Goal: Task Accomplishment & Management: Manage account settings

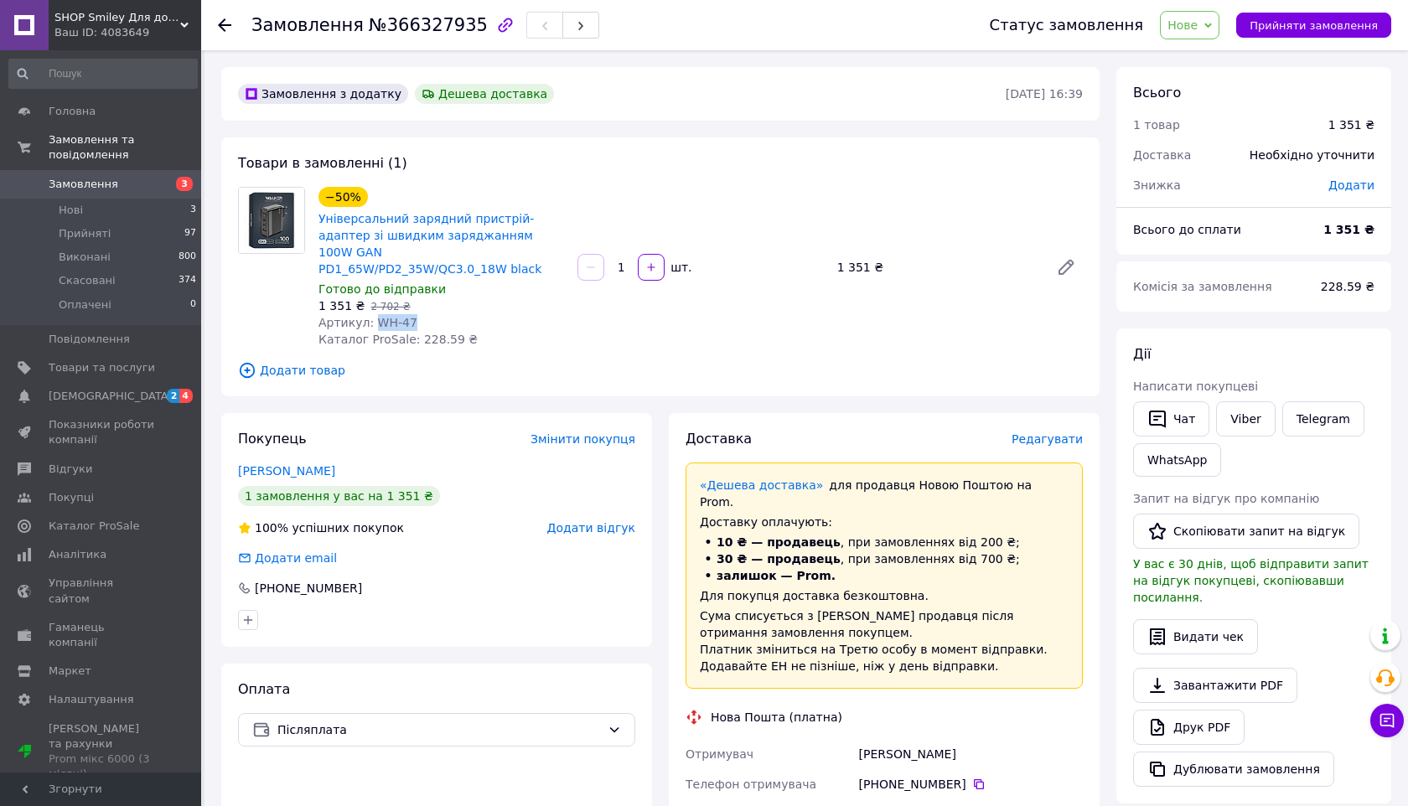
drag, startPoint x: 373, startPoint y: 306, endPoint x: 415, endPoint y: 306, distance: 41.9
click at [415, 314] on div "Артикул: WH-47" at bounding box center [442, 322] width 246 height 17
copy span "WH-47"
click at [110, 368] on span "Товари та послуги" at bounding box center [102, 367] width 106 height 15
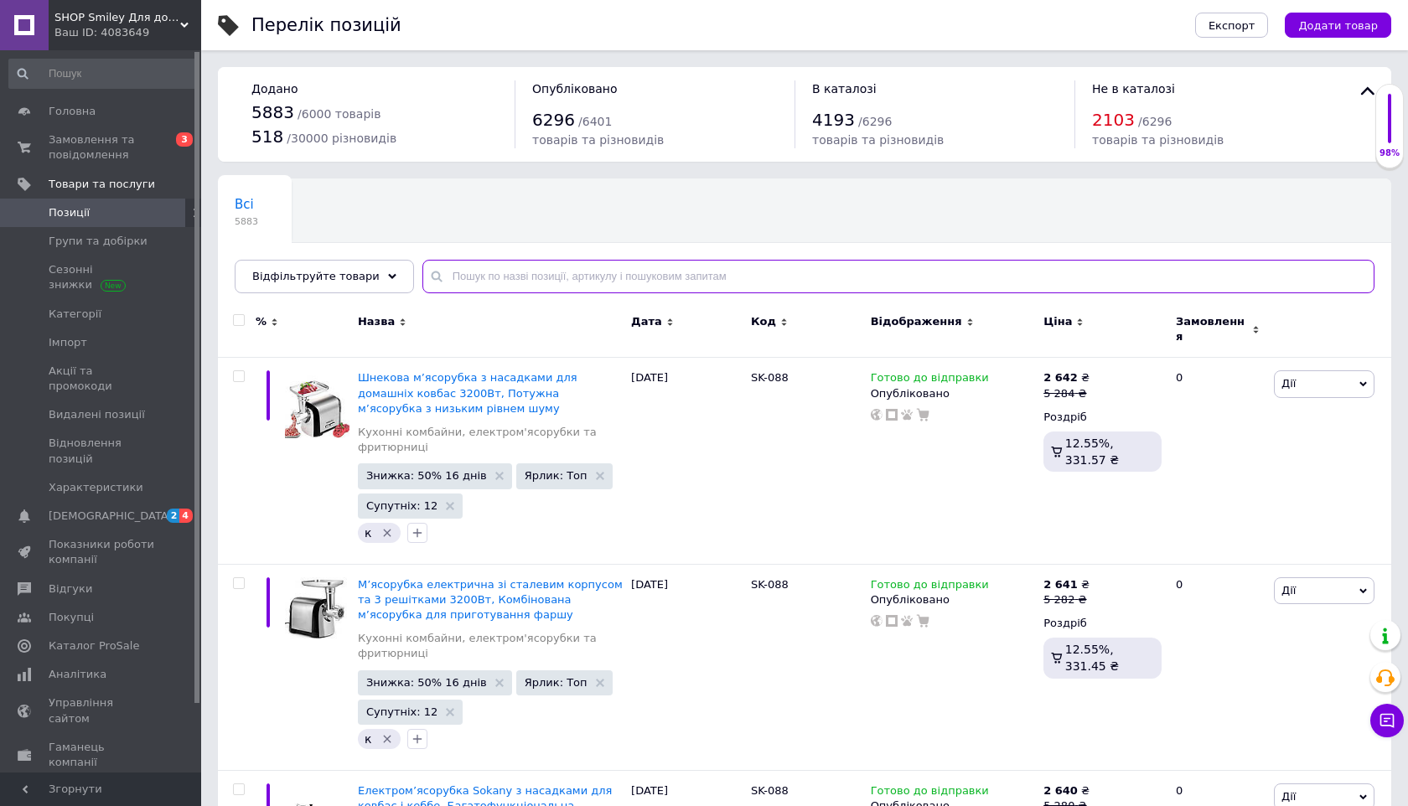
click at [457, 281] on input "text" at bounding box center [899, 277] width 952 height 34
paste input "WH-47"
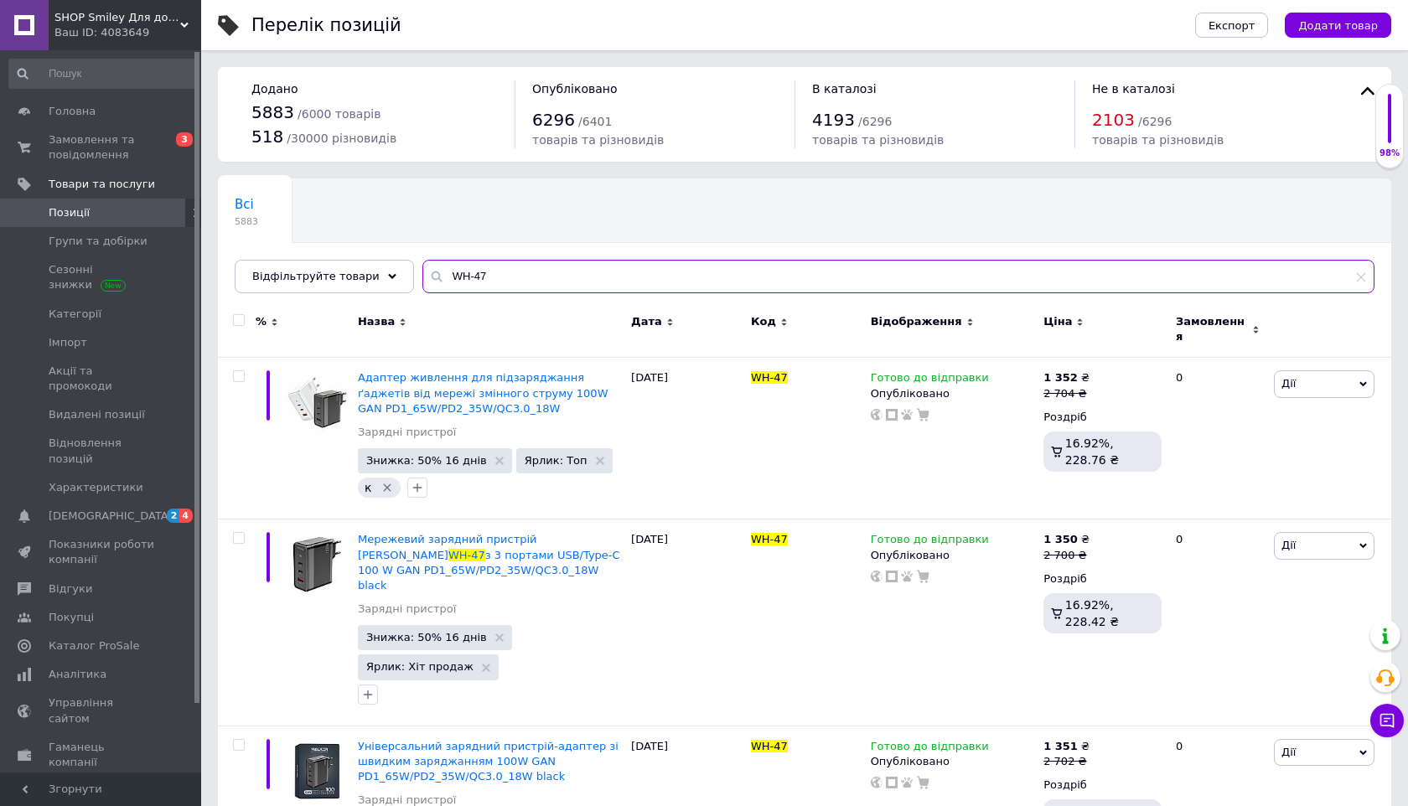
type input "WH-47"
click at [241, 321] on input "checkbox" at bounding box center [238, 320] width 11 height 11
checkbox input "true"
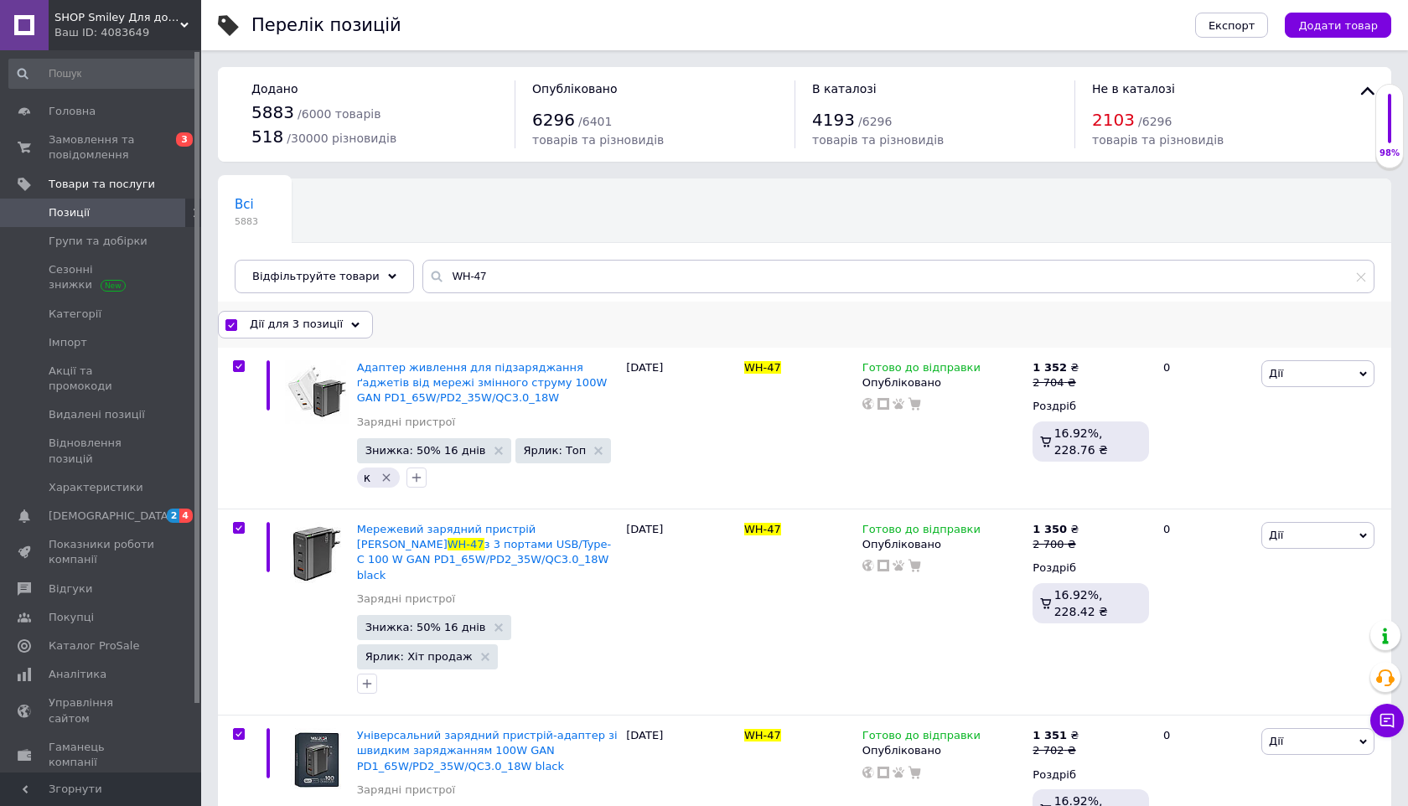
click at [275, 327] on span "Дії для 3 позиції" at bounding box center [296, 324] width 93 height 15
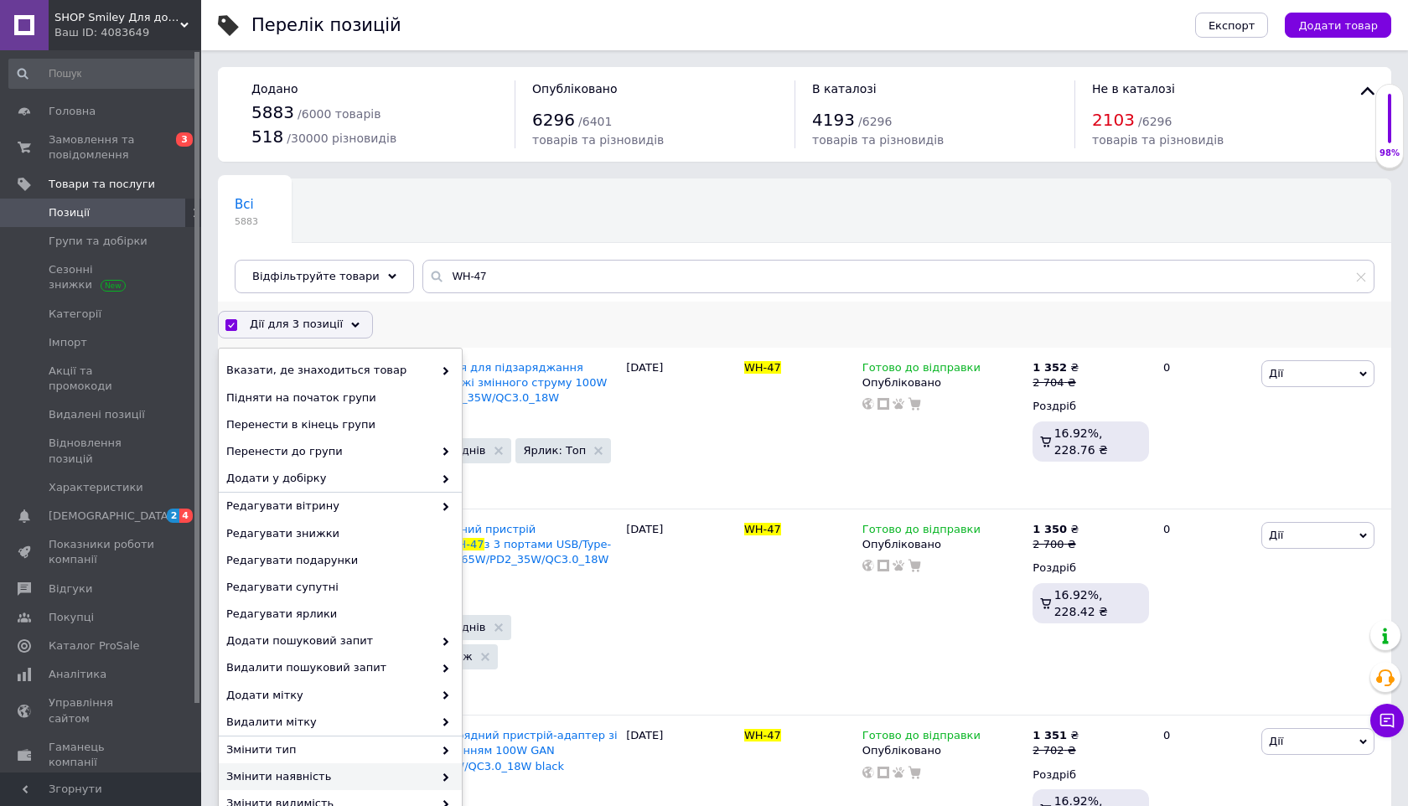
click at [414, 781] on span "Змінити наявність" at bounding box center [329, 777] width 207 height 15
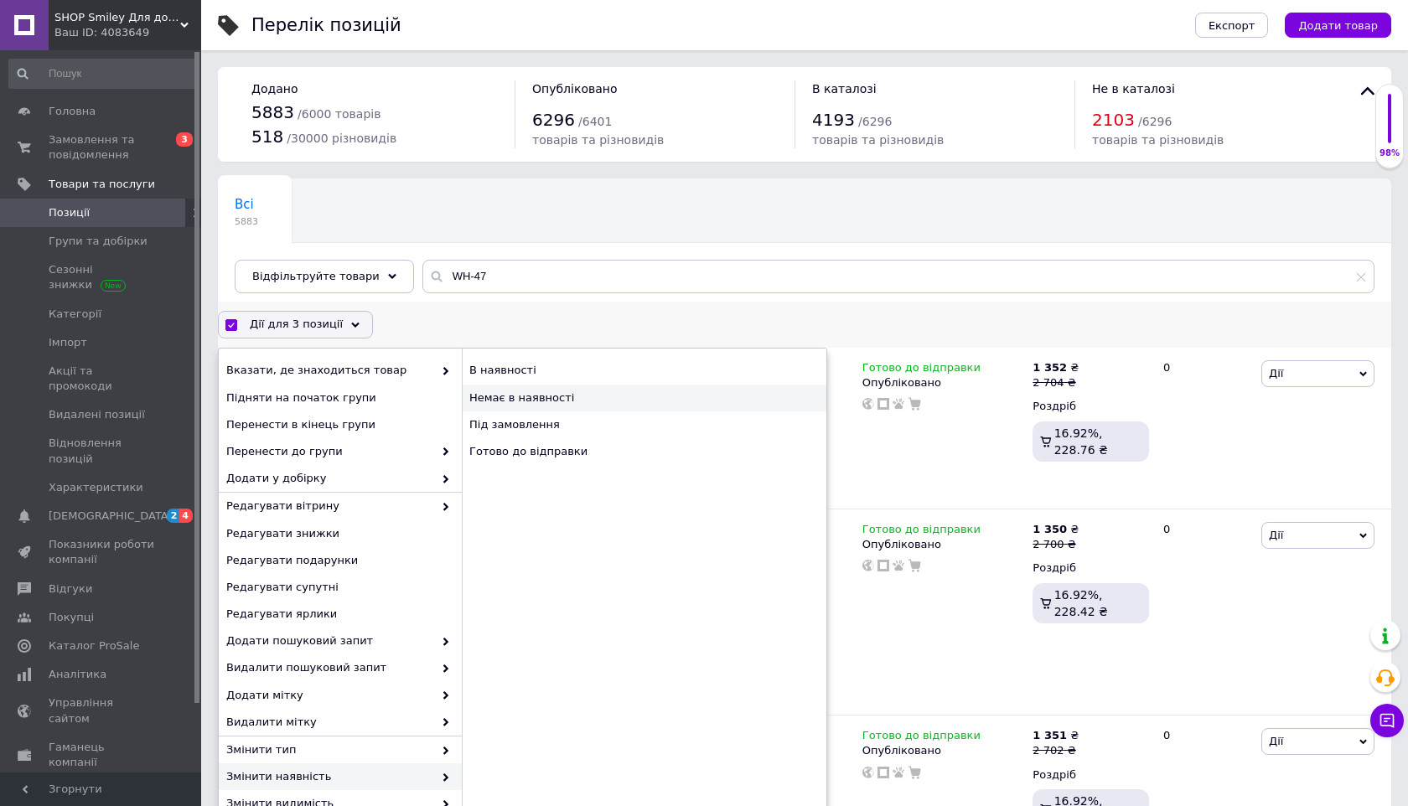
click at [579, 397] on div "Немає в наявності" at bounding box center [644, 398] width 365 height 27
checkbox input "false"
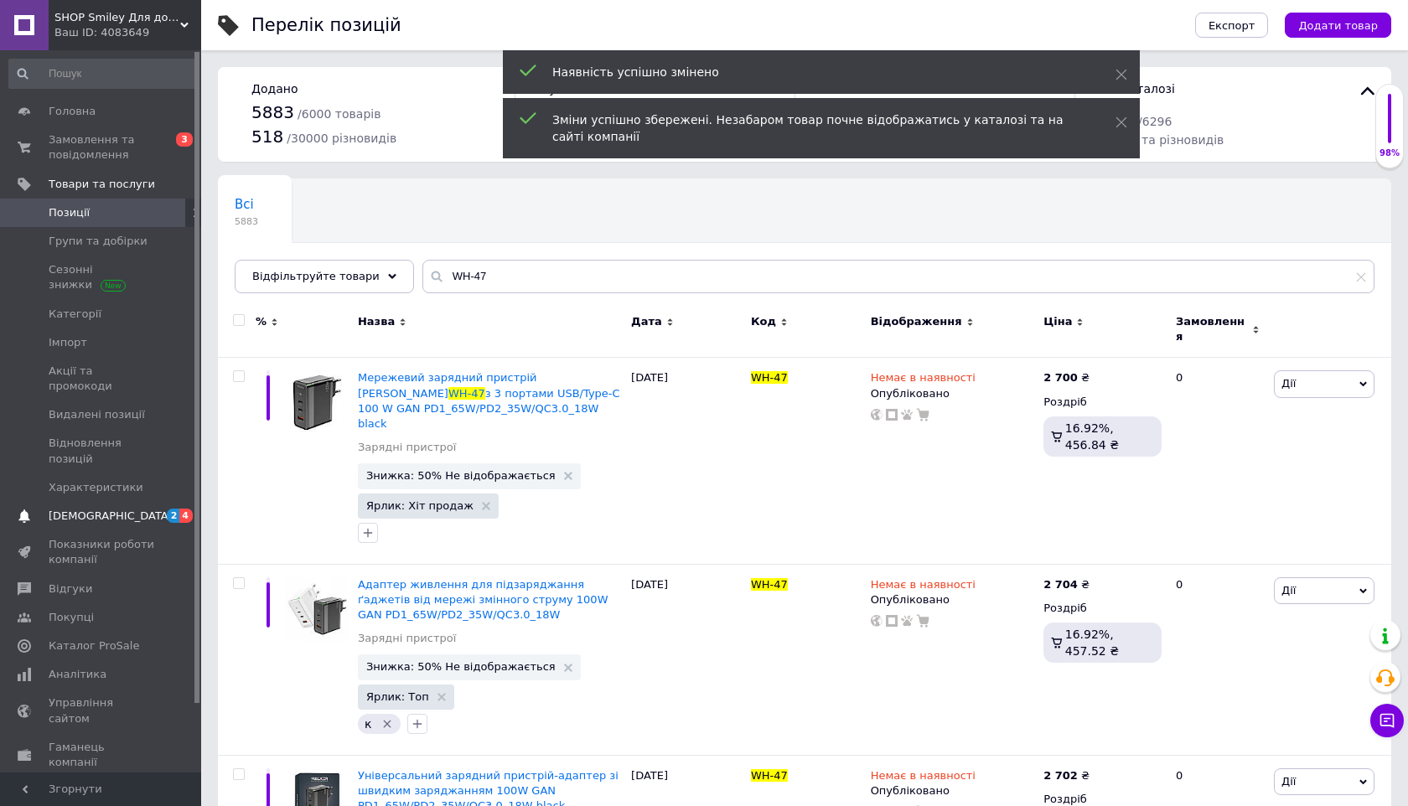
click at [144, 509] on span "[DEMOGRAPHIC_DATA]" at bounding box center [102, 516] width 106 height 15
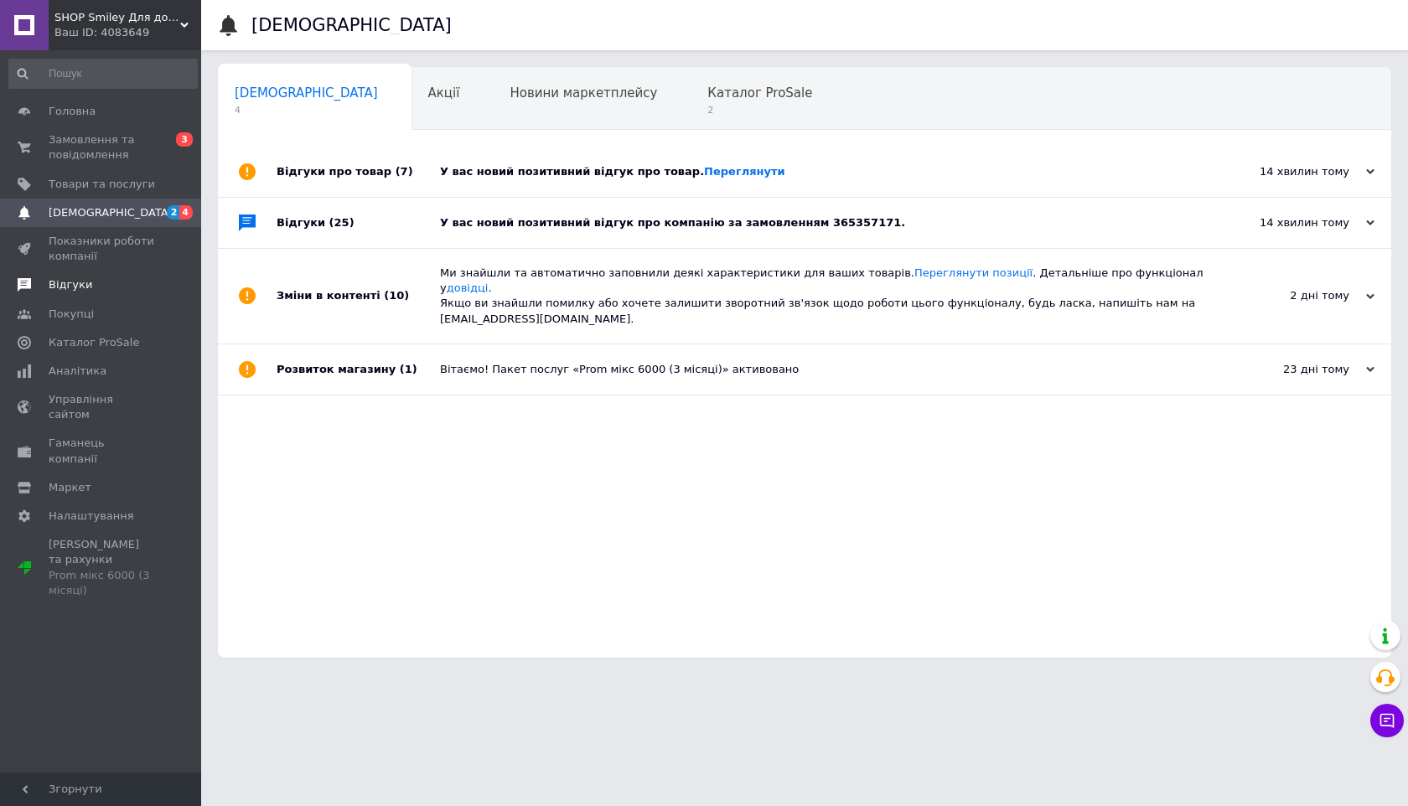
click at [86, 288] on span "Відгуки" at bounding box center [71, 284] width 44 height 15
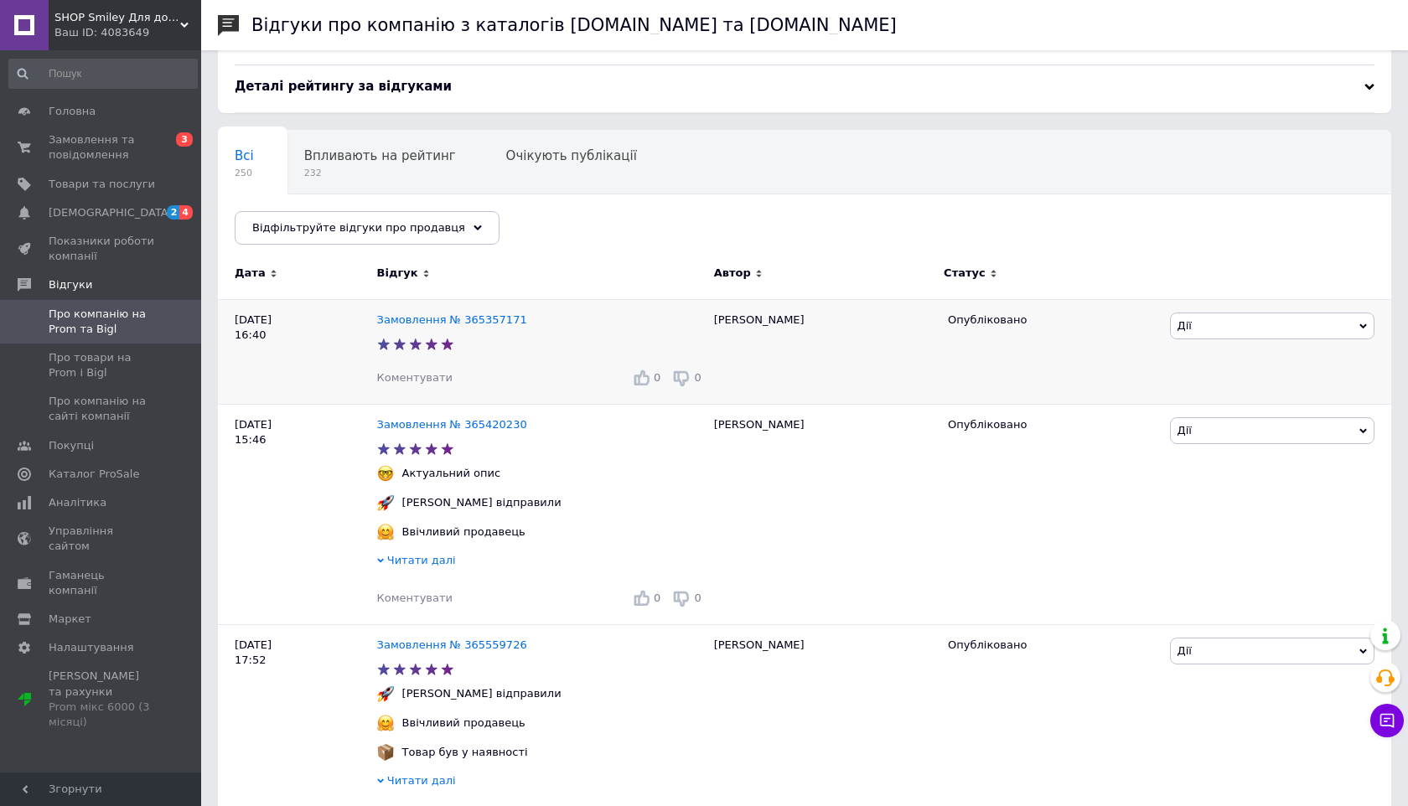
scroll to position [63, 0]
click at [407, 316] on link "Замовлення № 365357171" at bounding box center [452, 319] width 150 height 13
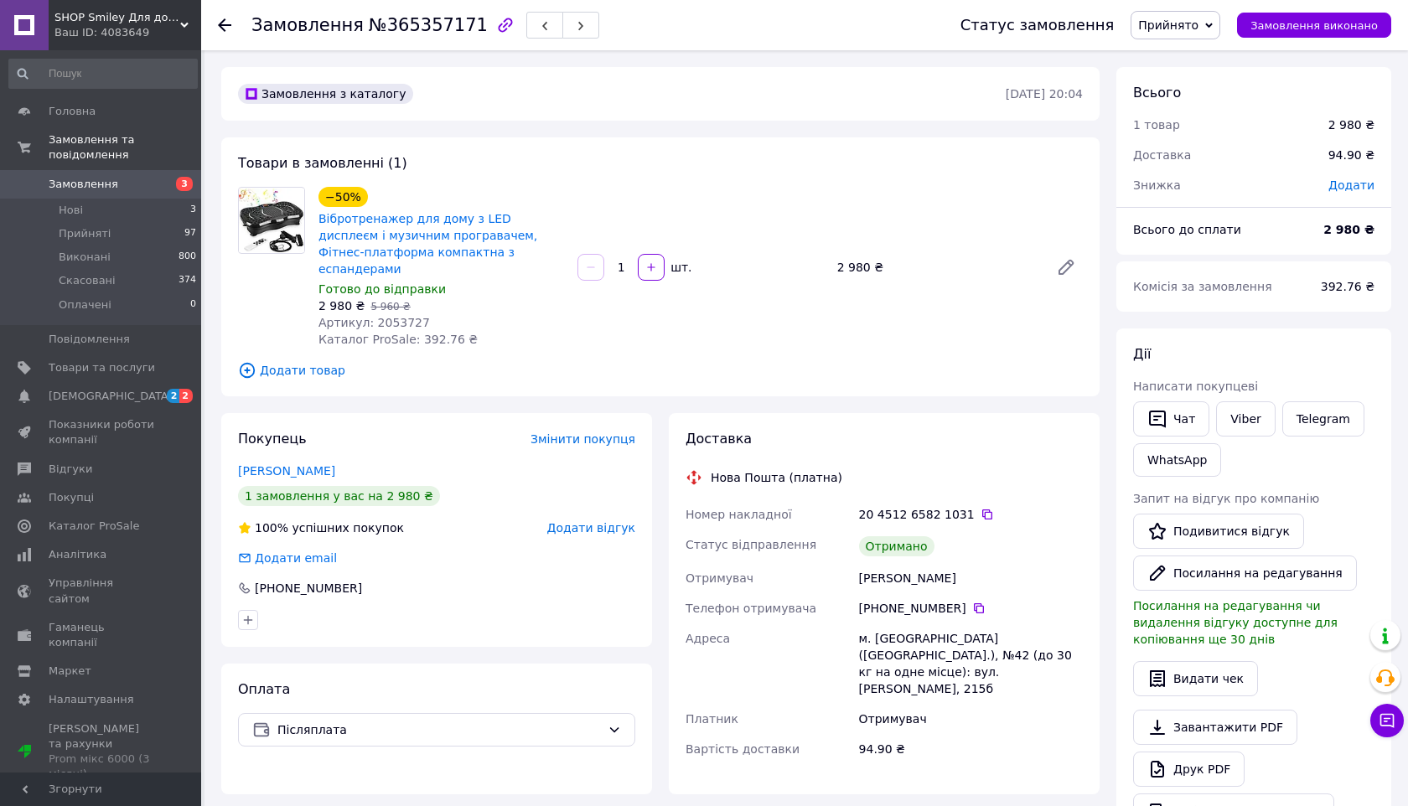
click at [1179, 23] on span "Прийнято" at bounding box center [1168, 24] width 60 height 13
click at [1173, 54] on li "Виконано" at bounding box center [1176, 58] width 88 height 25
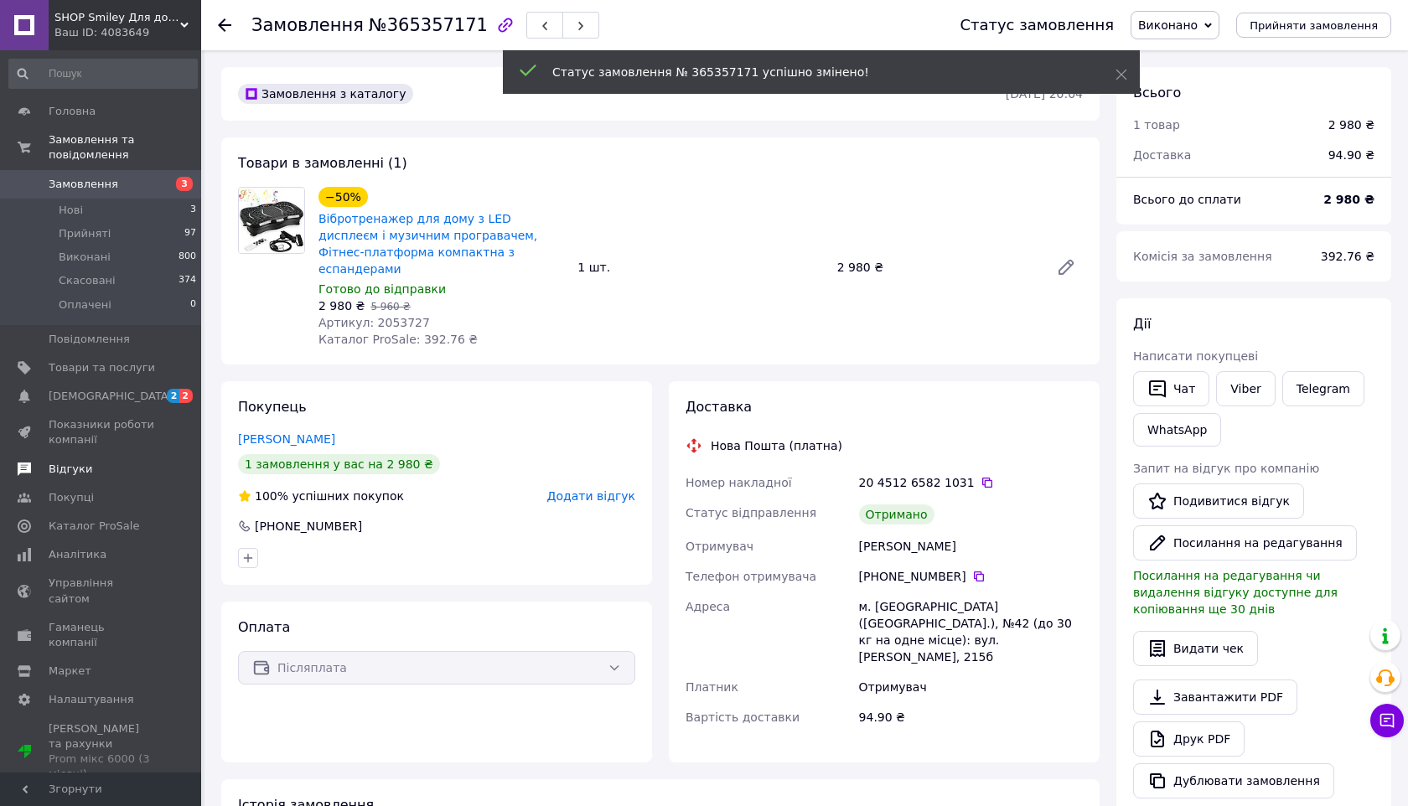
click at [44, 462] on span at bounding box center [24, 469] width 49 height 15
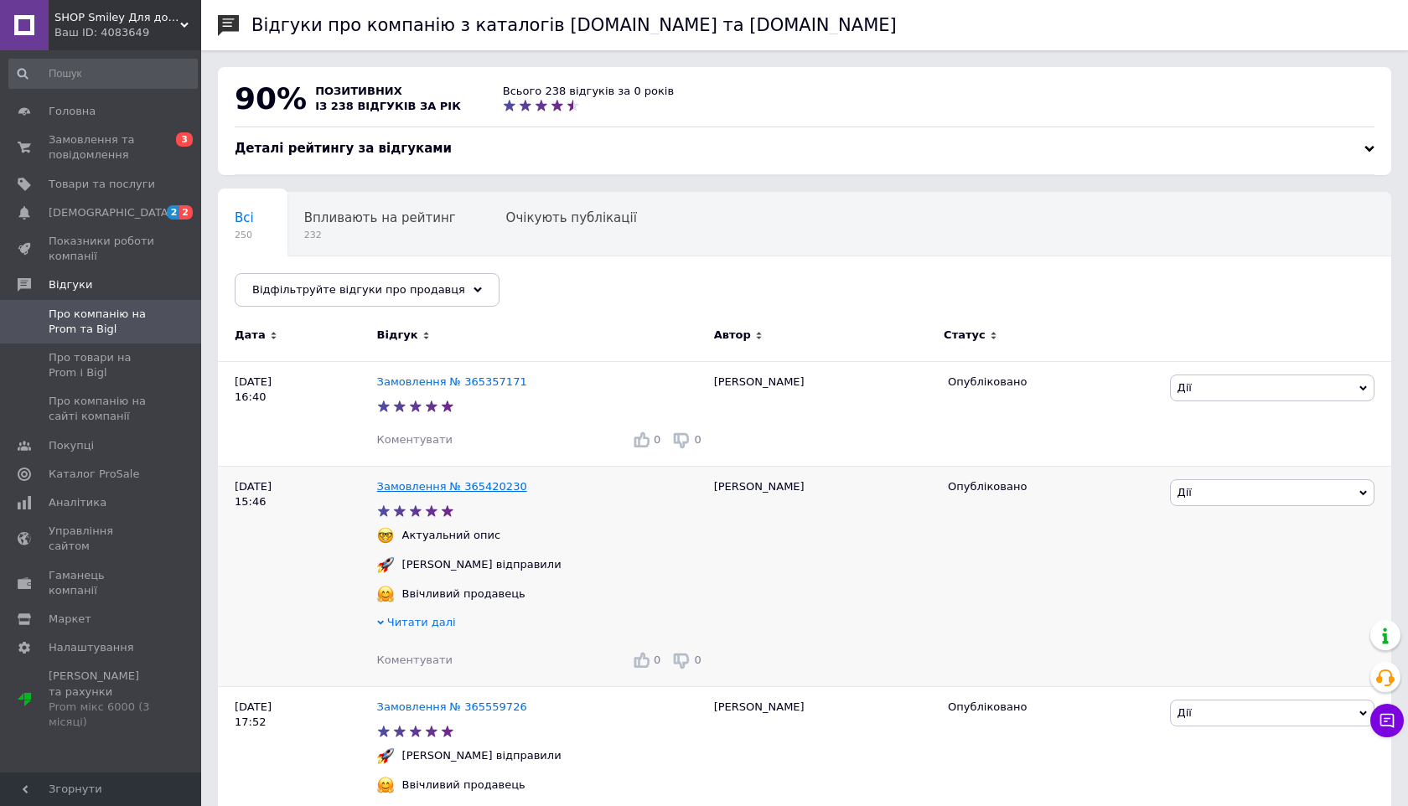
click at [413, 481] on link "Замовлення № 365420230" at bounding box center [452, 486] width 150 height 13
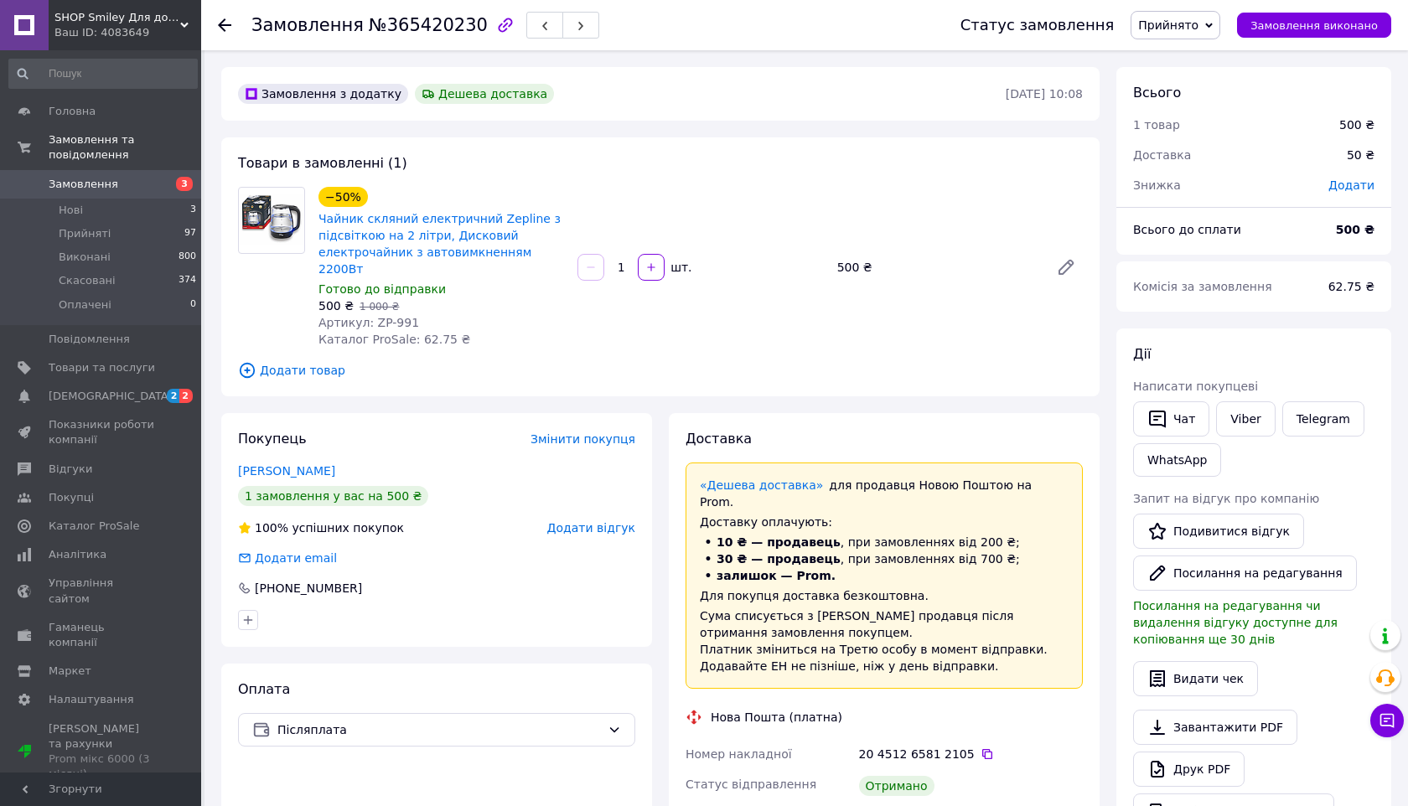
click at [1180, 29] on span "Прийнято" at bounding box center [1168, 24] width 60 height 13
click at [1177, 61] on li "Виконано" at bounding box center [1176, 58] width 88 height 25
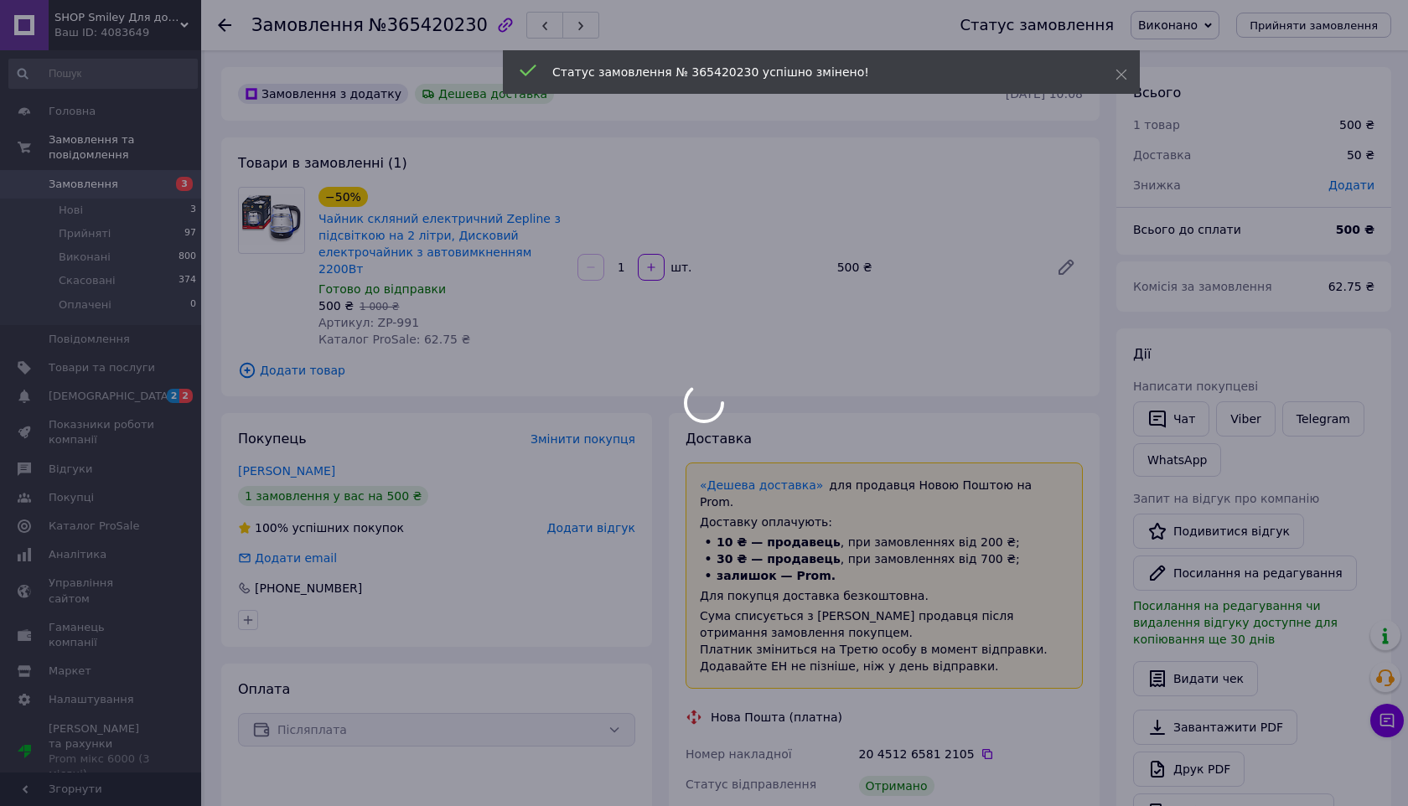
scroll to position [93, 0]
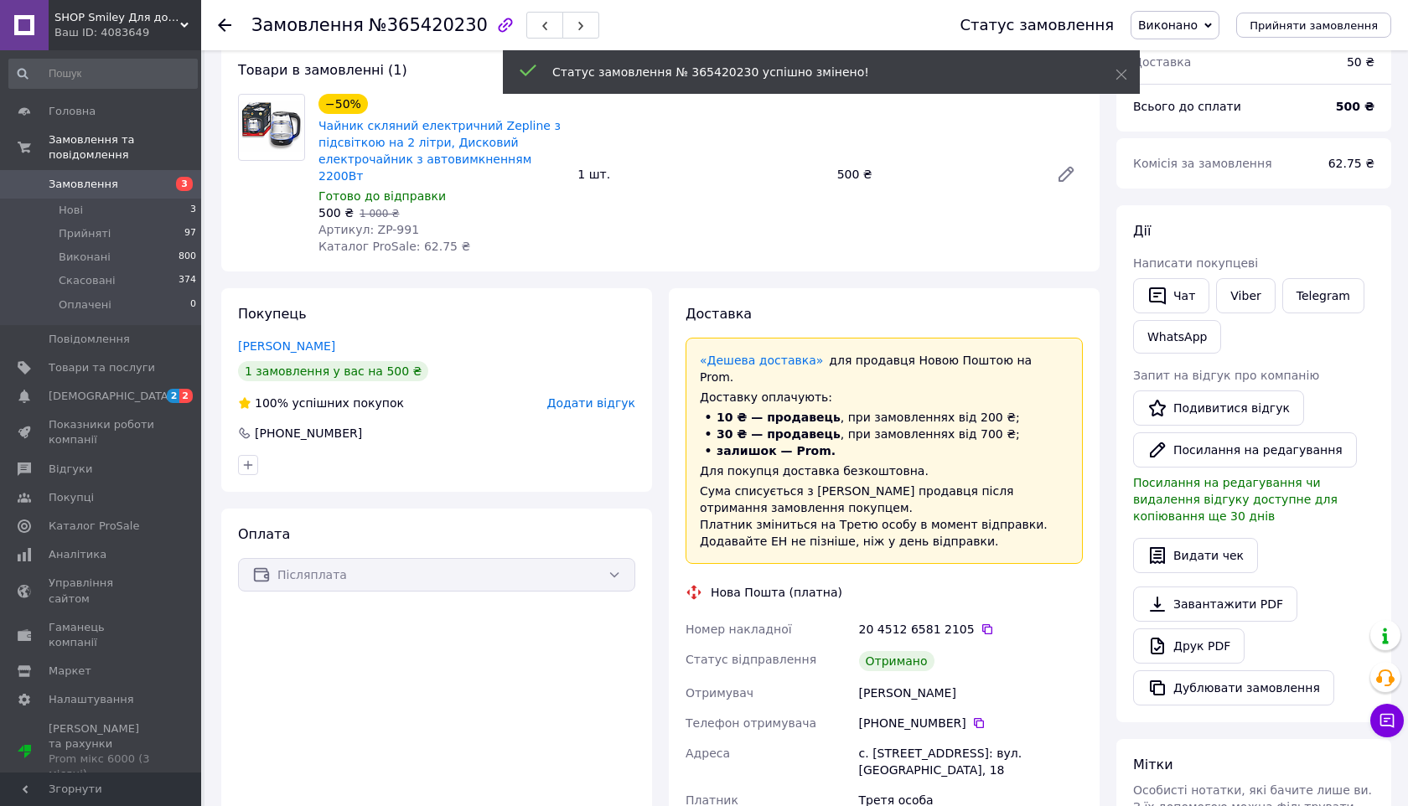
click at [105, 180] on span "Замовлення" at bounding box center [84, 184] width 70 height 15
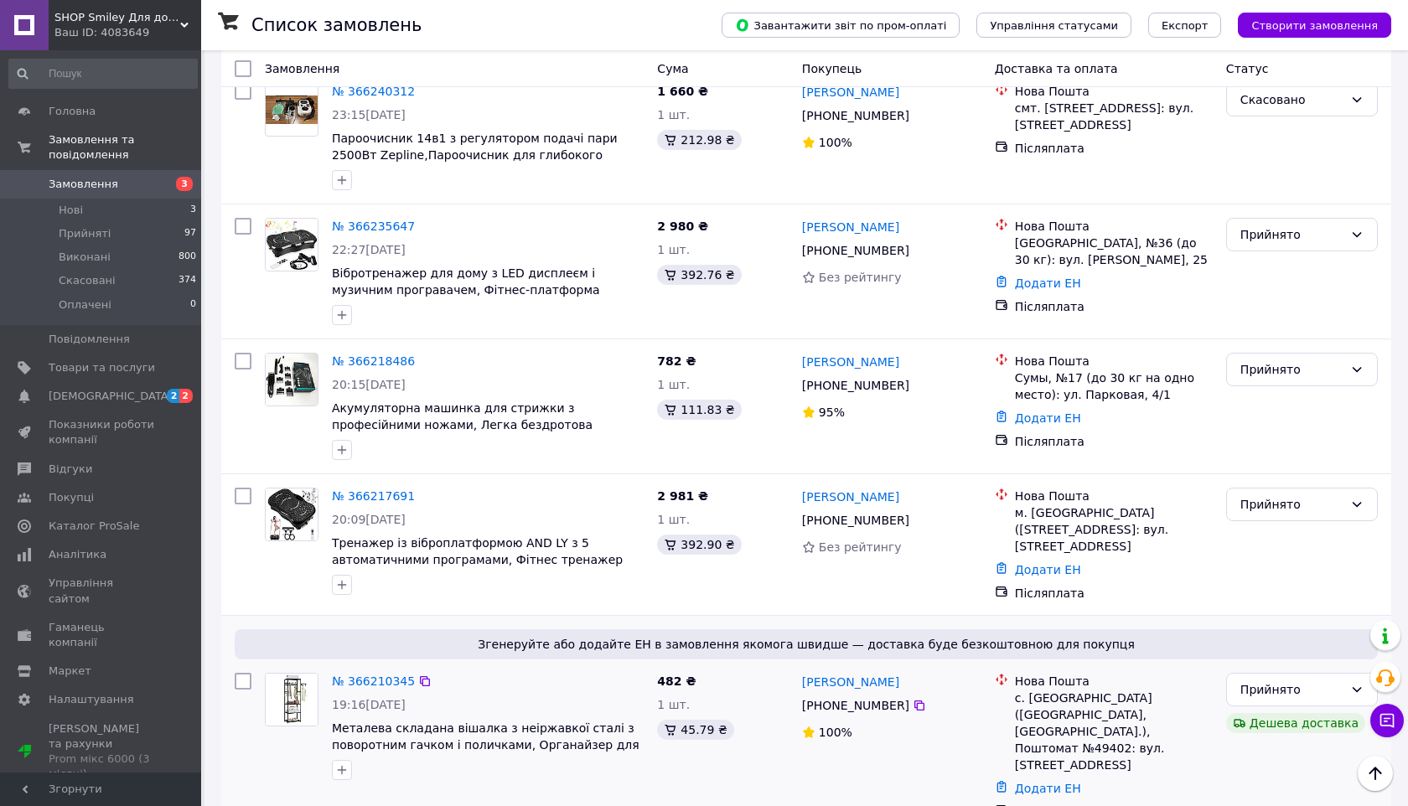
scroll to position [678, 0]
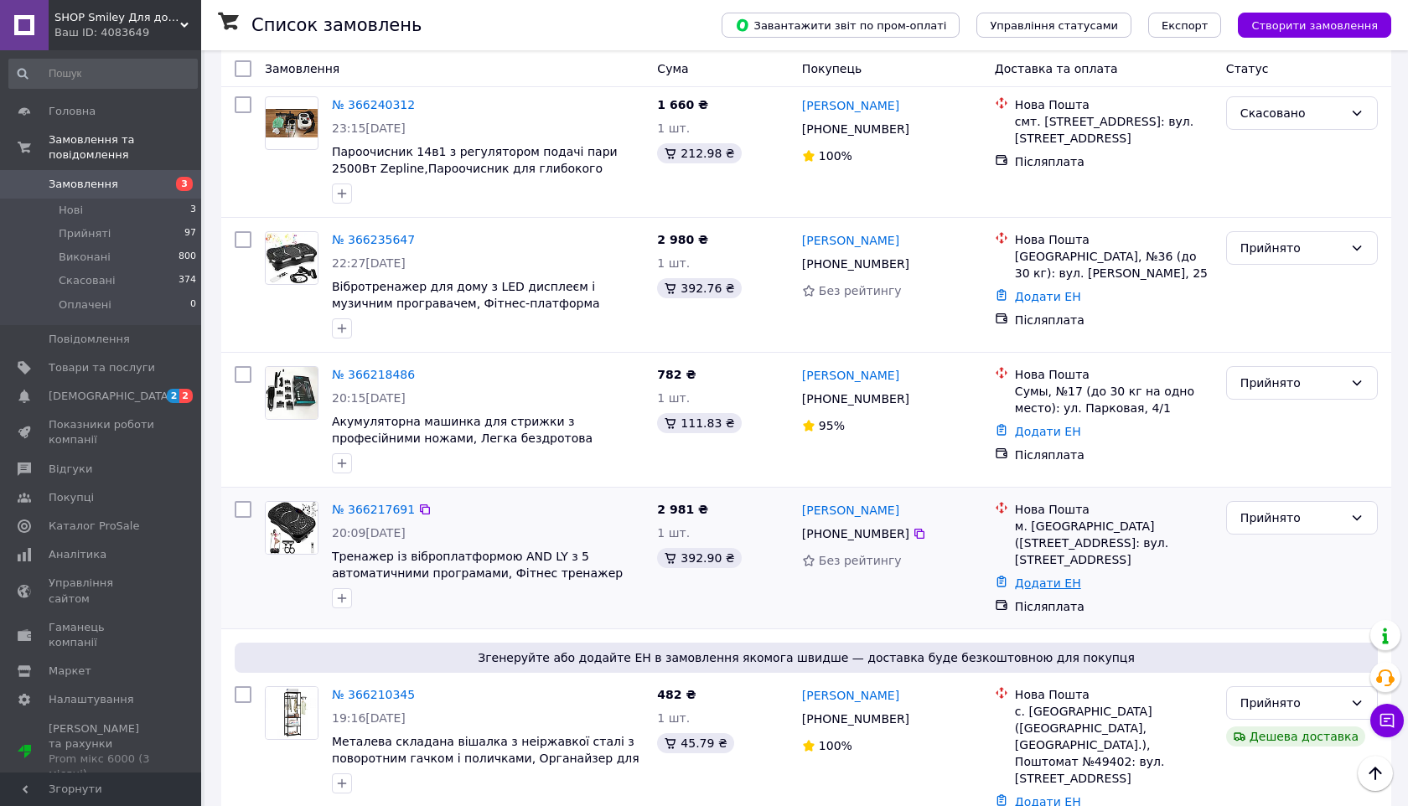
click at [1051, 577] on link "Додати ЕН" at bounding box center [1048, 583] width 66 height 13
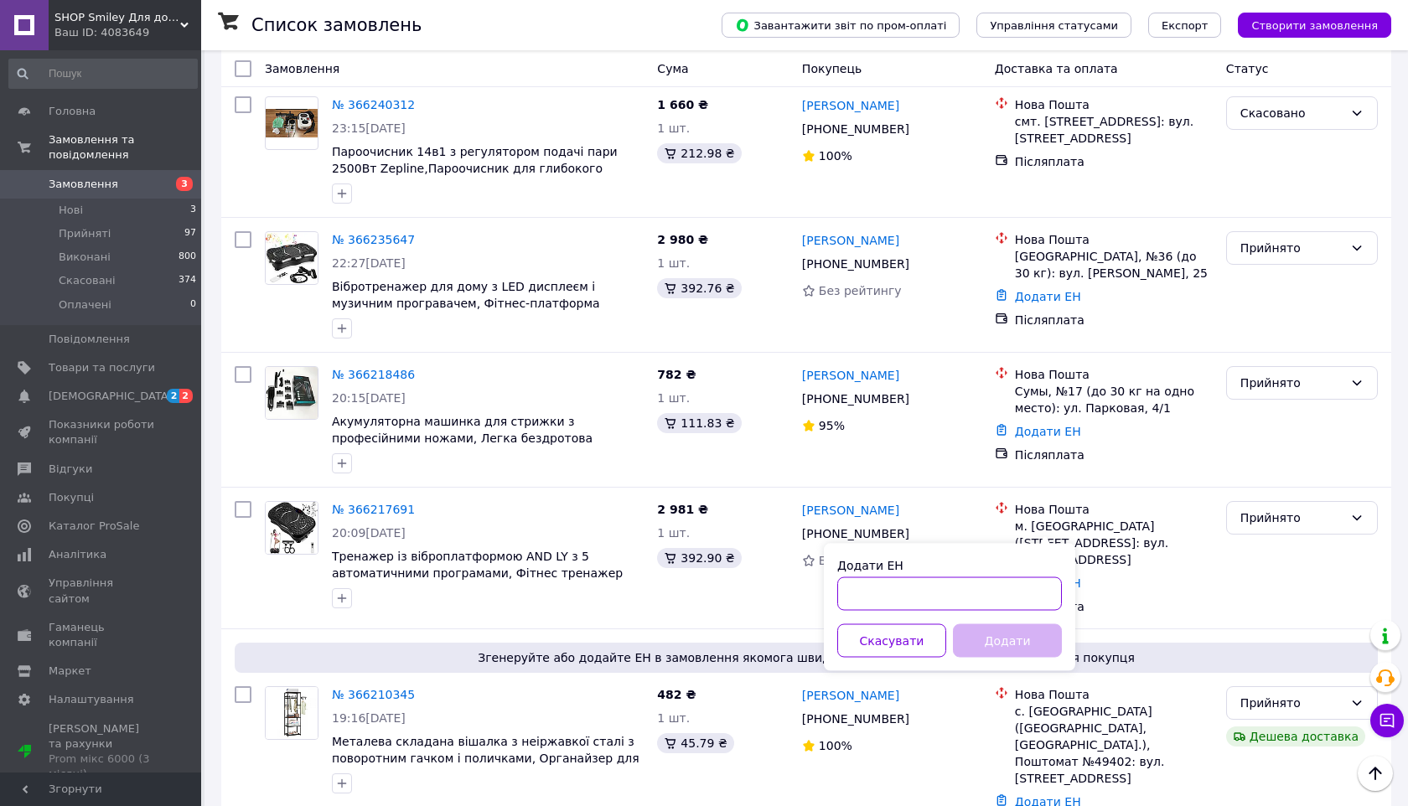
click at [908, 598] on input "Додати ЕН" at bounding box center [949, 595] width 225 height 34
paste input "20451268901069"
type input "20451268901069"
click at [979, 637] on button "Додати" at bounding box center [1007, 642] width 109 height 34
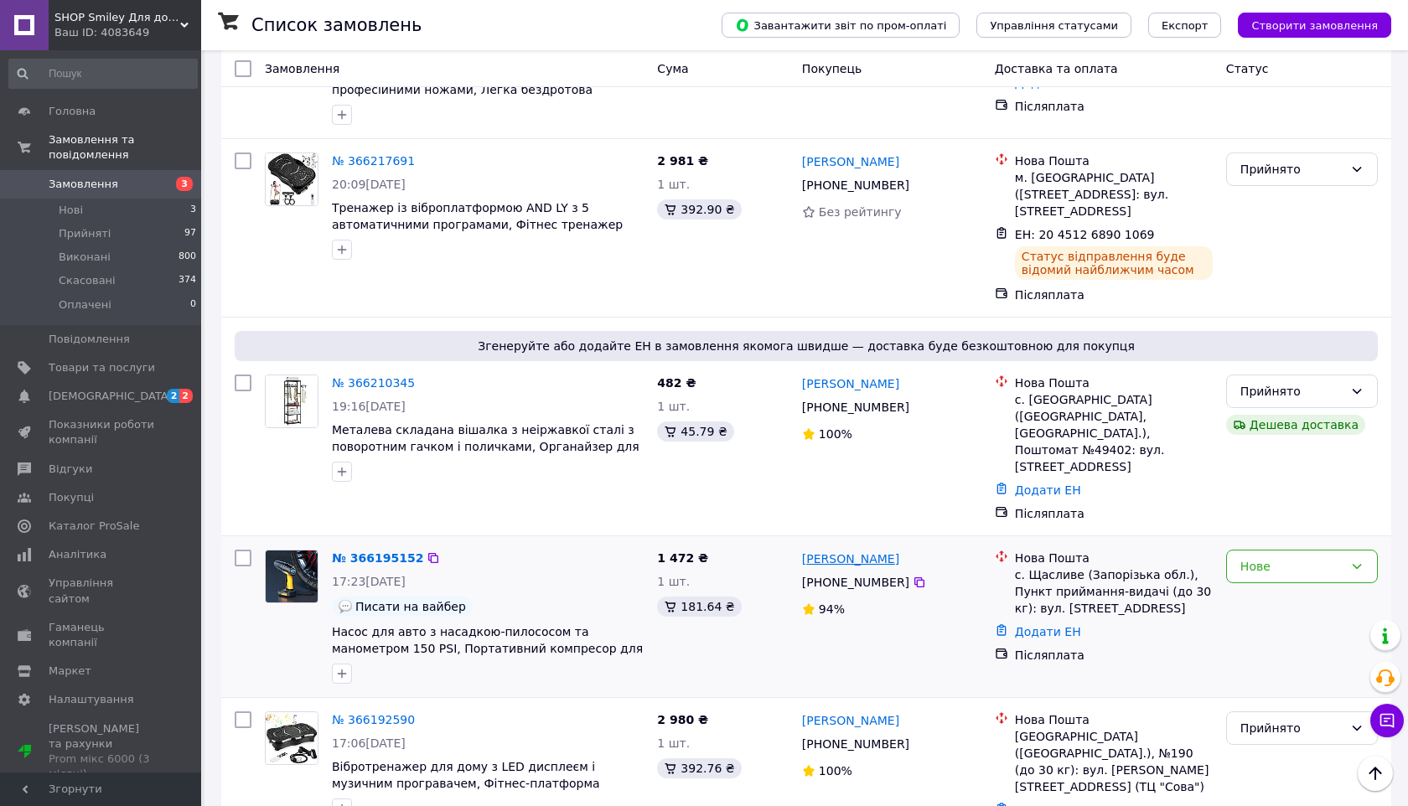
scroll to position [1028, 0]
click at [1035, 803] on link "Додати ЕН" at bounding box center [1048, 809] width 66 height 13
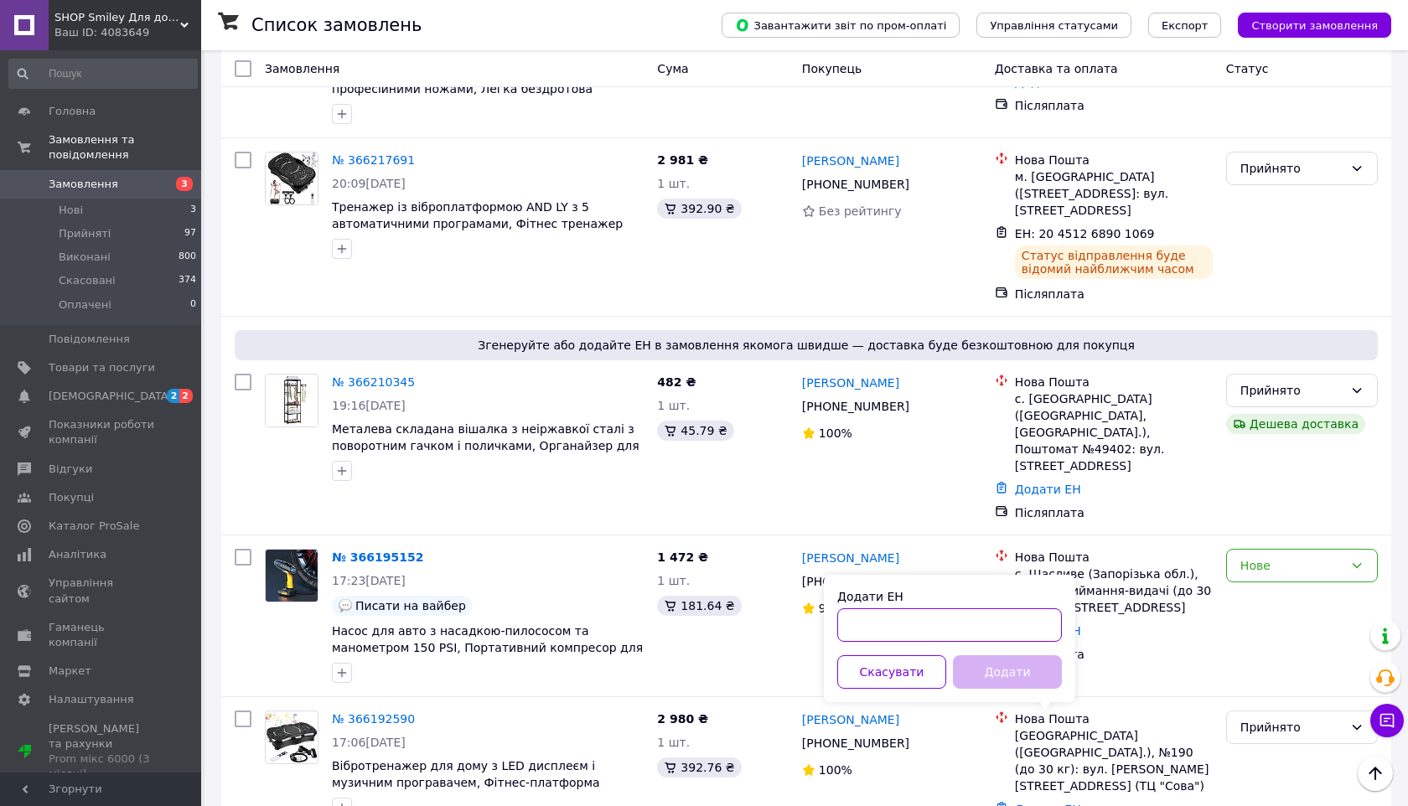
click at [940, 620] on input "Додати ЕН" at bounding box center [949, 626] width 225 height 34
paste input "20451268901067"
type input "20451268901067"
click at [993, 692] on div "Додати ЕН 20451268901067 Скасувати Додати" at bounding box center [949, 638] width 251 height 127
click at [995, 671] on button "Додати" at bounding box center [1007, 673] width 109 height 34
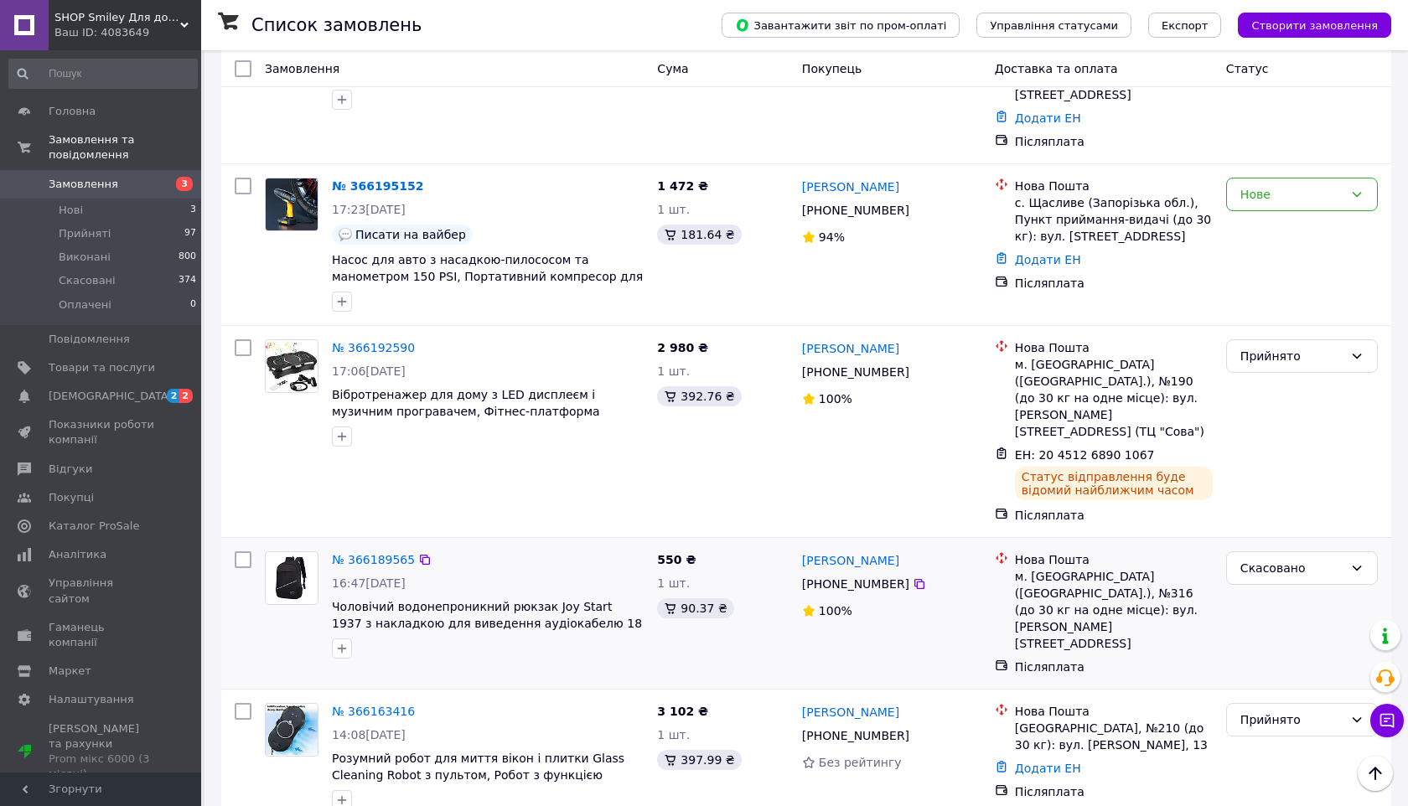
scroll to position [1435, 0]
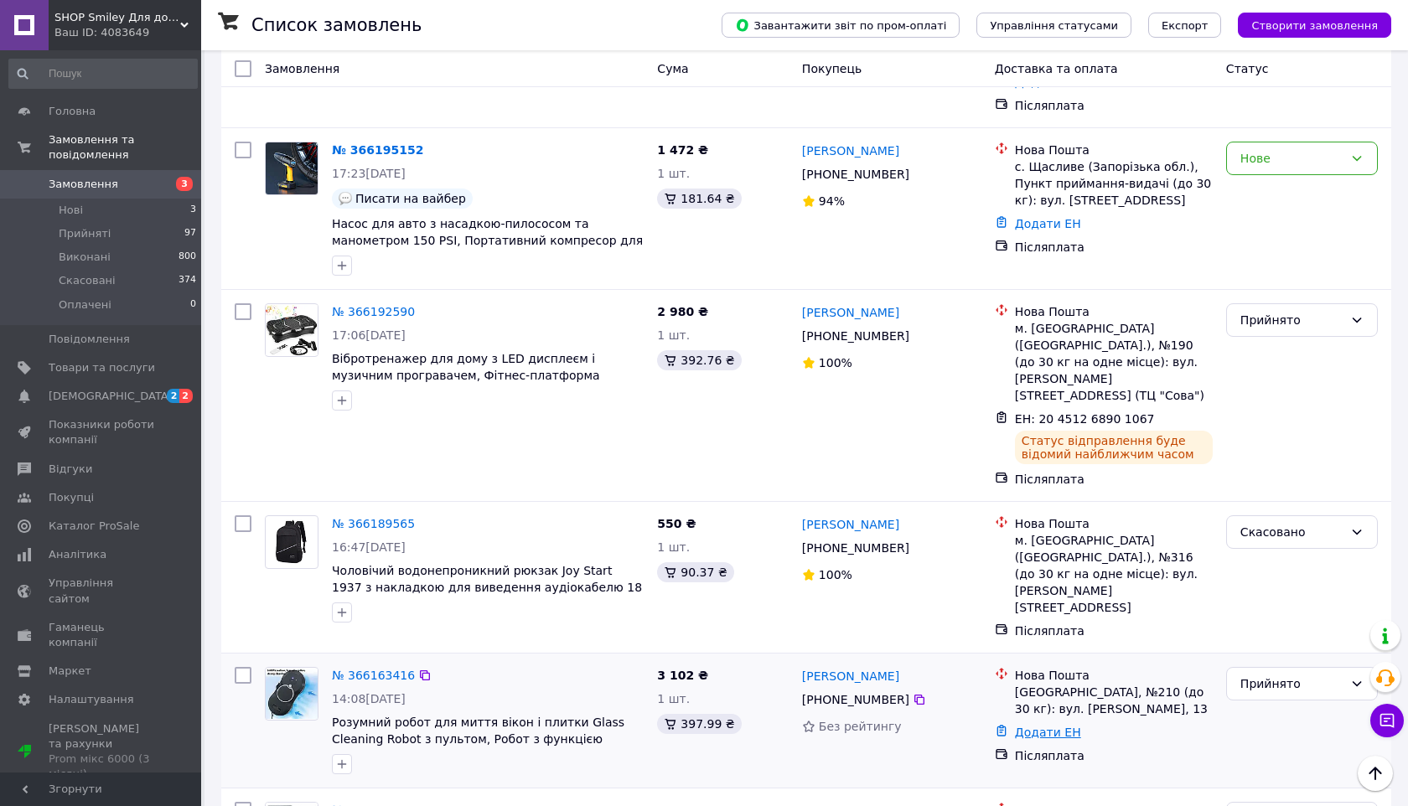
click at [1050, 726] on link "Додати ЕН" at bounding box center [1048, 732] width 66 height 13
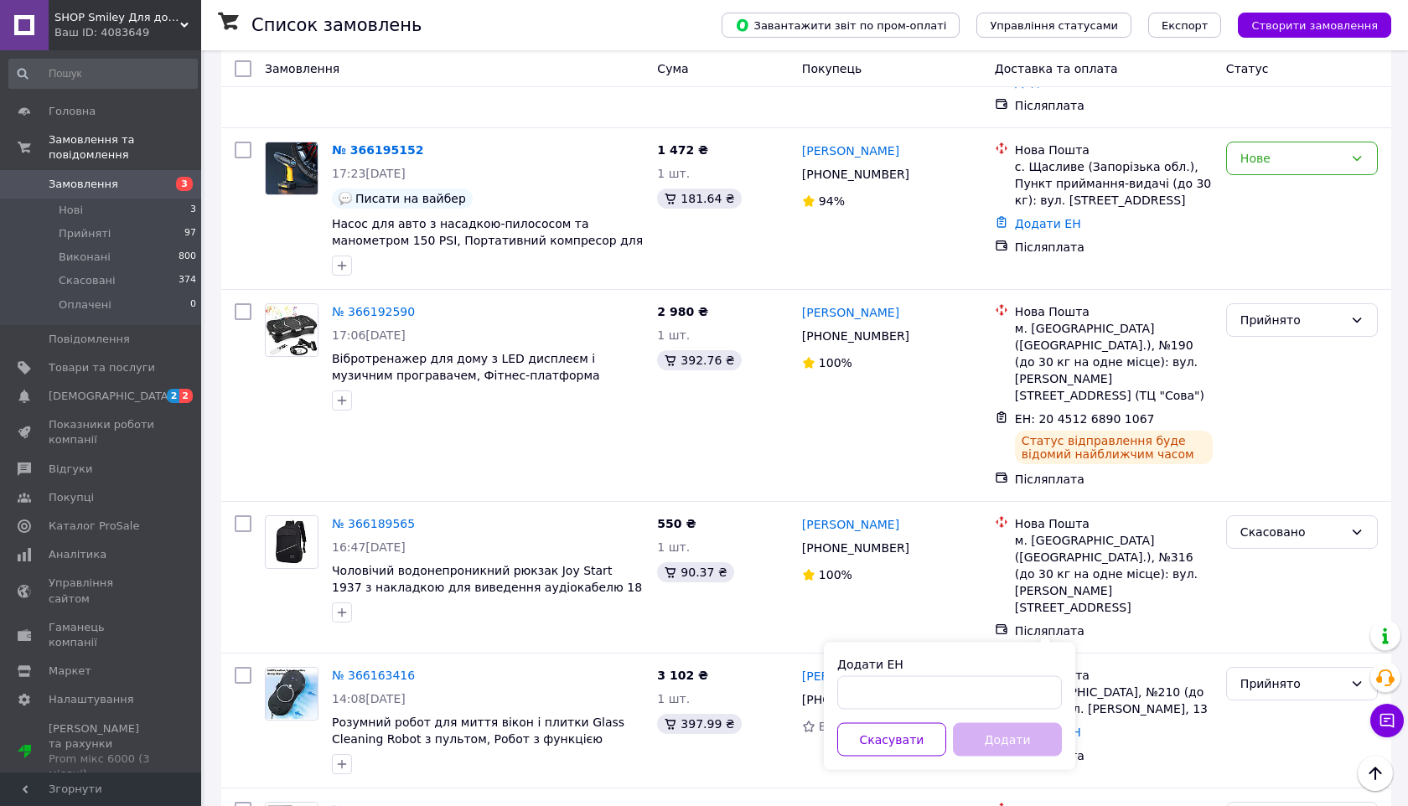
click at [989, 712] on div "Додати ЕН Скасувати Додати" at bounding box center [949, 706] width 251 height 127
click at [975, 700] on input "Додати ЕН" at bounding box center [949, 694] width 225 height 34
paste input "20451268901076"
type input "20451268901076"
click at [987, 729] on button "Додати" at bounding box center [1007, 740] width 109 height 34
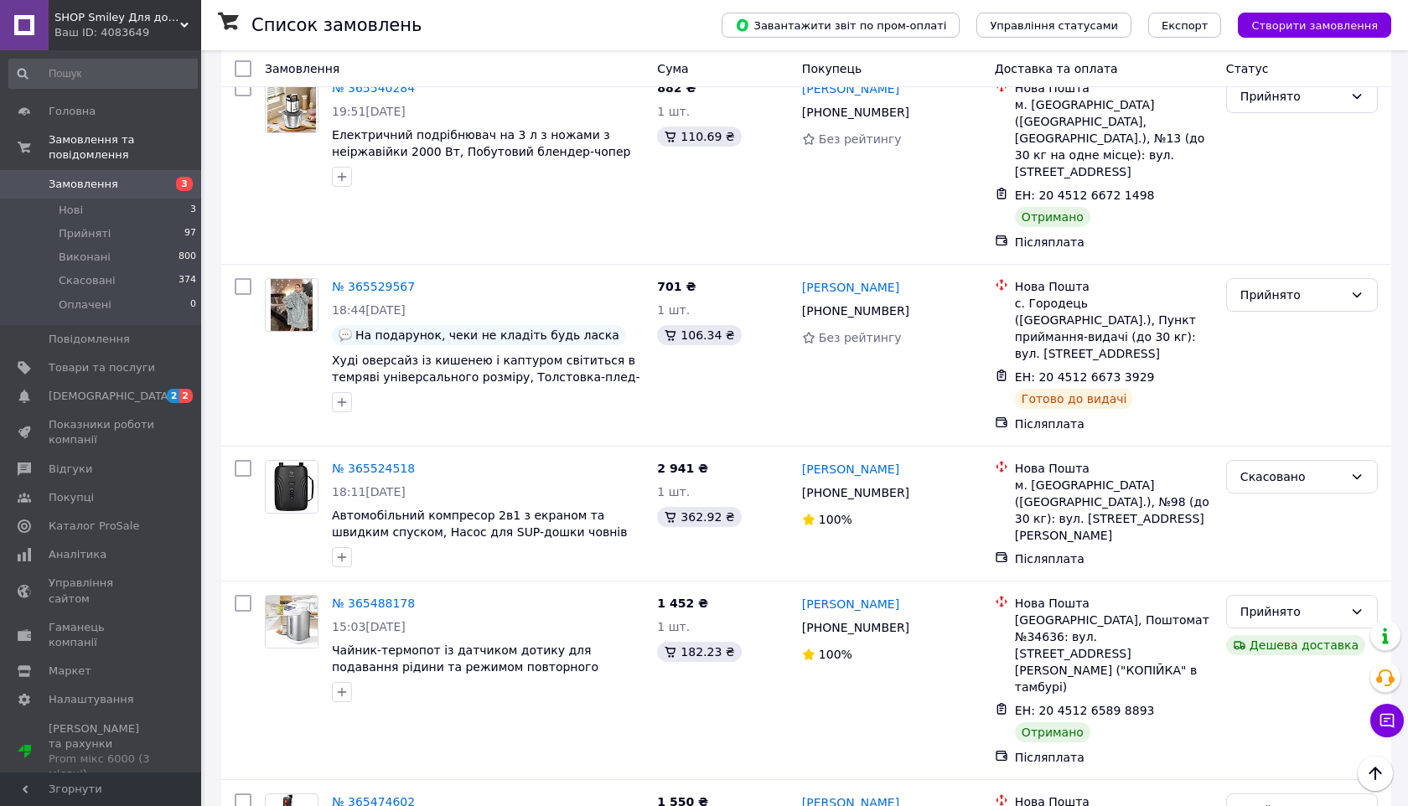
scroll to position [6108, 0]
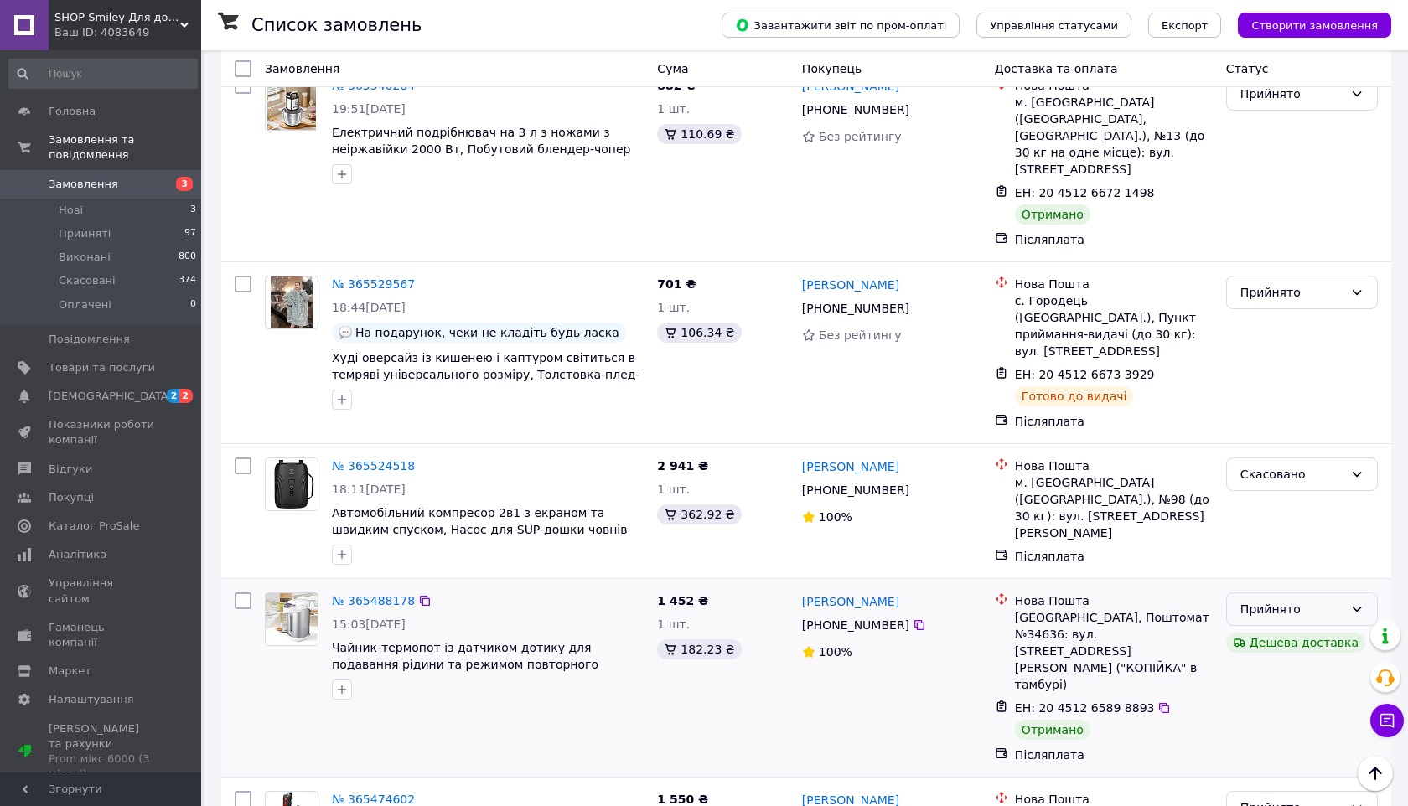
click at [1254, 600] on div "Прийнято" at bounding box center [1292, 609] width 103 height 18
click at [1252, 294] on li "Виконано" at bounding box center [1302, 302] width 150 height 30
click at [1252, 639] on li "Виконано" at bounding box center [1302, 632] width 150 height 30
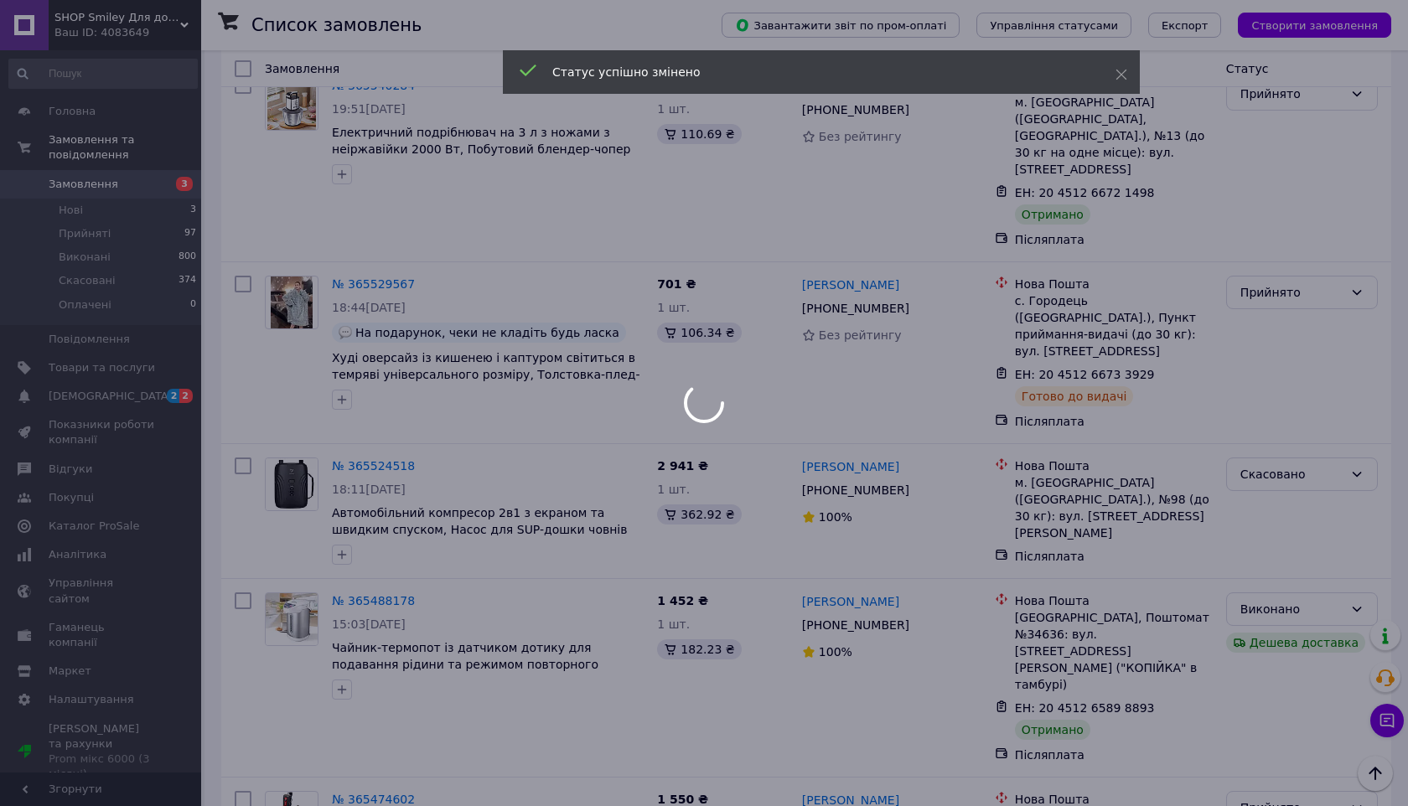
click at [1270, 438] on div at bounding box center [704, 403] width 1408 height 806
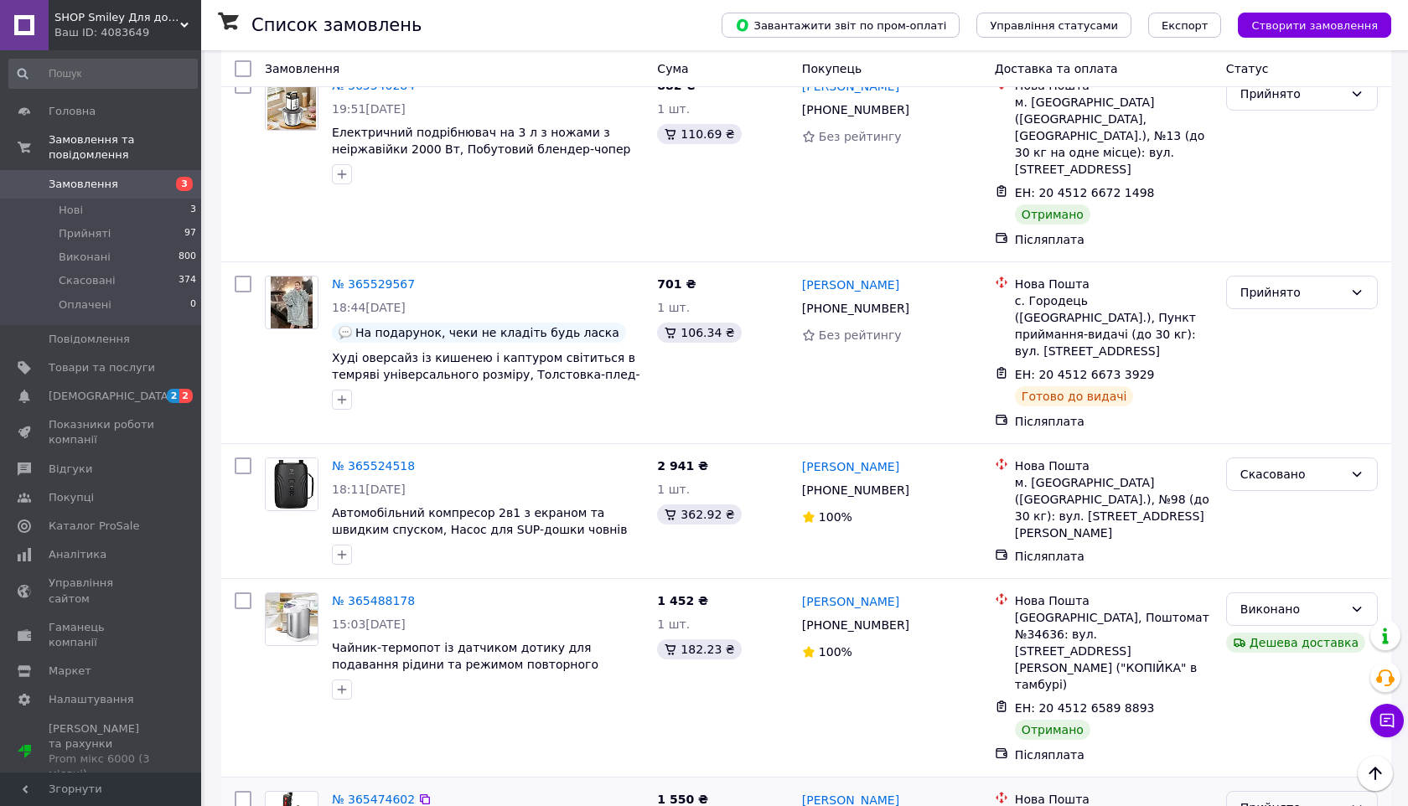
click at [1278, 799] on div "Прийнято" at bounding box center [1292, 808] width 103 height 18
click at [1275, 457] on li "Виконано" at bounding box center [1302, 467] width 150 height 30
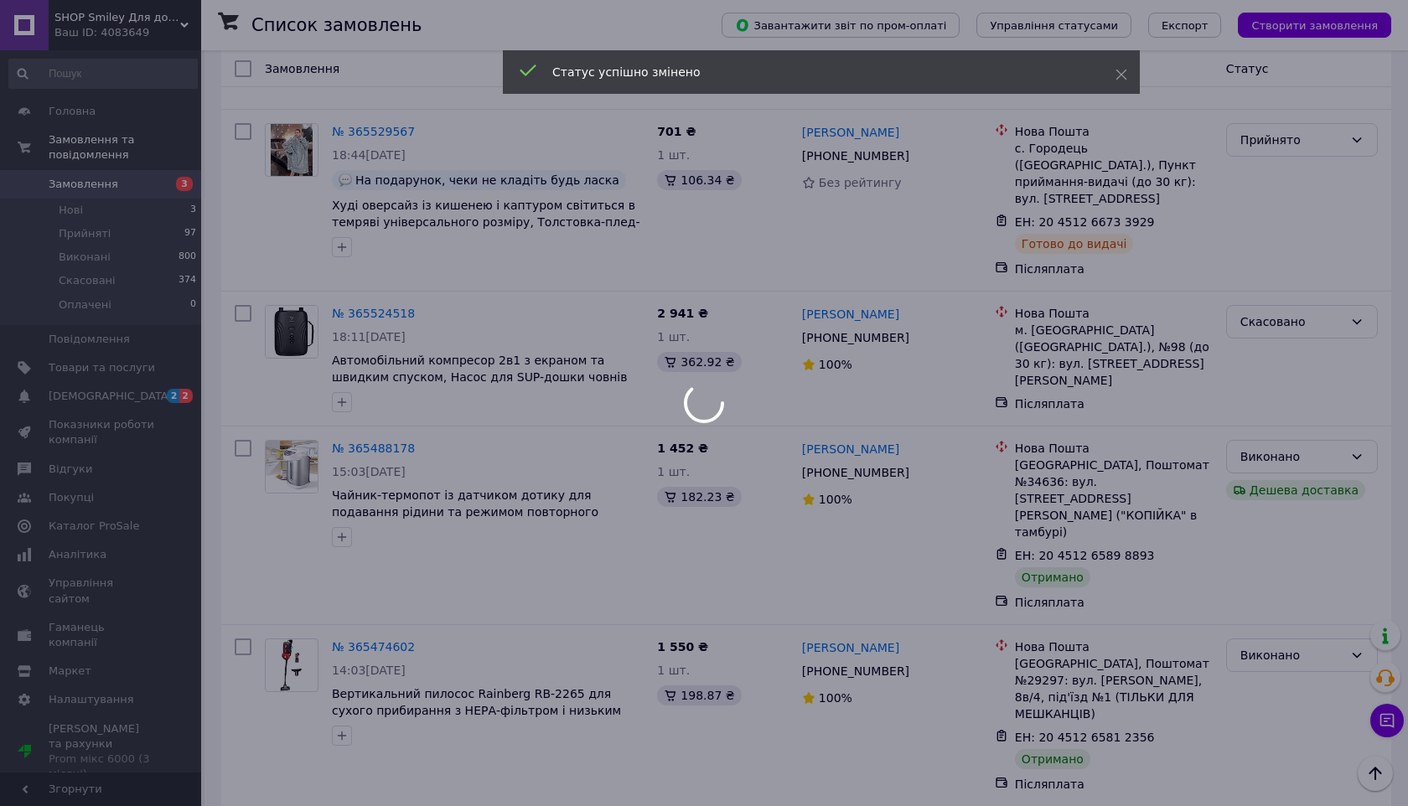
scroll to position [6479, 0]
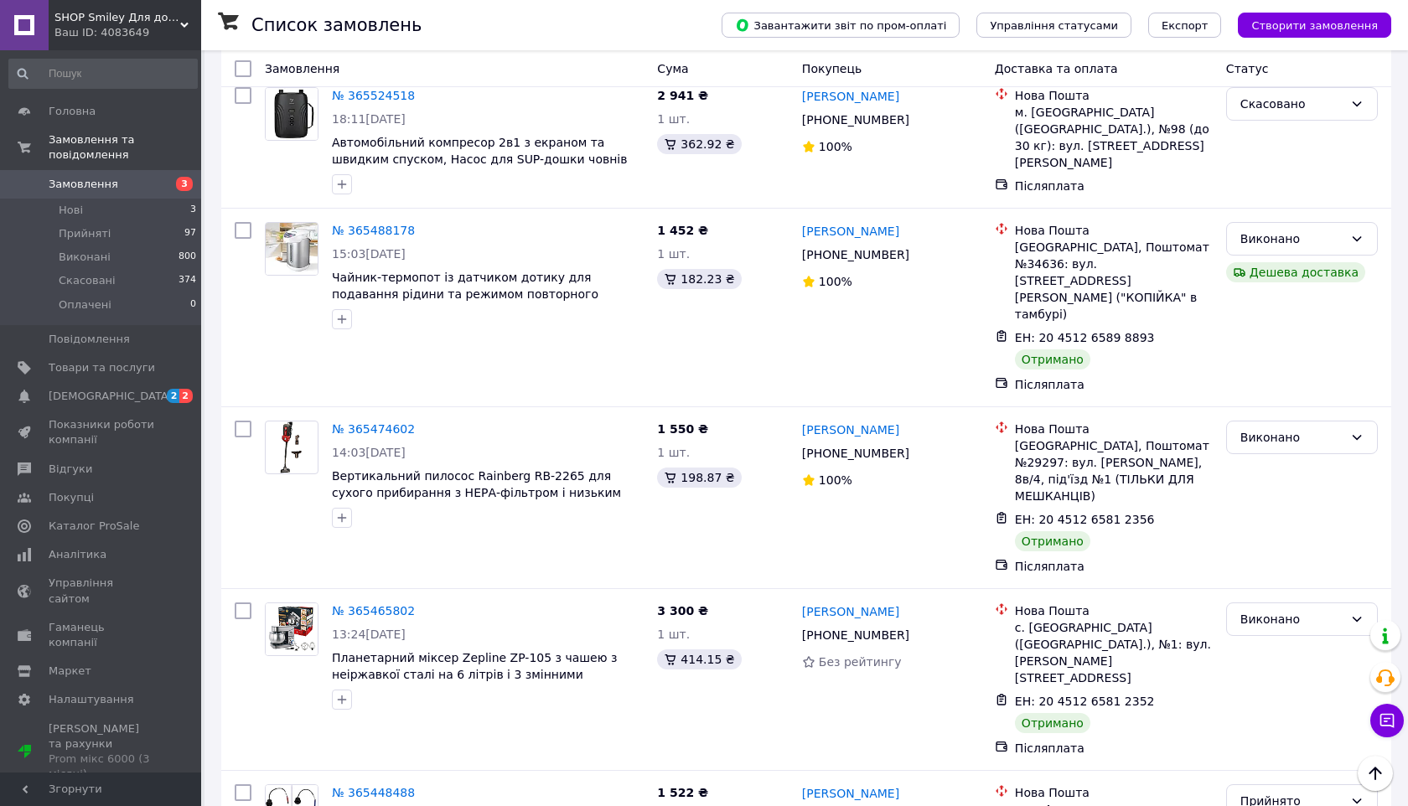
click at [1278, 792] on div "Прийнято" at bounding box center [1292, 801] width 103 height 18
click at [1275, 404] on li "Виконано" at bounding box center [1302, 410] width 150 height 30
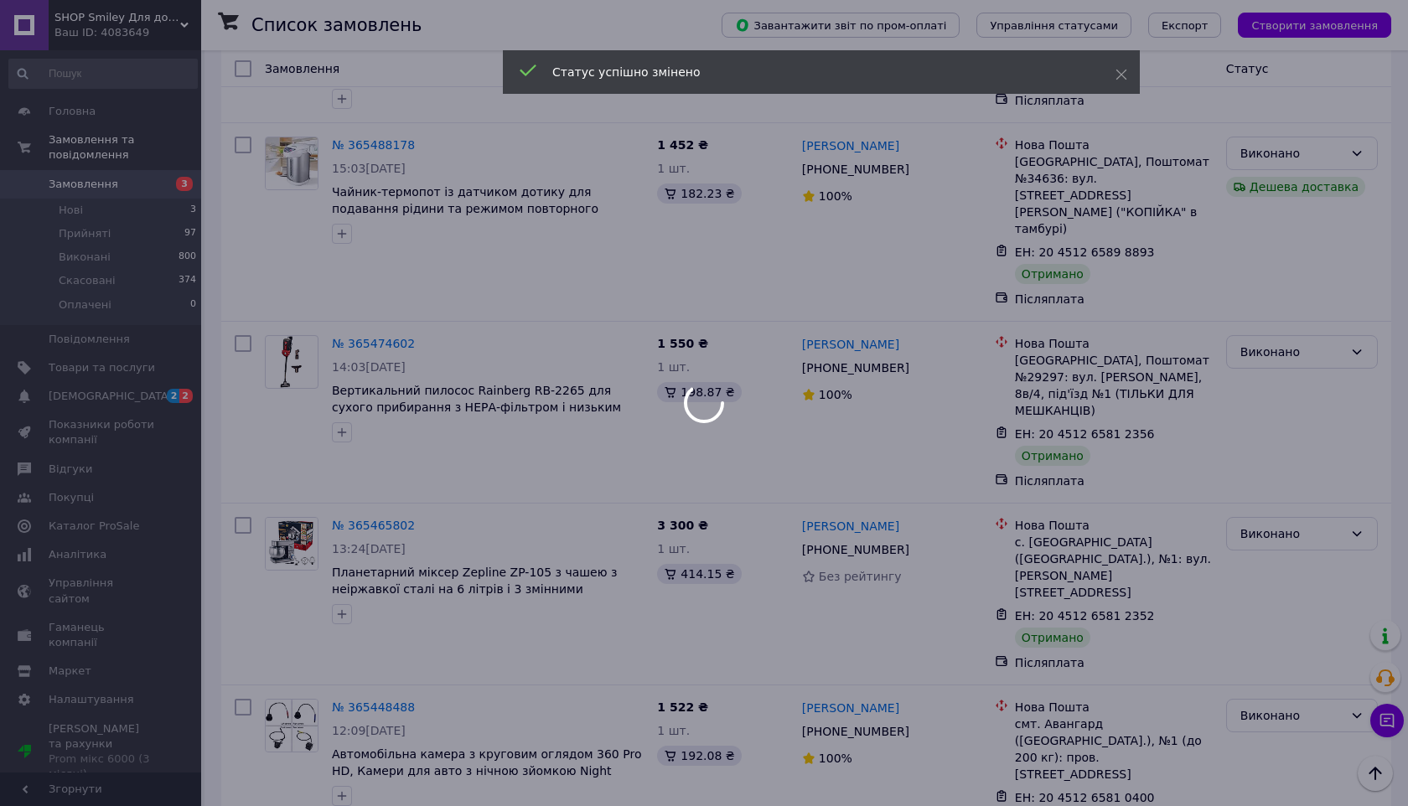
scroll to position [6582, 0]
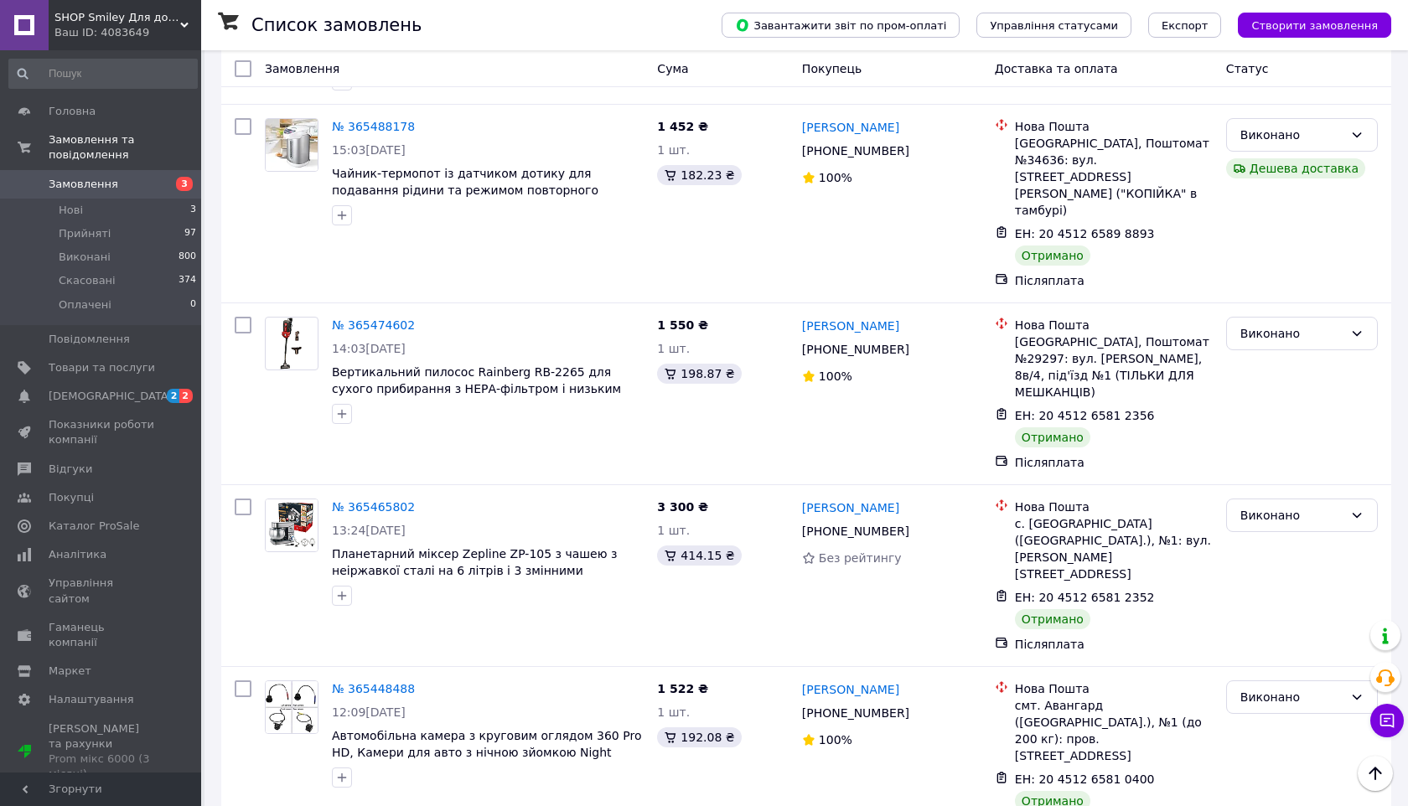
click at [1253, 449] on li "Виконано" at bounding box center [1302, 454] width 150 height 30
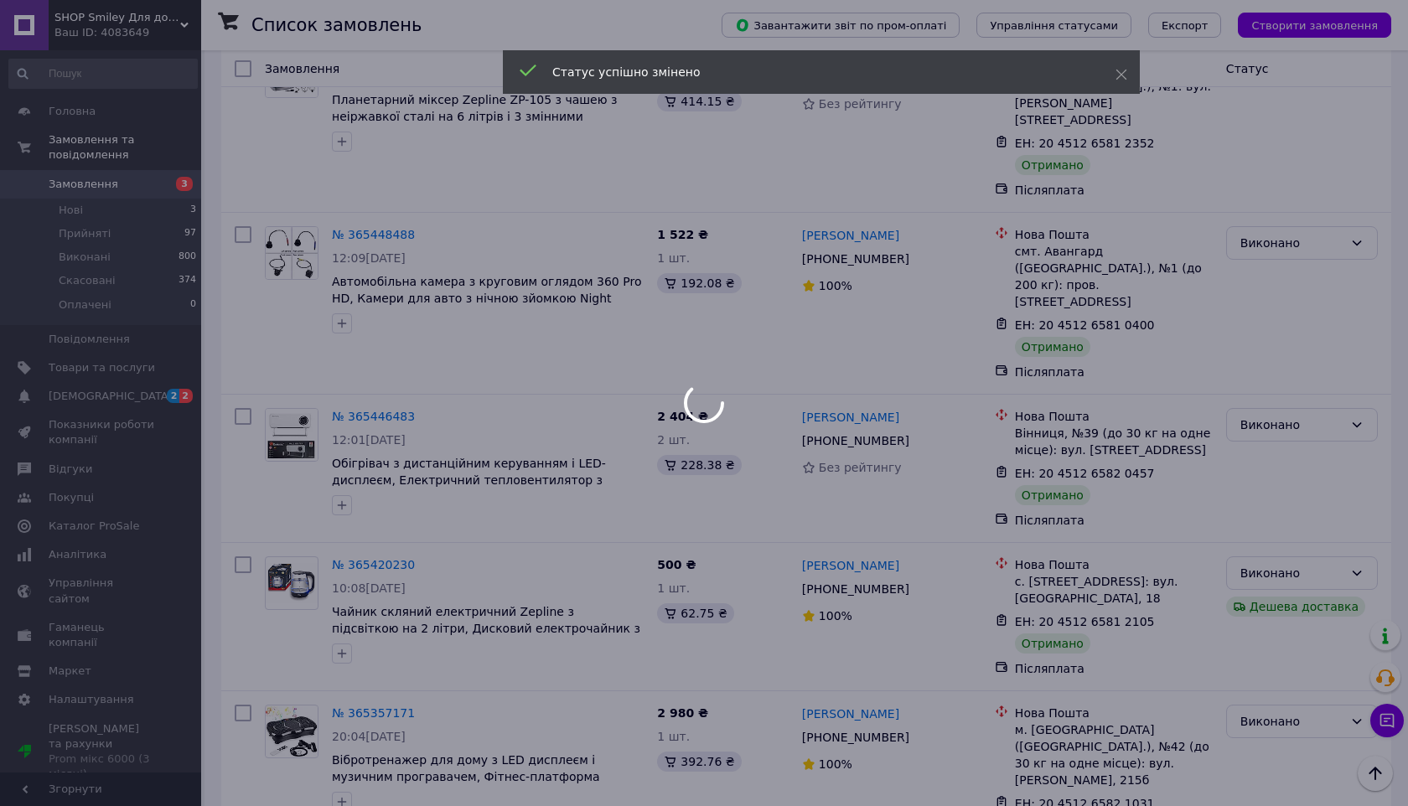
scroll to position [7092, 0]
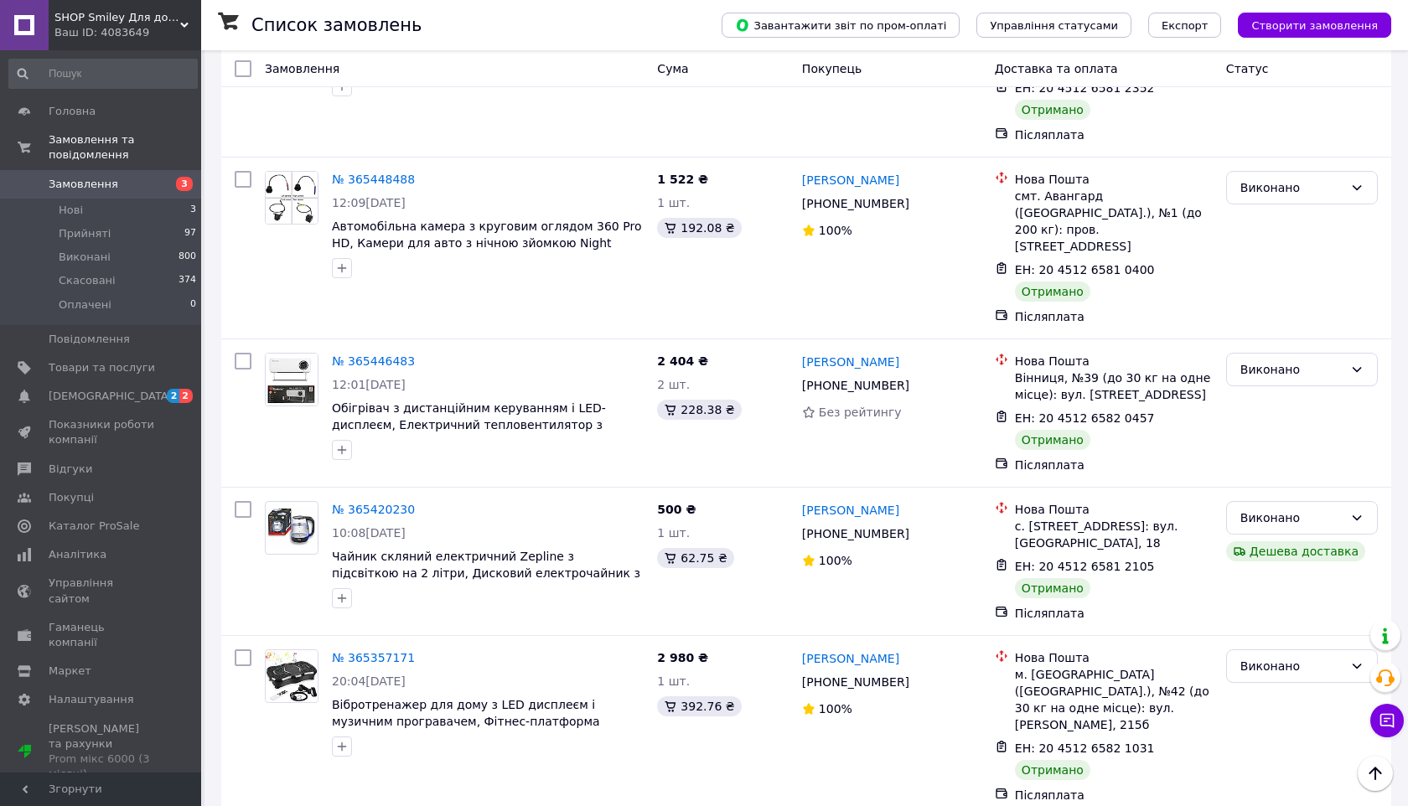
click at [1270, 414] on li "Виконано" at bounding box center [1302, 423] width 150 height 30
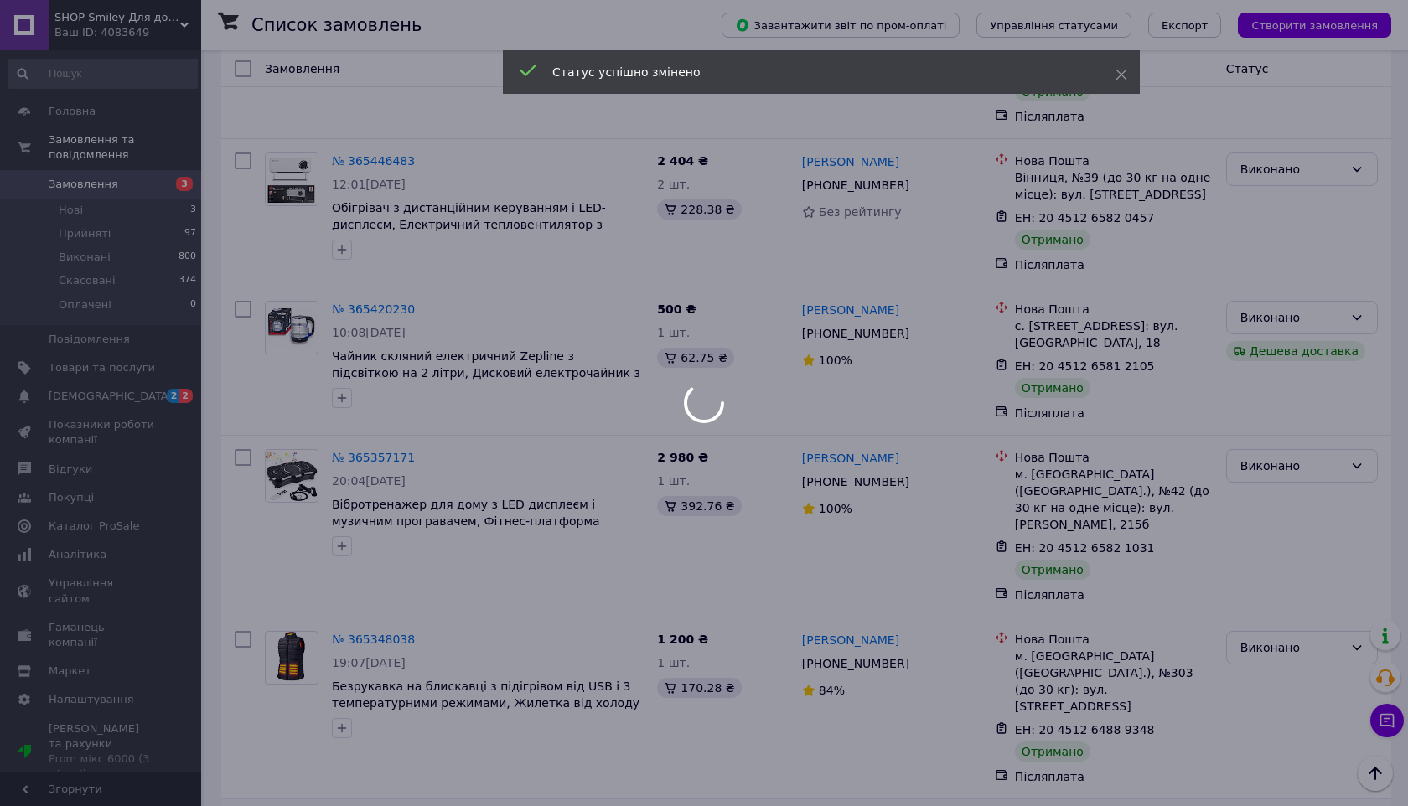
scroll to position [7403, 0]
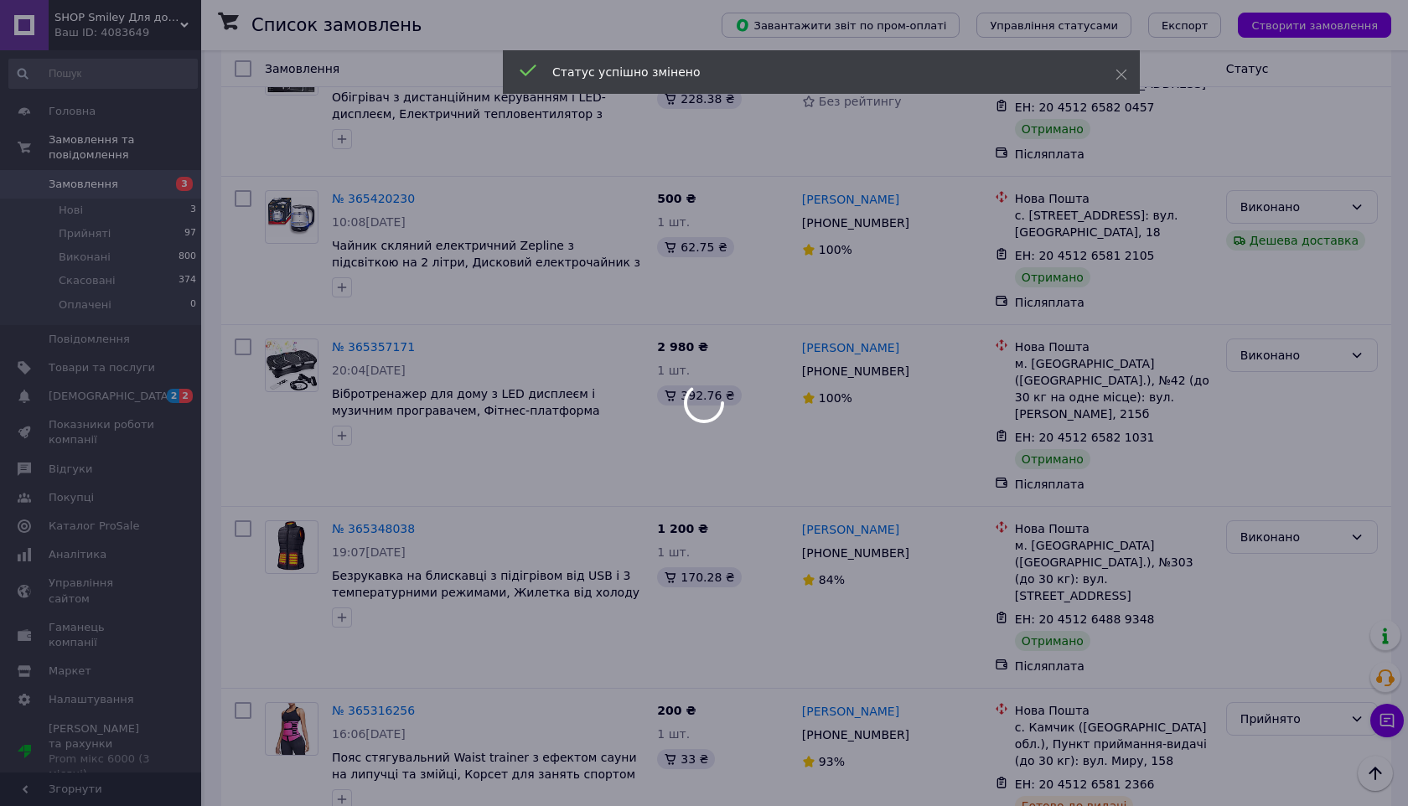
click at [1276, 391] on div at bounding box center [704, 403] width 1408 height 806
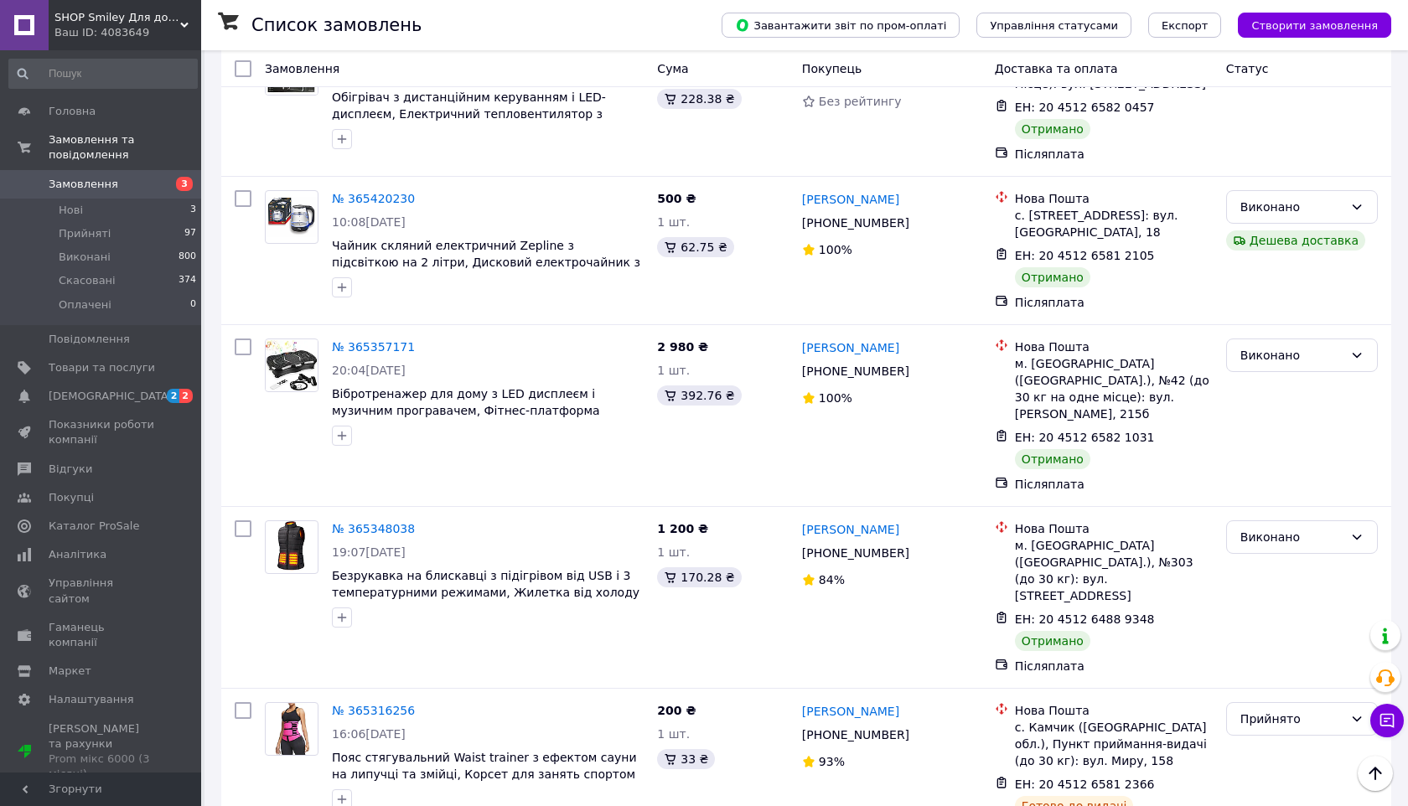
click at [1271, 422] on li "Виконано" at bounding box center [1302, 426] width 150 height 30
click at [1269, 568] on li "Виконано" at bounding box center [1302, 574] width 150 height 30
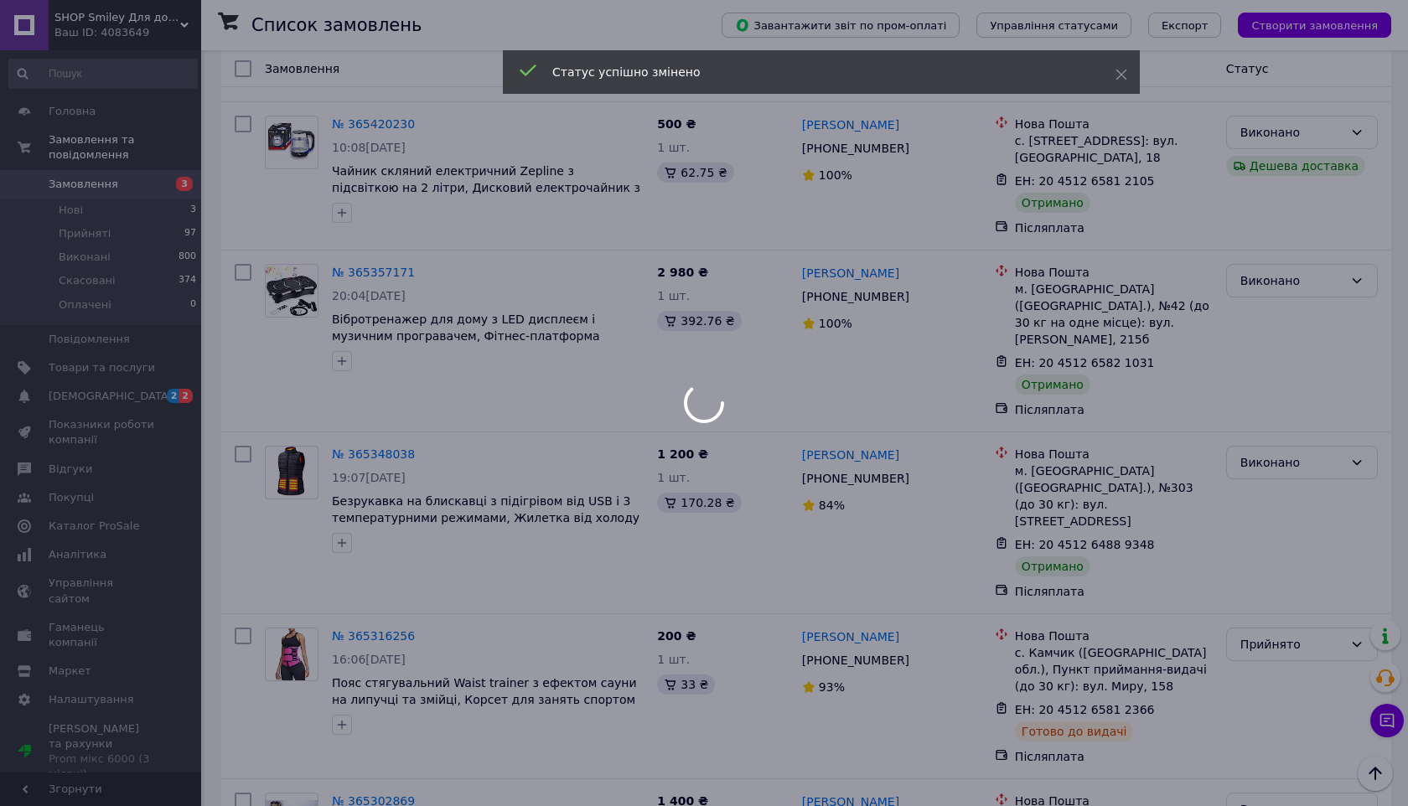
scroll to position [7639, 0]
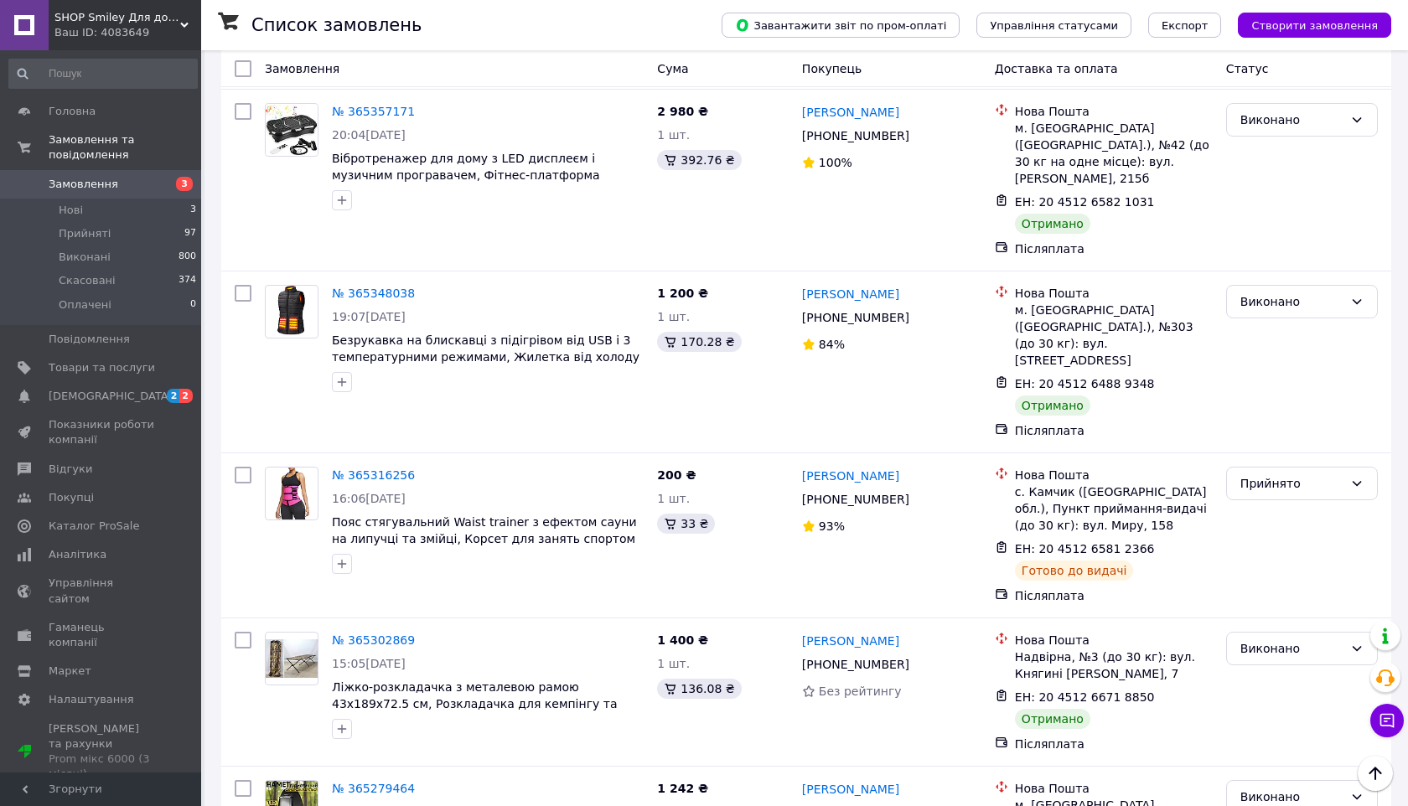
click at [1280, 505] on li "Виконано" at bounding box center [1302, 504] width 150 height 30
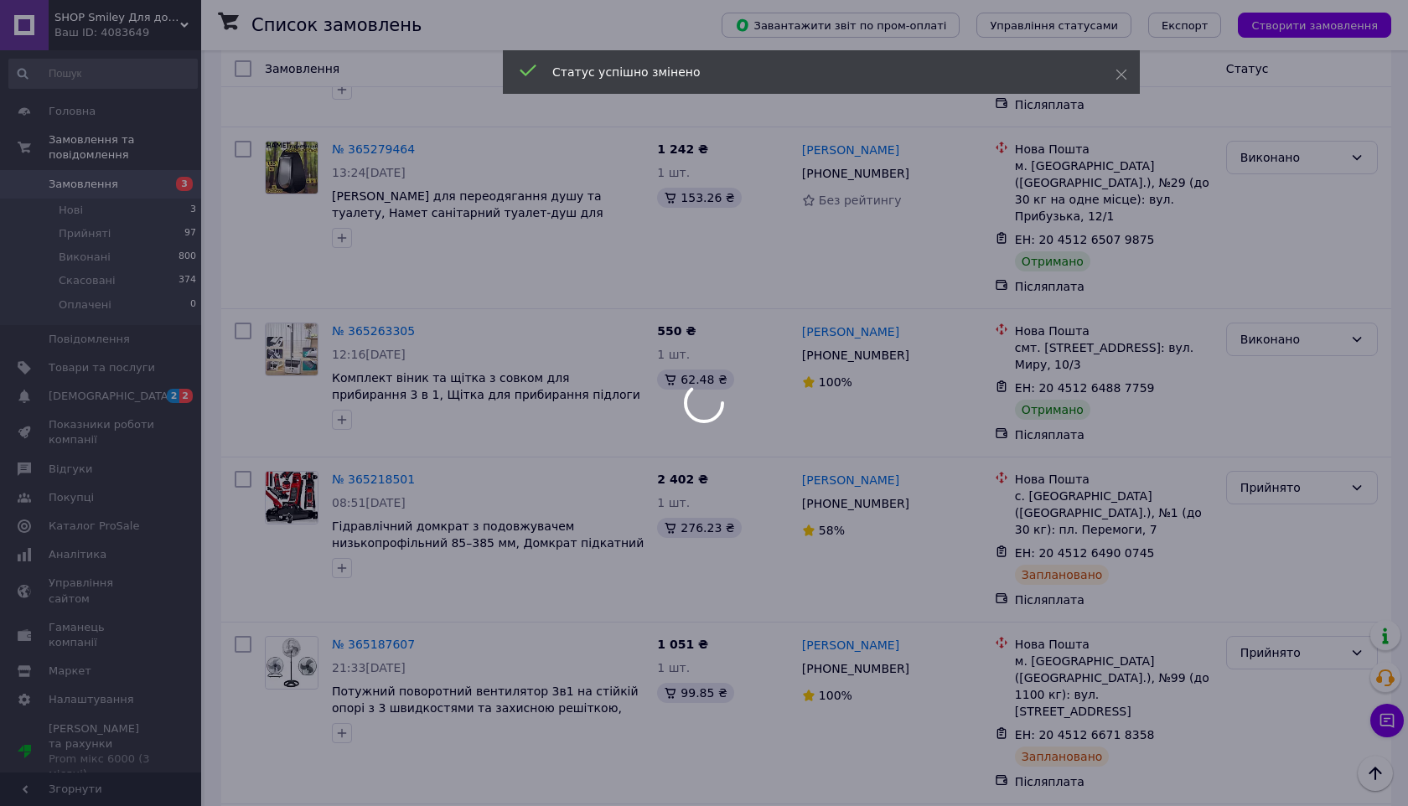
scroll to position [8284, 0]
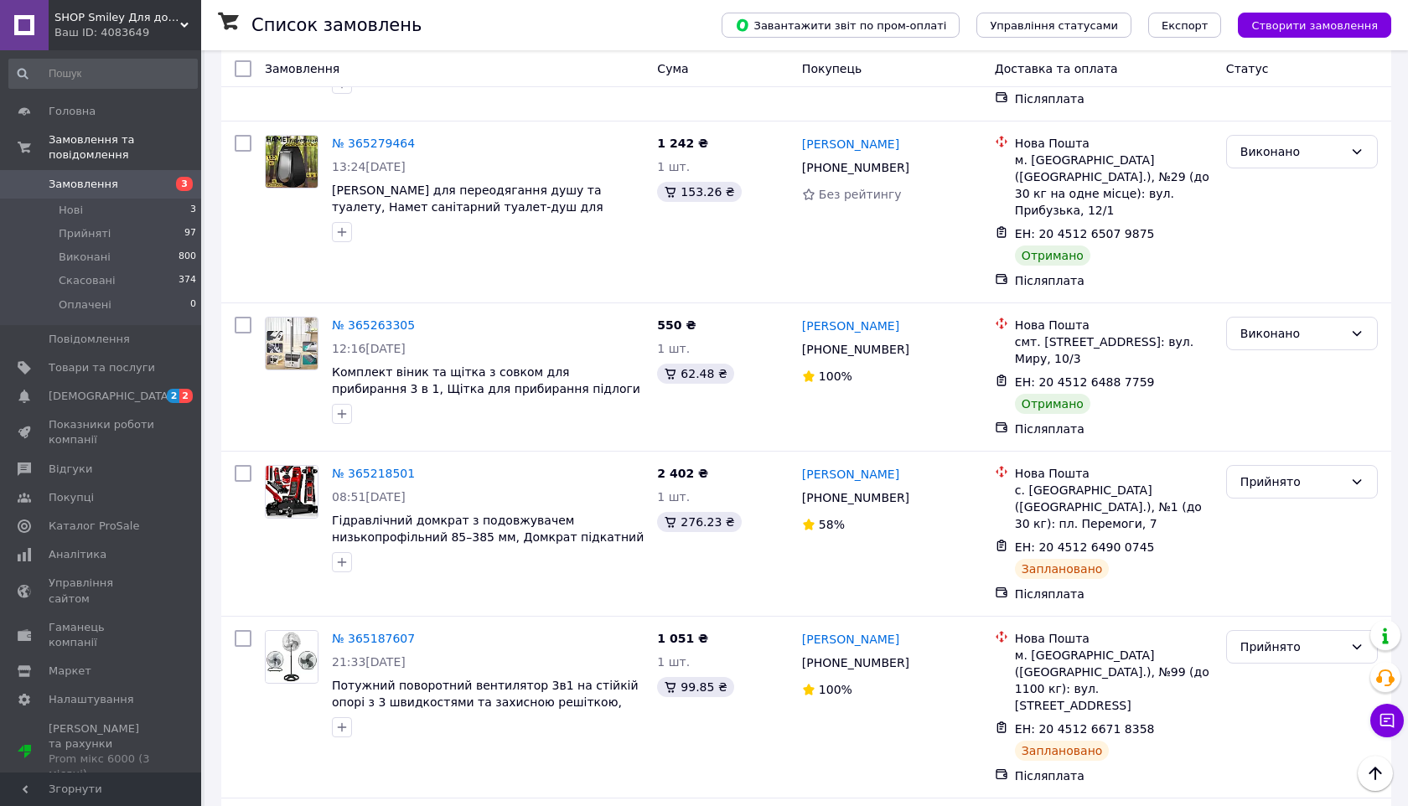
click at [1281, 445] on li "Виконано" at bounding box center [1302, 455] width 150 height 30
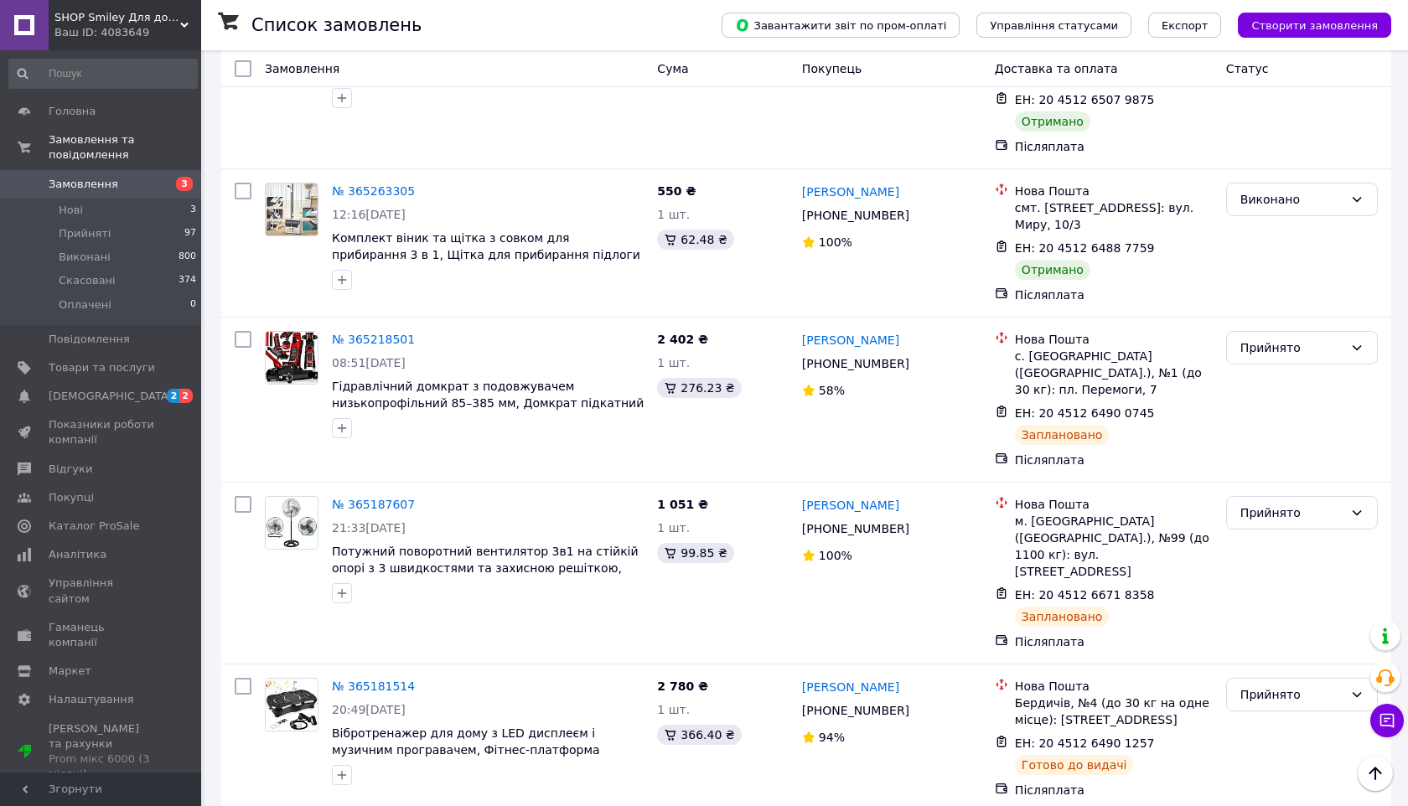
scroll to position [8419, 0]
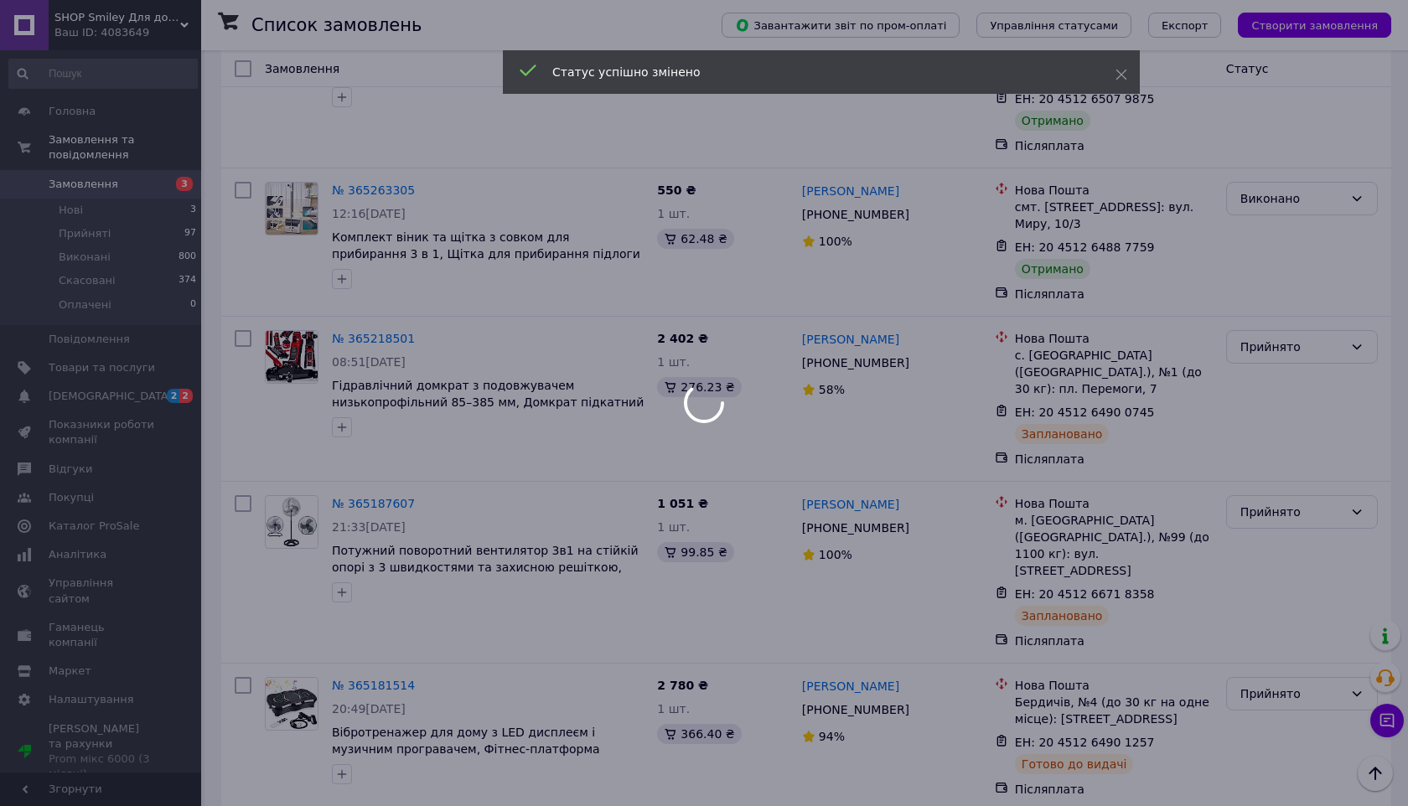
click at [1279, 448] on div at bounding box center [704, 403] width 1408 height 806
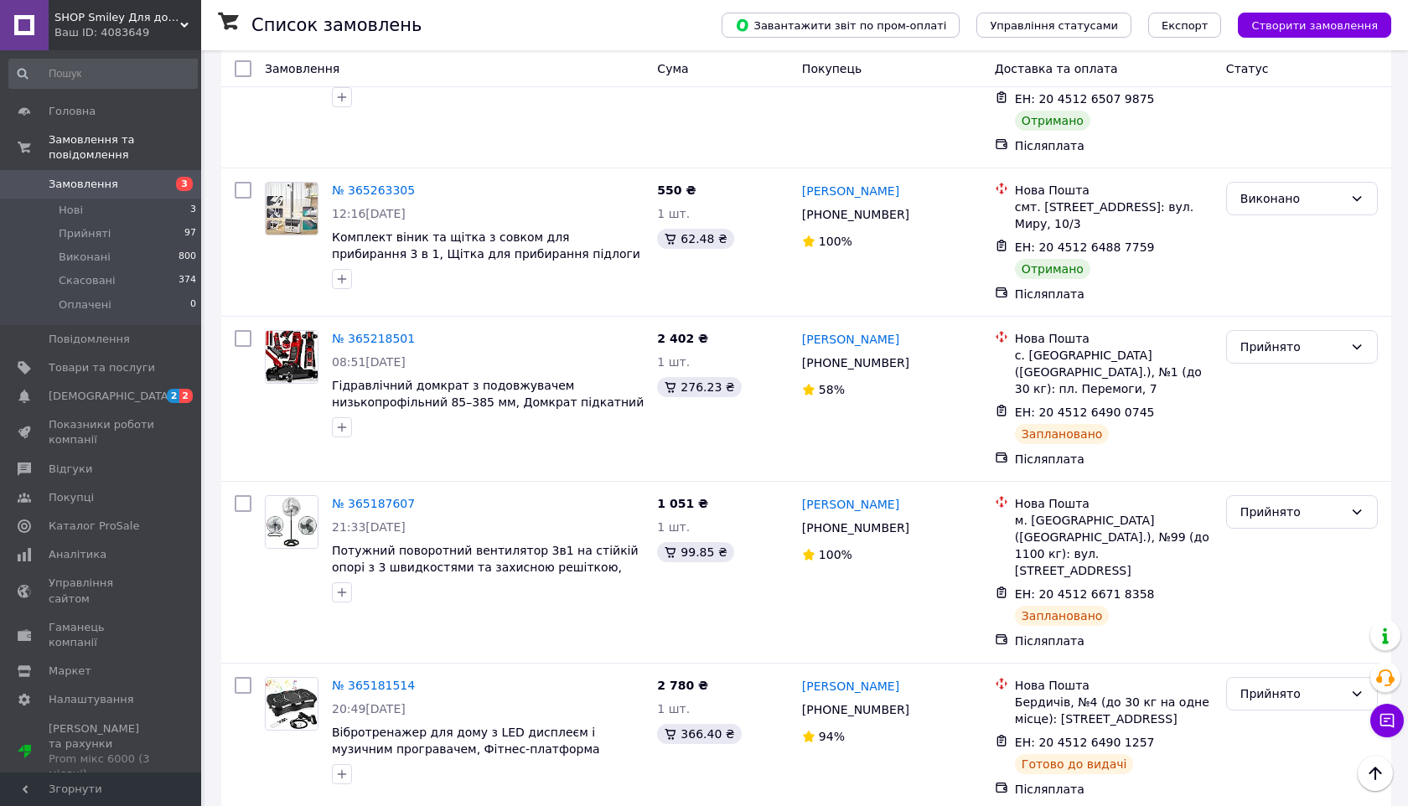
click at [1275, 484] on li "Виконано" at bounding box center [1302, 486] width 150 height 30
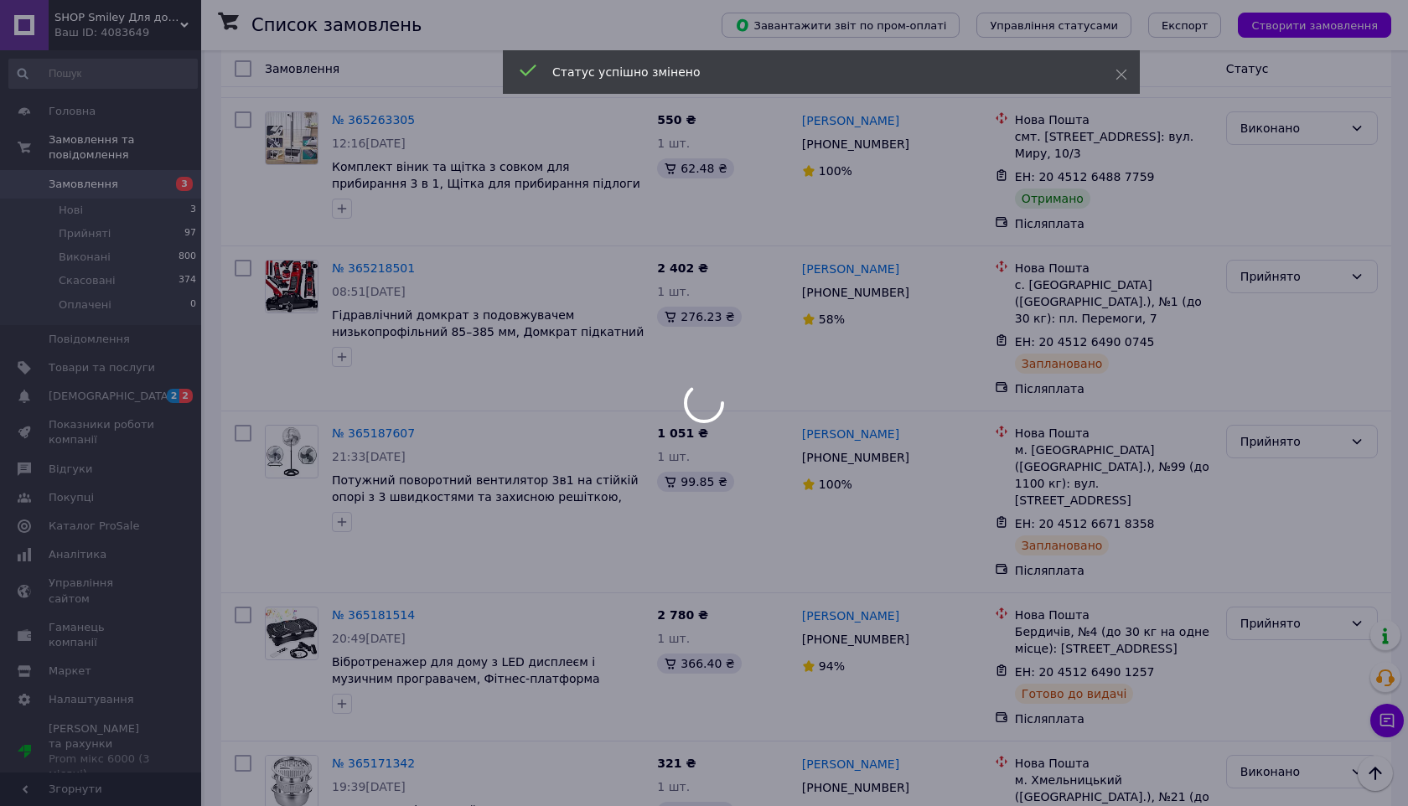
scroll to position [8603, 0]
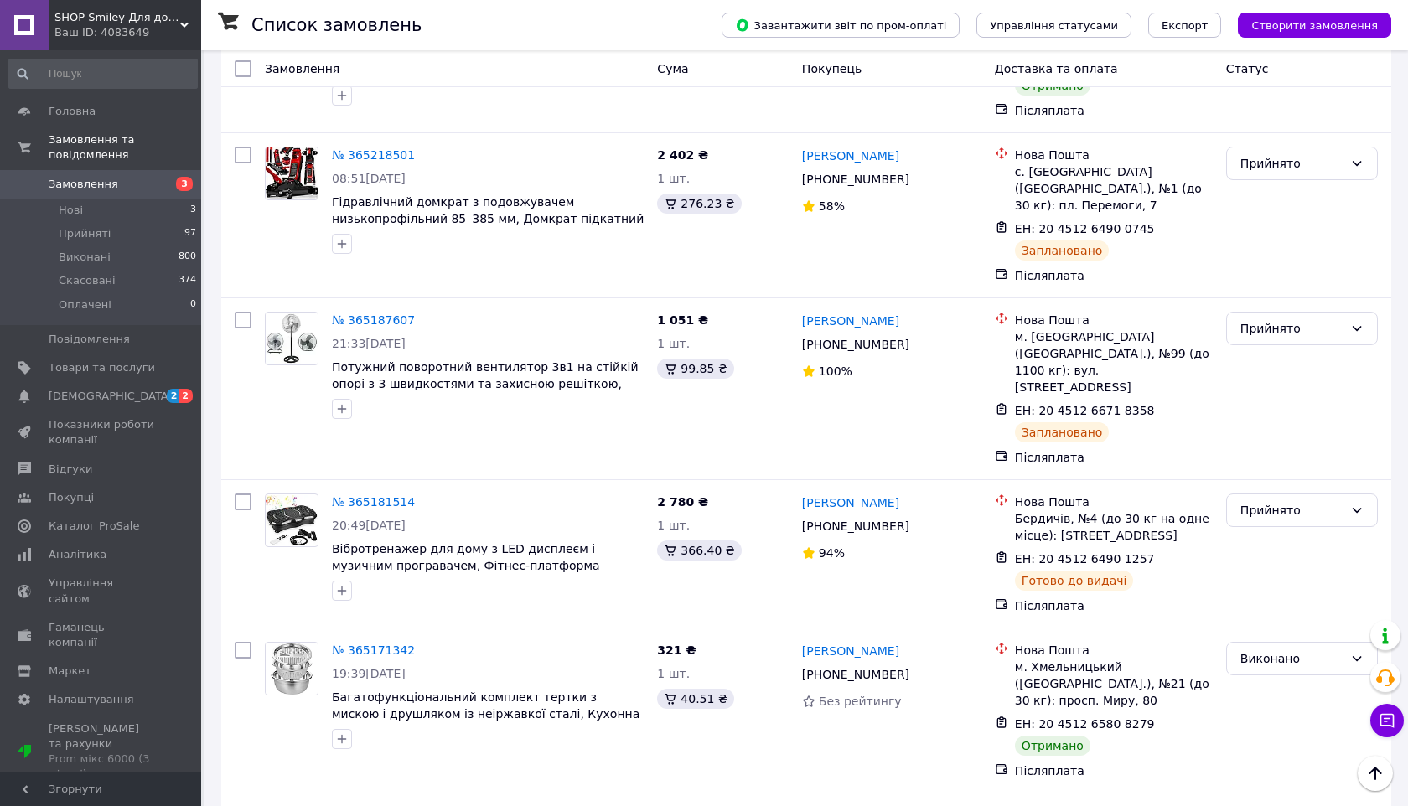
click at [1282, 458] on li "Виконано" at bounding box center [1302, 468] width 150 height 30
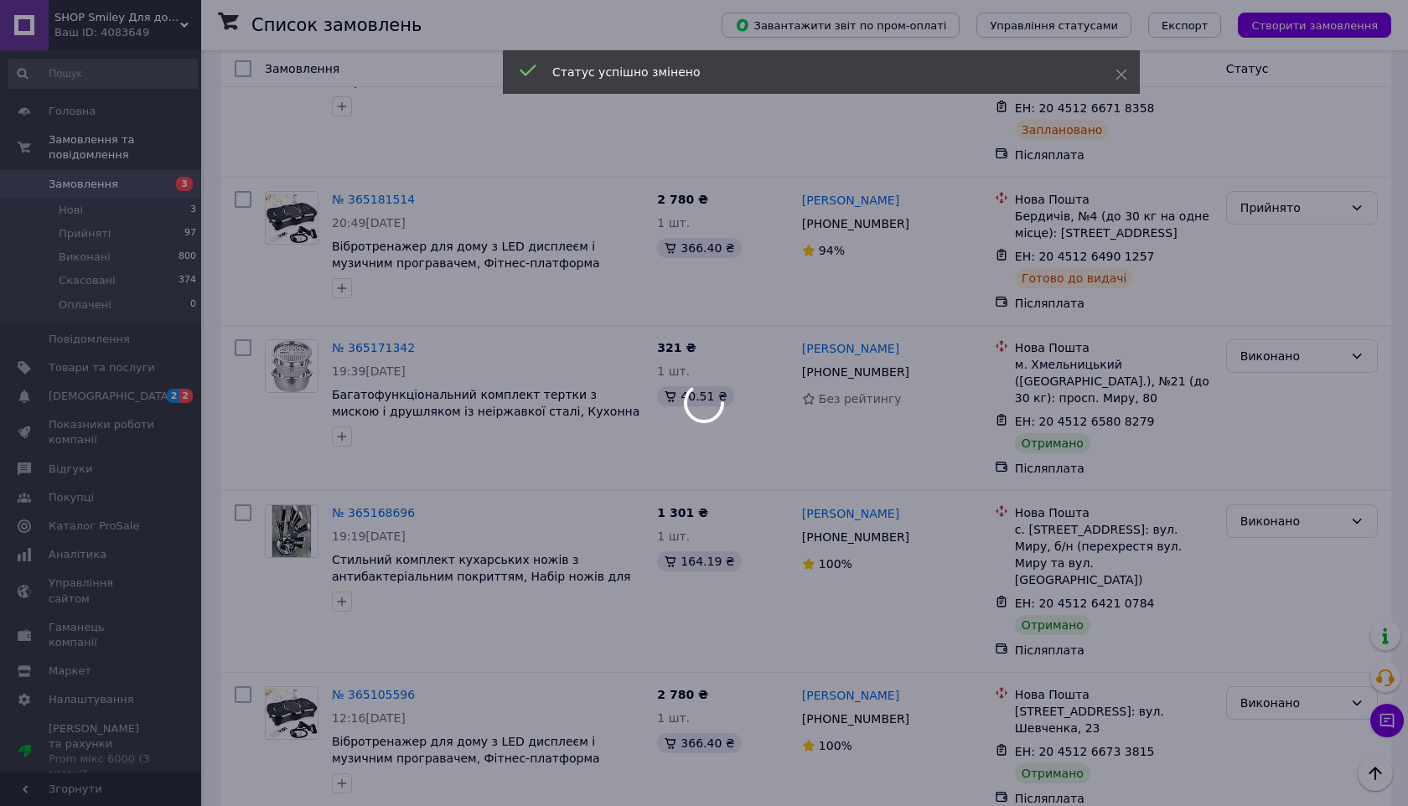
scroll to position [8921, 0]
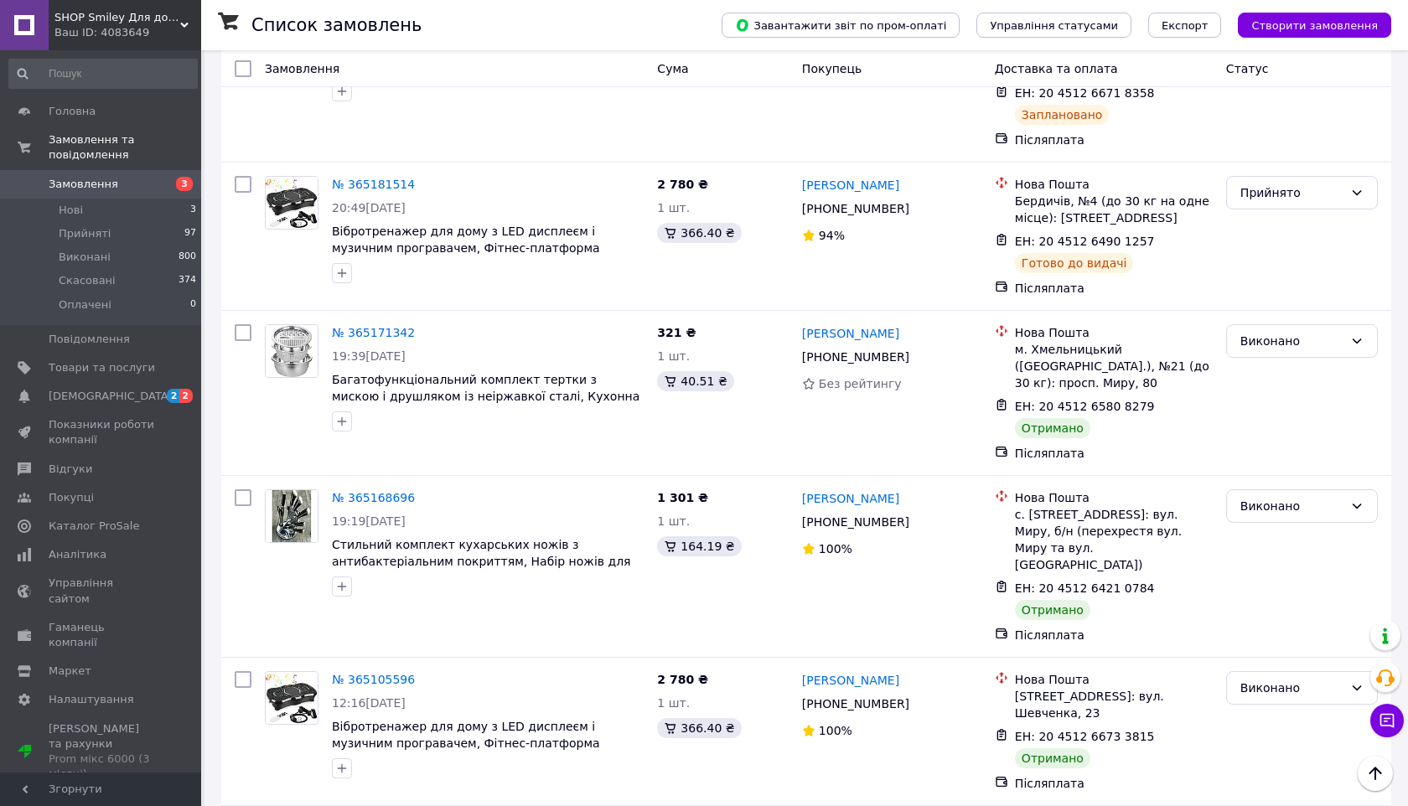
click at [1266, 296] on li "Виконано" at bounding box center [1302, 298] width 150 height 30
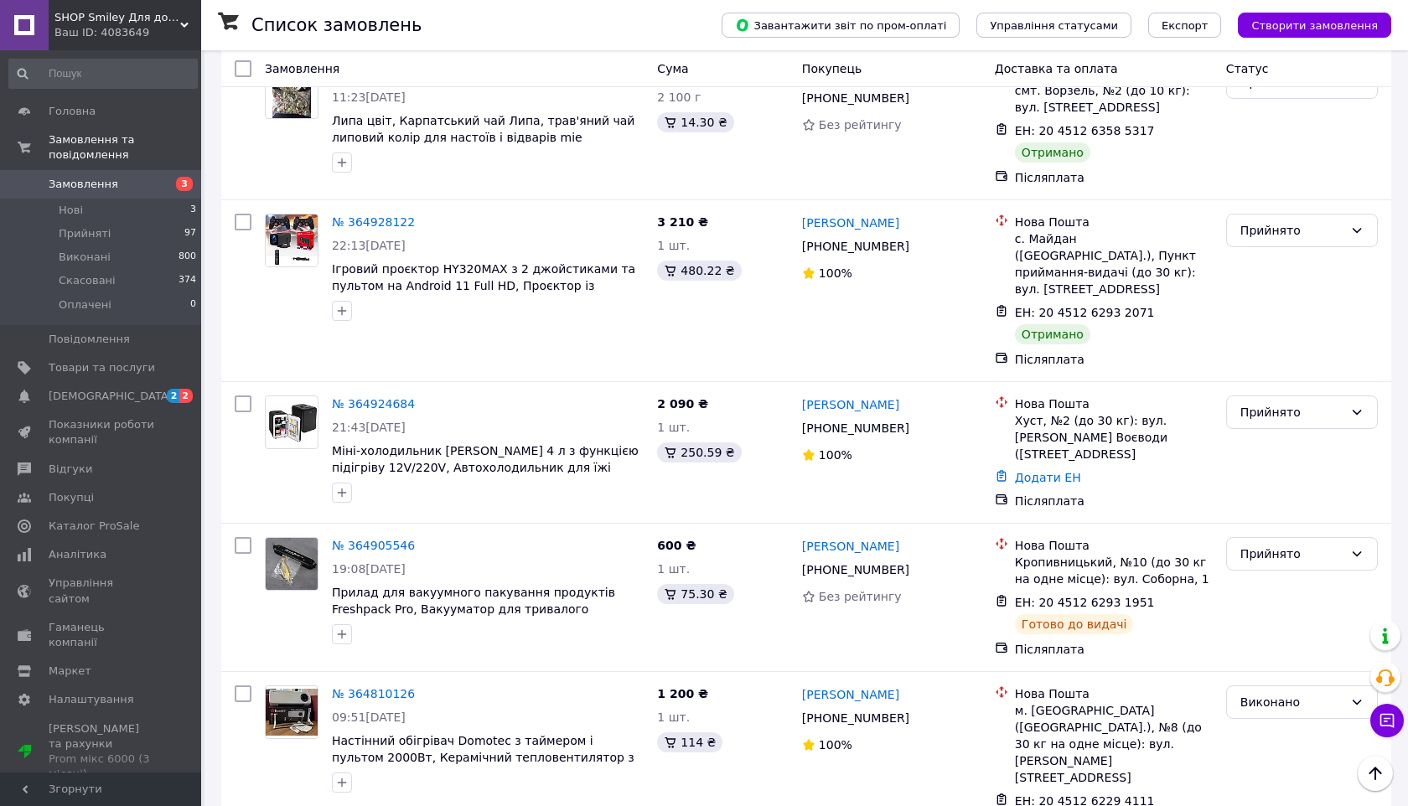
scroll to position [10677, 0]
click at [1268, 409] on li "Виконано" at bounding box center [1302, 420] width 150 height 30
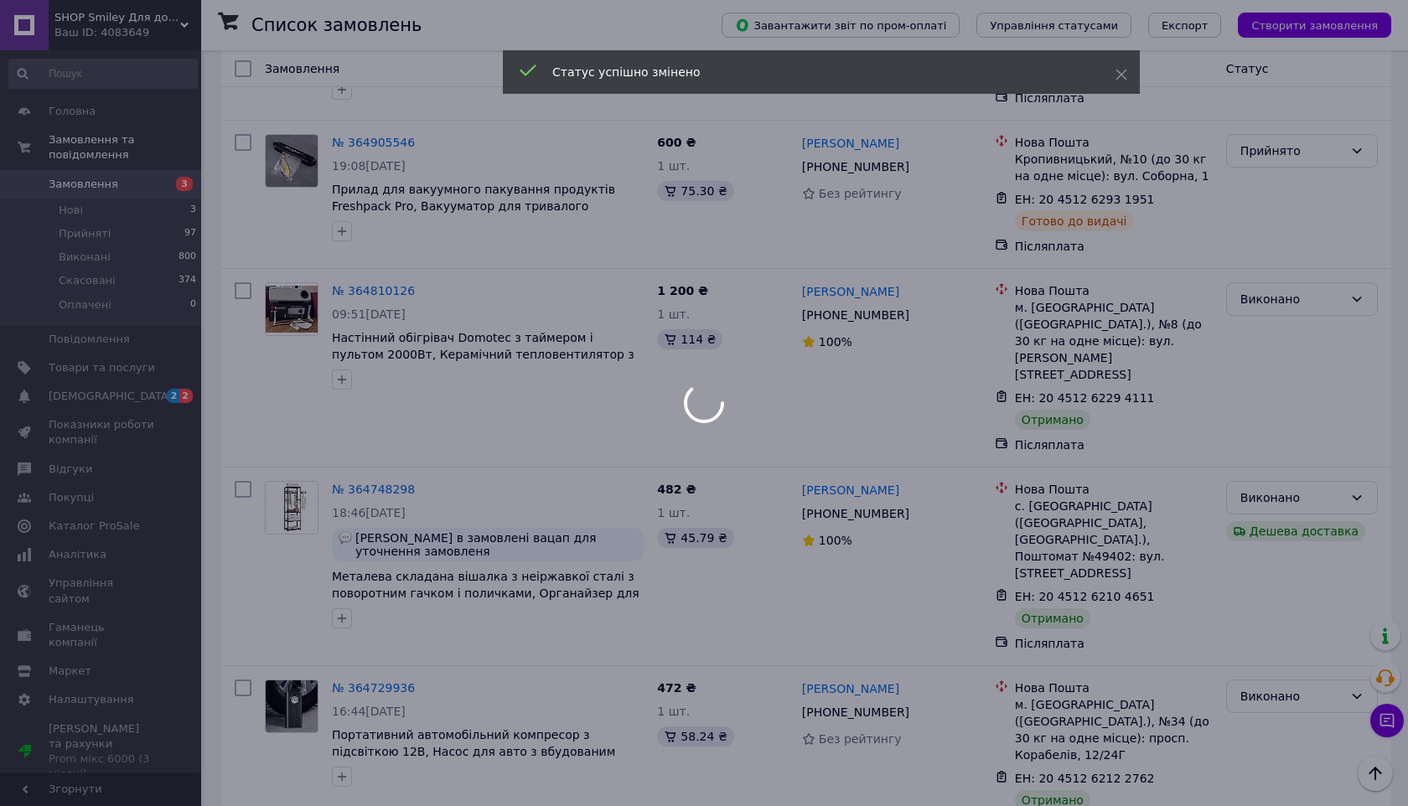
scroll to position [11081, 0]
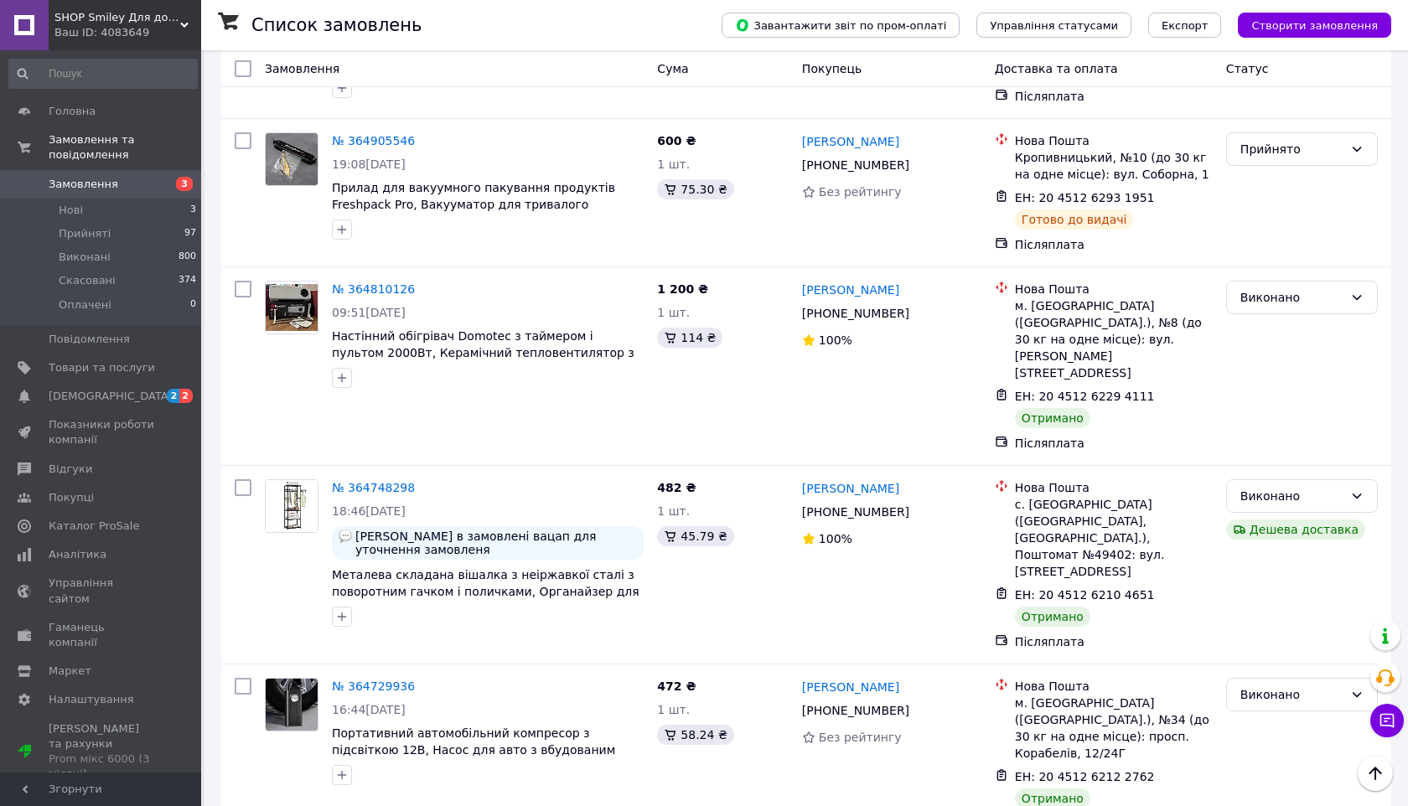
click at [1263, 455] on li "Виконано" at bounding box center [1302, 464] width 150 height 30
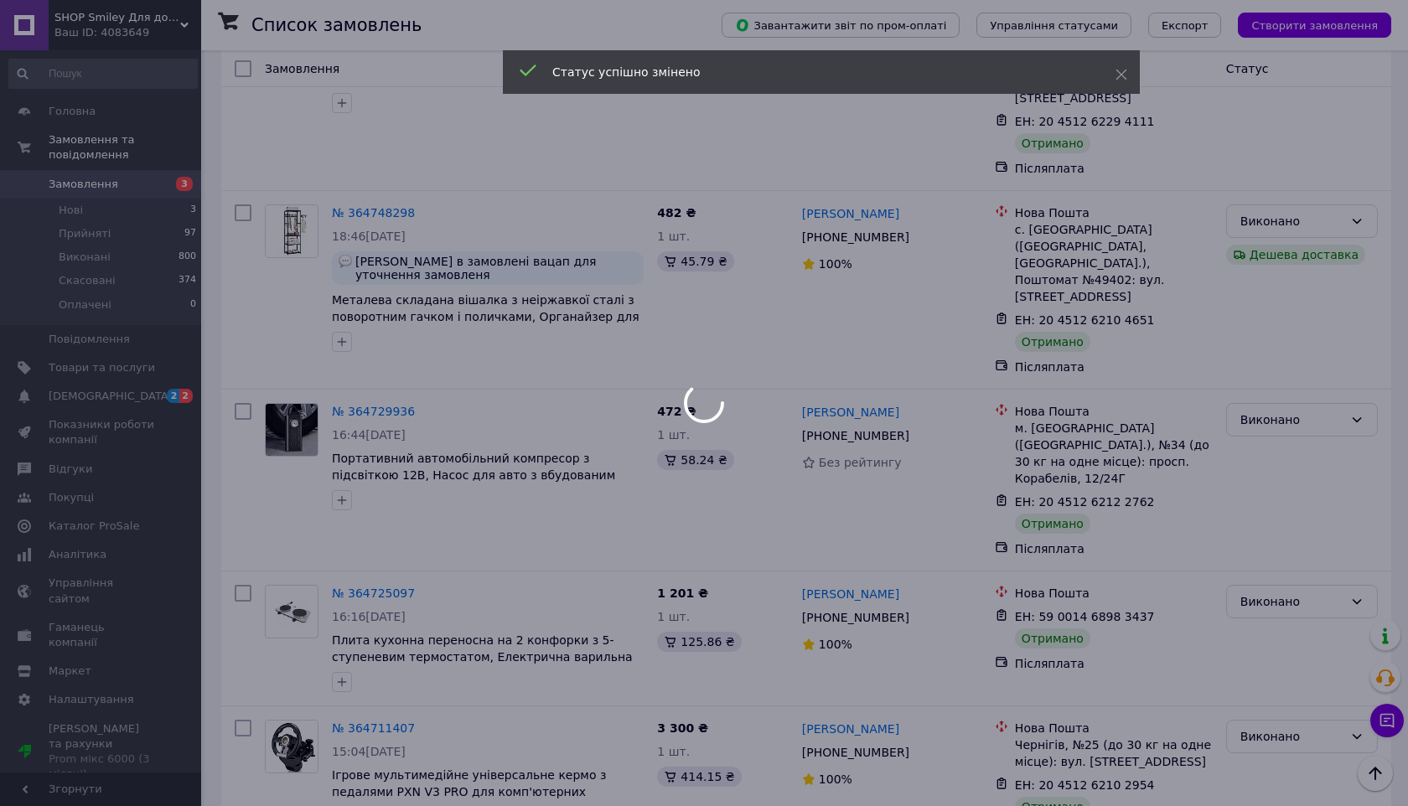
scroll to position [11386, 0]
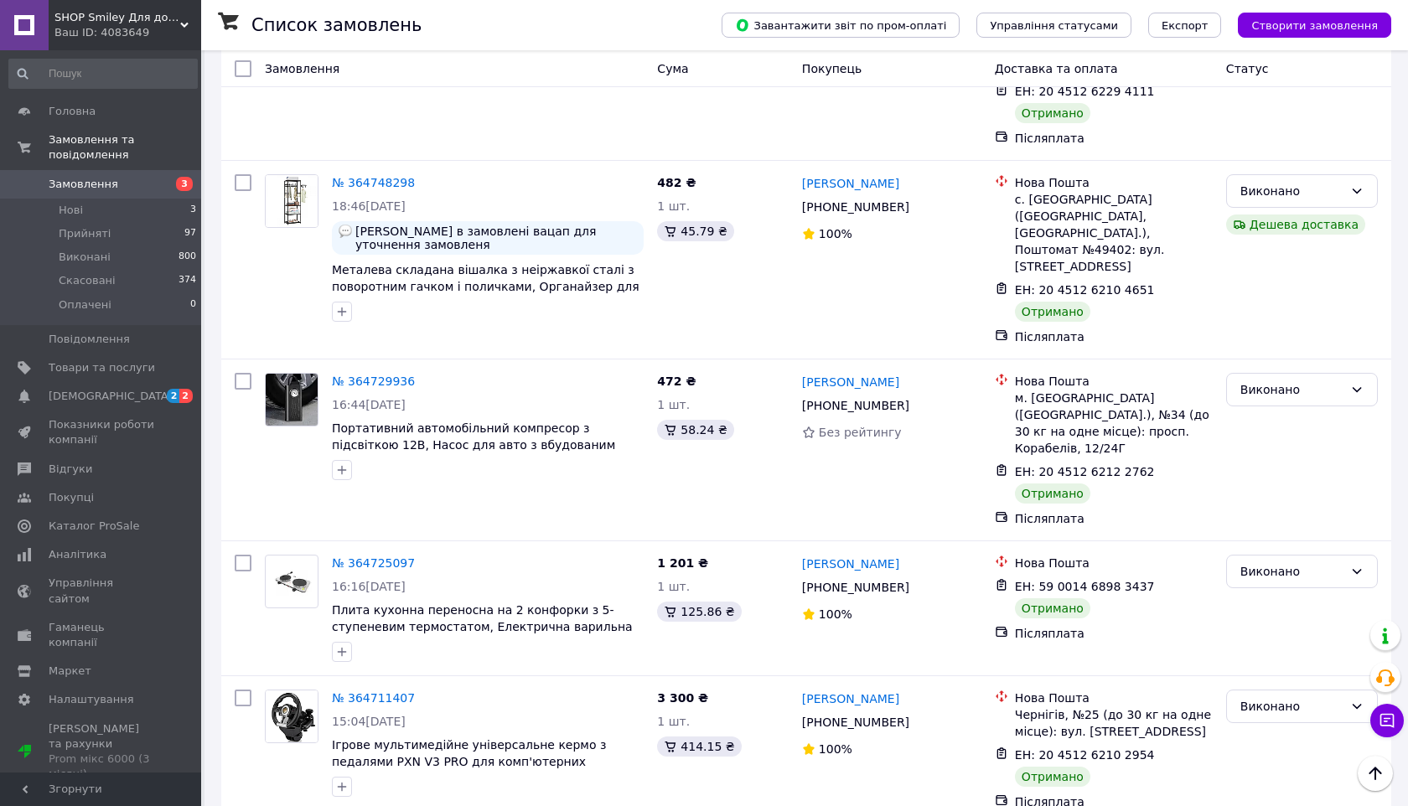
click at [1271, 447] on li "Виконано" at bounding box center [1302, 443] width 150 height 30
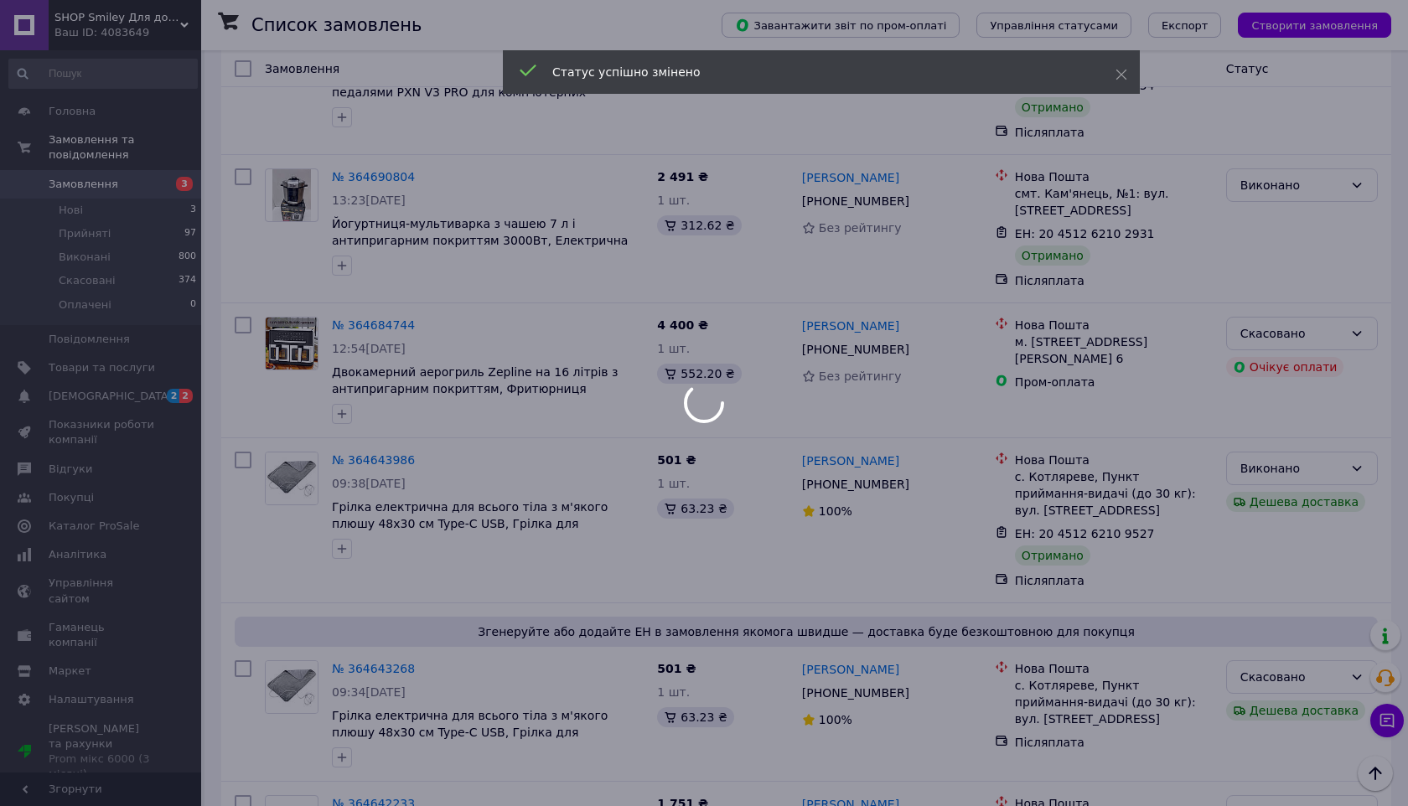
scroll to position [12156, 0]
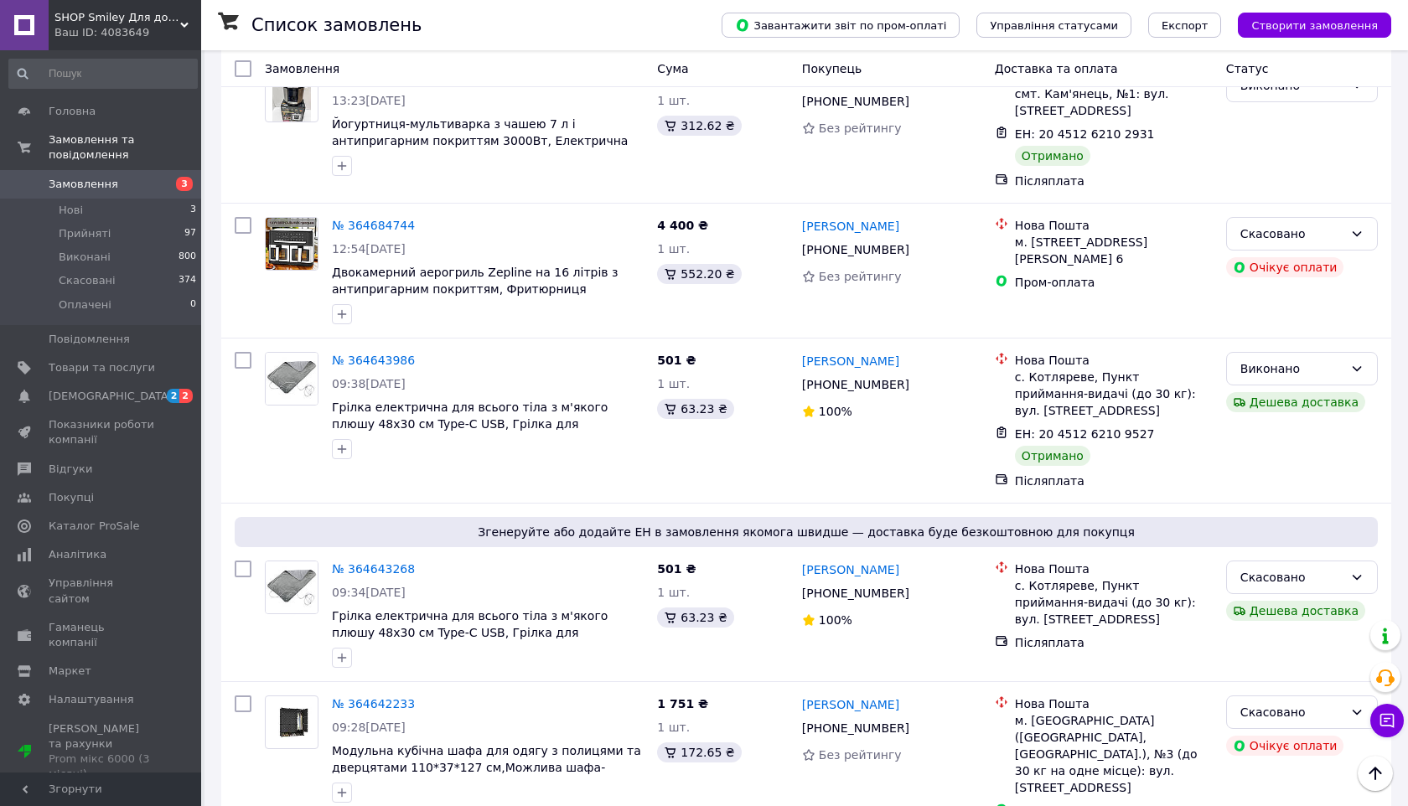
click at [1295, 313] on li "Виконано" at bounding box center [1302, 317] width 150 height 30
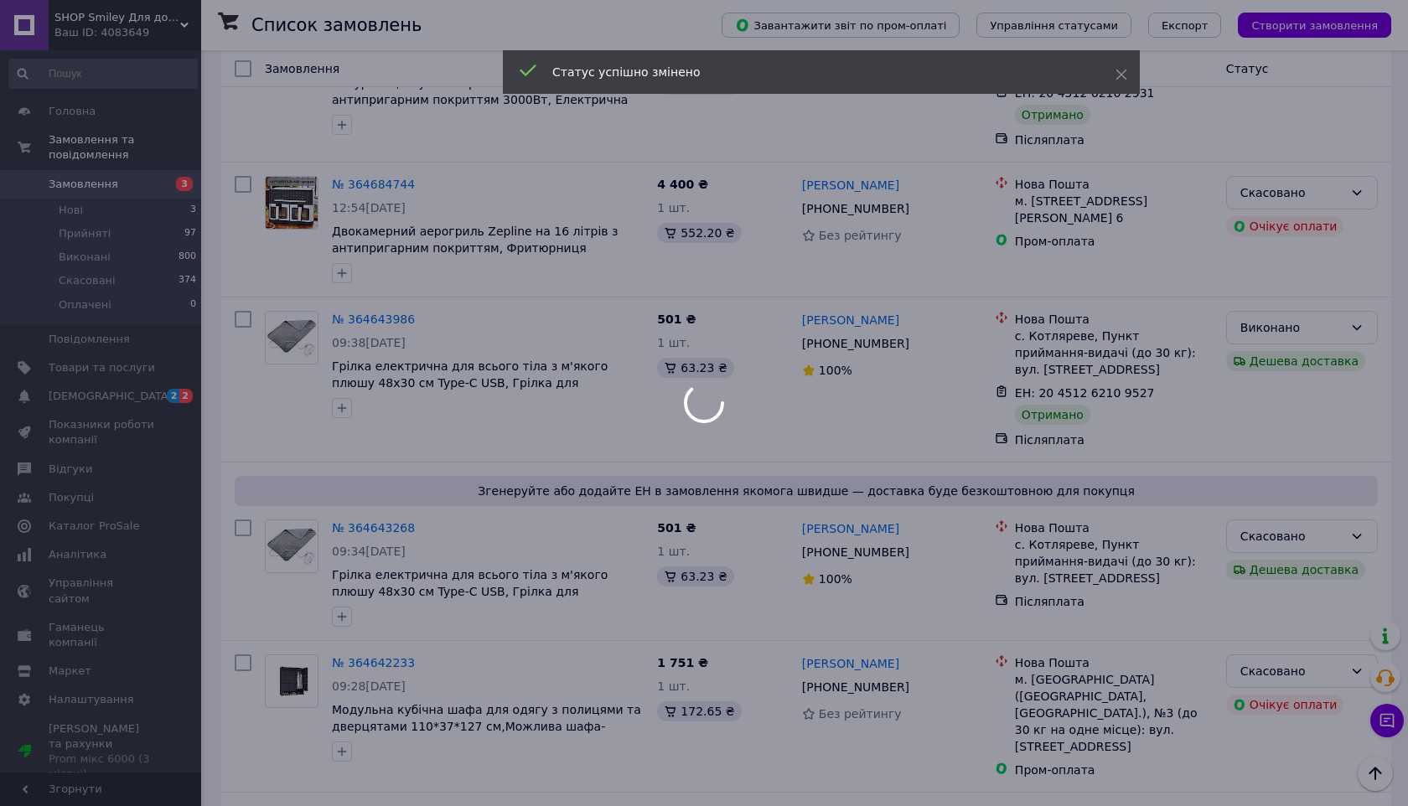
scroll to position [12232, 0]
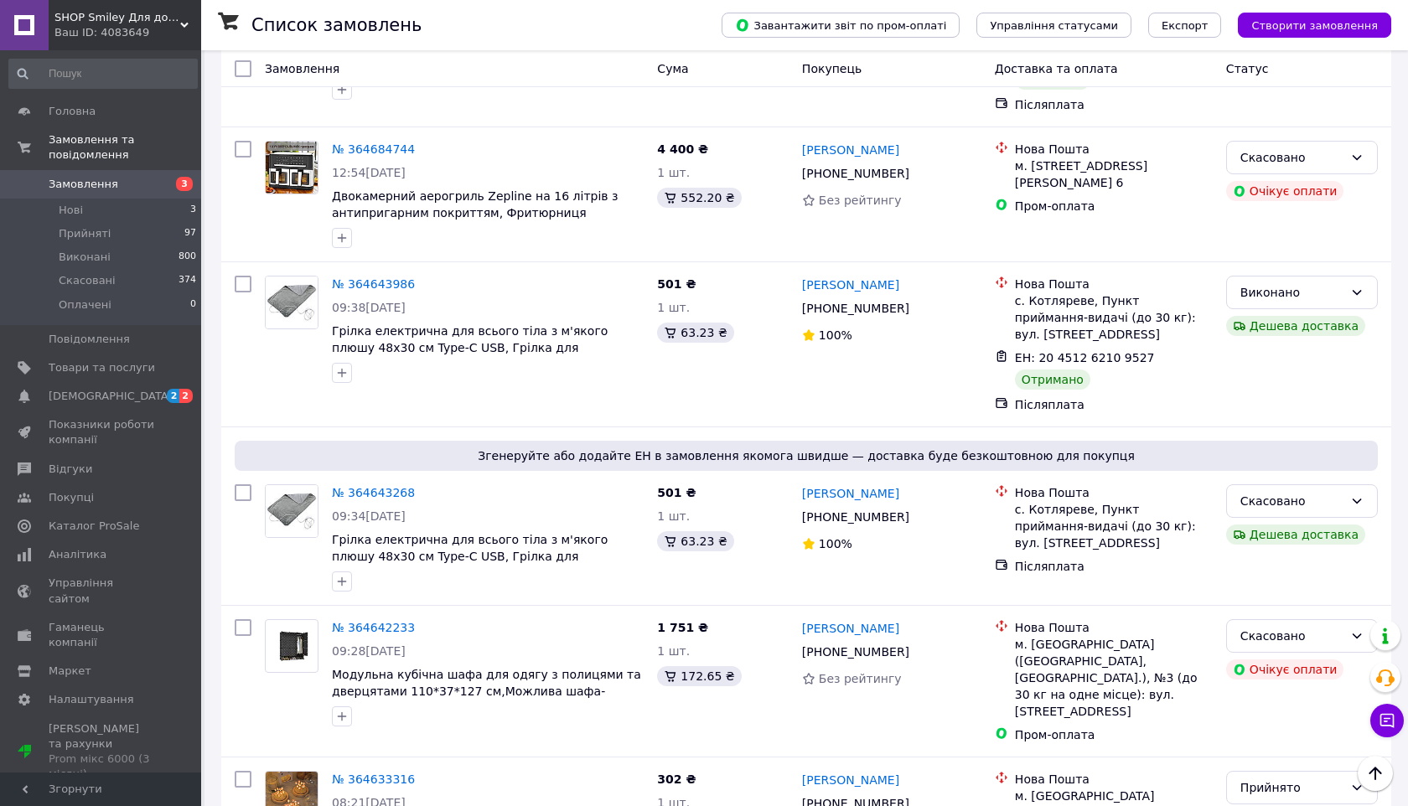
click at [1264, 407] on li "Виконано" at bounding box center [1302, 406] width 150 height 30
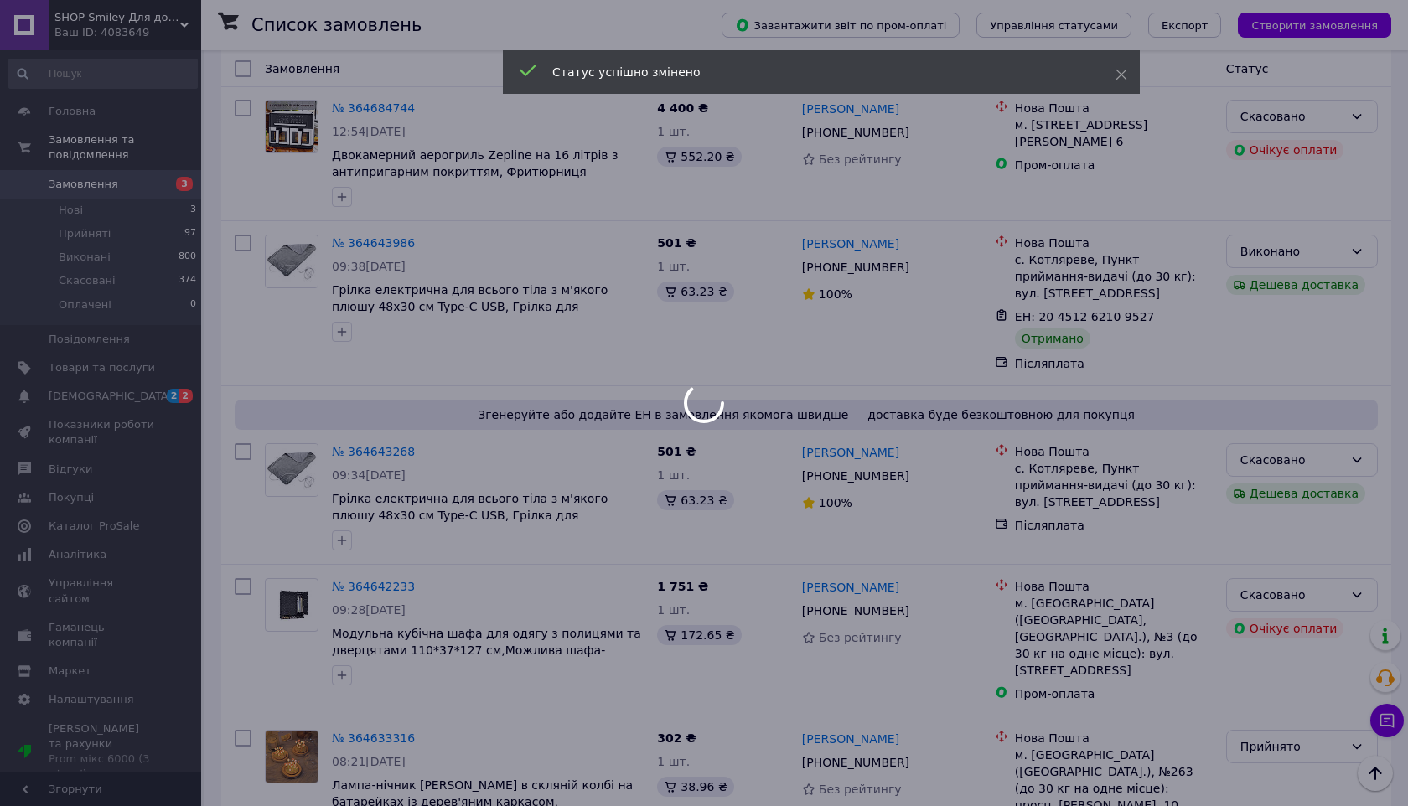
scroll to position [12290, 0]
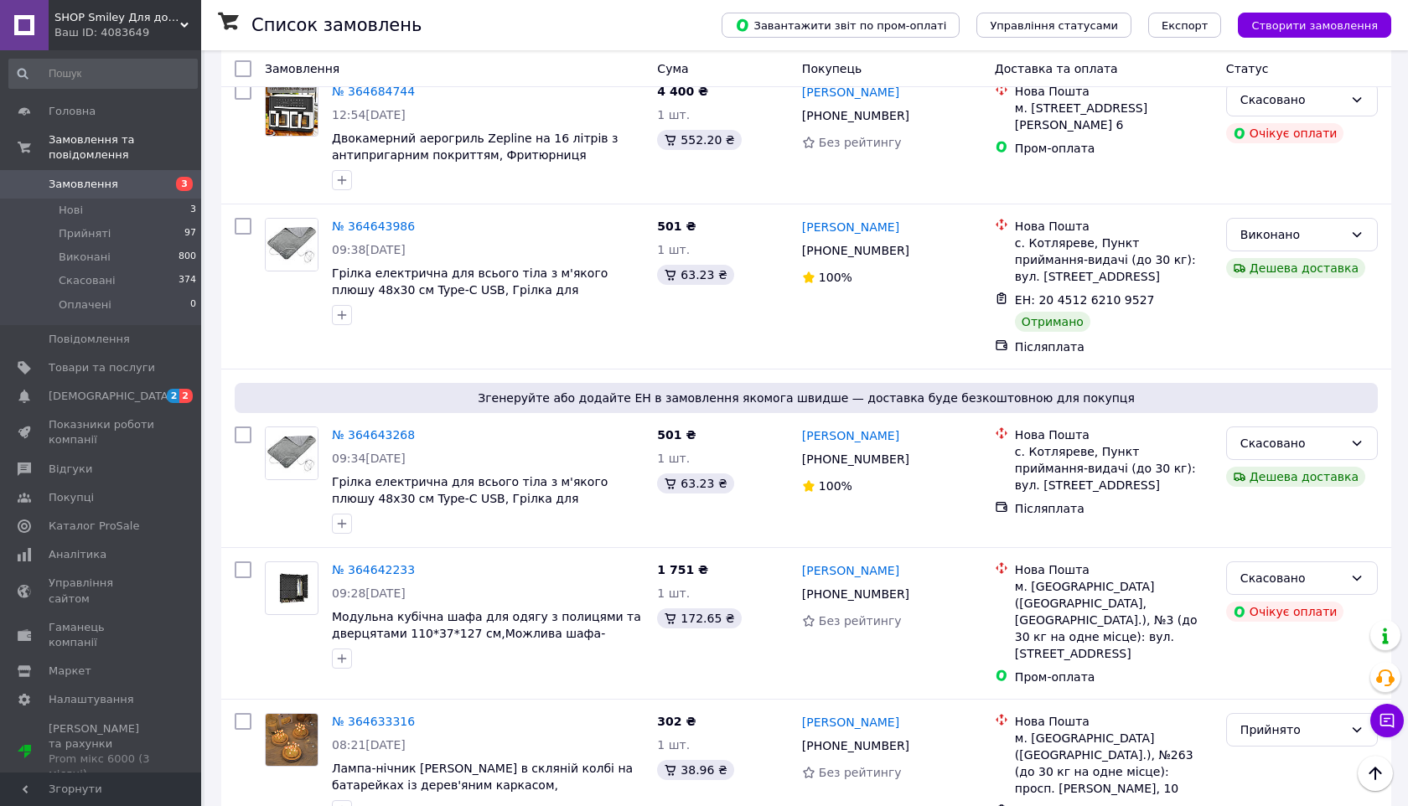
click at [1266, 489] on li "Виконано" at bounding box center [1302, 497] width 150 height 30
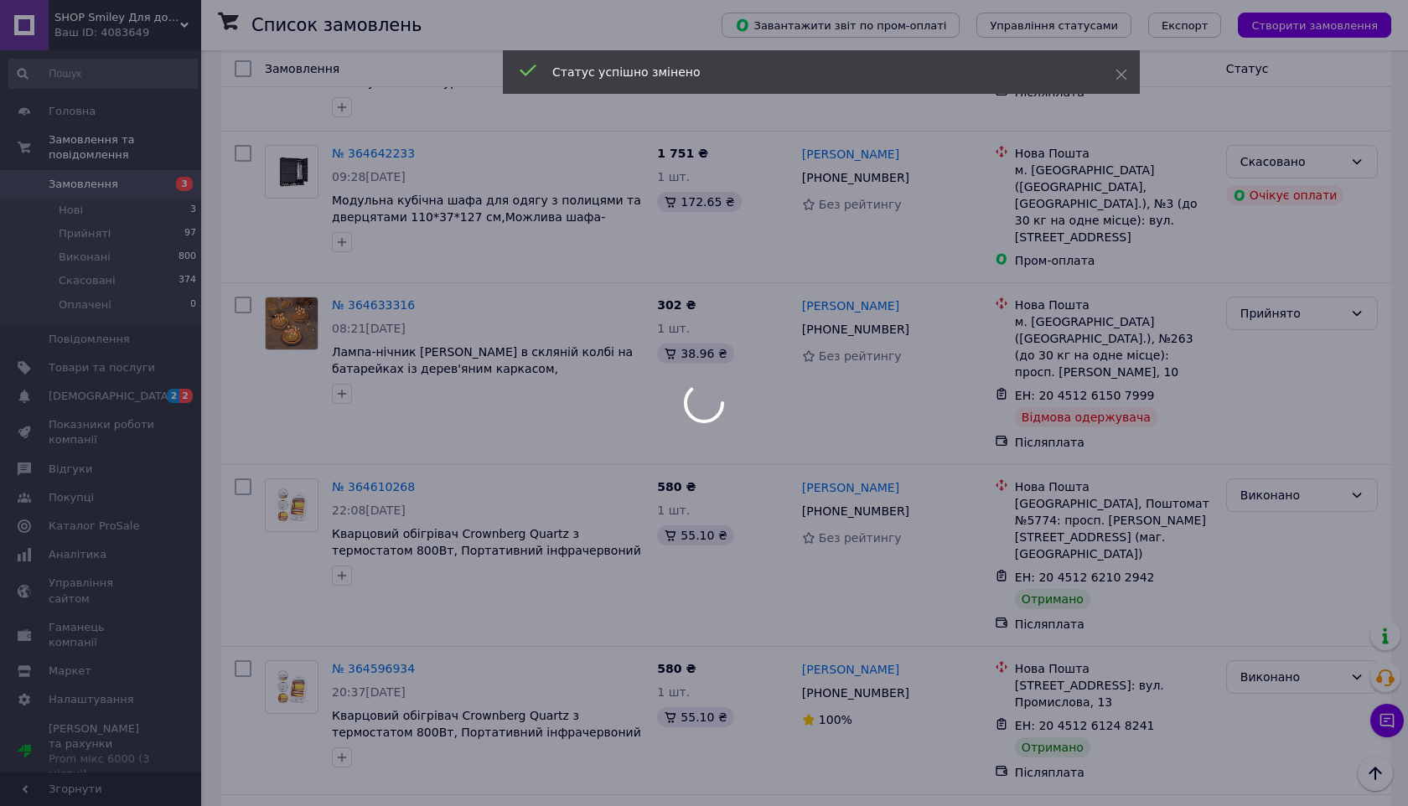
scroll to position [12815, 0]
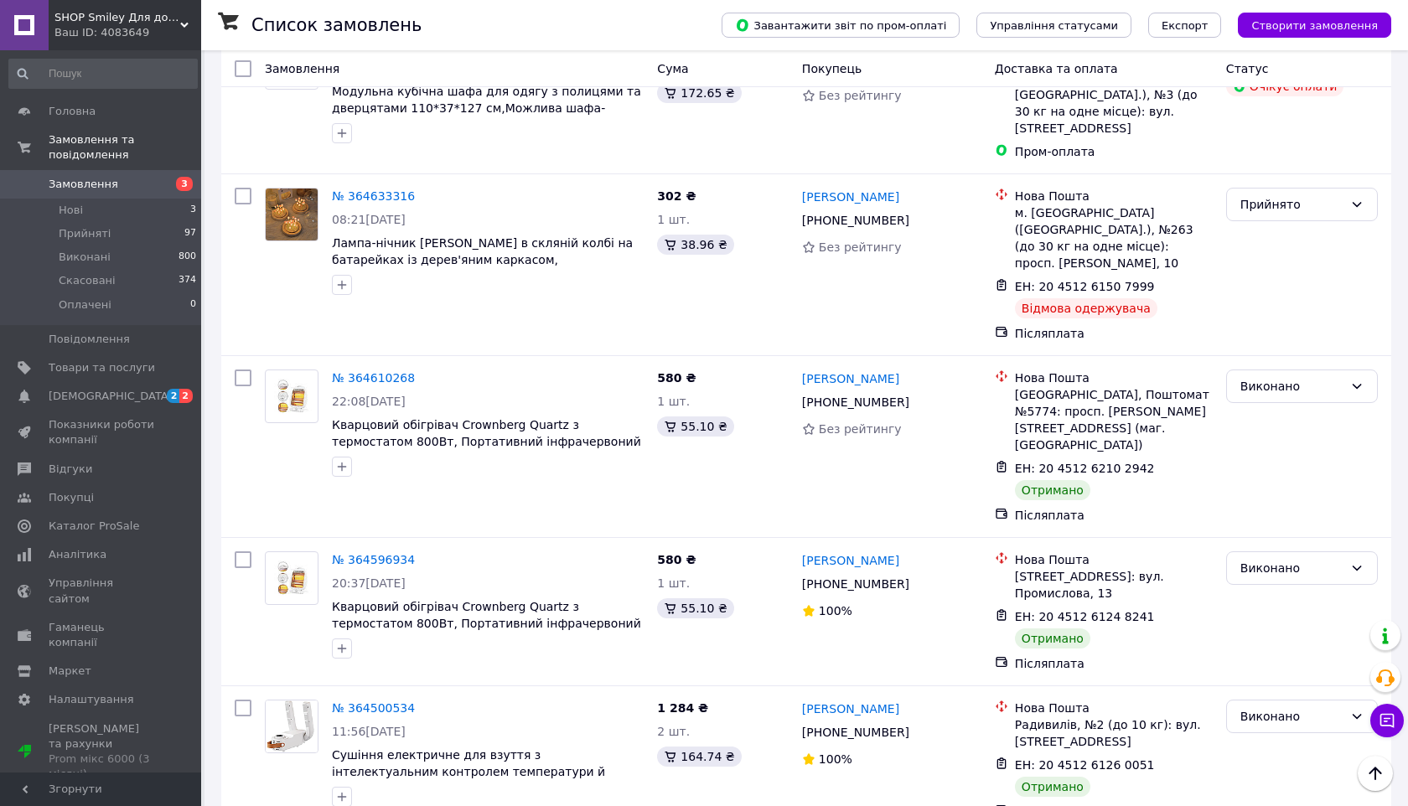
click at [1266, 396] on li "Виконано" at bounding box center [1302, 403] width 150 height 30
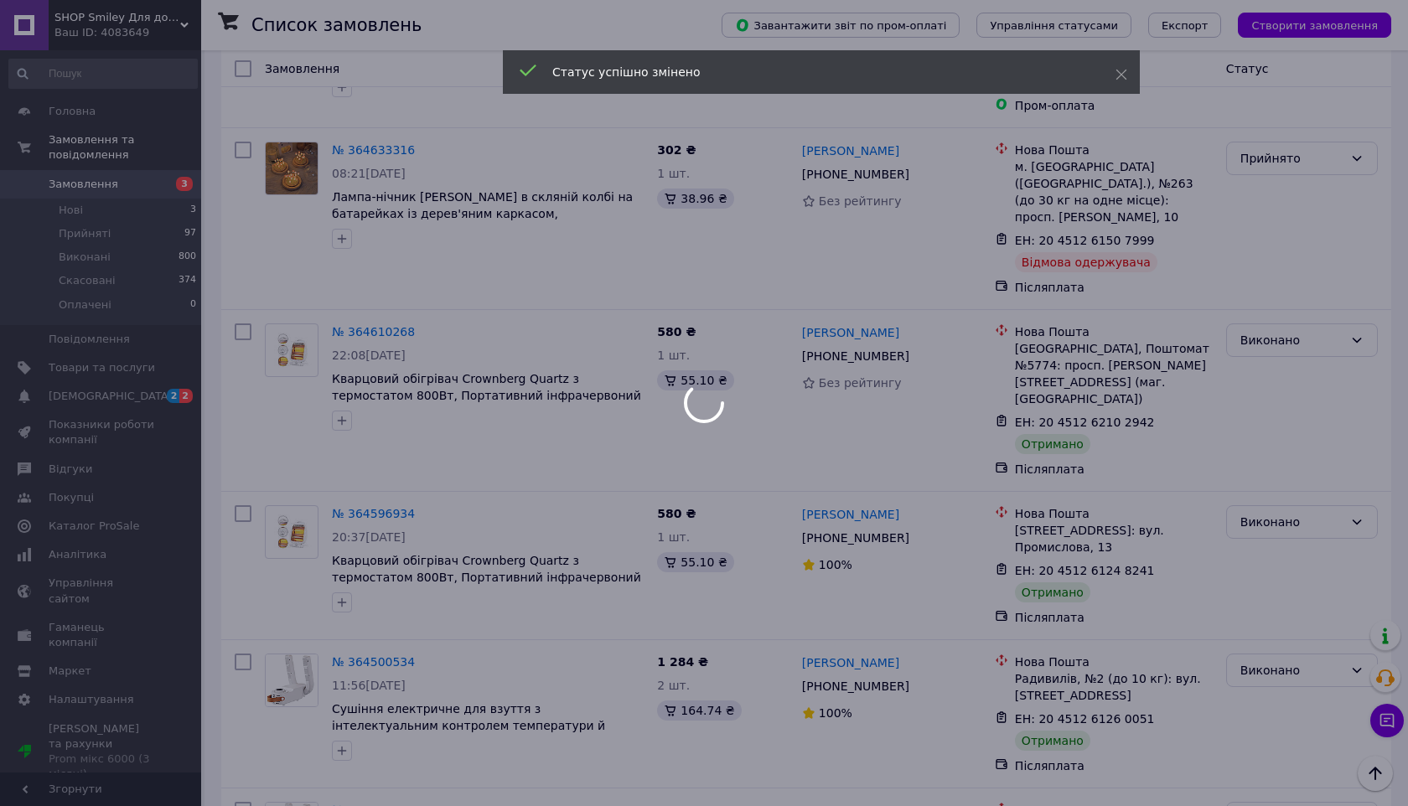
scroll to position [12924, 0]
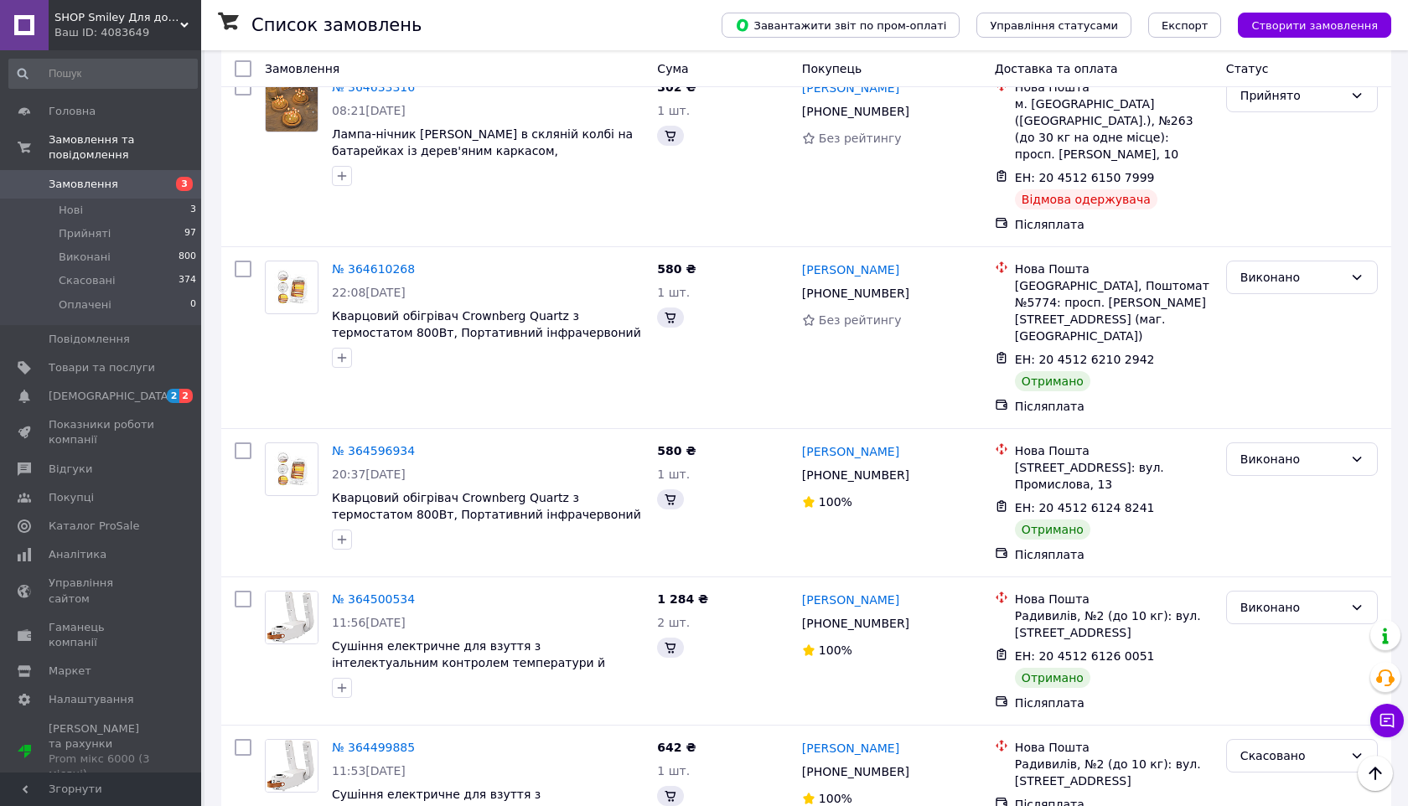
click at [1260, 448] on li "Виконано" at bounding box center [1302, 459] width 150 height 30
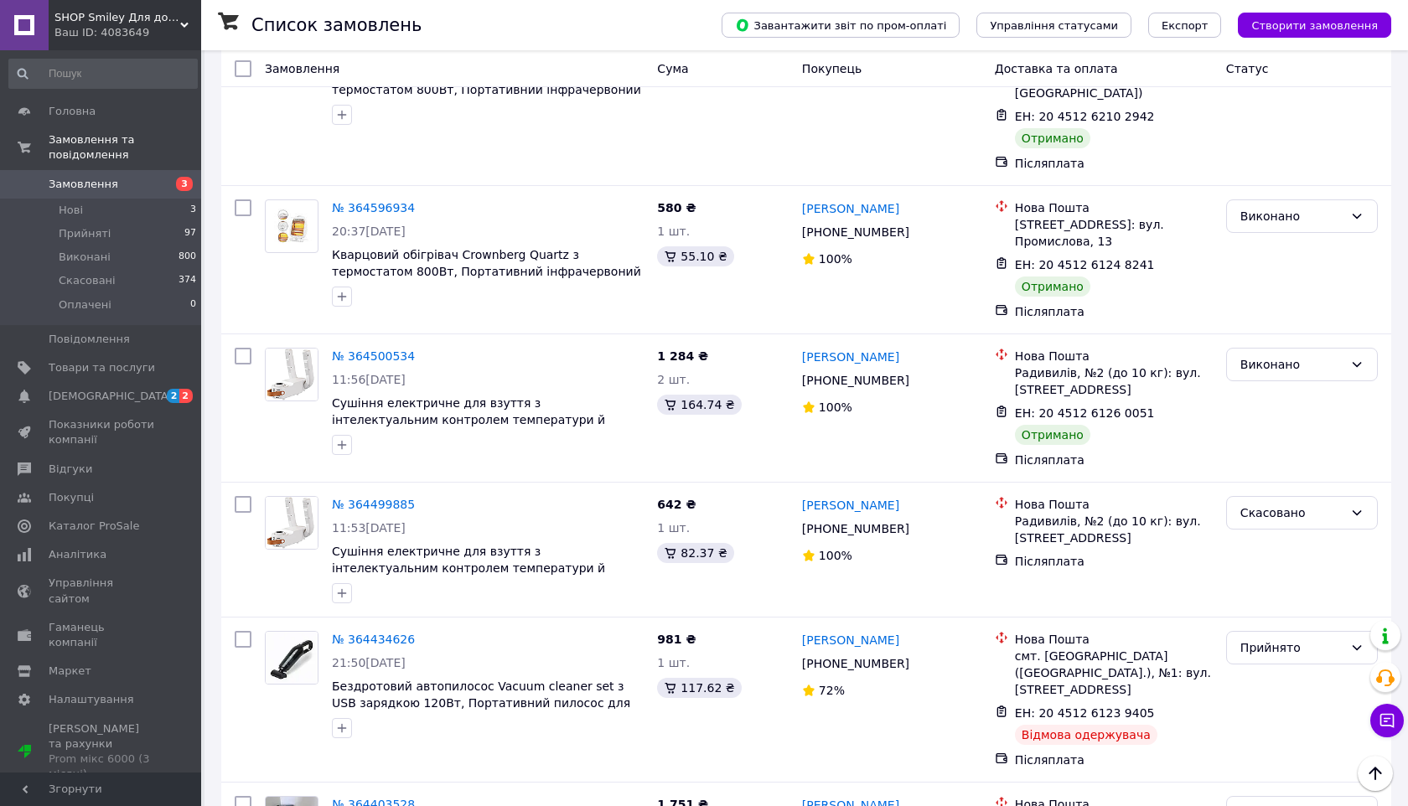
scroll to position [13114, 0]
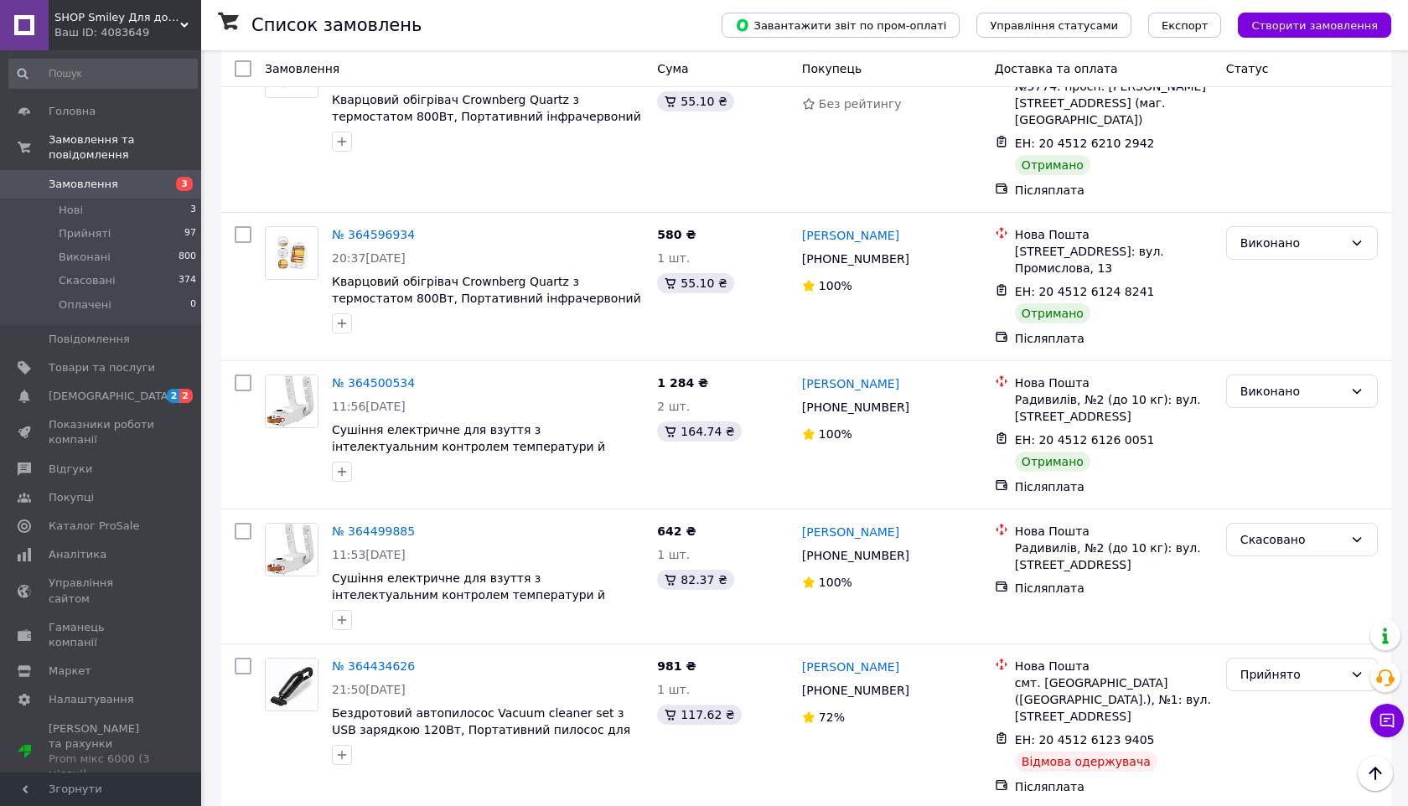
click at [1261, 401] on li "Виконано" at bounding box center [1302, 408] width 150 height 30
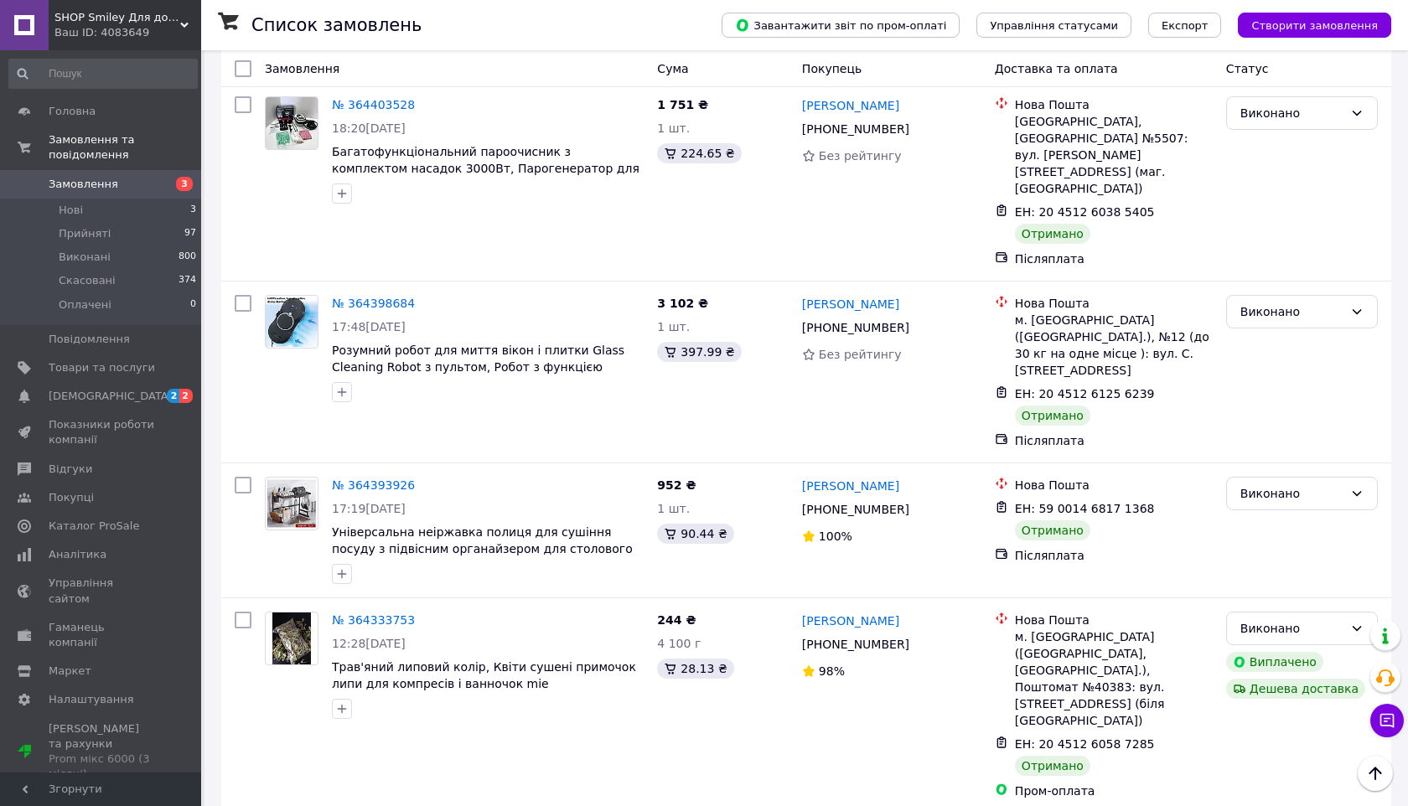
scroll to position [13893, 0]
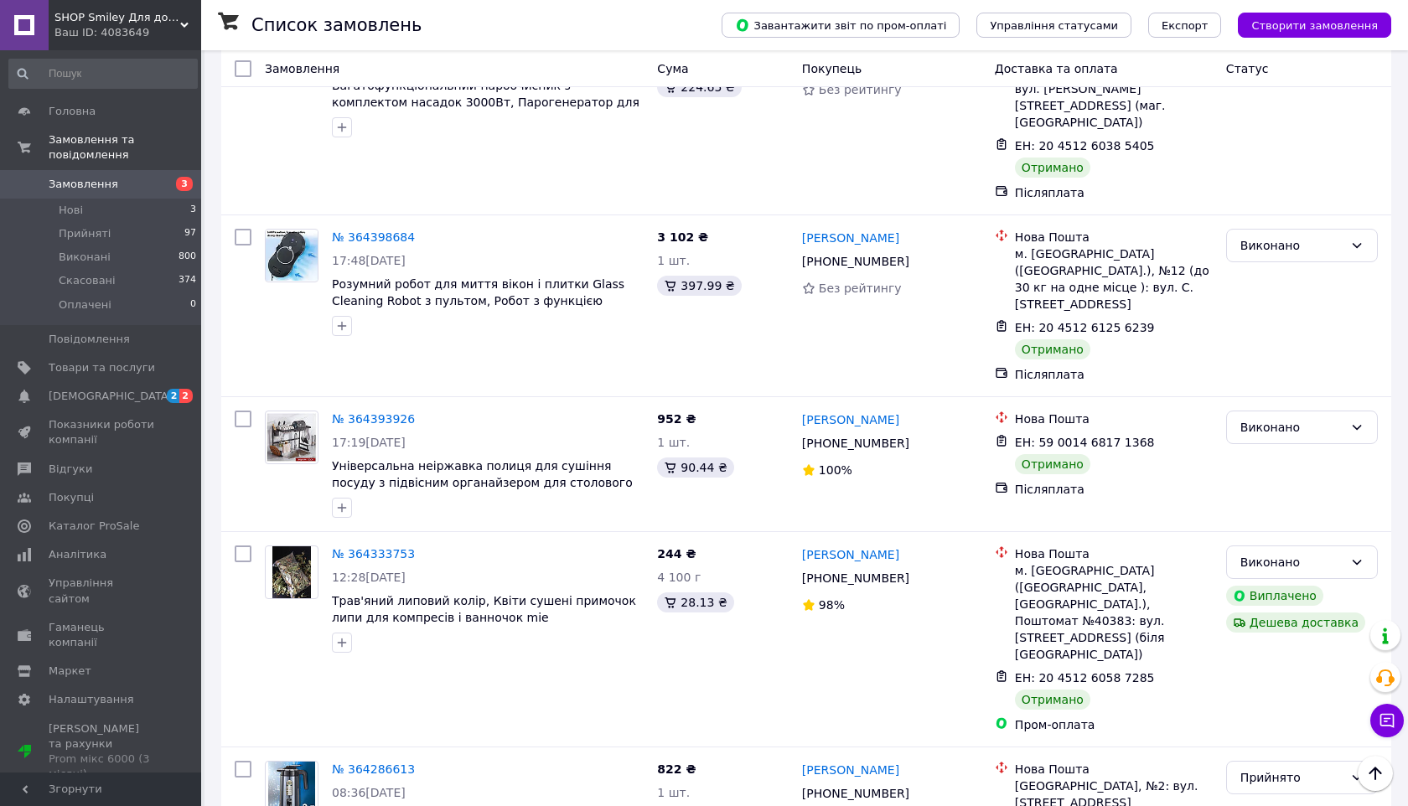
click at [1276, 377] on li "Виконано" at bounding box center [1302, 377] width 150 height 30
click at [1258, 231] on li "Виконано" at bounding box center [1302, 229] width 150 height 30
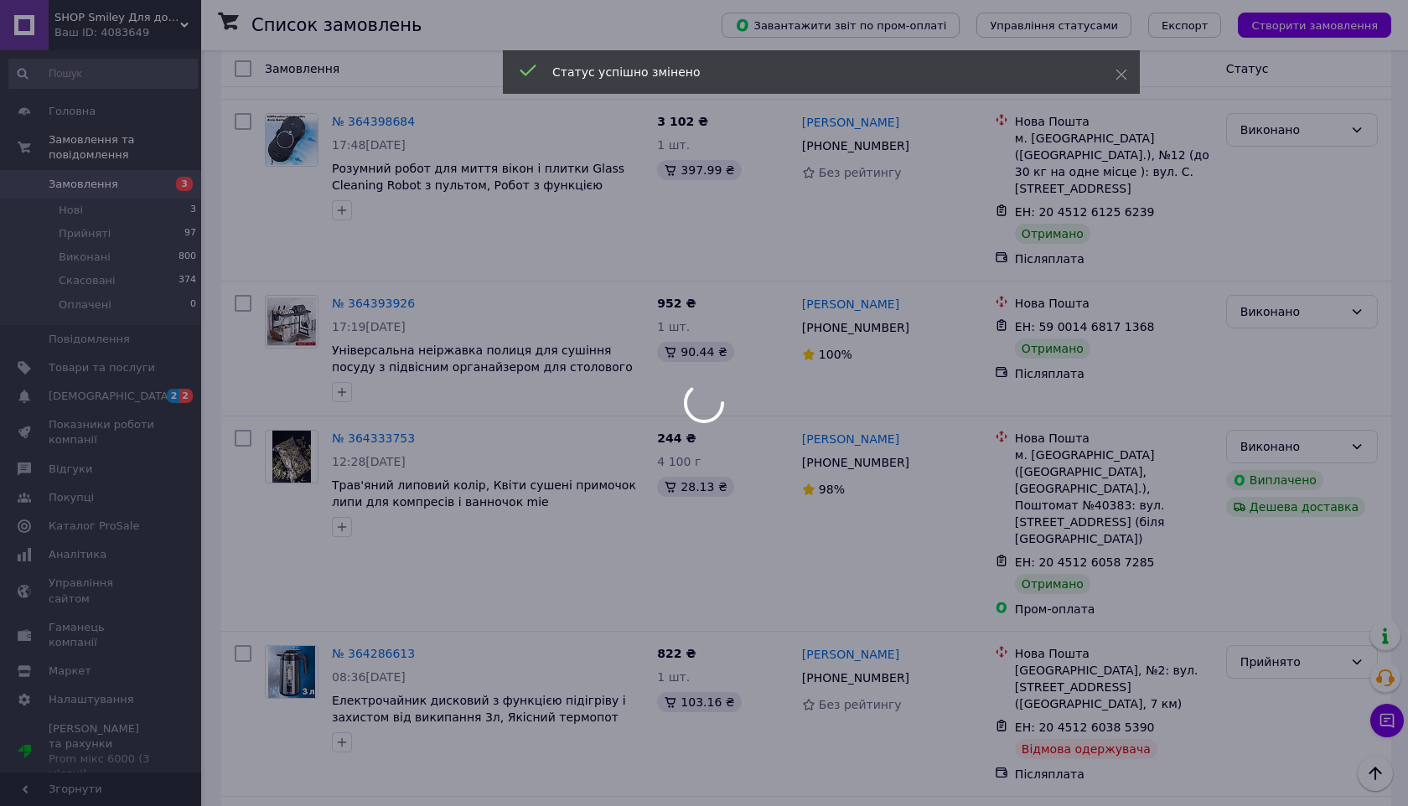
scroll to position [14165, 0]
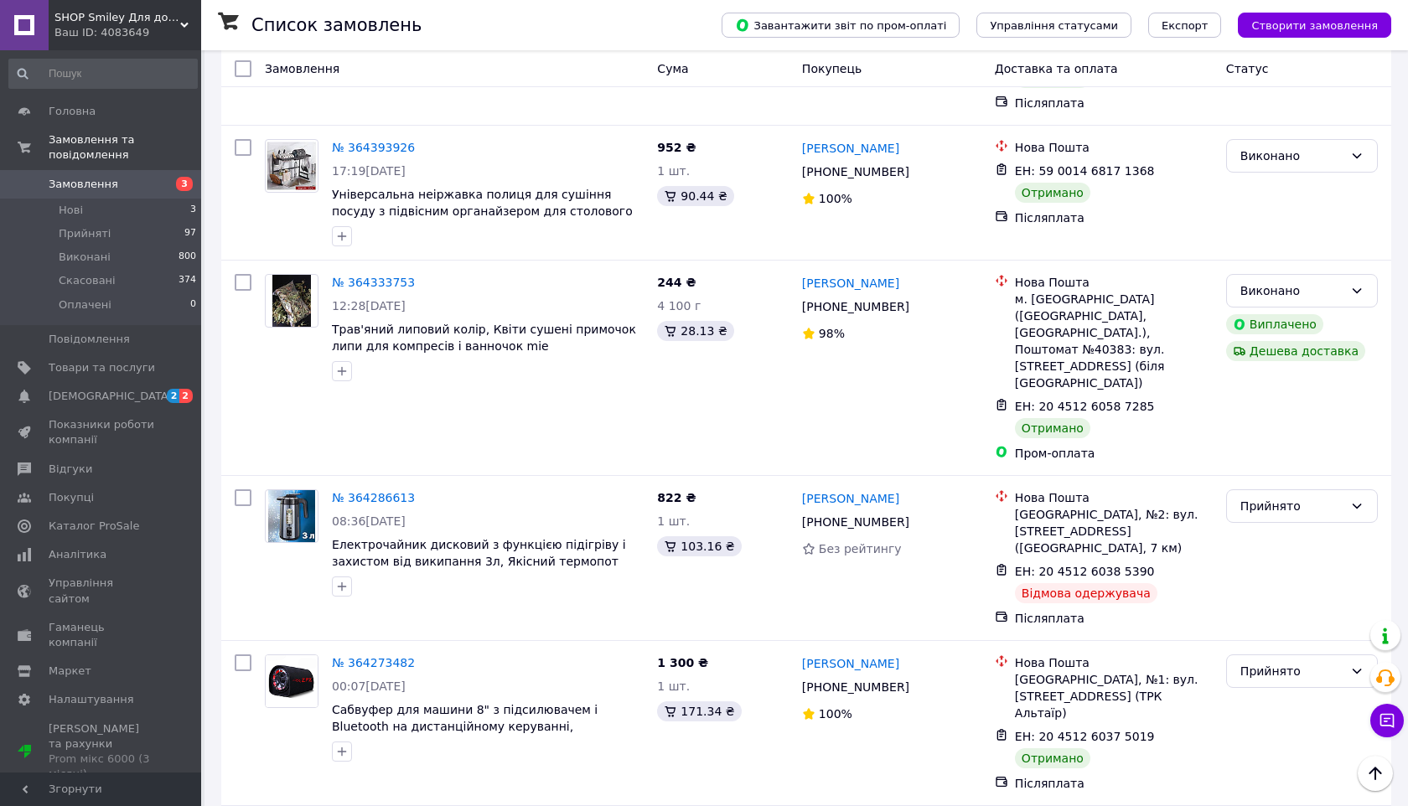
click at [1277, 285] on li "Виконано" at bounding box center [1302, 287] width 150 height 30
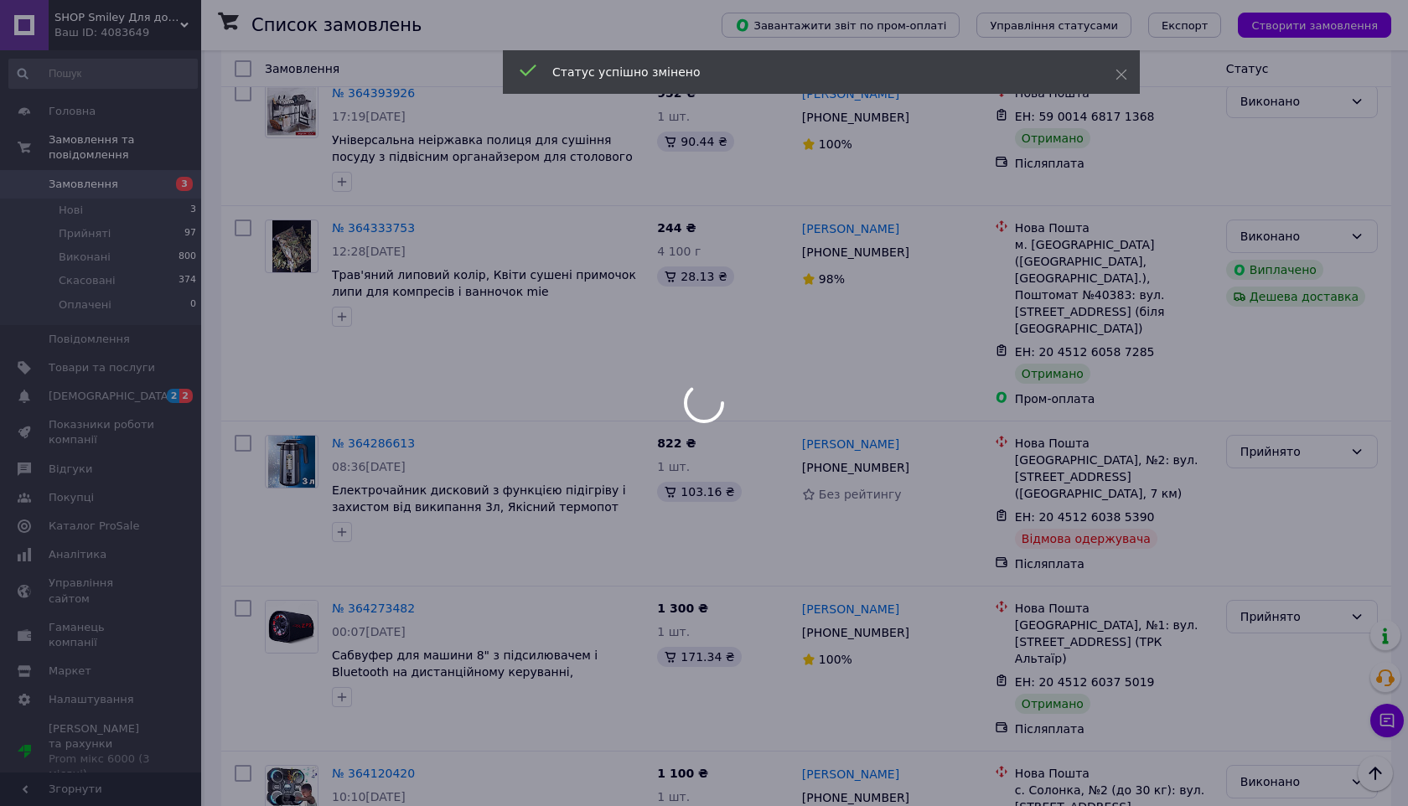
scroll to position [14240, 0]
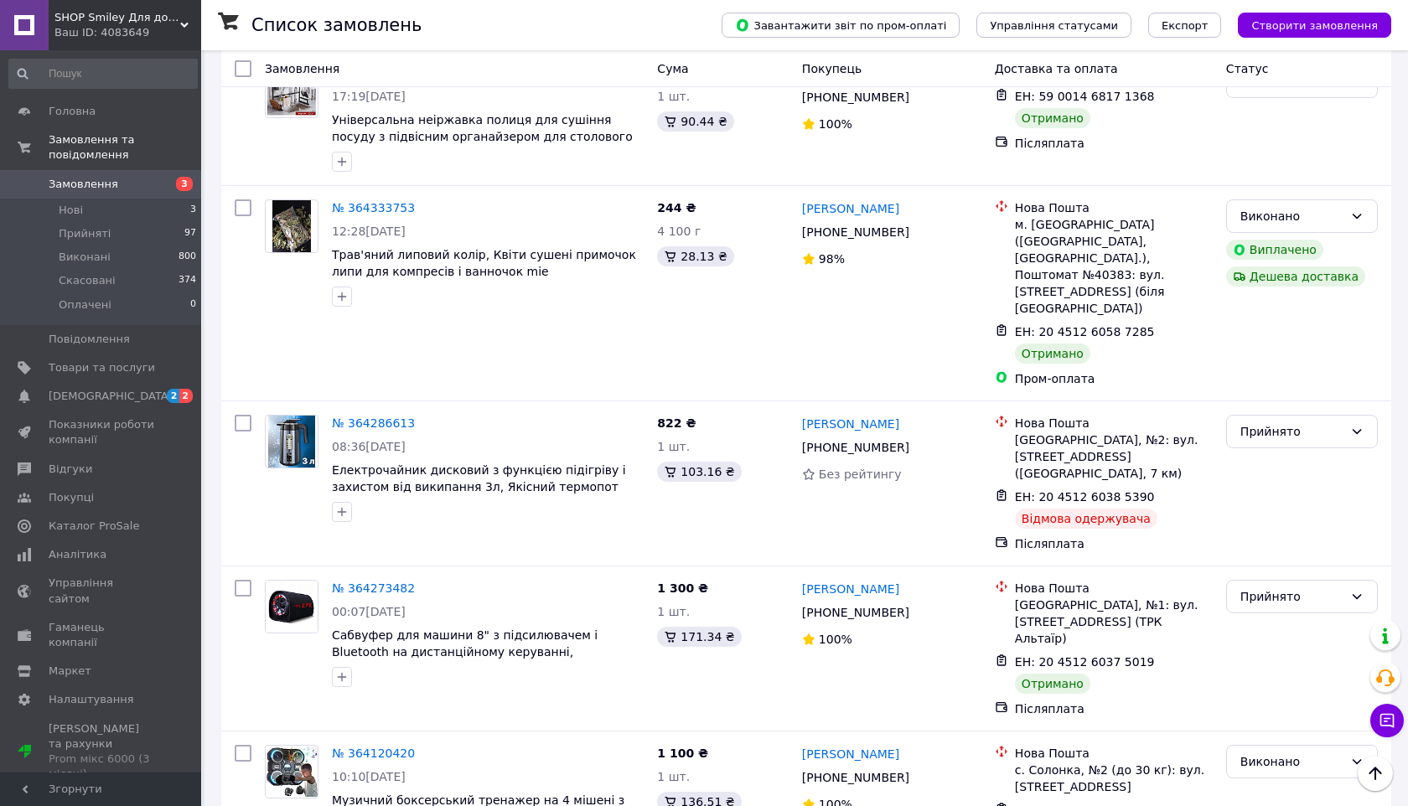
click at [1288, 365] on li "Виконано" at bounding box center [1302, 378] width 150 height 30
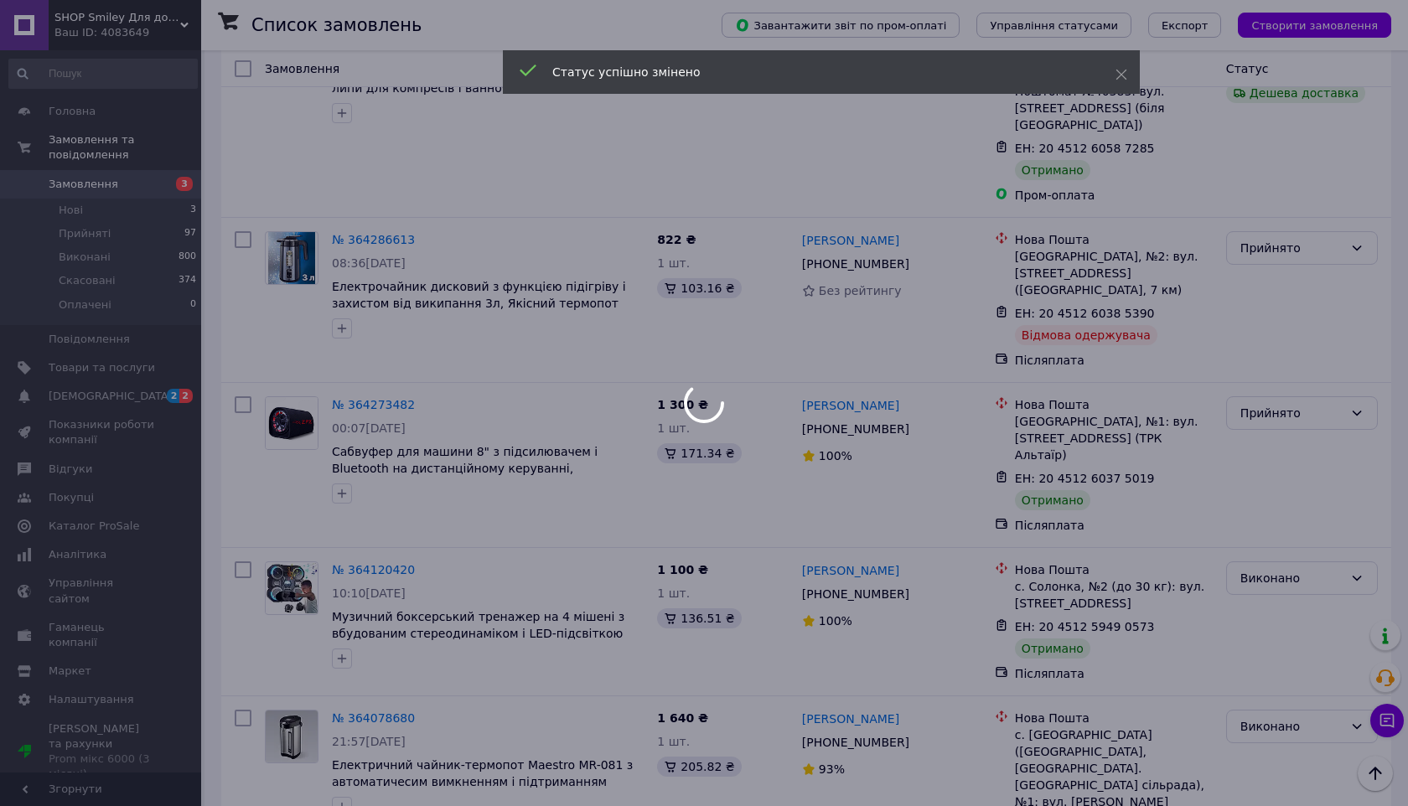
scroll to position [14533, 0]
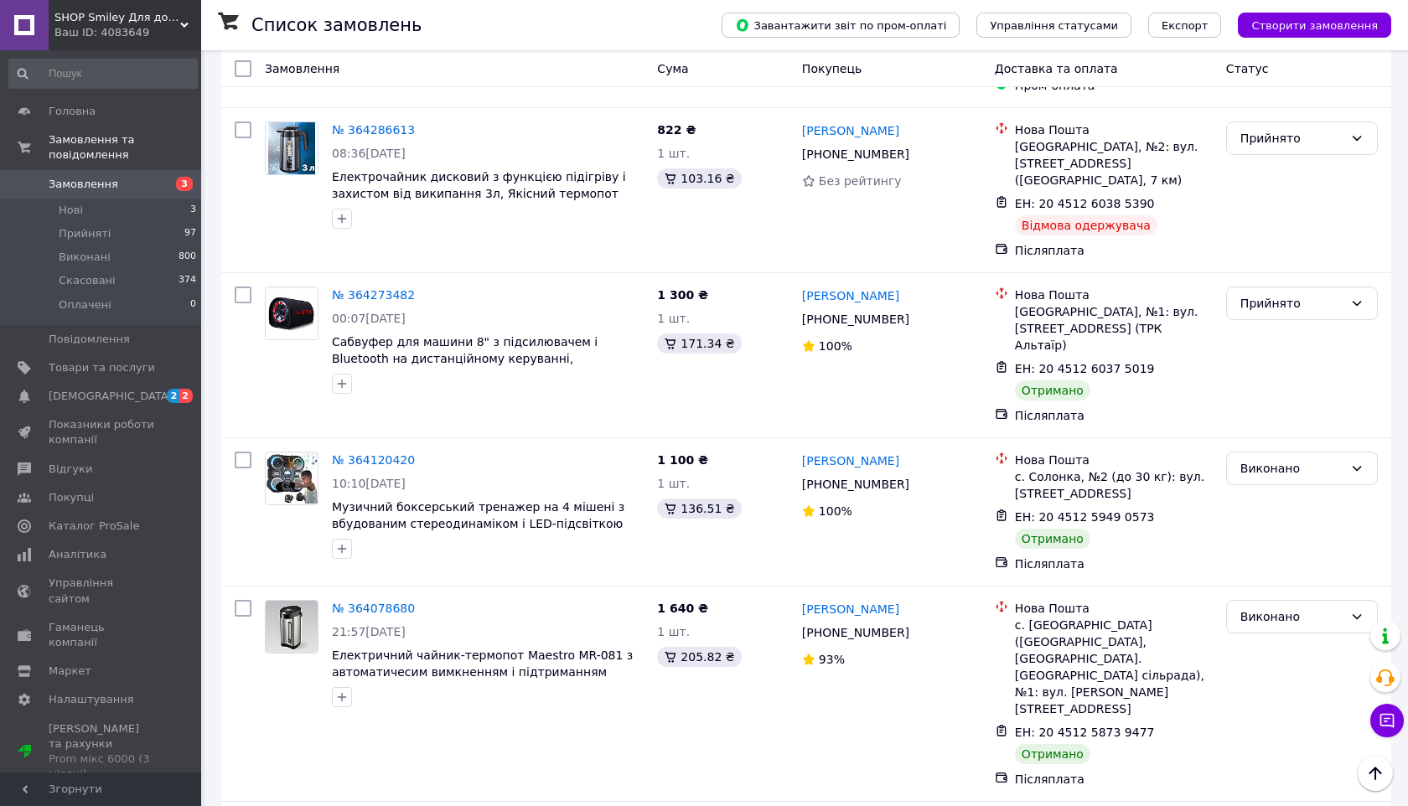
click at [1292, 393] on li "Виконано" at bounding box center [1302, 398] width 150 height 30
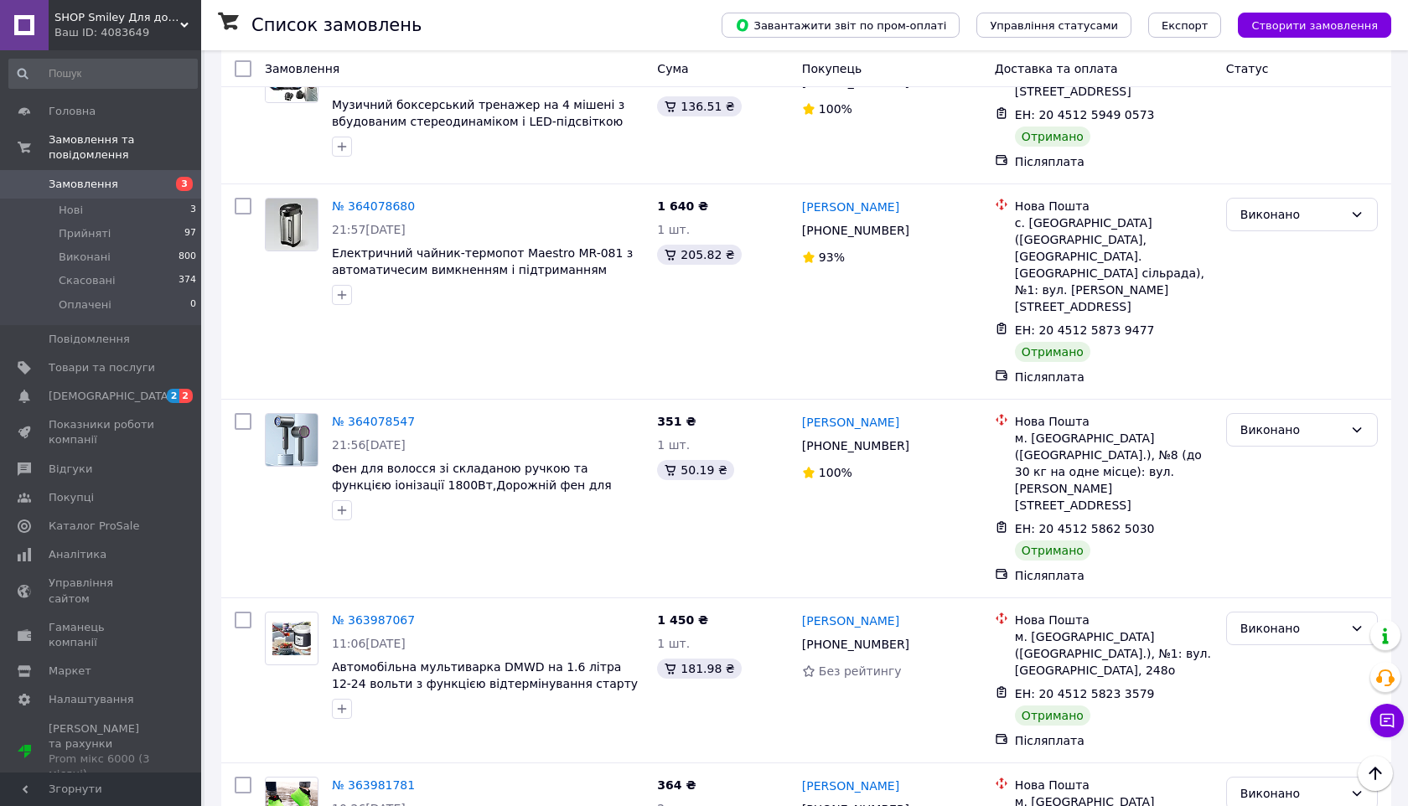
scroll to position [14983, 0]
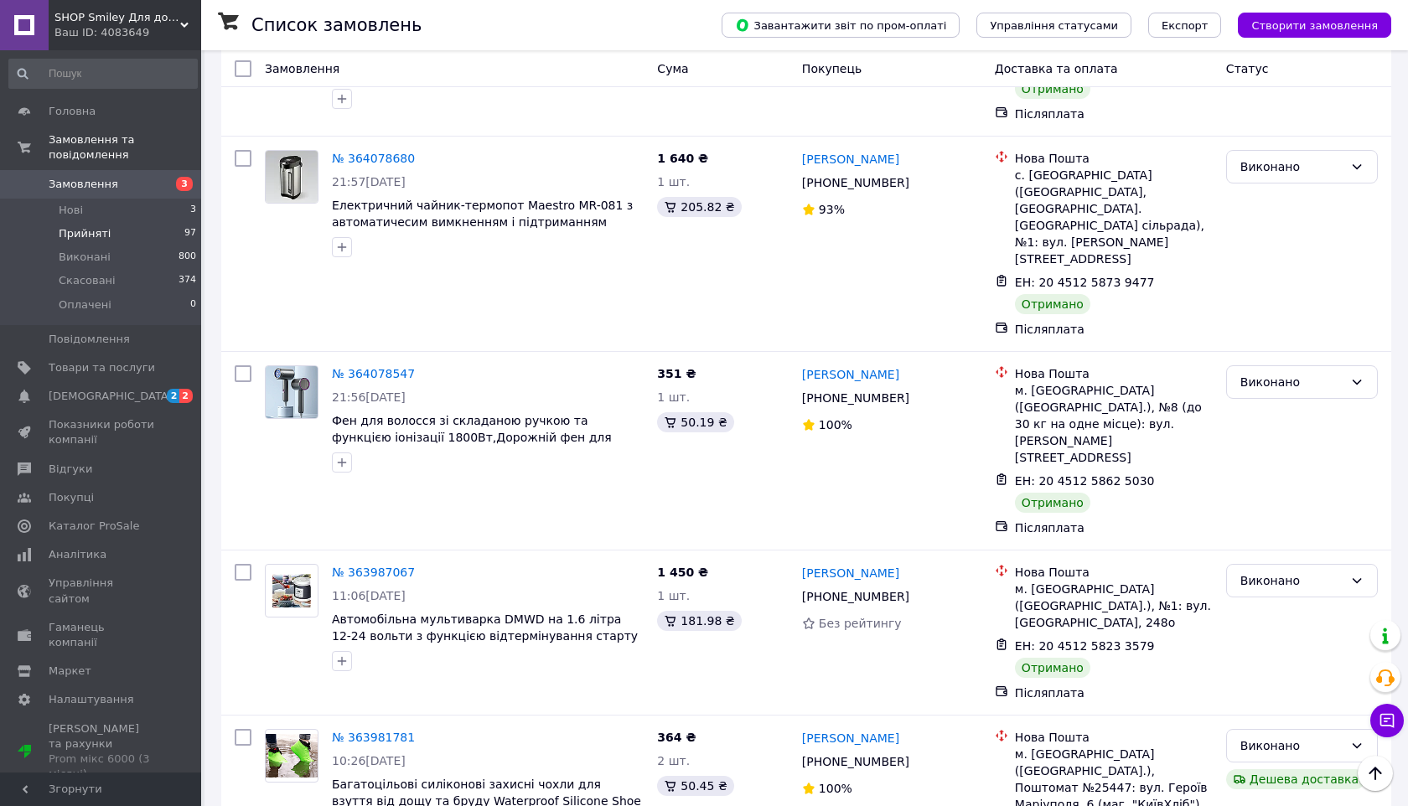
click at [107, 226] on li "Прийняті 97" at bounding box center [103, 233] width 206 height 23
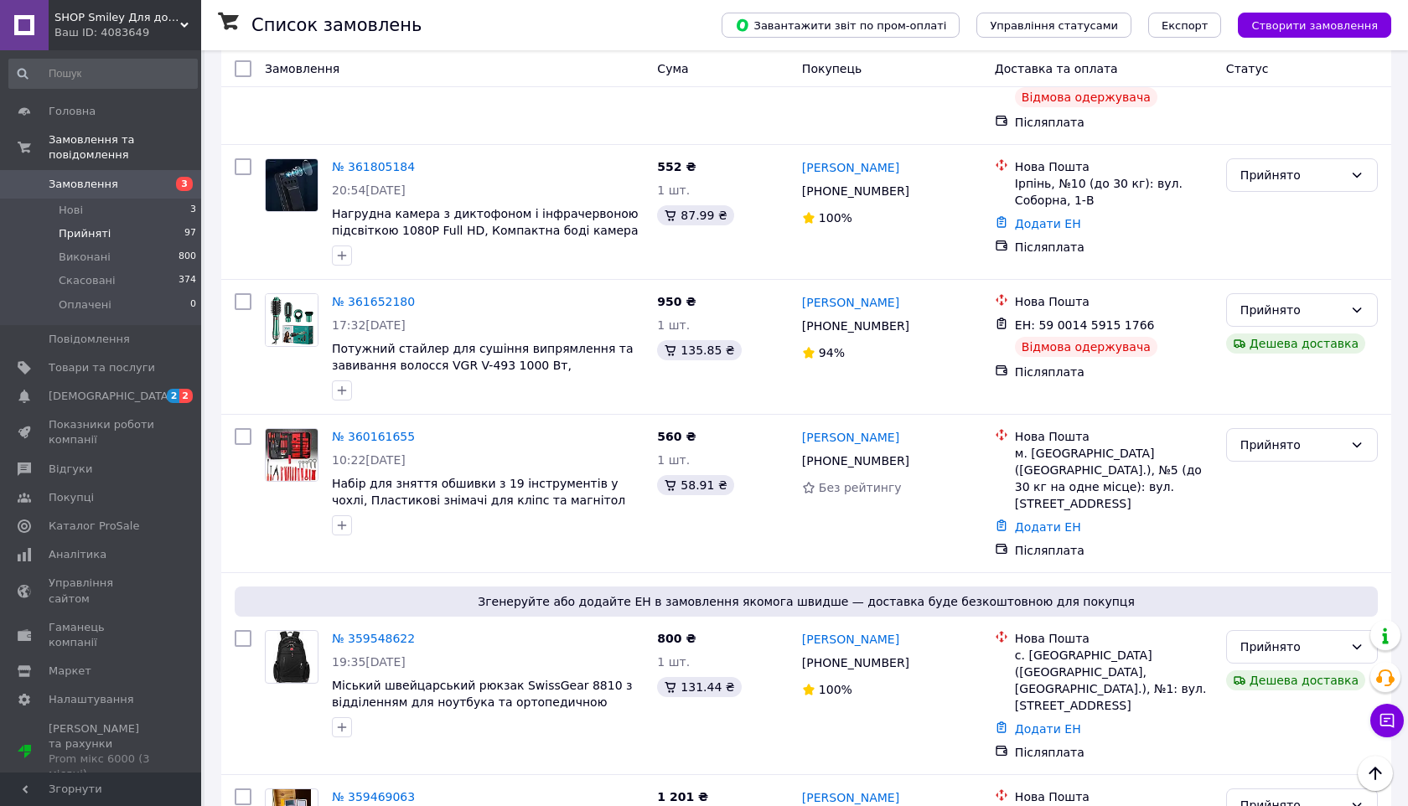
scroll to position [10248, 0]
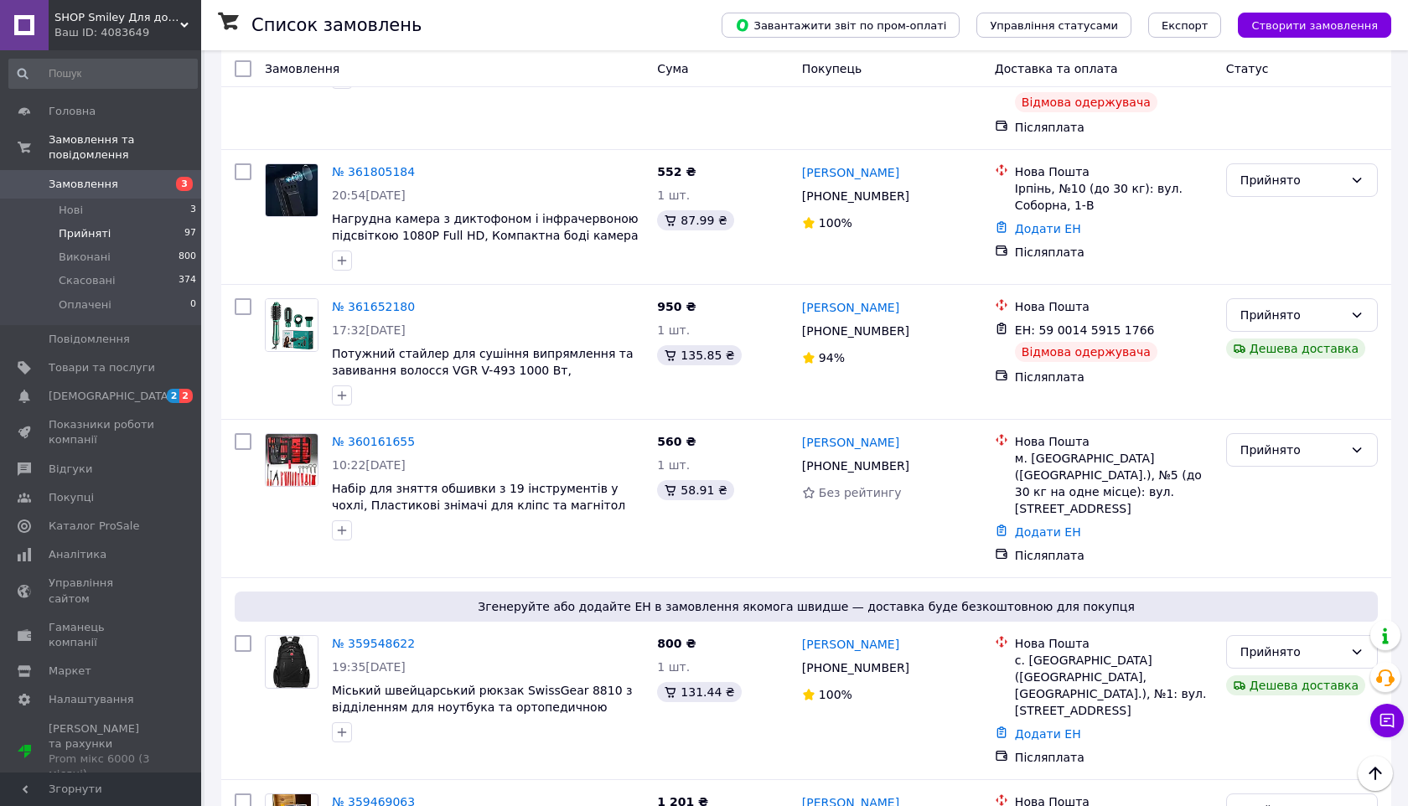
click at [1260, 445] on li "Виконано" at bounding box center [1302, 448] width 150 height 30
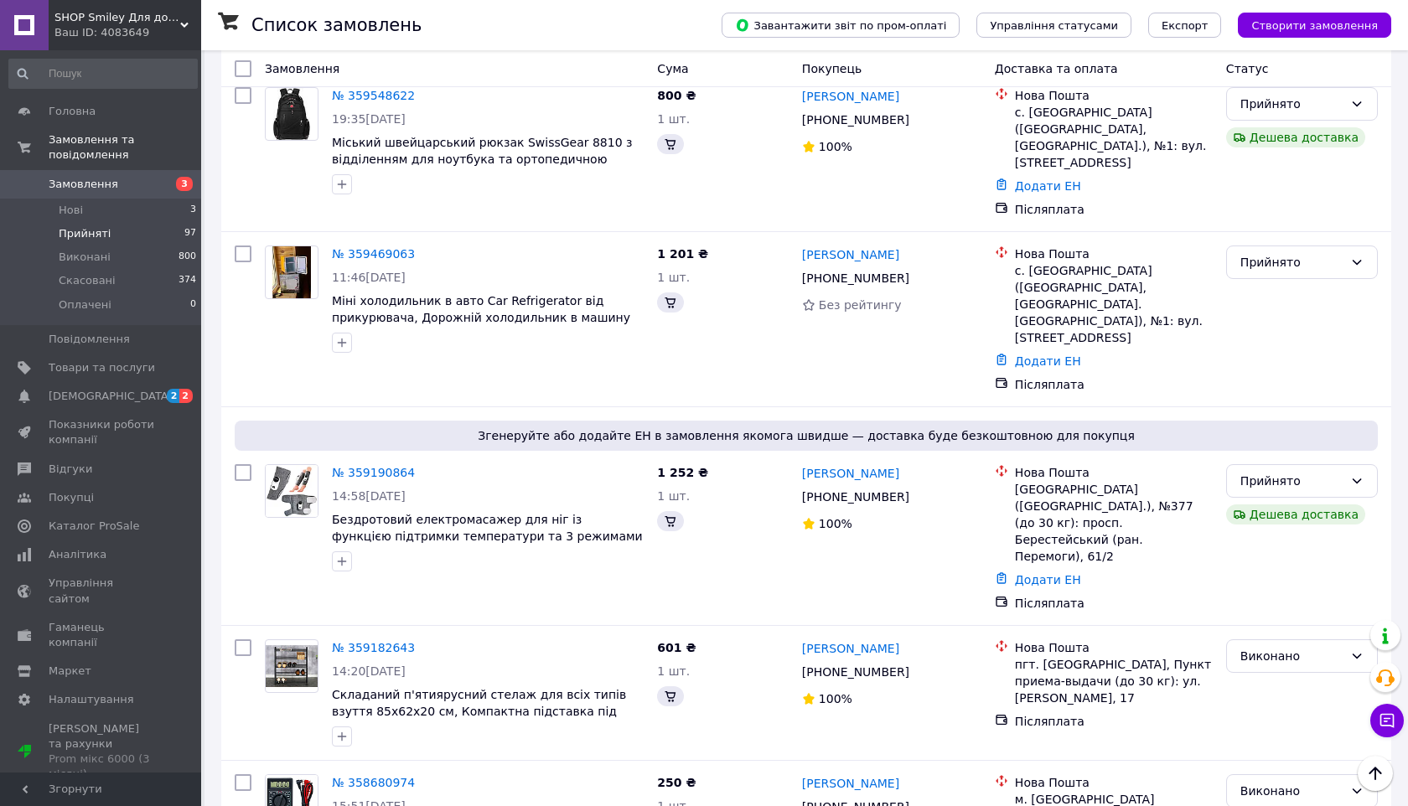
scroll to position [9458, 0]
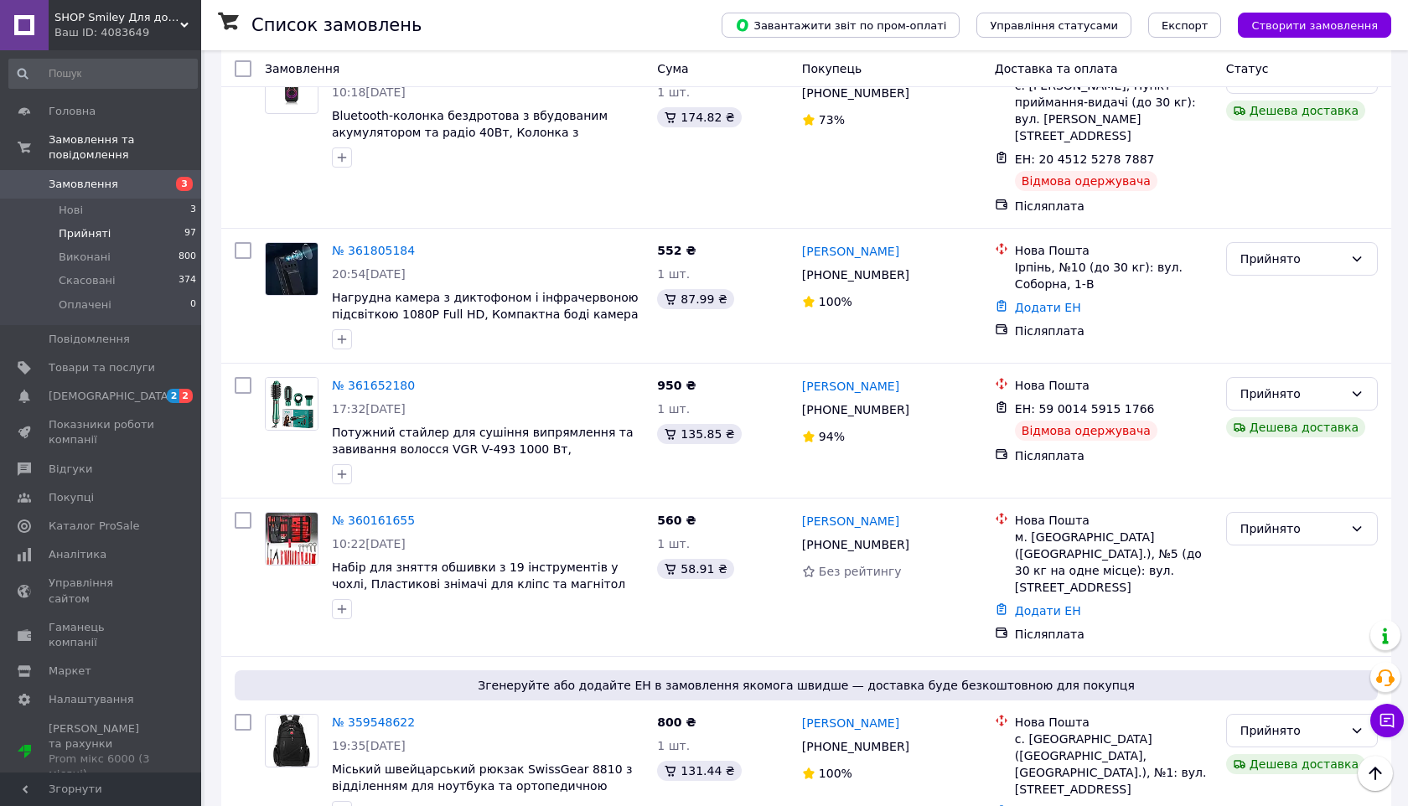
click at [1257, 463] on li "Виконано" at bounding box center [1302, 469] width 150 height 30
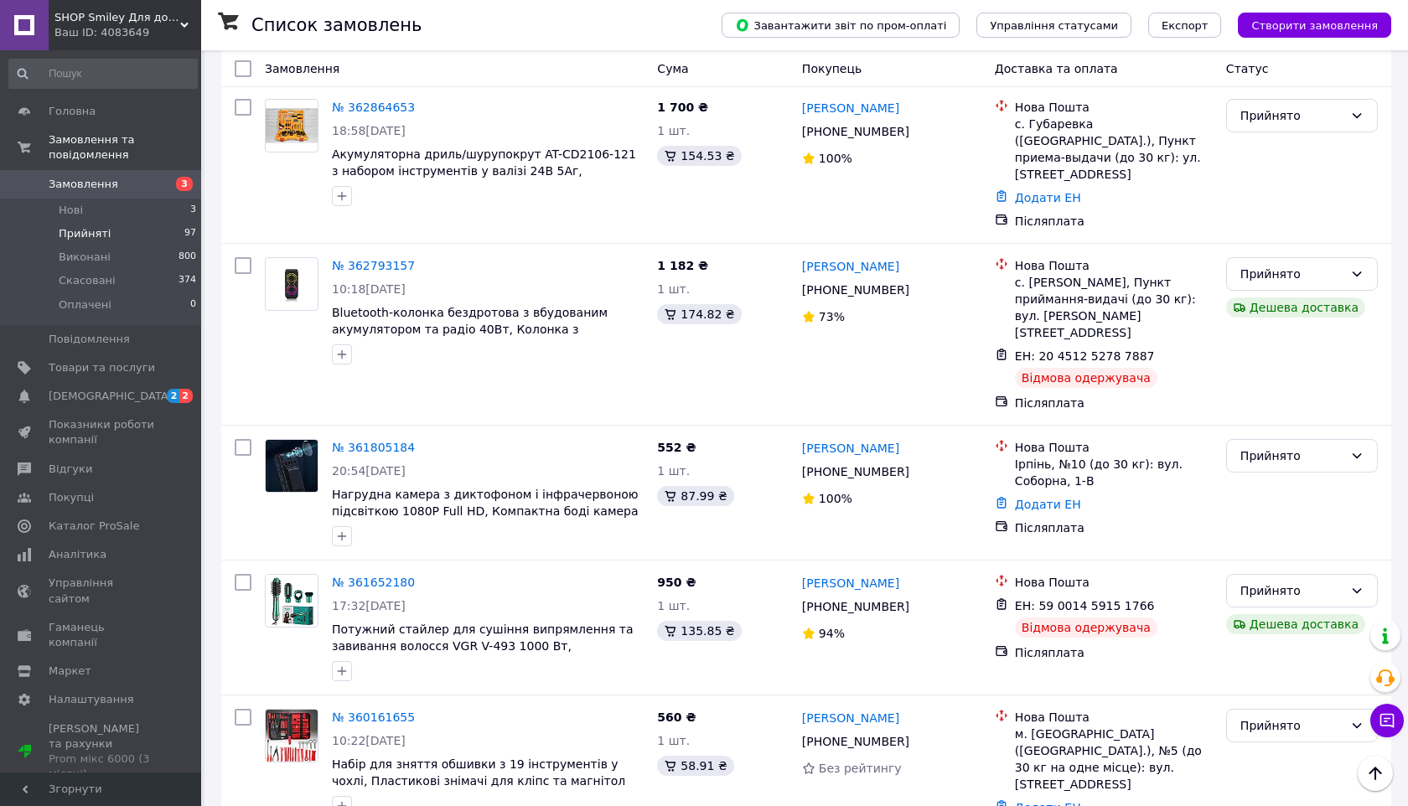
scroll to position [9247, 0]
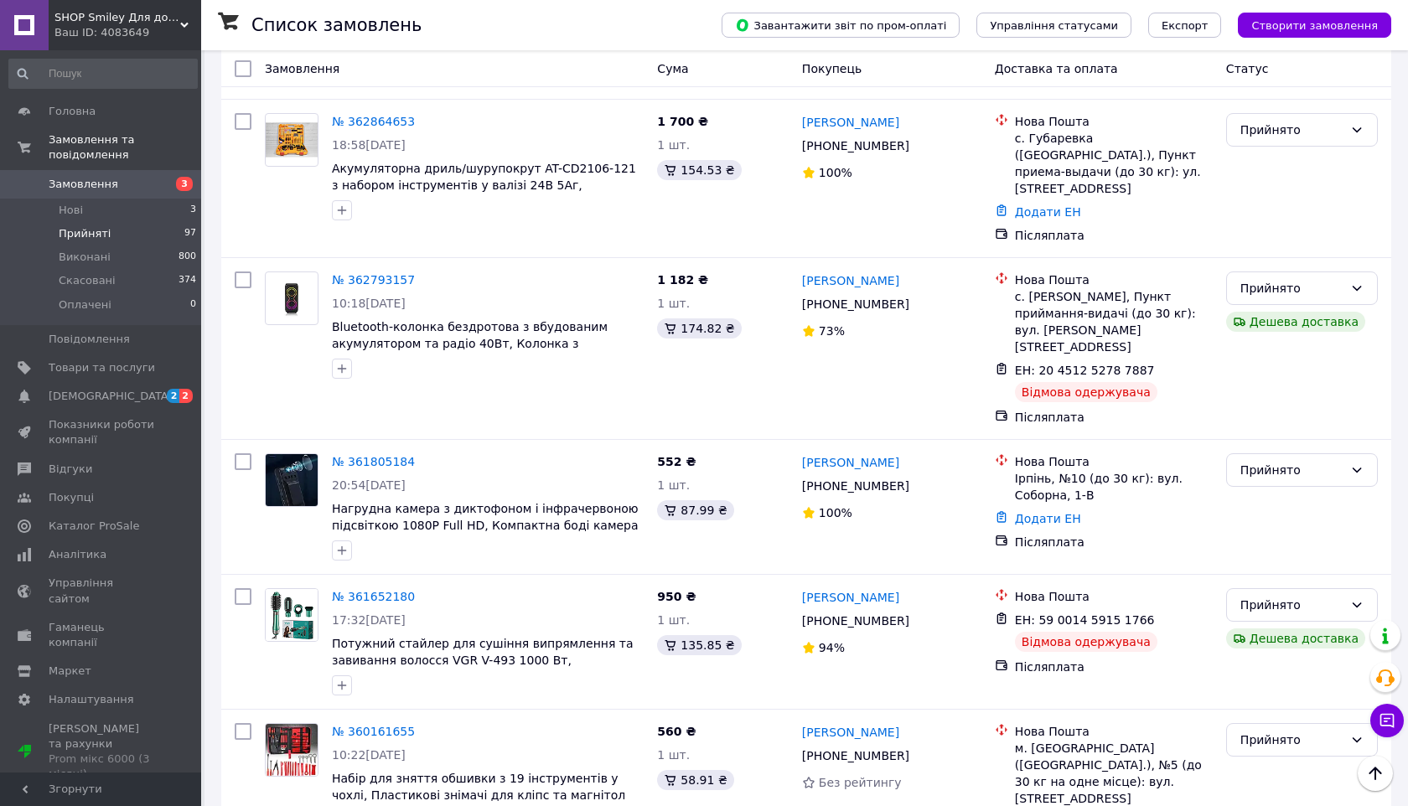
click at [1260, 469] on li "Виконано" at bounding box center [1302, 478] width 150 height 30
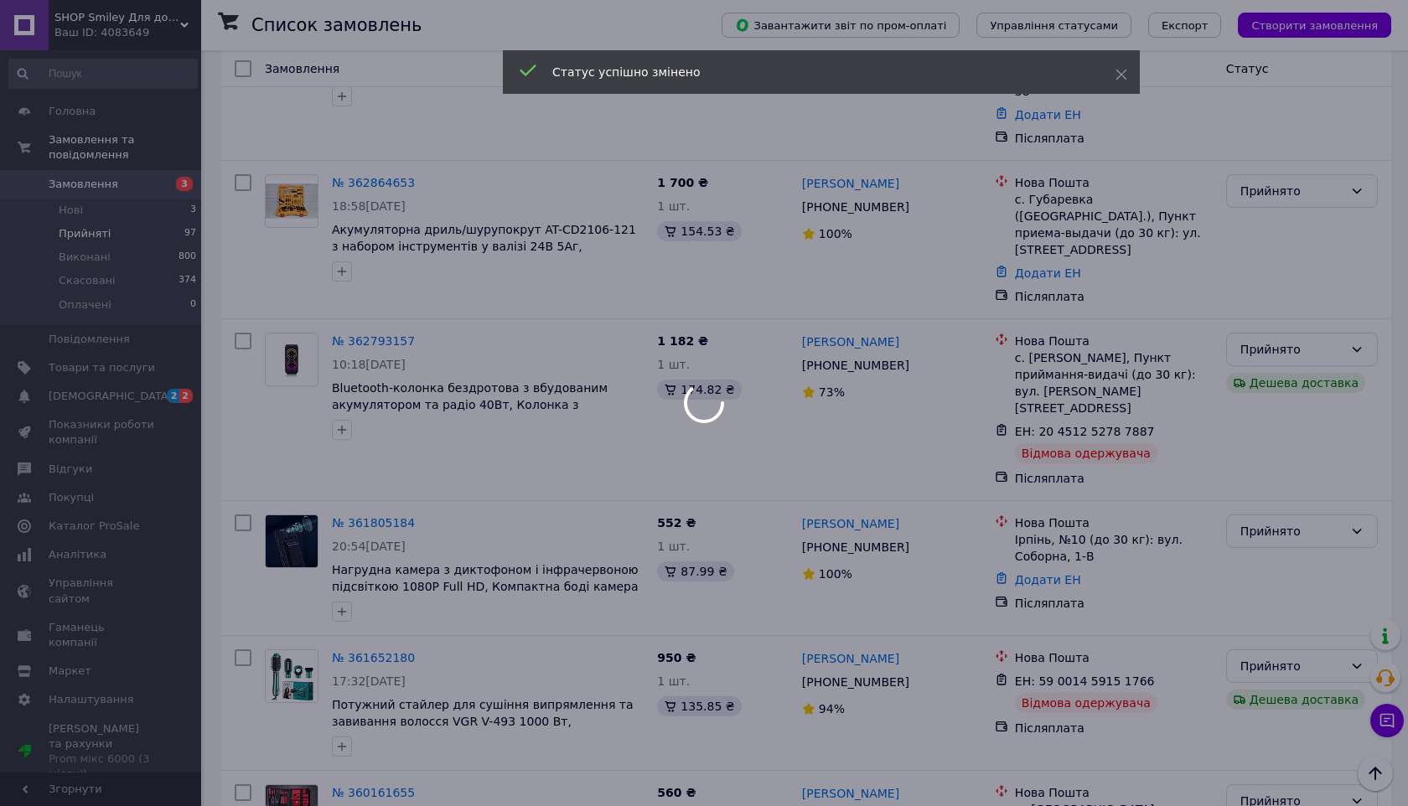
scroll to position [9175, 0]
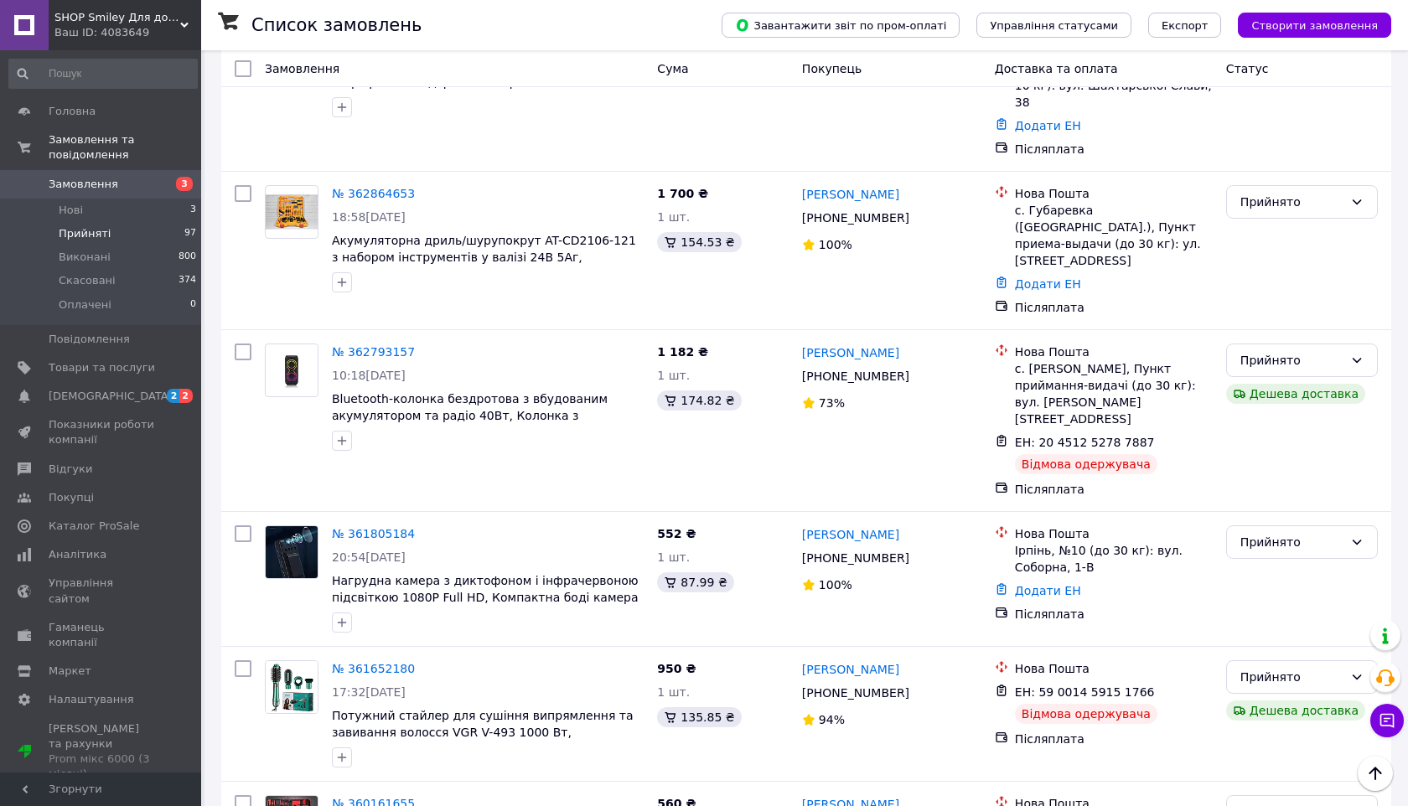
click at [1272, 397] on li "Виконано" at bounding box center [1302, 408] width 150 height 30
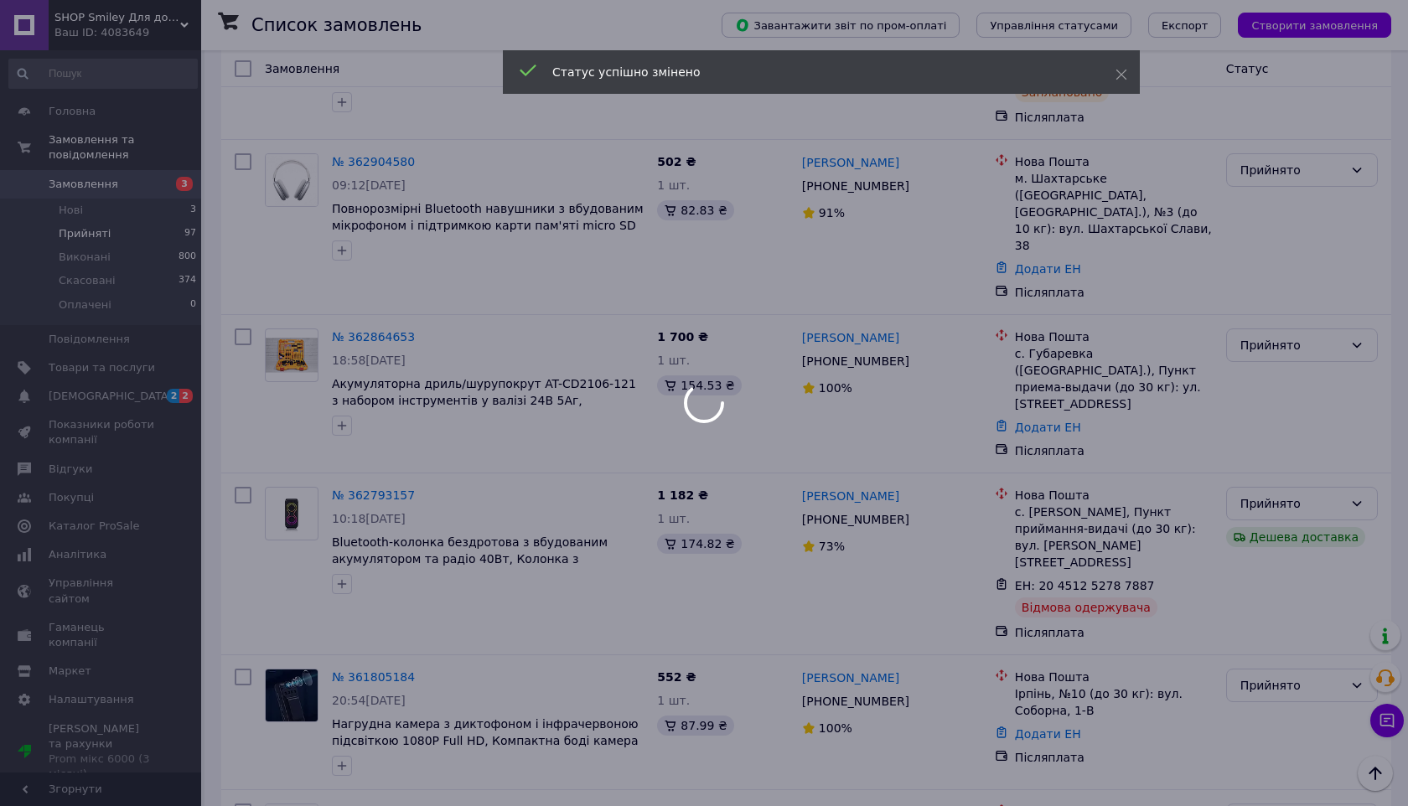
scroll to position [8997, 0]
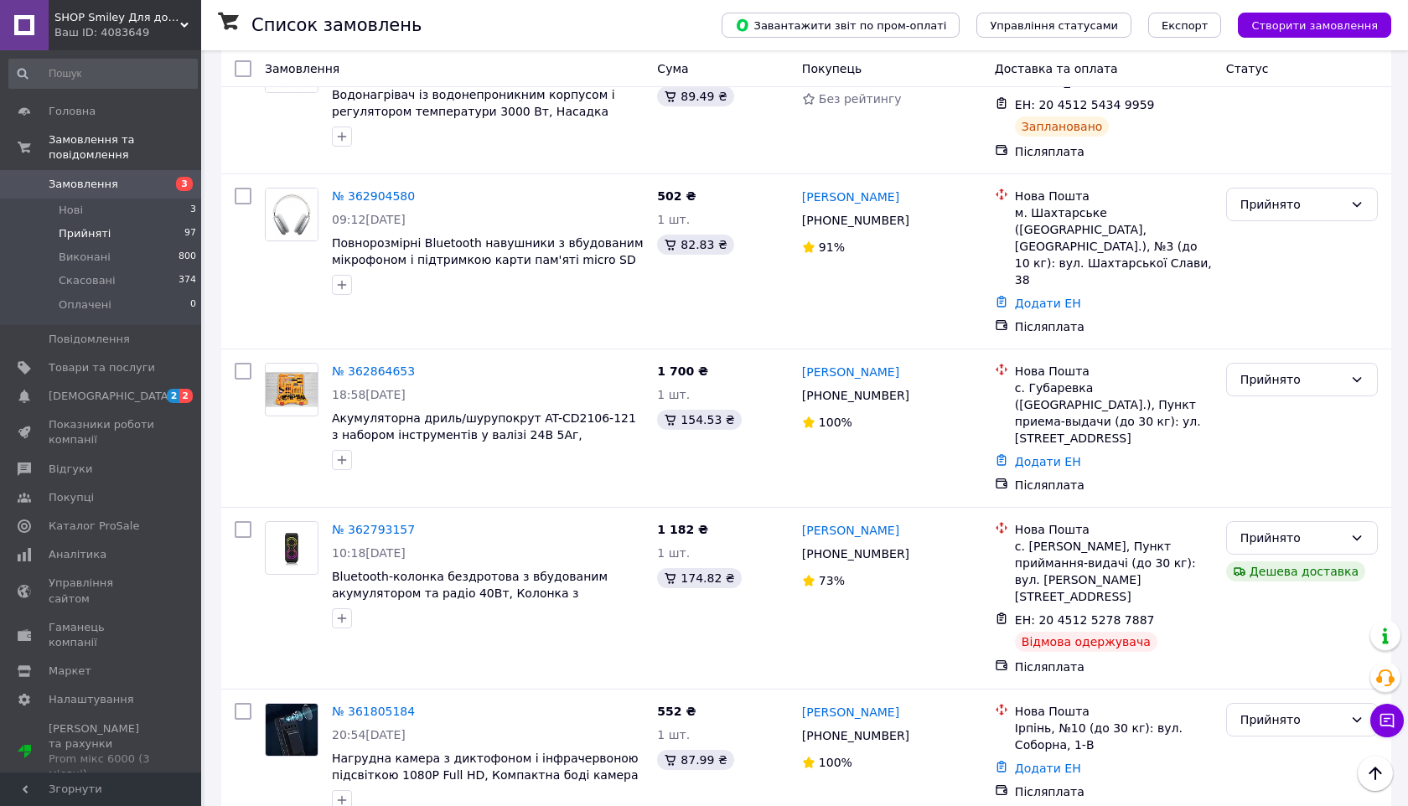
click at [1268, 397] on li "Виконано" at bounding box center [1302, 401] width 150 height 30
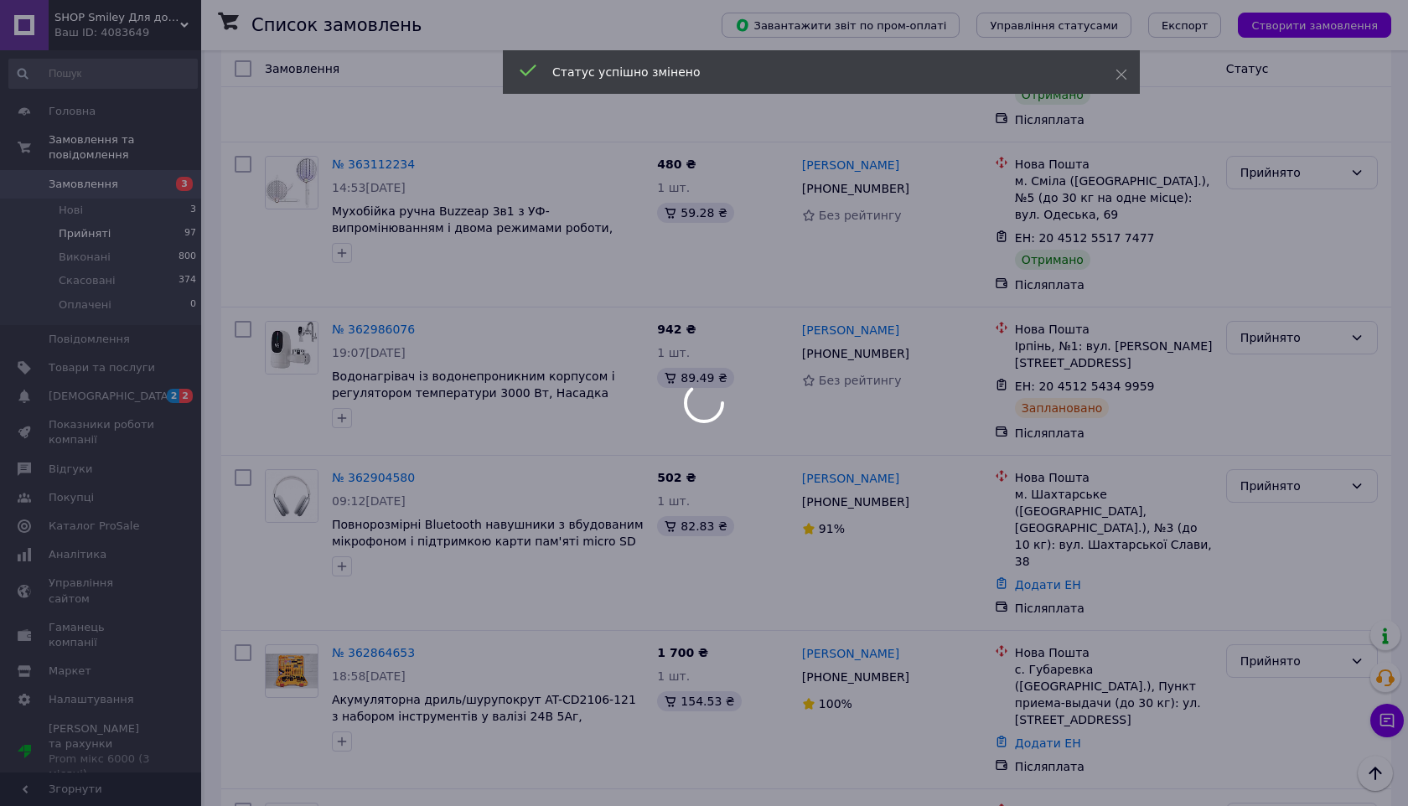
scroll to position [8709, 0]
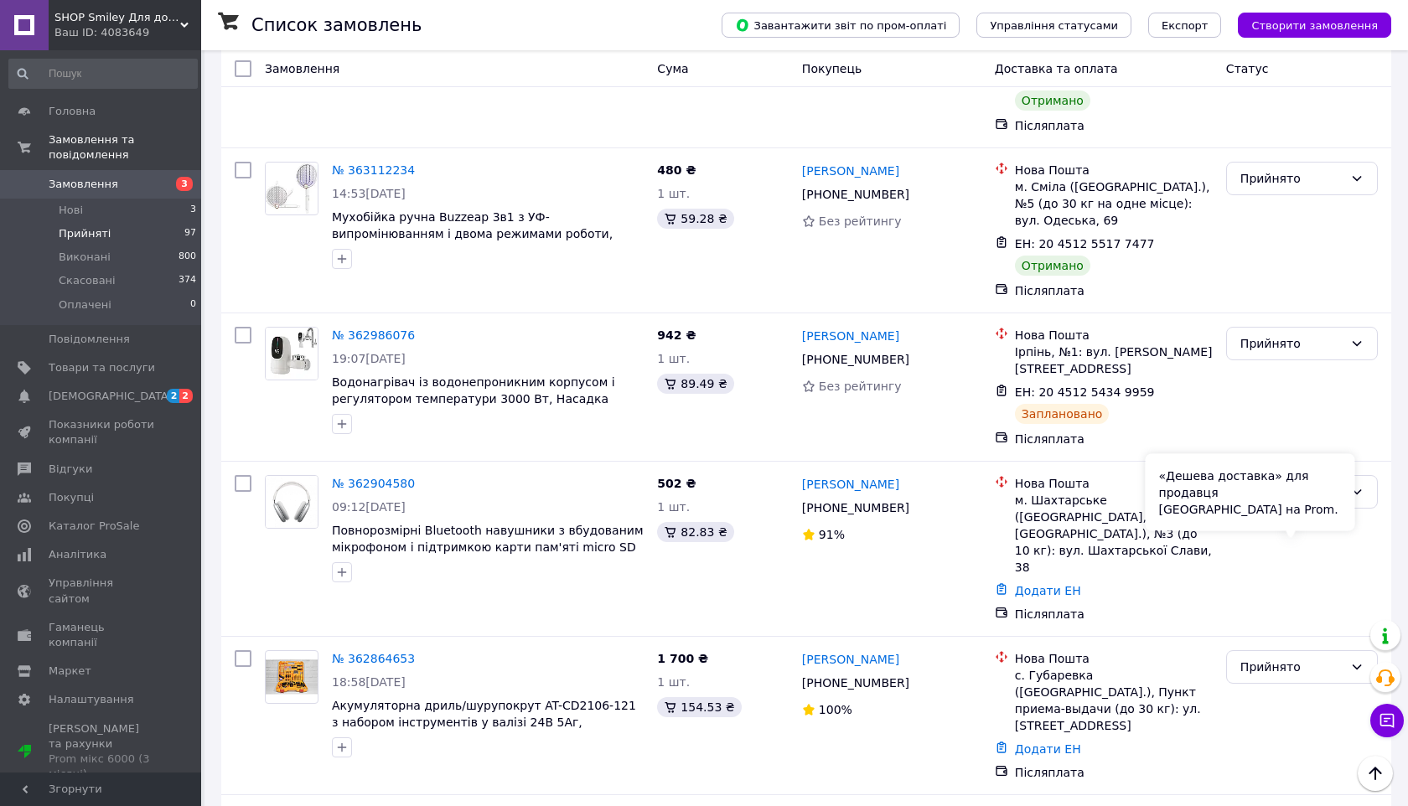
click at [1309, 526] on div "«Дешева доставка» для продавця Новою Поштою на Prom." at bounding box center [1251, 492] width 210 height 77
click at [1332, 594] on li "Скасовано" at bounding box center [1302, 583] width 150 height 30
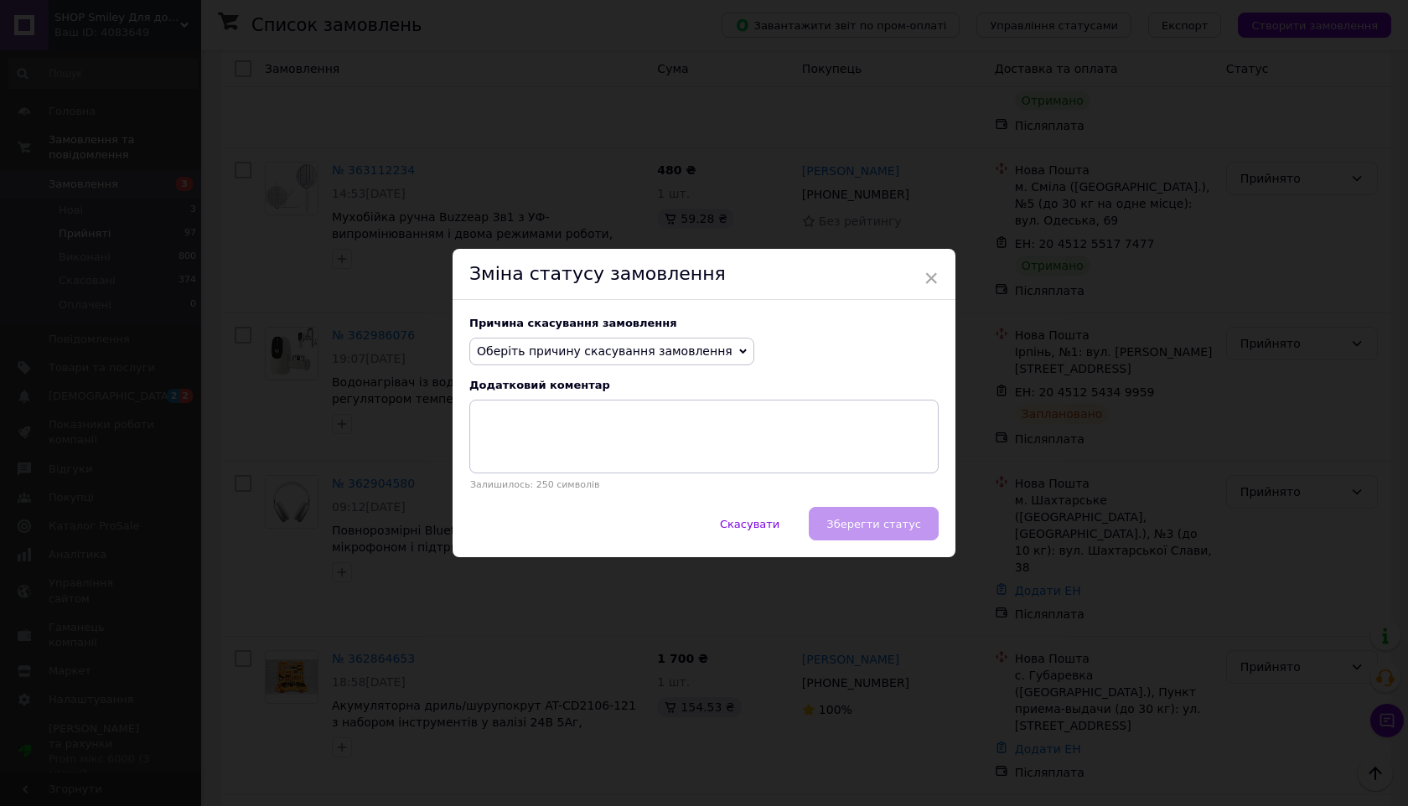
click at [674, 339] on span "Оберіть причину скасування замовлення" at bounding box center [611, 352] width 285 height 29
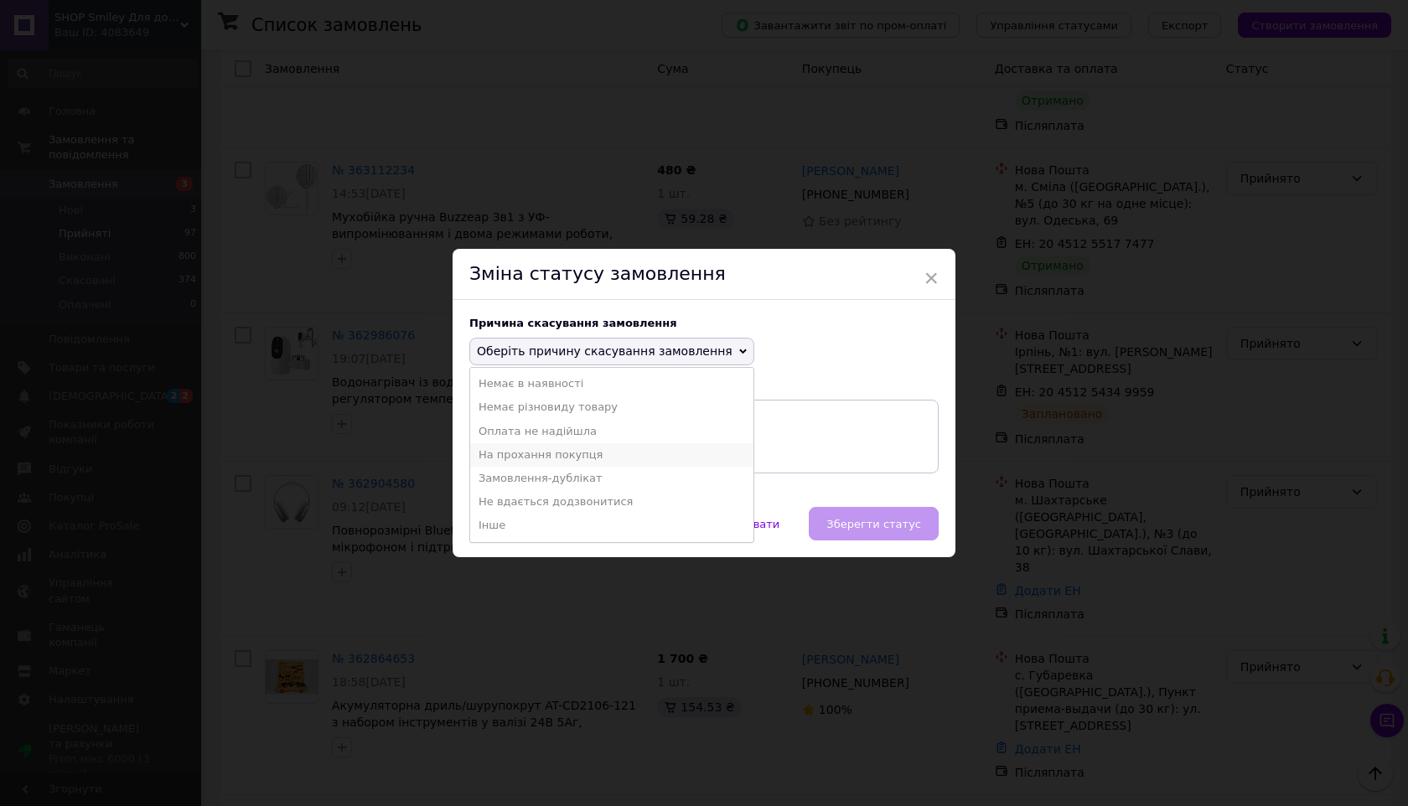
click at [583, 459] on li "На прохання покупця" at bounding box center [611, 454] width 283 height 23
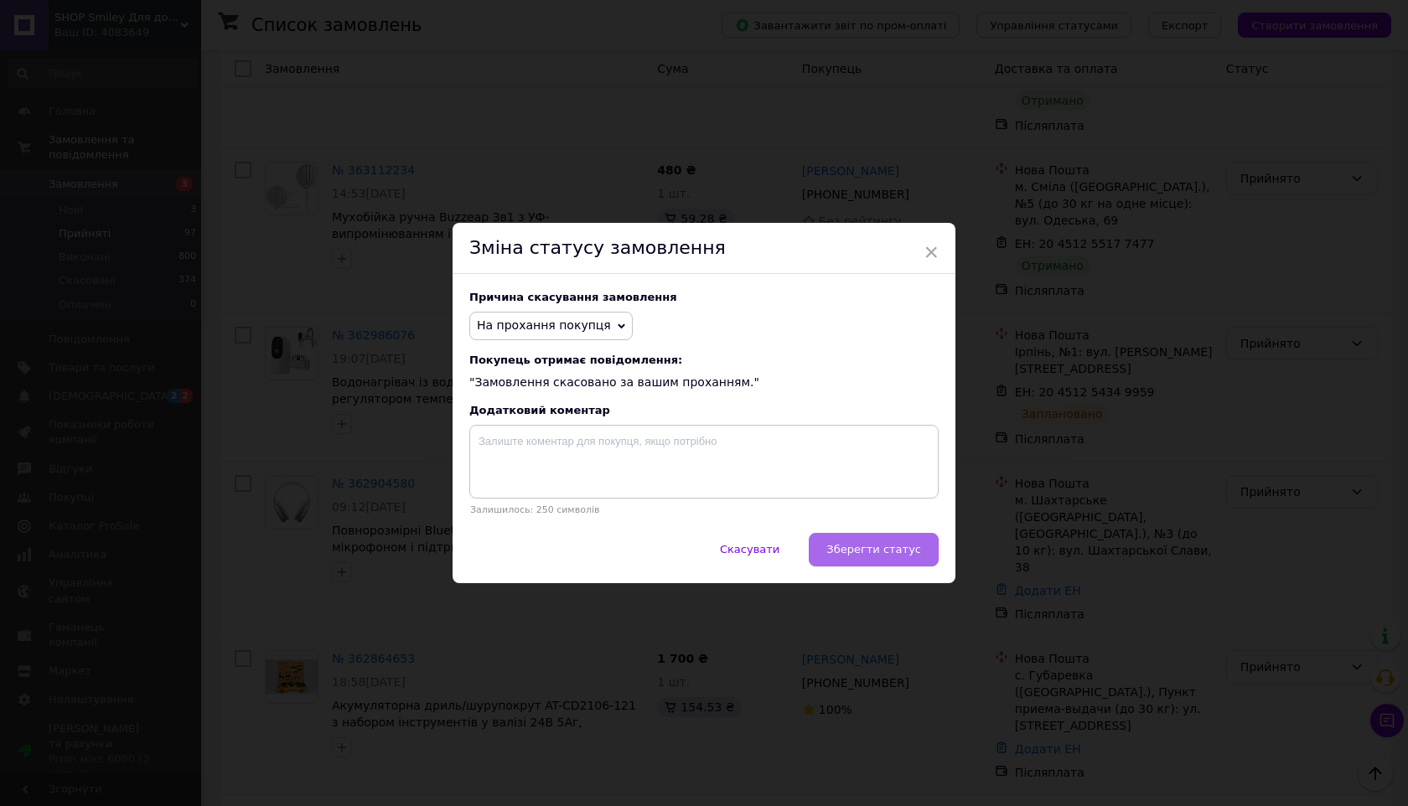
click at [854, 551] on span "Зберегти статус" at bounding box center [874, 549] width 95 height 13
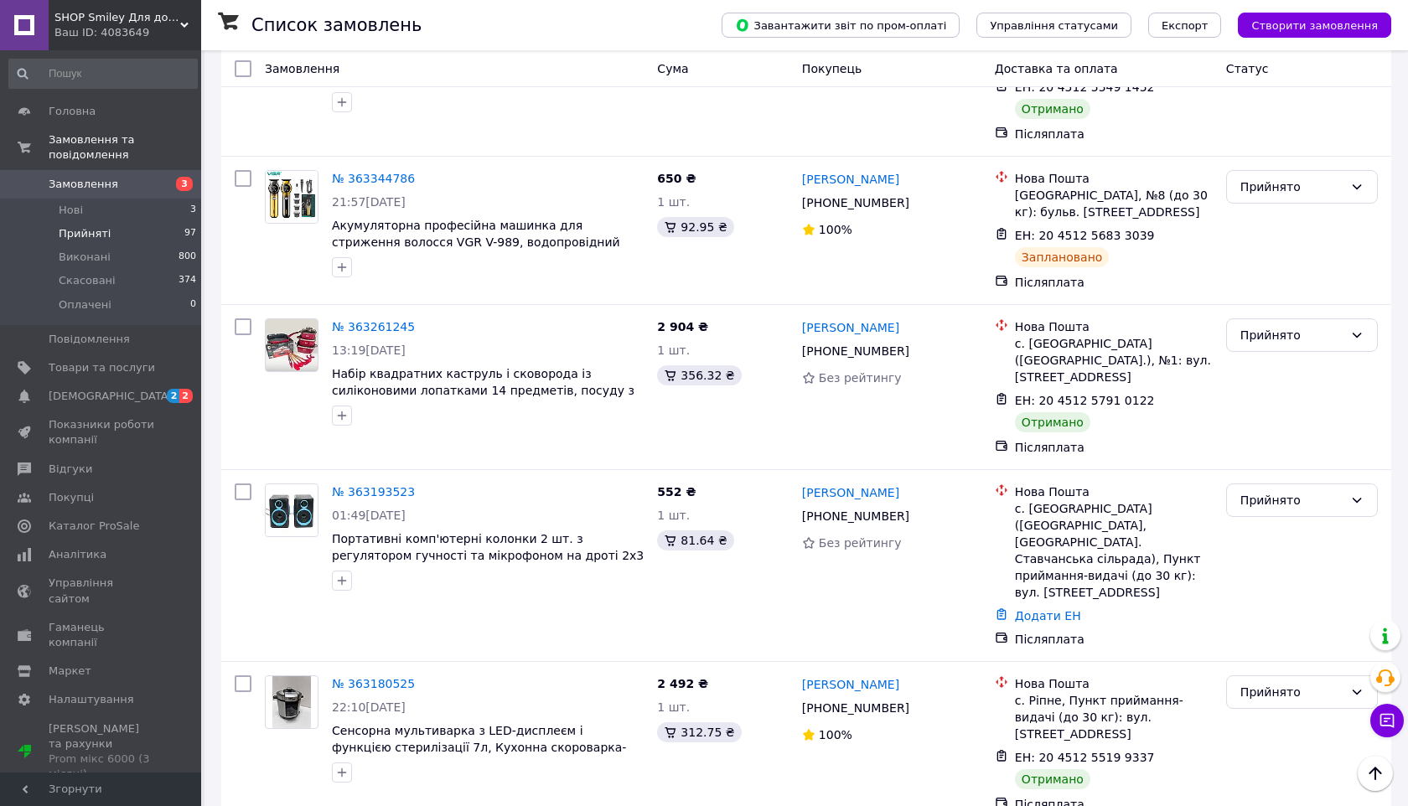
scroll to position [7833, 0]
click at [1254, 535] on li "Виконано" at bounding box center [1302, 529] width 150 height 30
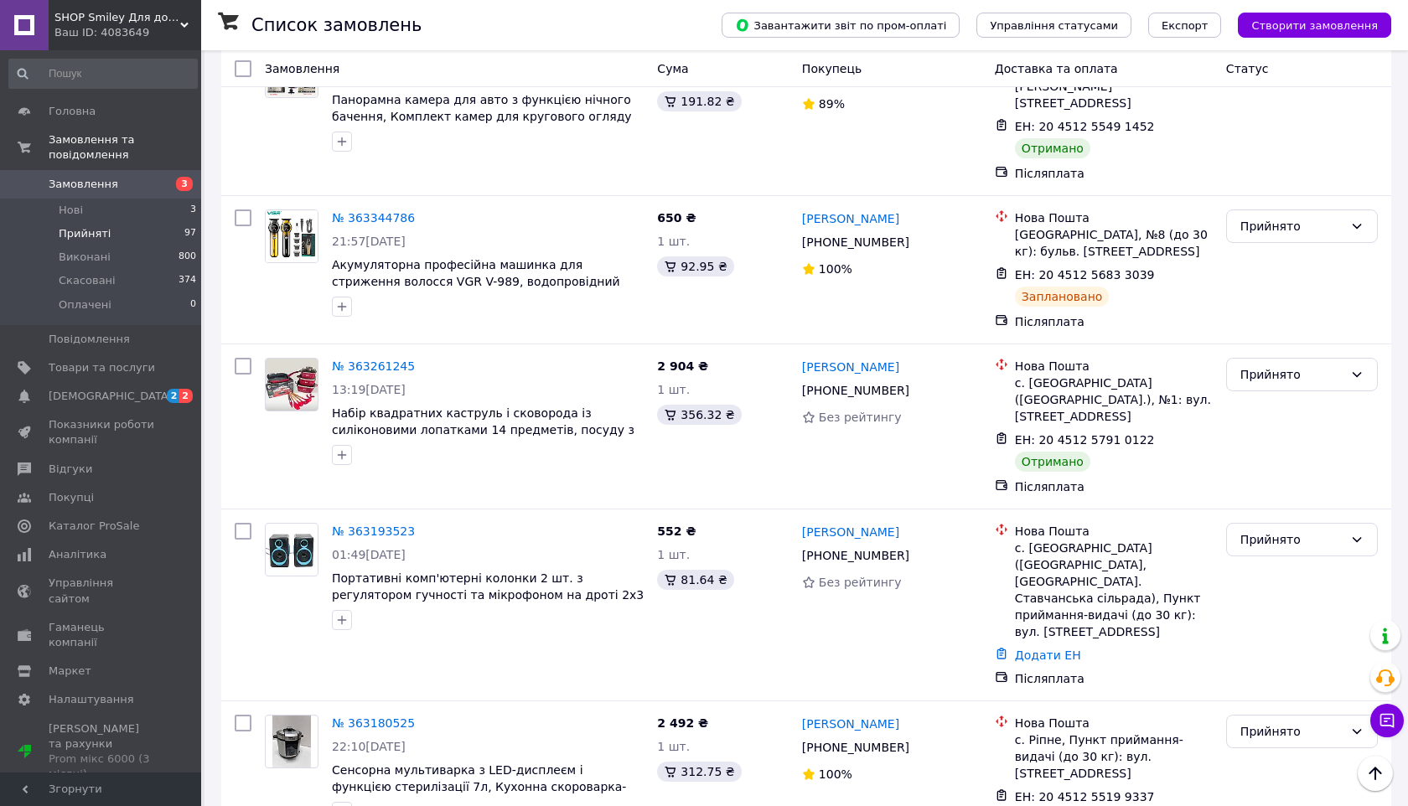
scroll to position [7776, 0]
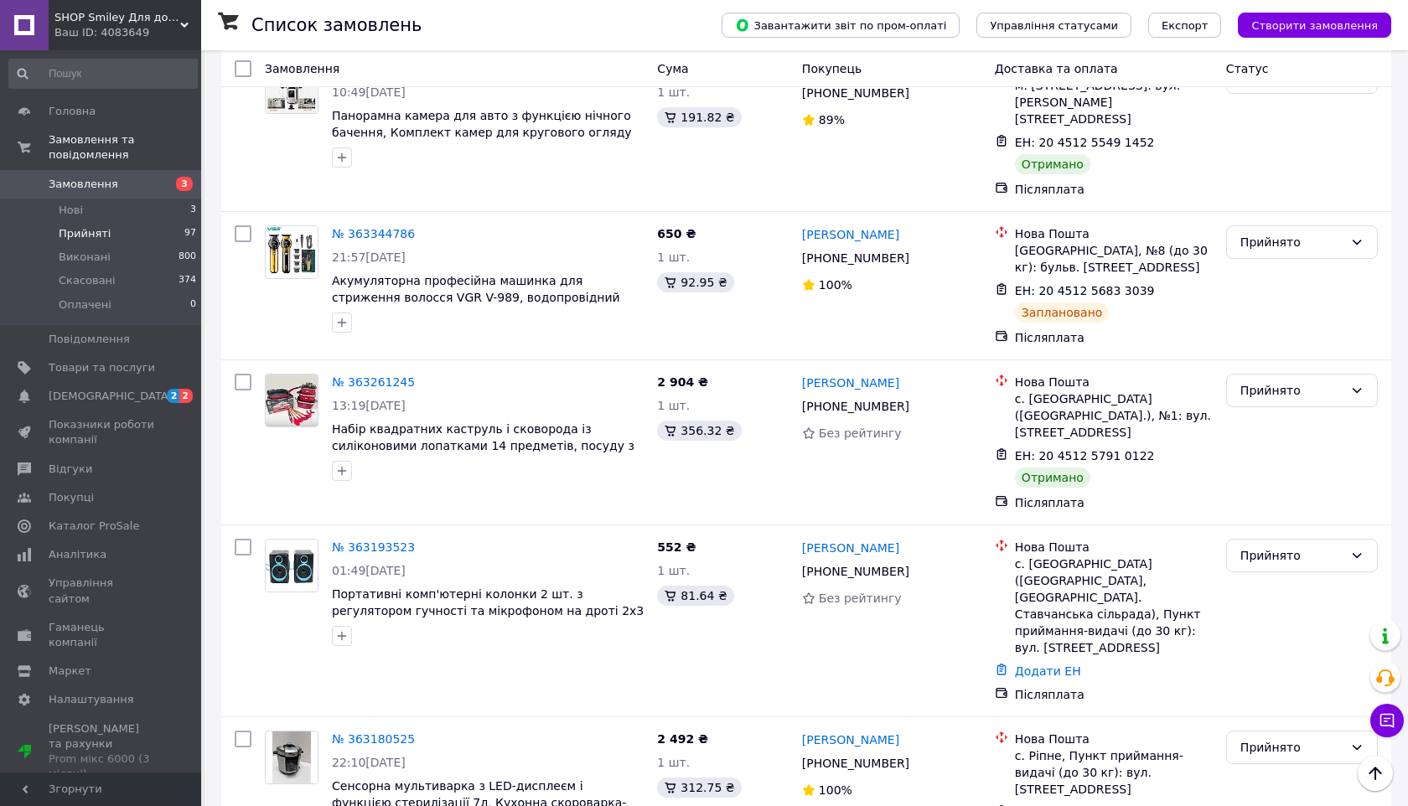
click at [1269, 429] on li "Виконано" at bounding box center [1302, 421] width 150 height 30
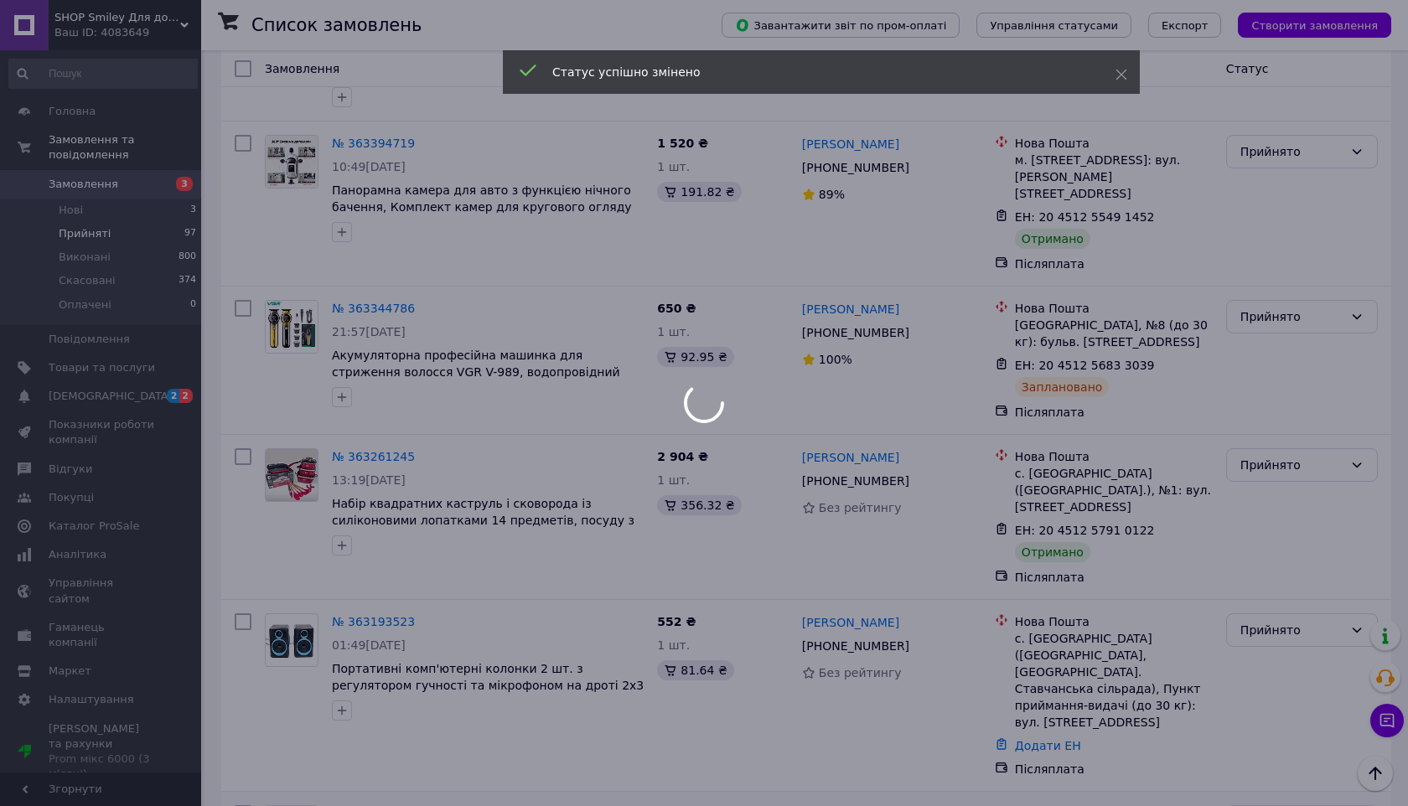
scroll to position [7553, 0]
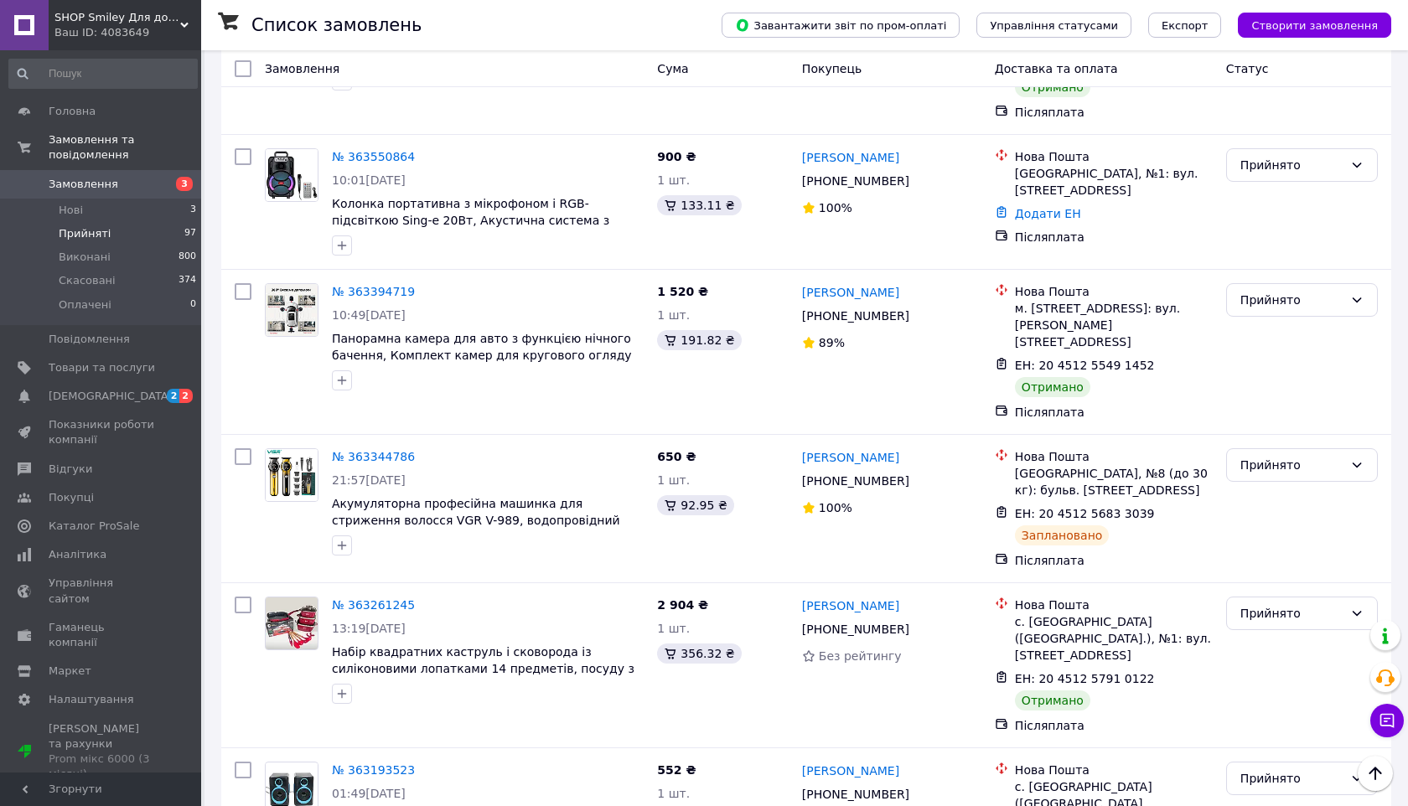
click at [1265, 494] on li "Виконано" at bounding box center [1302, 495] width 150 height 30
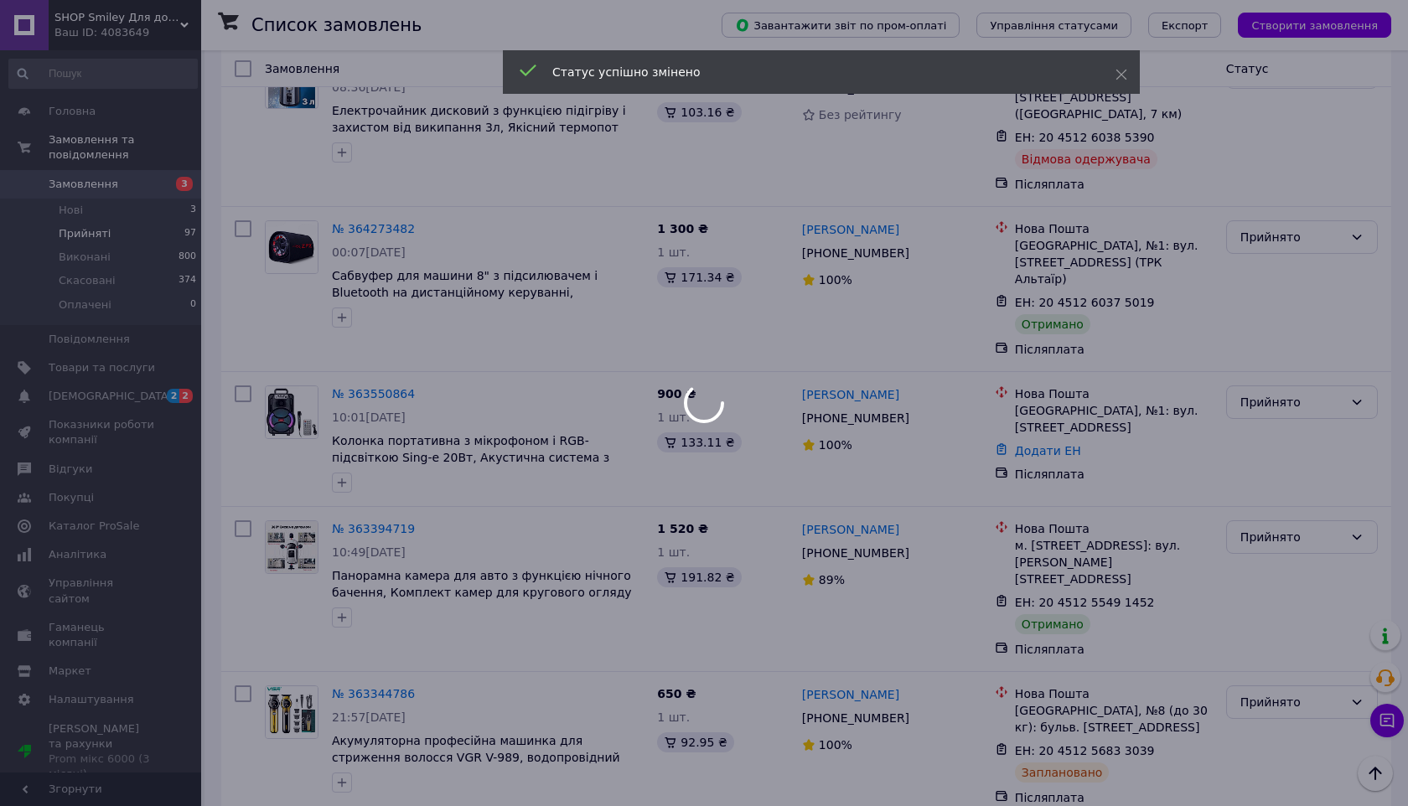
scroll to position [7277, 0]
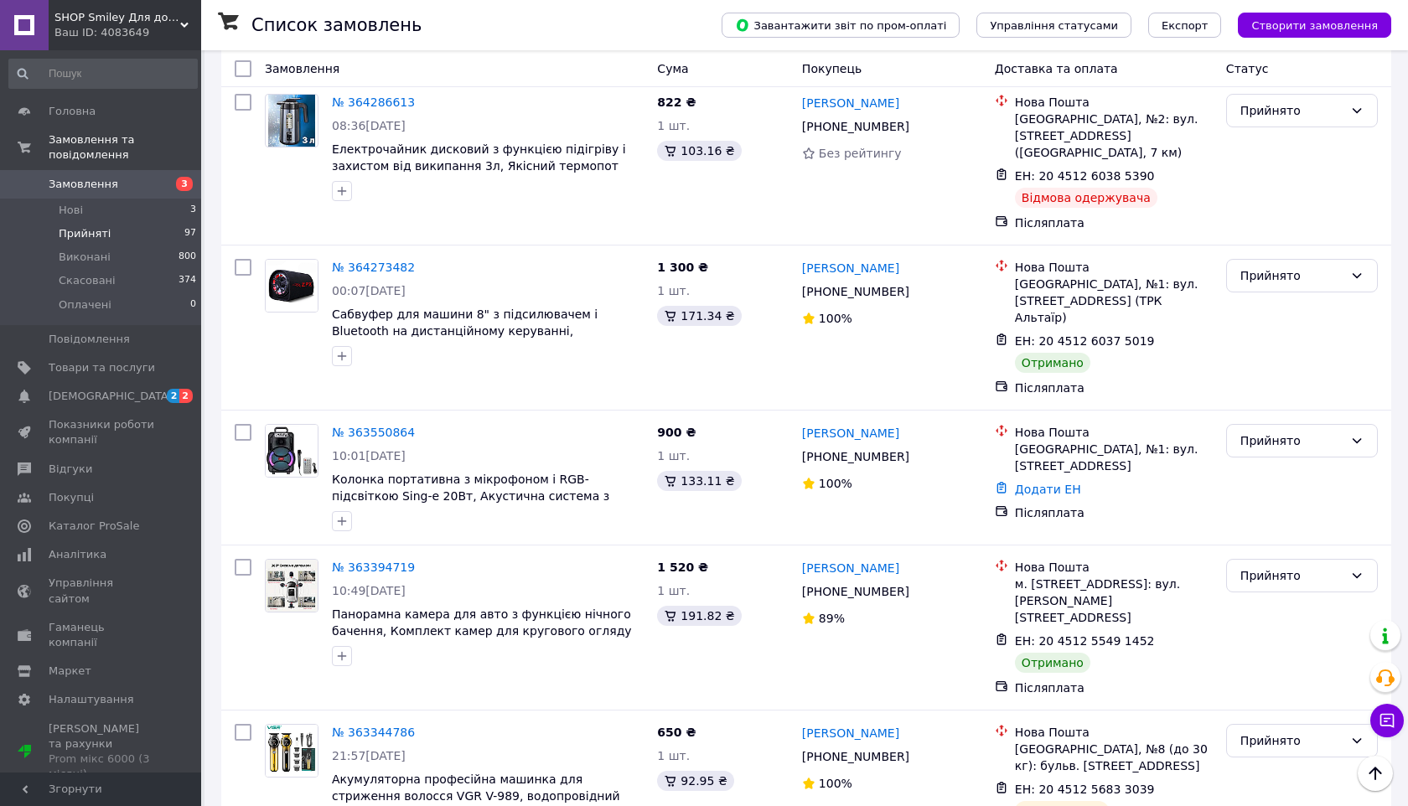
click at [1270, 439] on li "Виконано" at bounding box center [1302, 448] width 150 height 30
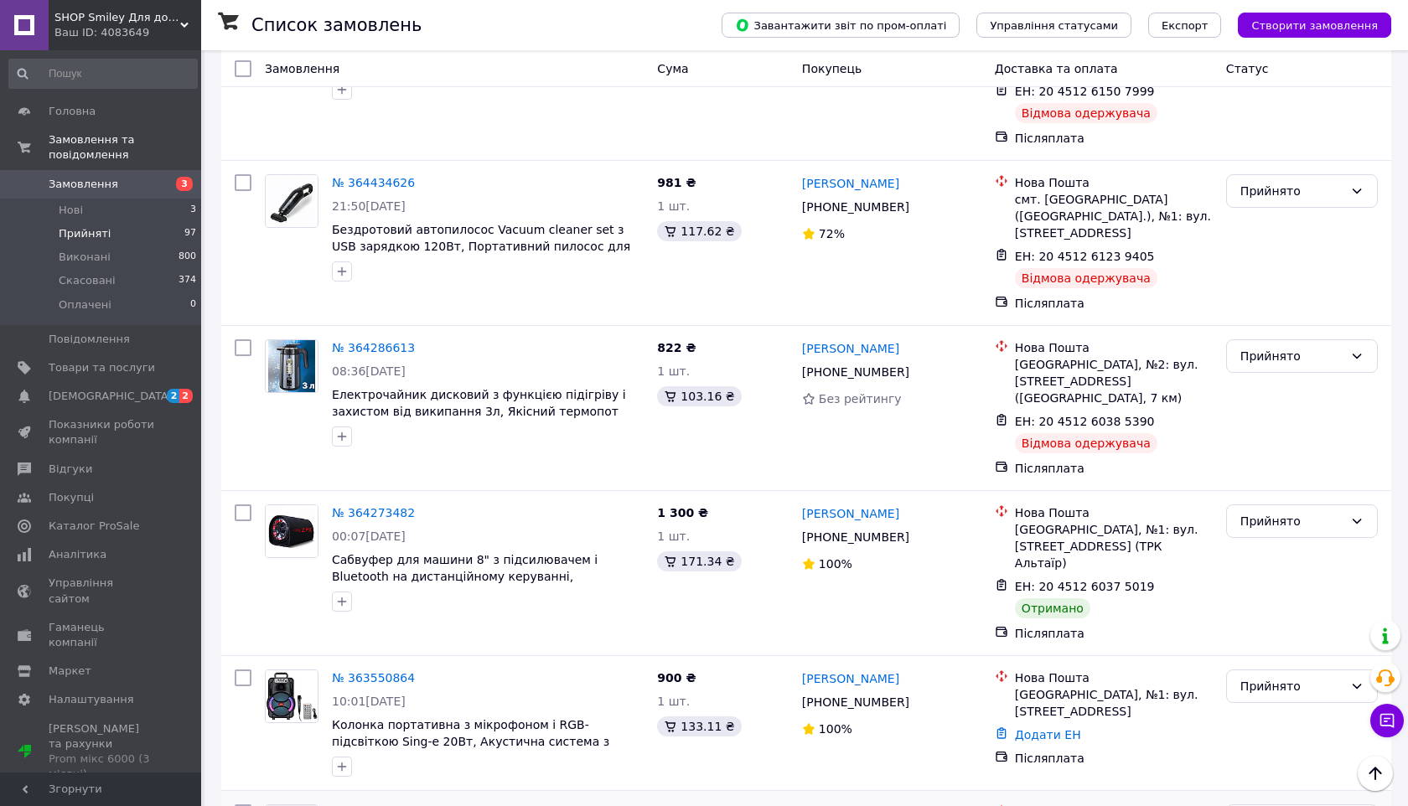
scroll to position [7025, 0]
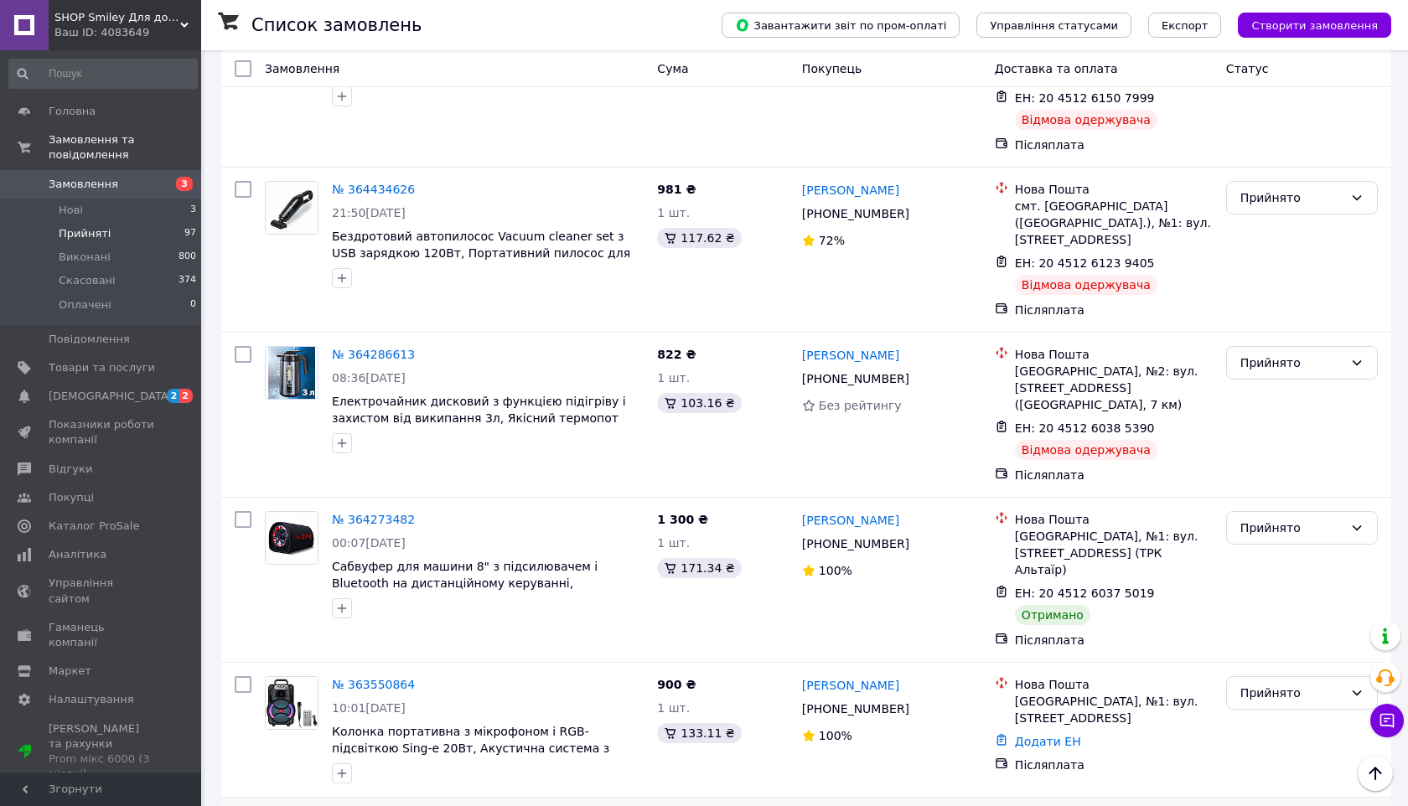
click at [1264, 397] on li "Виконано" at bounding box center [1302, 403] width 150 height 30
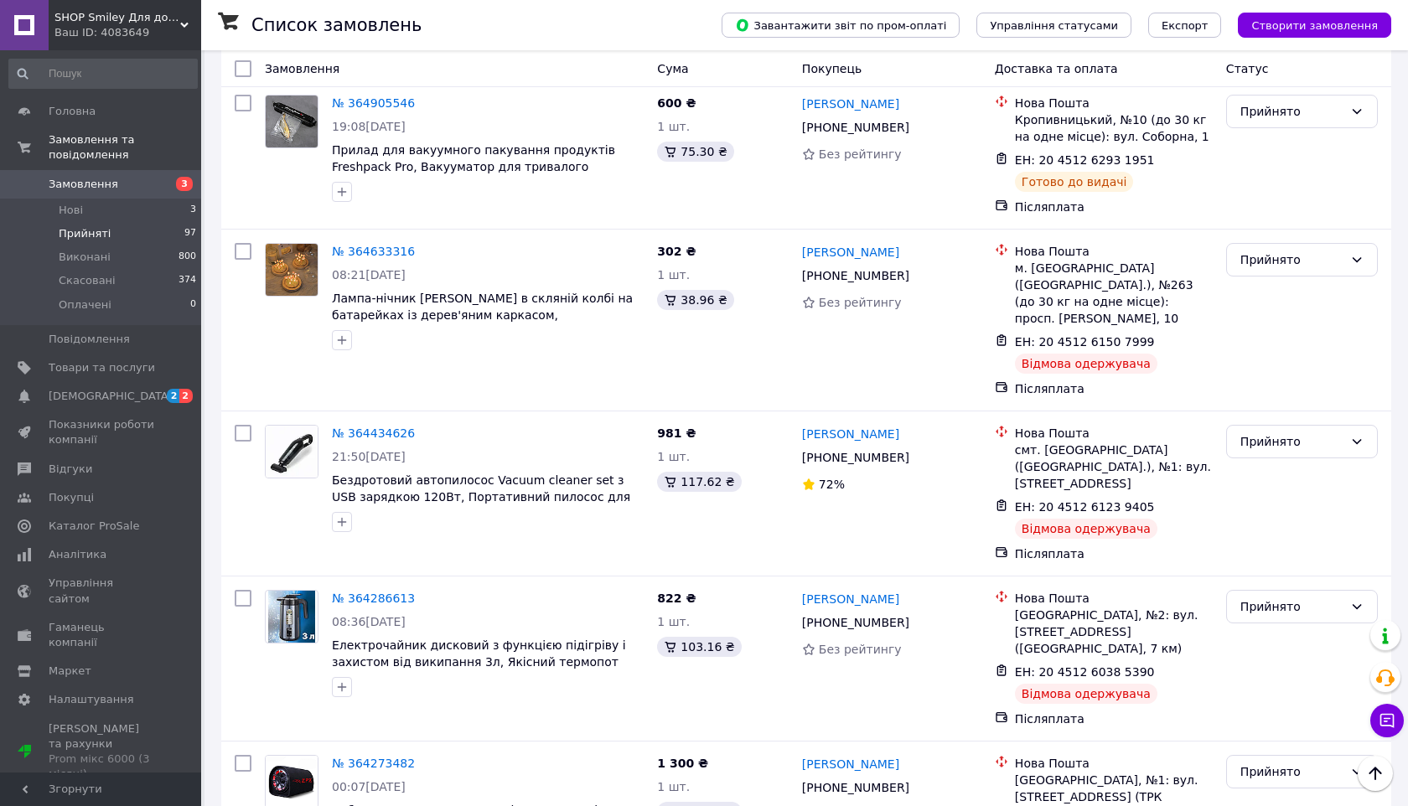
scroll to position [6765, 0]
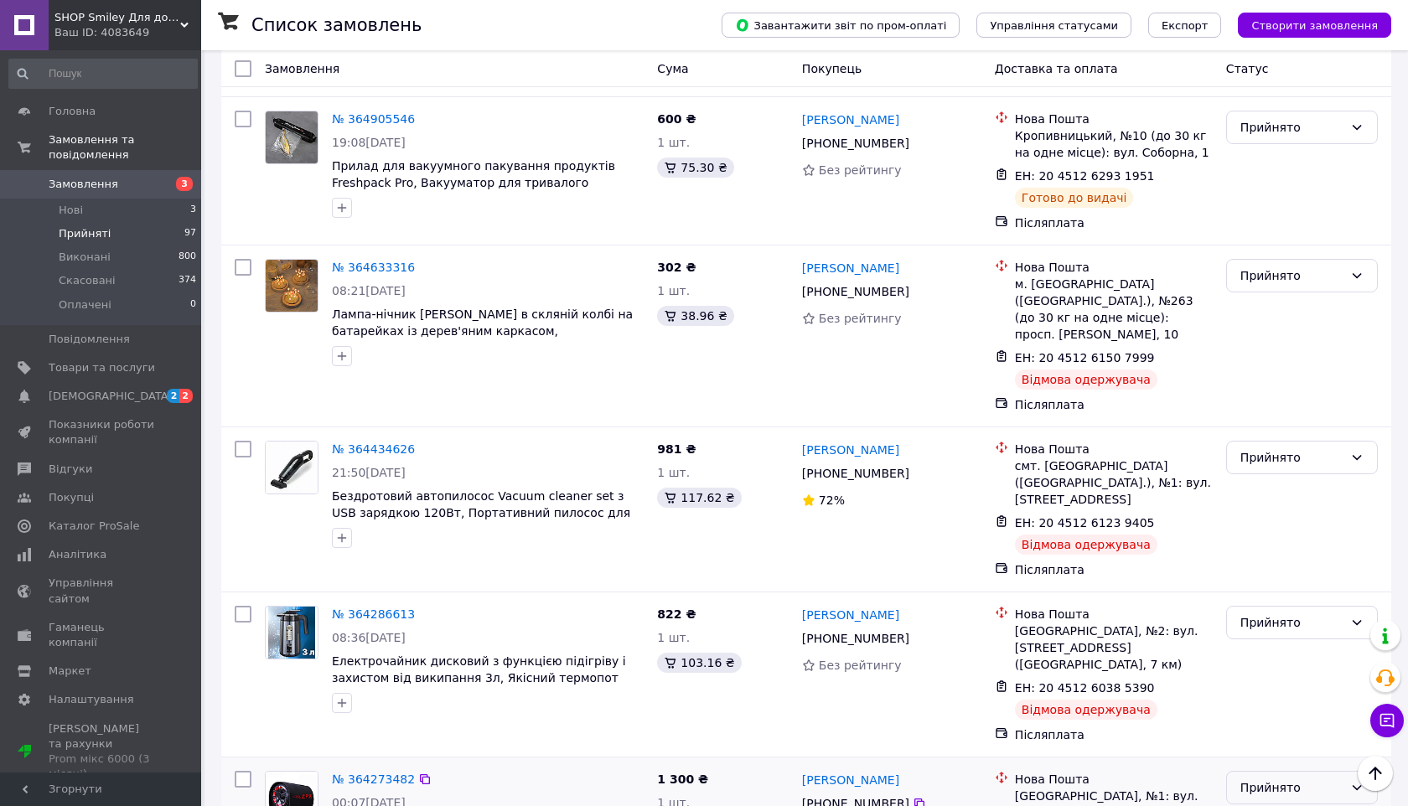
click at [1261, 779] on div "Прийнято" at bounding box center [1292, 788] width 103 height 18
click at [1261, 388] on li "Виконано" at bounding box center [1302, 380] width 150 height 30
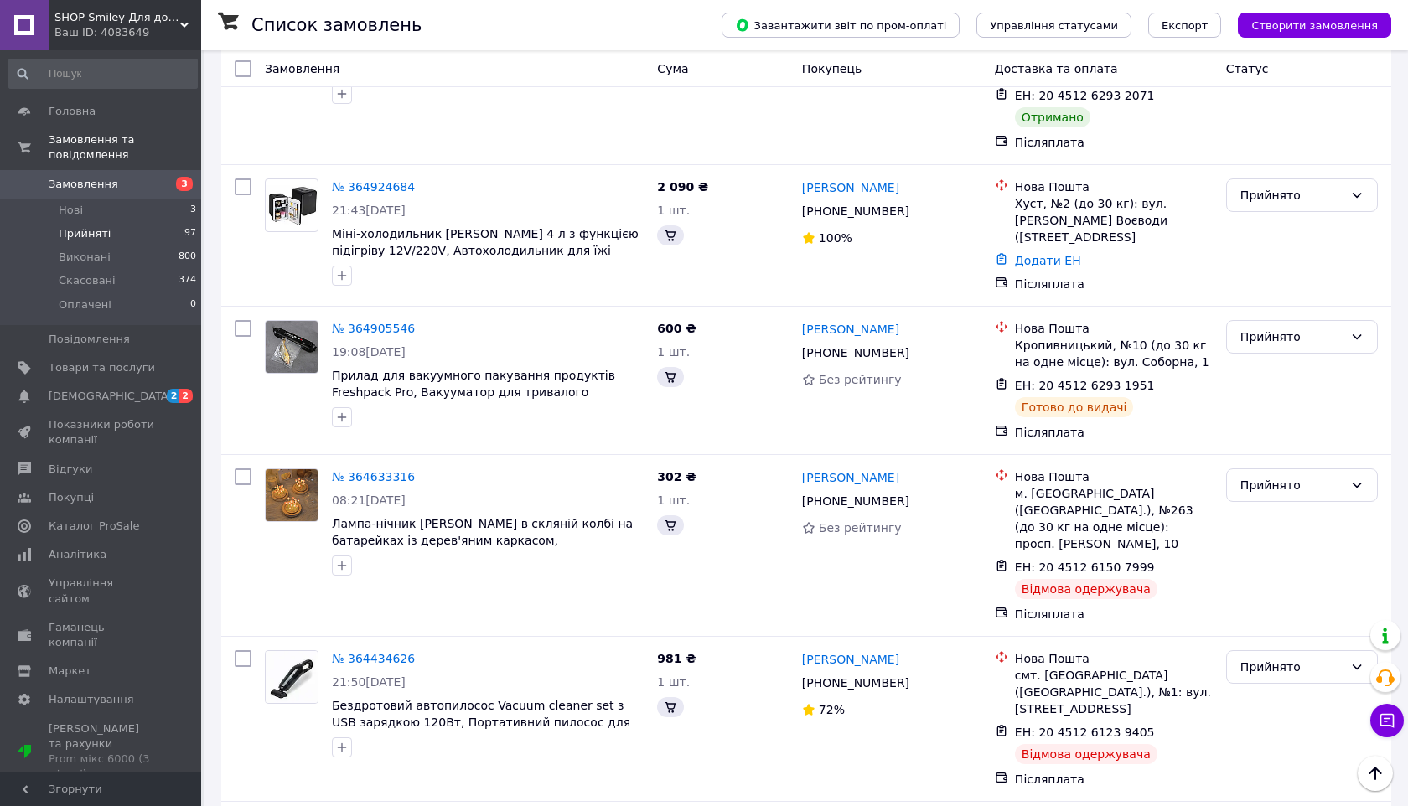
scroll to position [6510, 0]
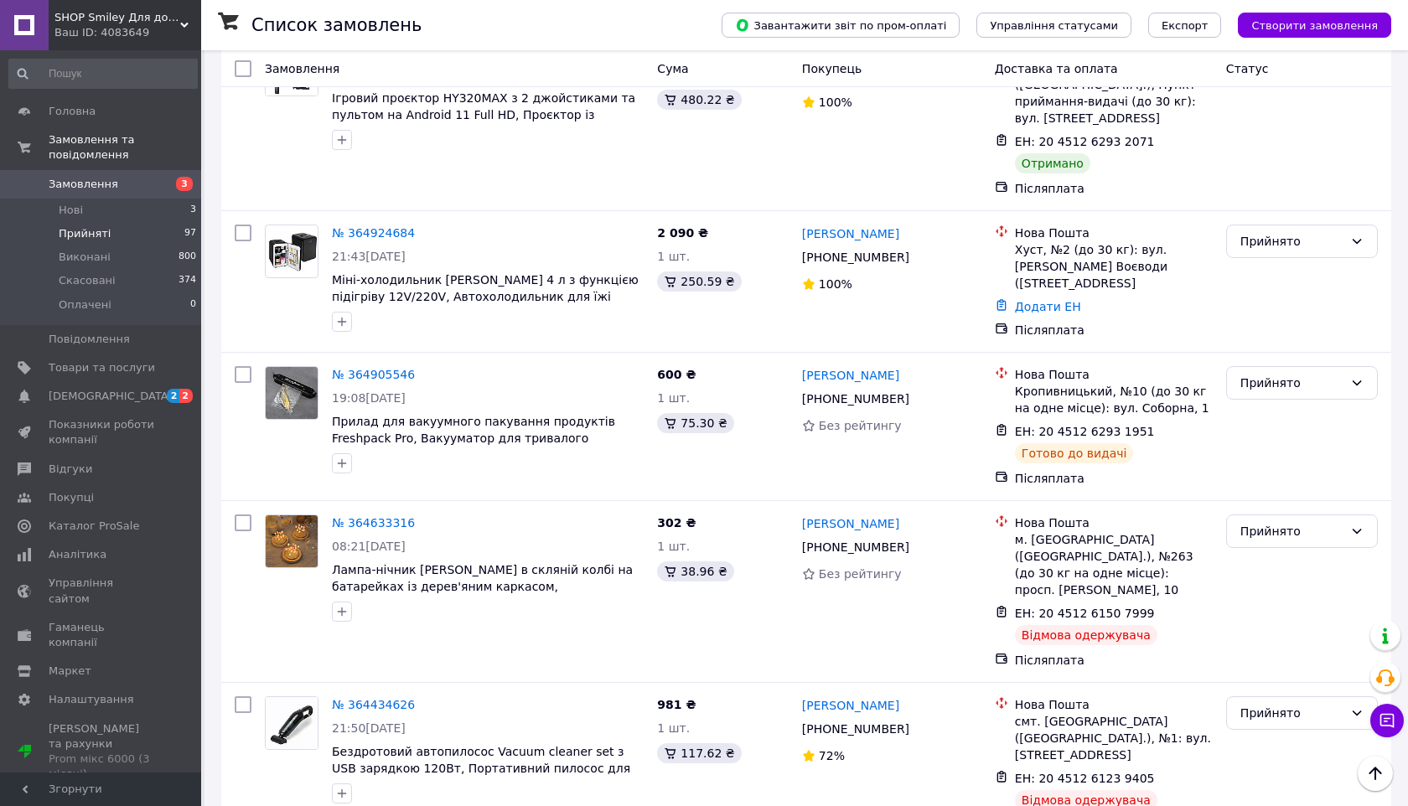
click at [1259, 516] on li "Скасовано" at bounding box center [1302, 517] width 150 height 30
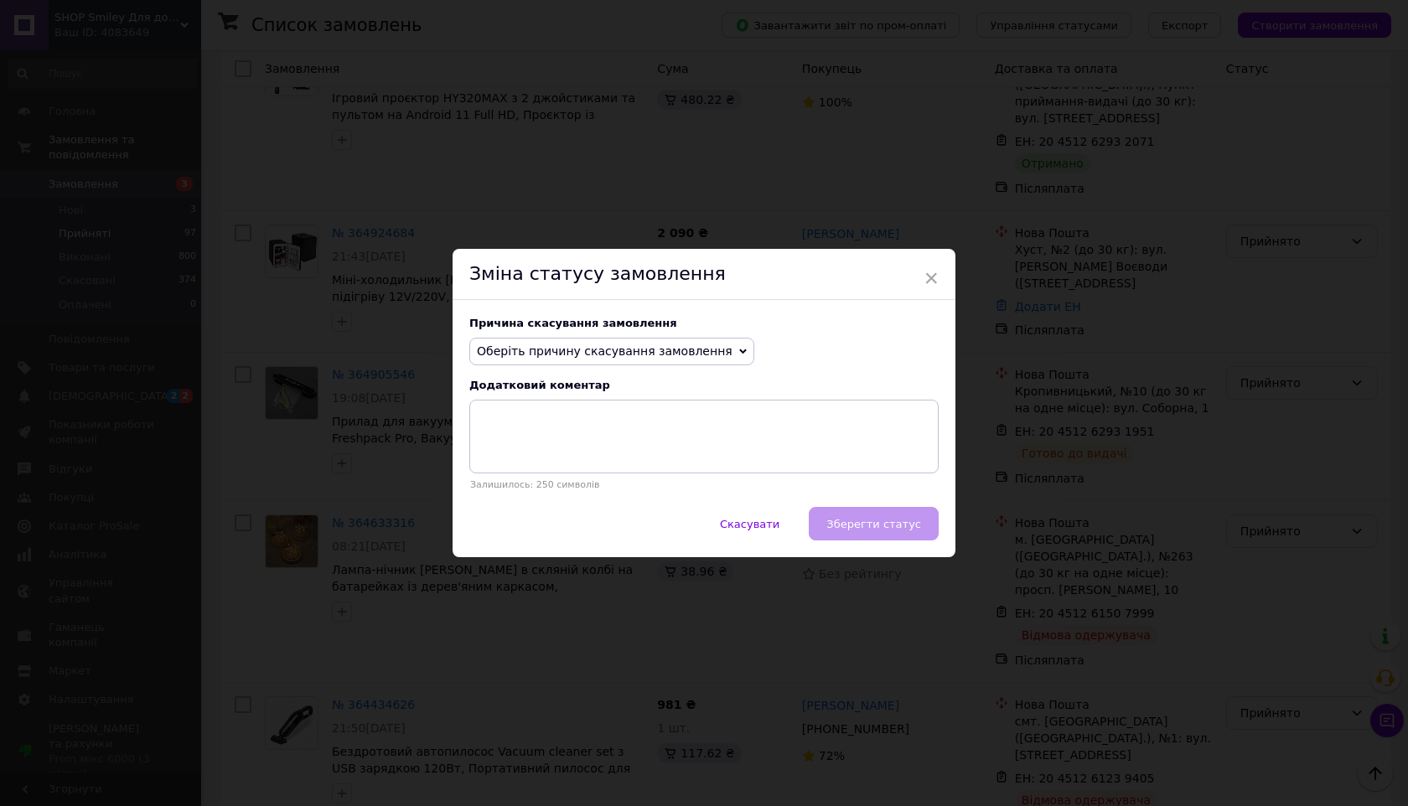
click at [589, 335] on div "Причина скасування замовлення Оберіть причину скасування замовлення Немає в ная…" at bounding box center [704, 404] width 503 height 208
click at [589, 348] on span "Оберіть причину скасування замовлення" at bounding box center [605, 351] width 256 height 13
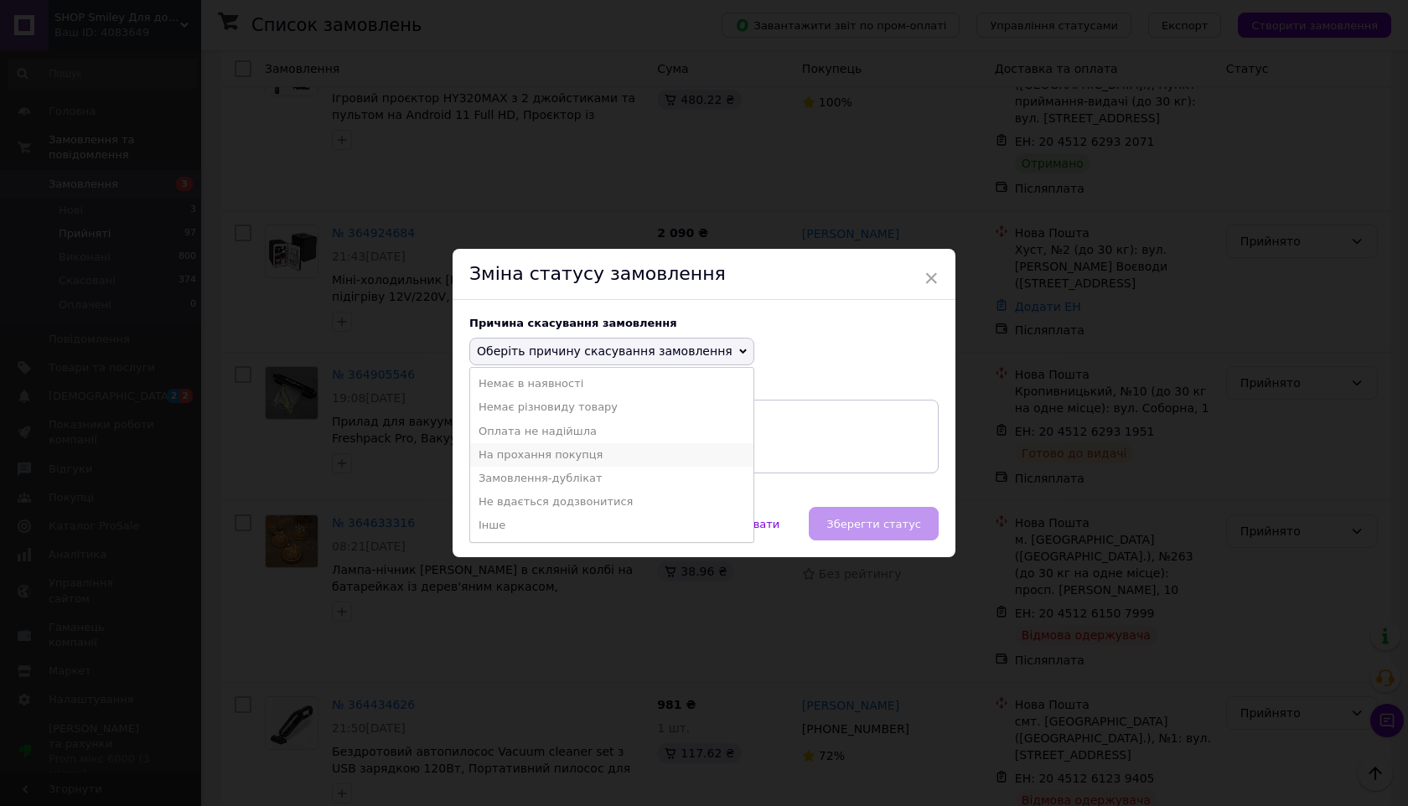
click at [589, 452] on li "На прохання покупця" at bounding box center [611, 454] width 283 height 23
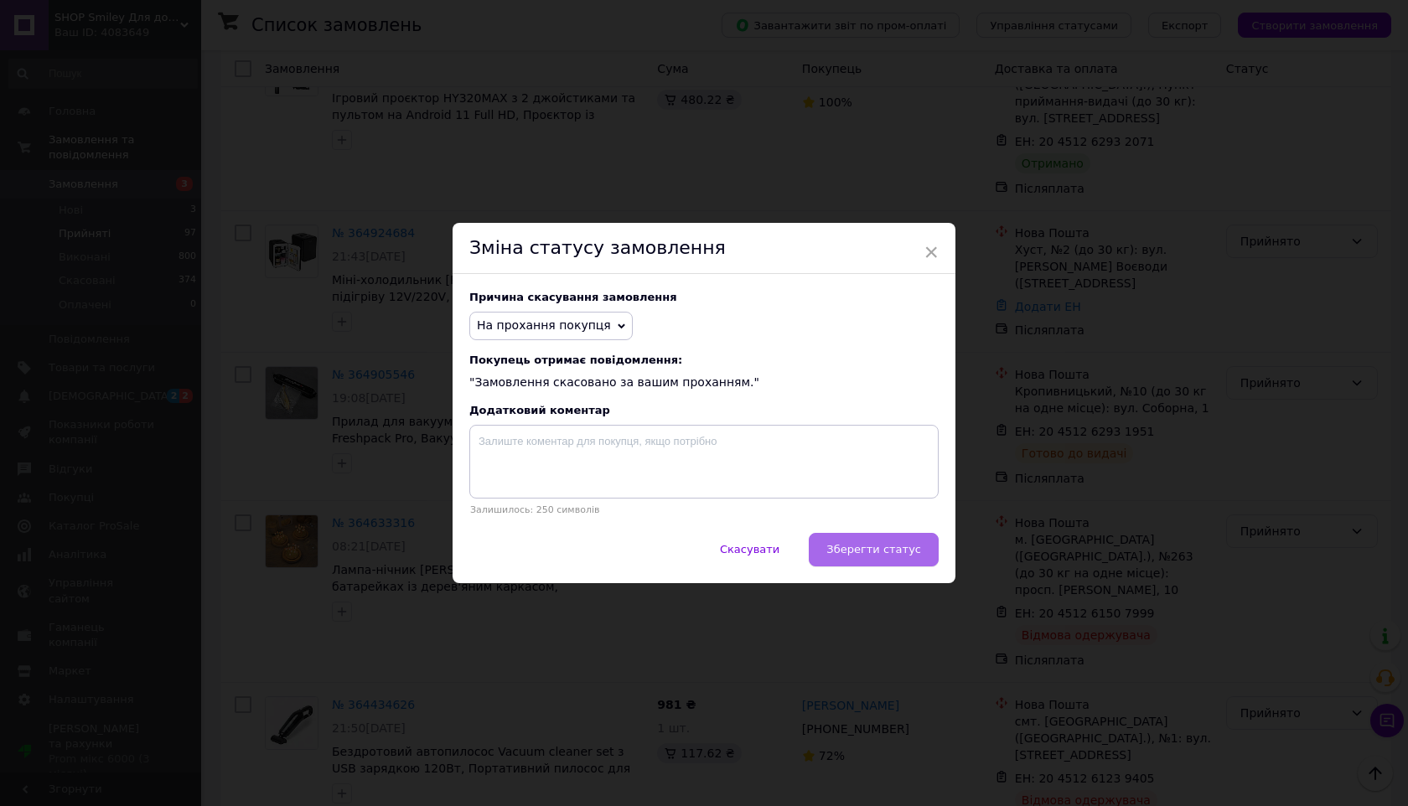
click at [839, 546] on span "Зберегти статус" at bounding box center [874, 549] width 95 height 13
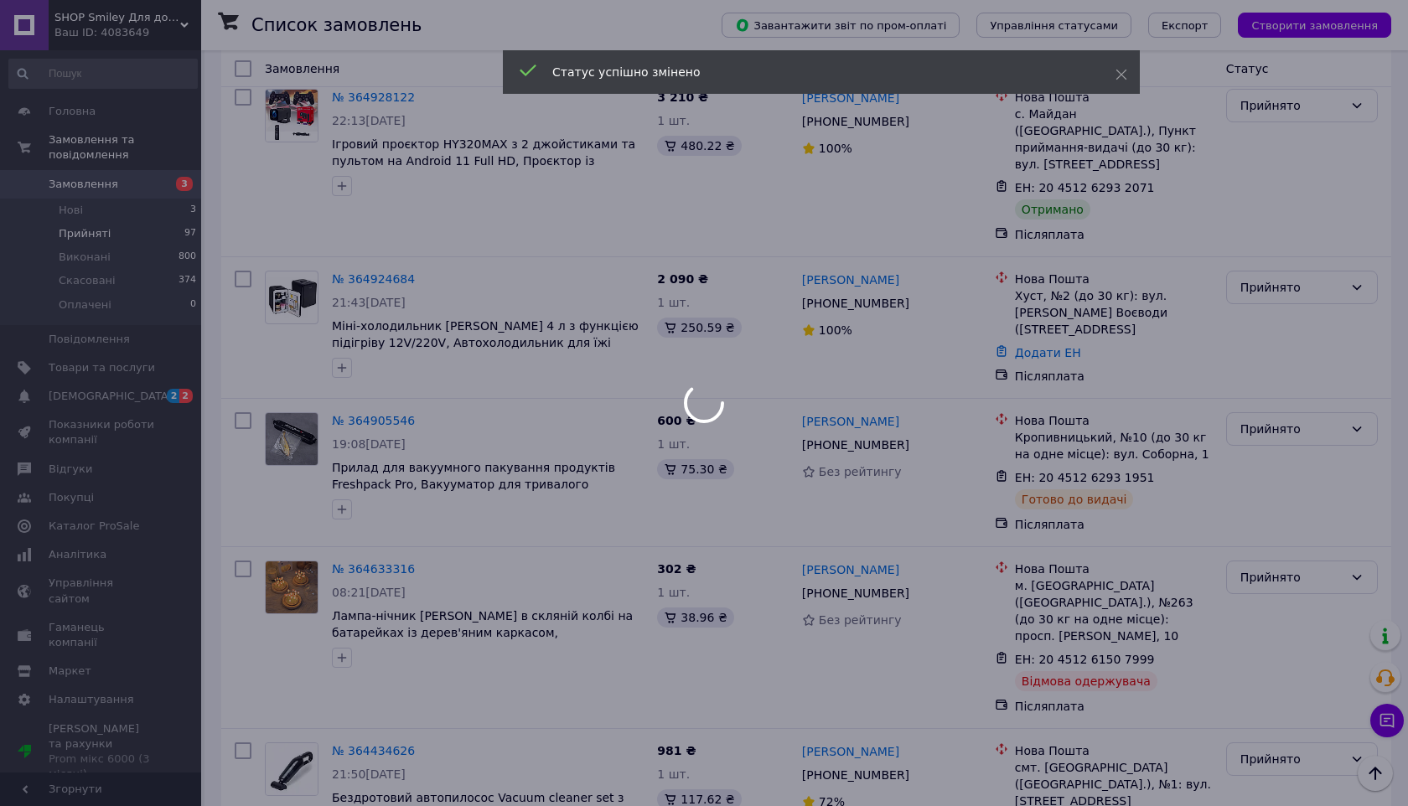
scroll to position [6461, 0]
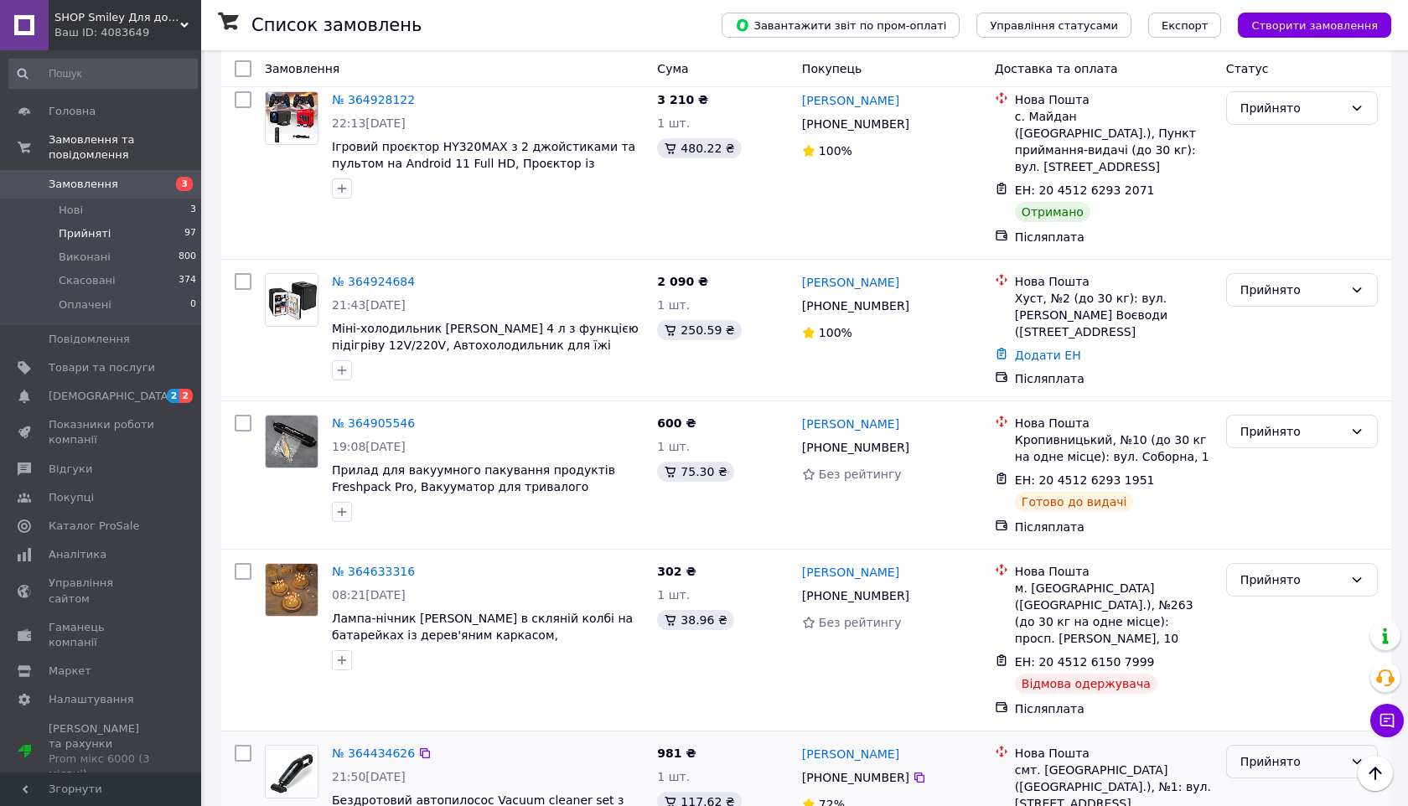
click at [1264, 745] on div "Прийнято" at bounding box center [1302, 762] width 152 height 34
click at [1266, 412] on li "Скасовано" at bounding box center [1302, 417] width 150 height 30
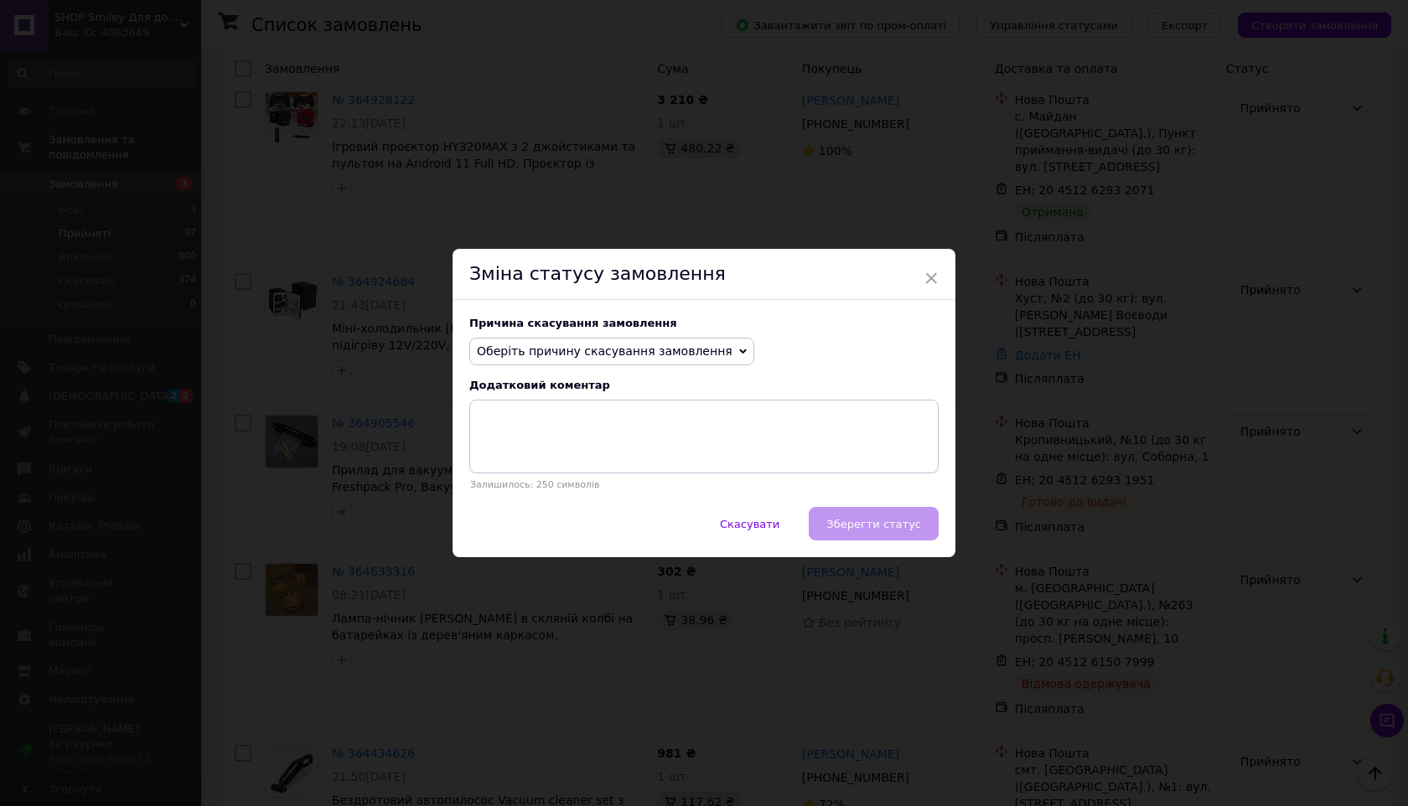
click at [609, 355] on span "Оберіть причину скасування замовлення" at bounding box center [605, 351] width 256 height 13
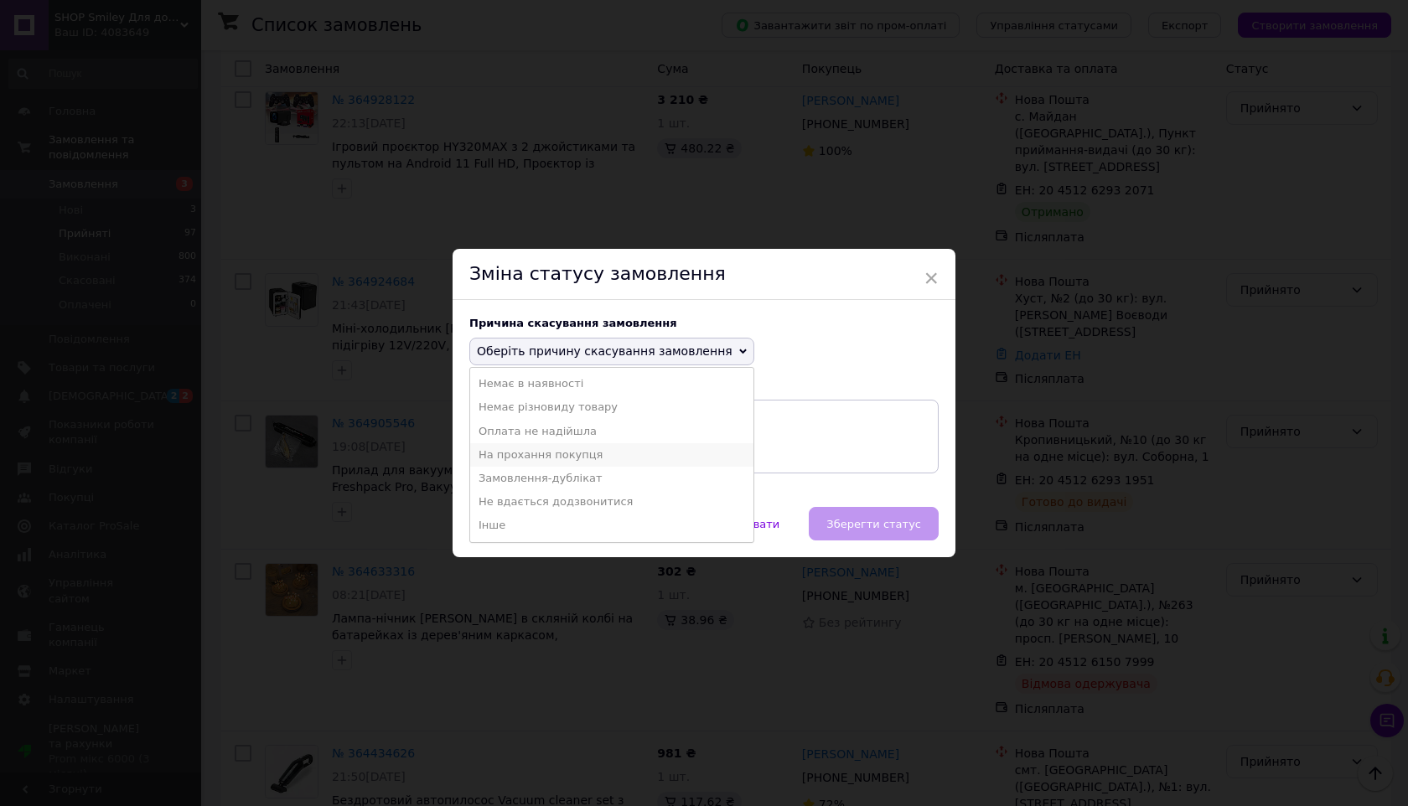
click at [587, 453] on li "На прохання покупця" at bounding box center [611, 454] width 283 height 23
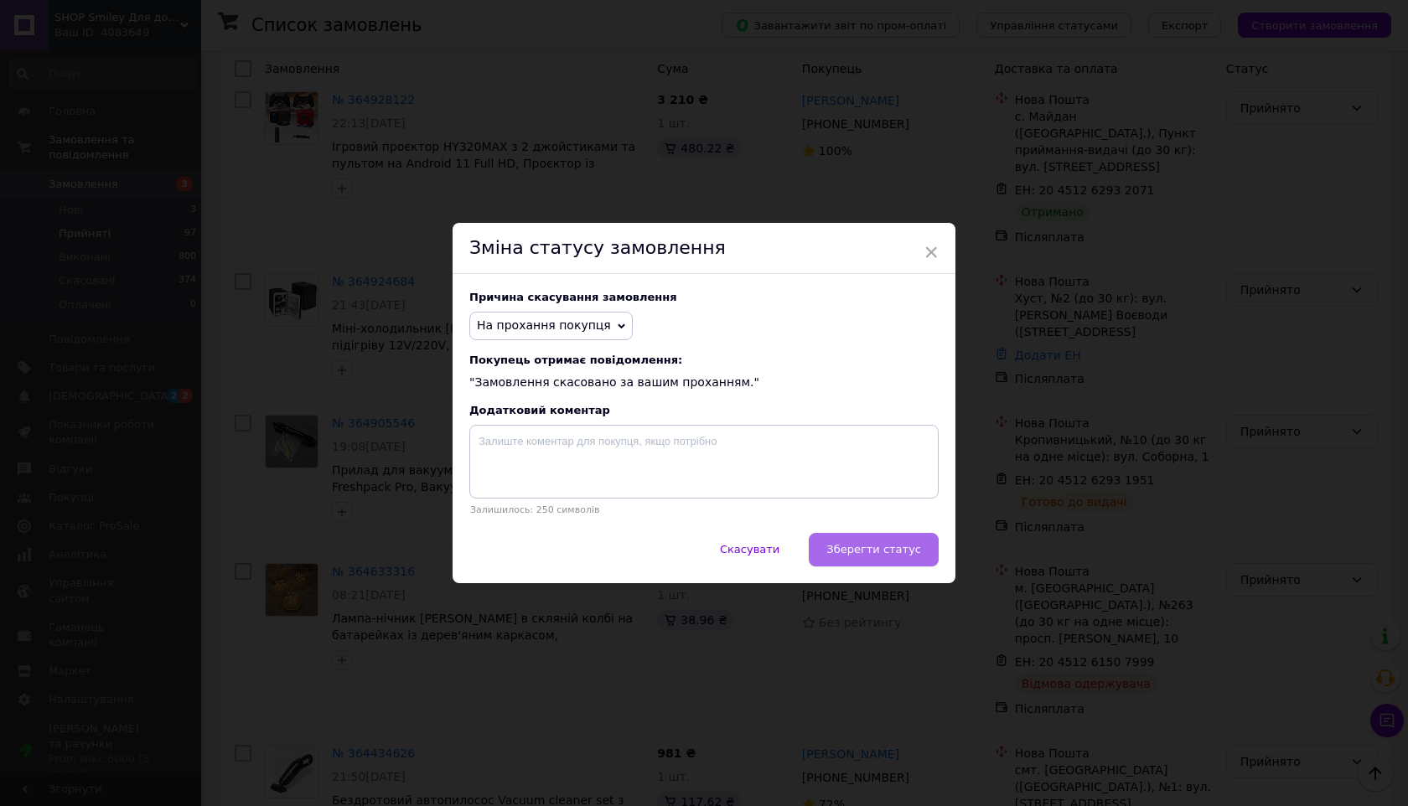
click at [843, 556] on button "Зберегти статус" at bounding box center [874, 550] width 130 height 34
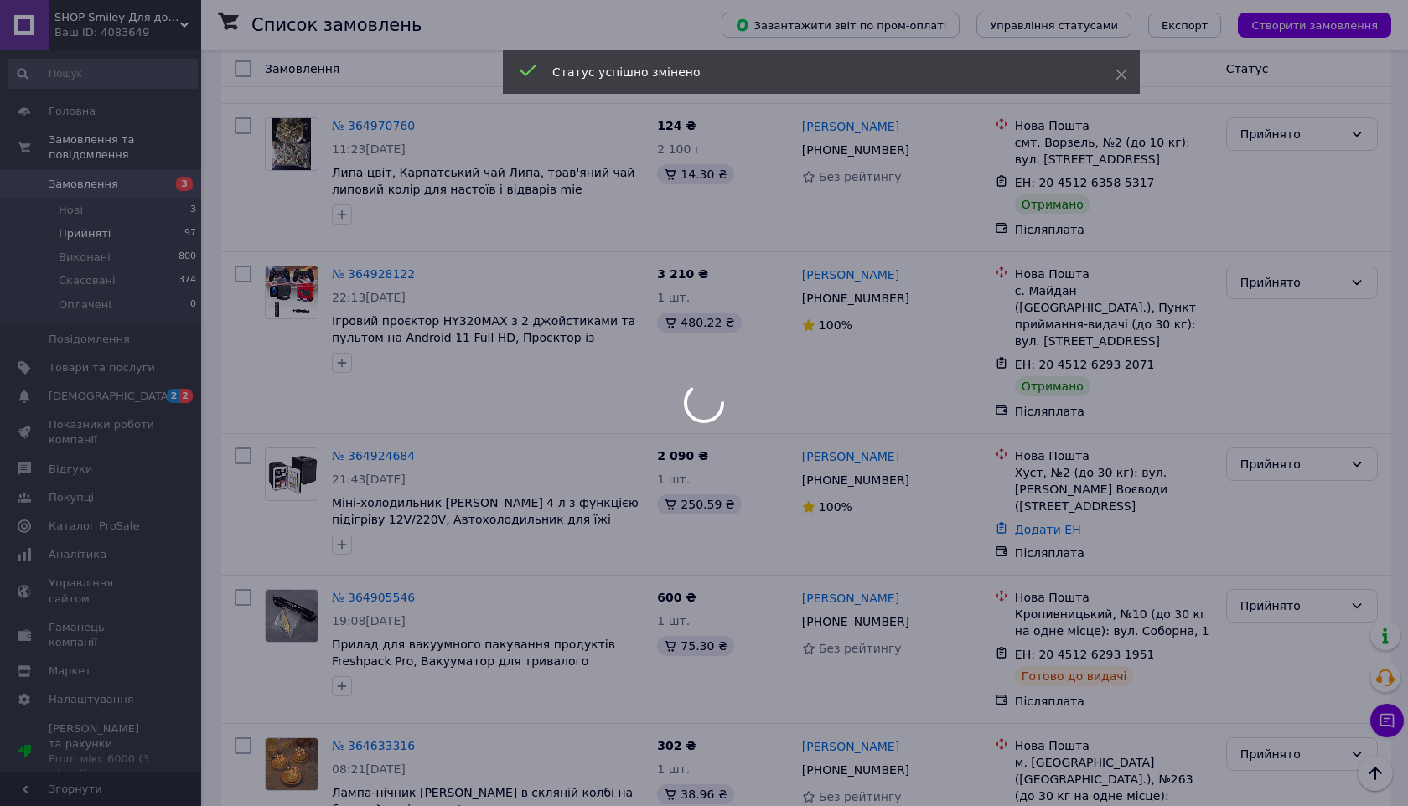
scroll to position [6266, 0]
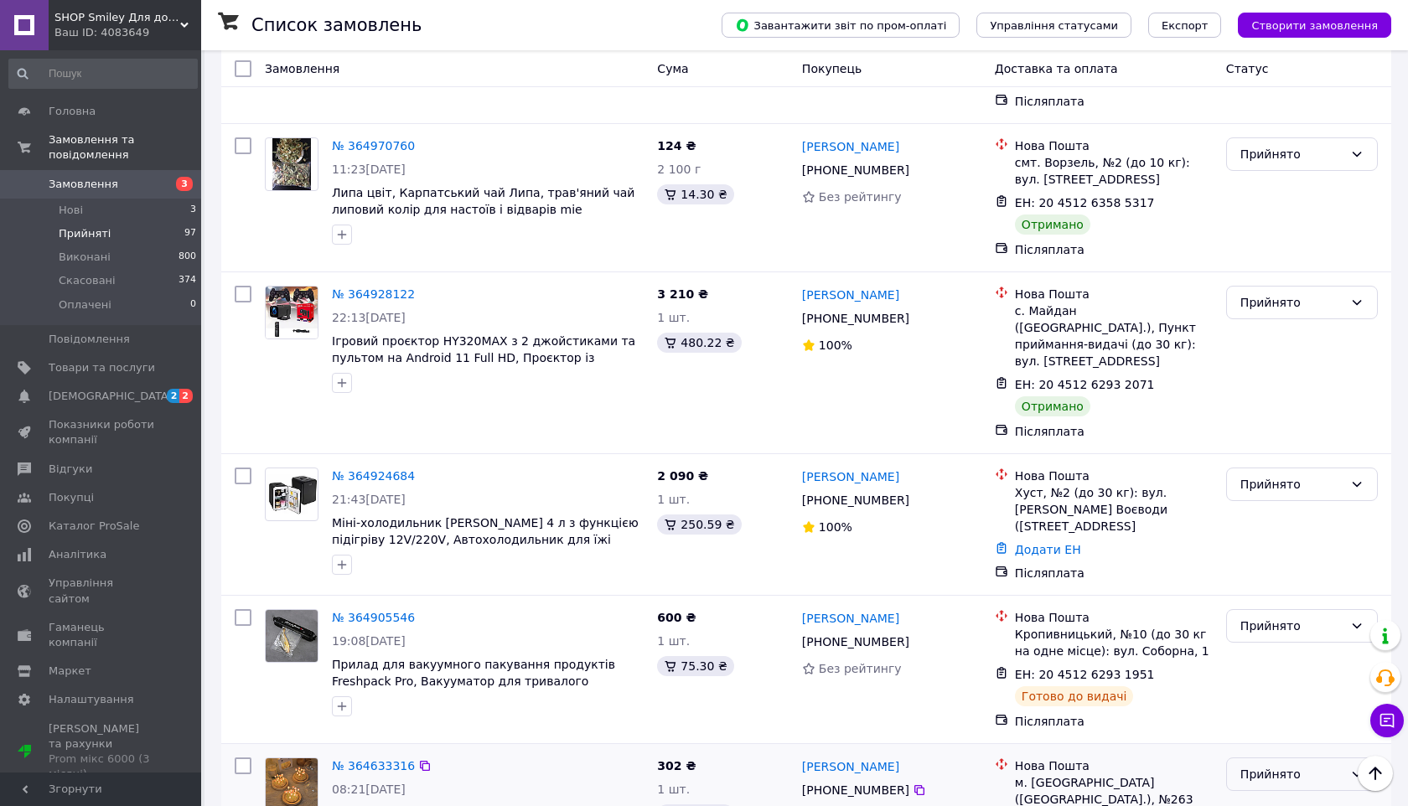
click at [1262, 765] on div "Прийнято" at bounding box center [1292, 774] width 103 height 18
click at [1258, 449] on li "Скасовано" at bounding box center [1302, 447] width 150 height 30
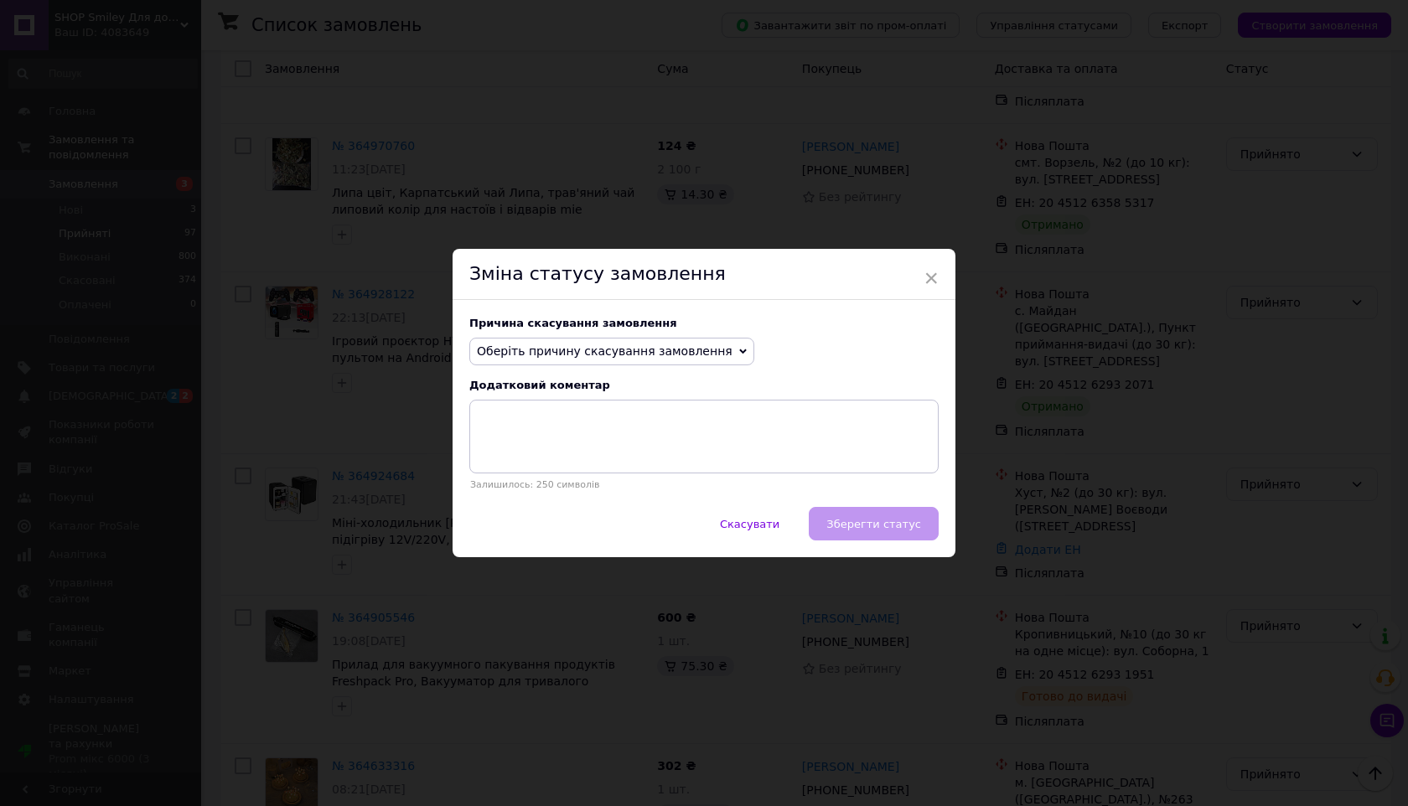
click at [710, 349] on span "Оберіть причину скасування замовлення" at bounding box center [611, 352] width 285 height 29
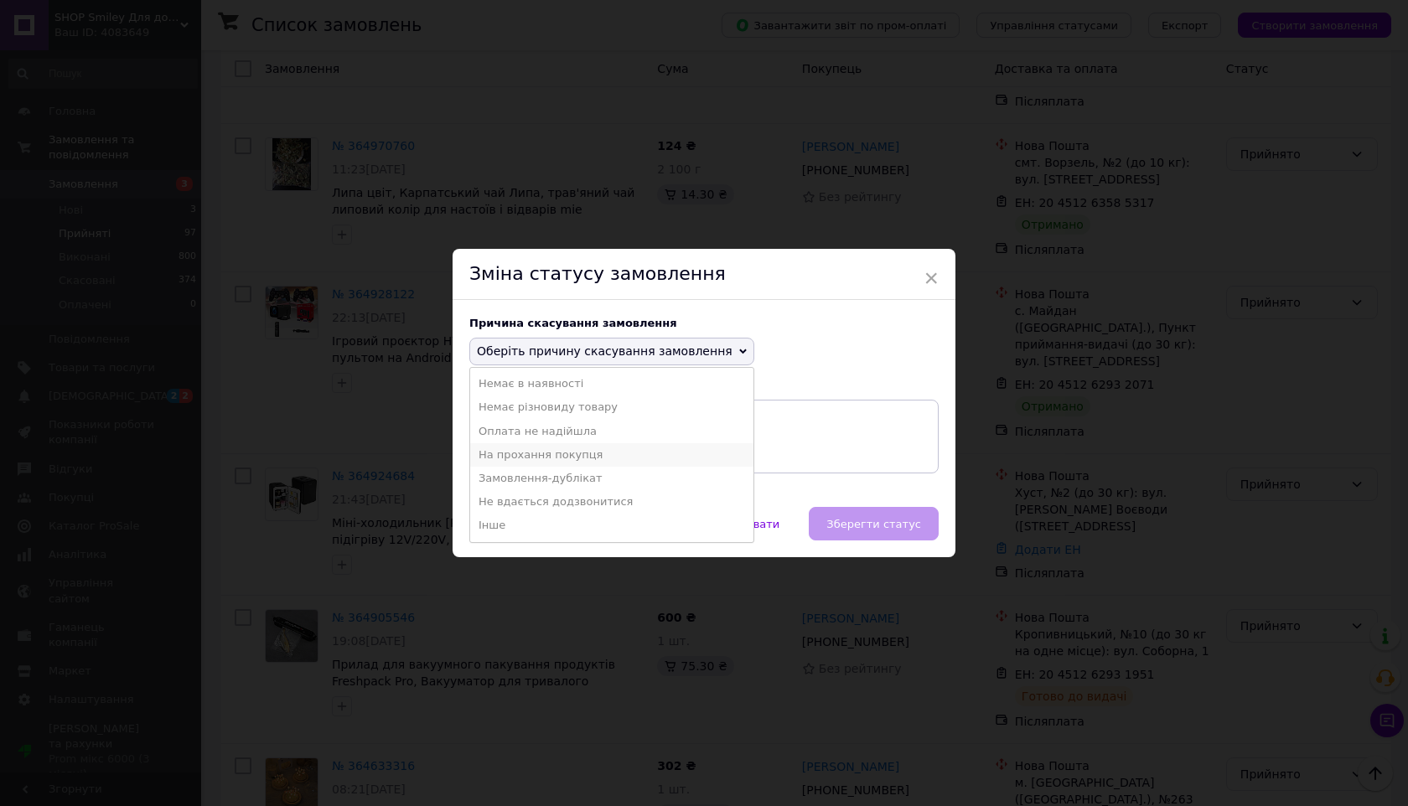
click at [655, 454] on li "На прохання покупця" at bounding box center [611, 454] width 283 height 23
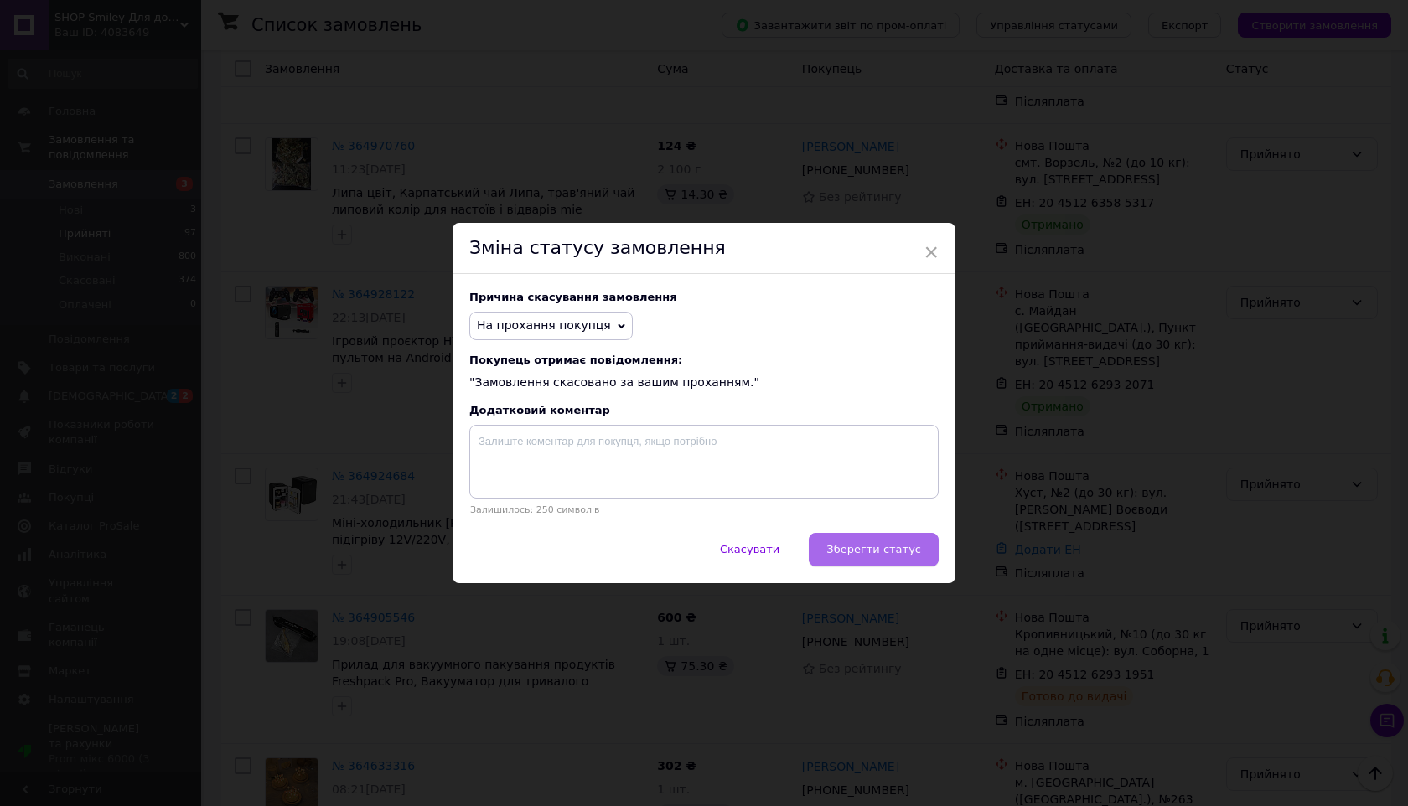
click at [882, 555] on span "Зберегти статус" at bounding box center [874, 549] width 95 height 13
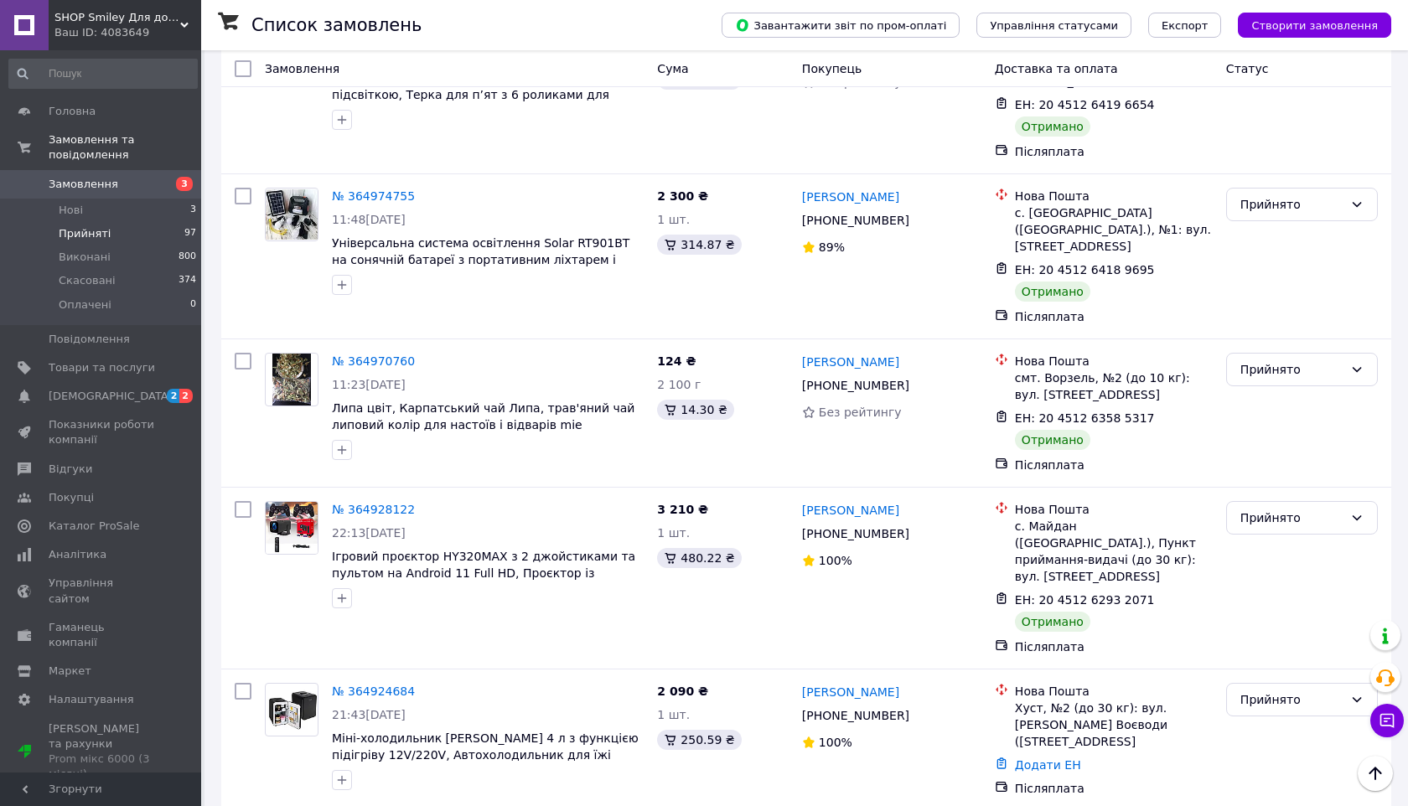
scroll to position [6038, 0]
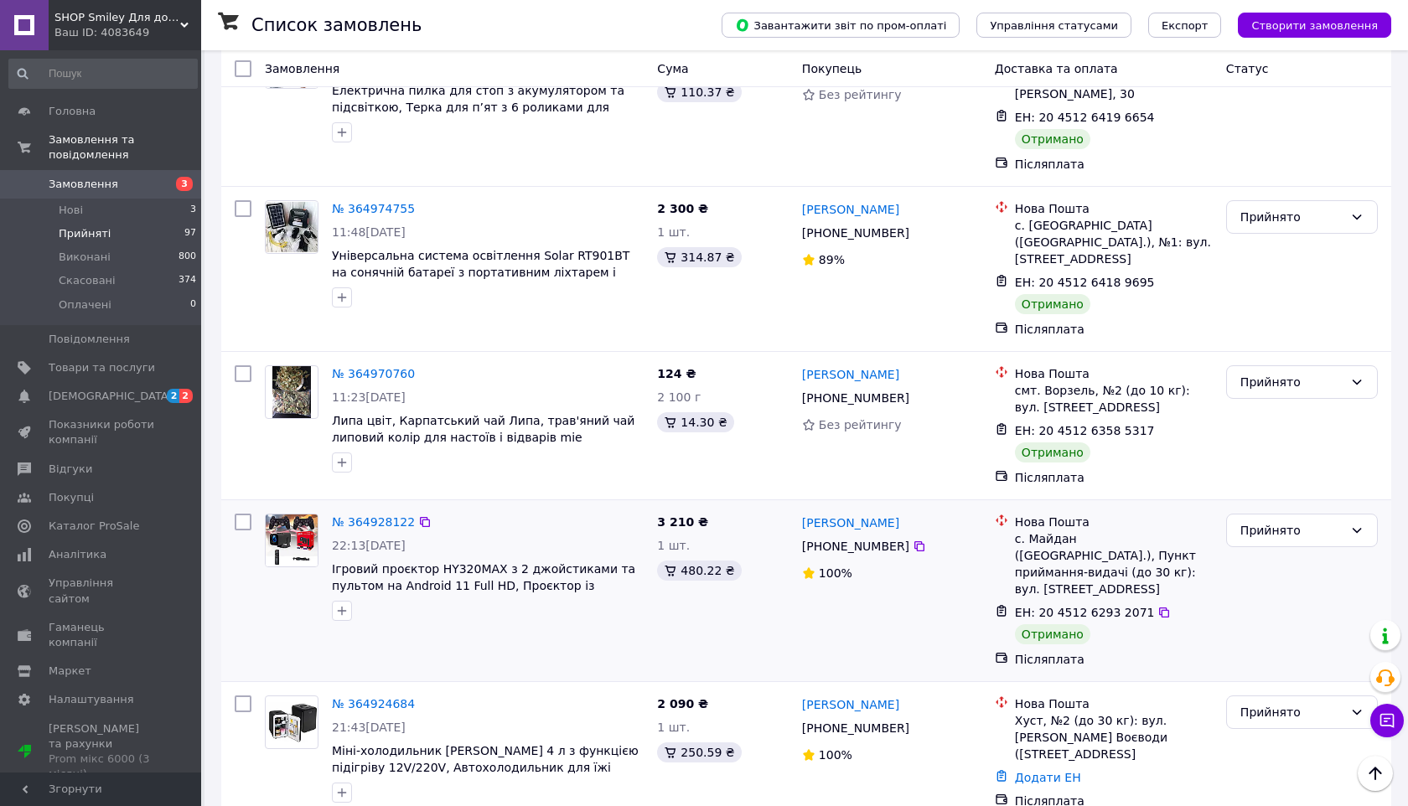
click at [1268, 507] on div "Прийнято" at bounding box center [1302, 591] width 165 height 168
click at [1267, 521] on div "Прийнято" at bounding box center [1292, 530] width 103 height 18
click at [1269, 194] on li "Виконано" at bounding box center [1302, 196] width 150 height 30
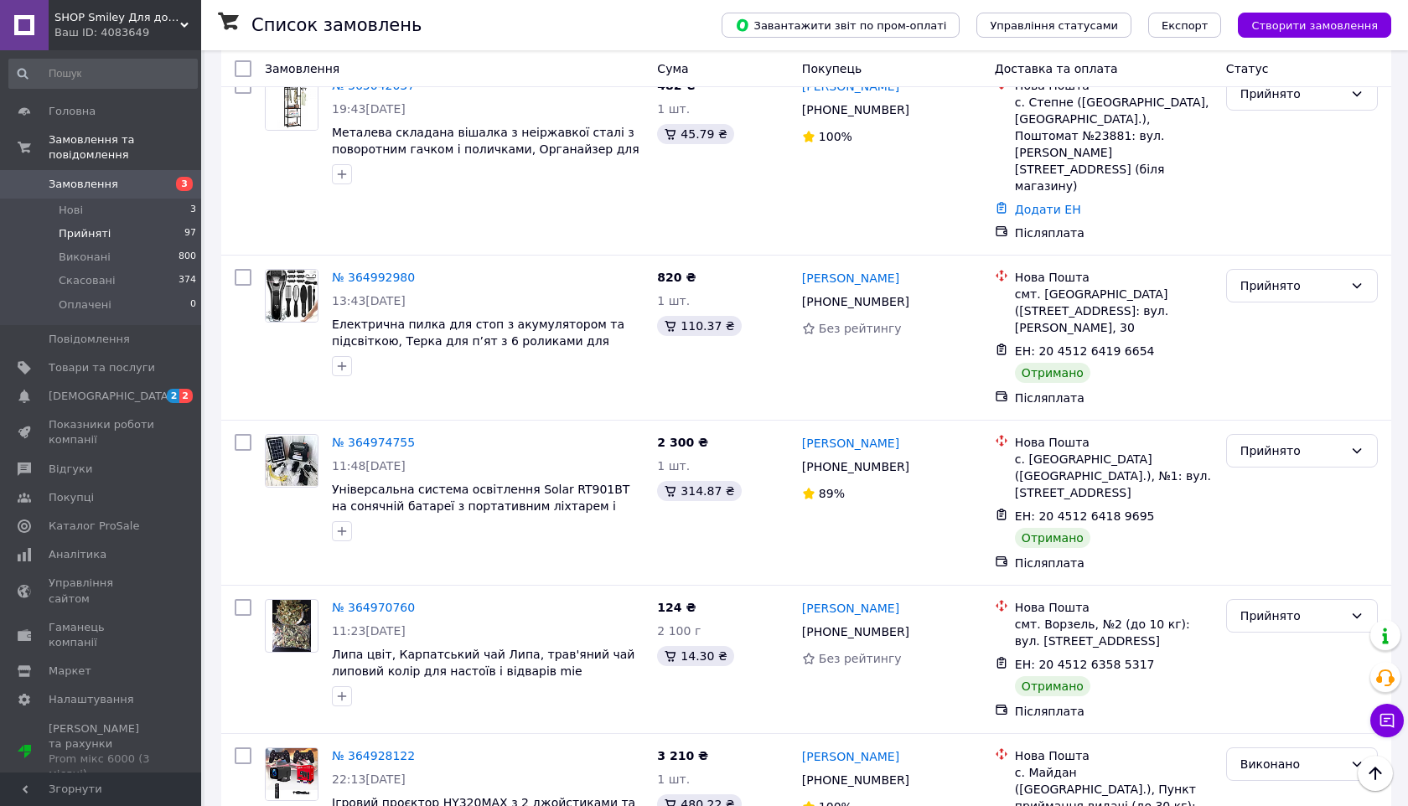
scroll to position [5804, 0]
click at [1267, 600] on div "Прийнято" at bounding box center [1302, 617] width 152 height 34
click at [1270, 291] on li "Виконано" at bounding box center [1302, 282] width 150 height 30
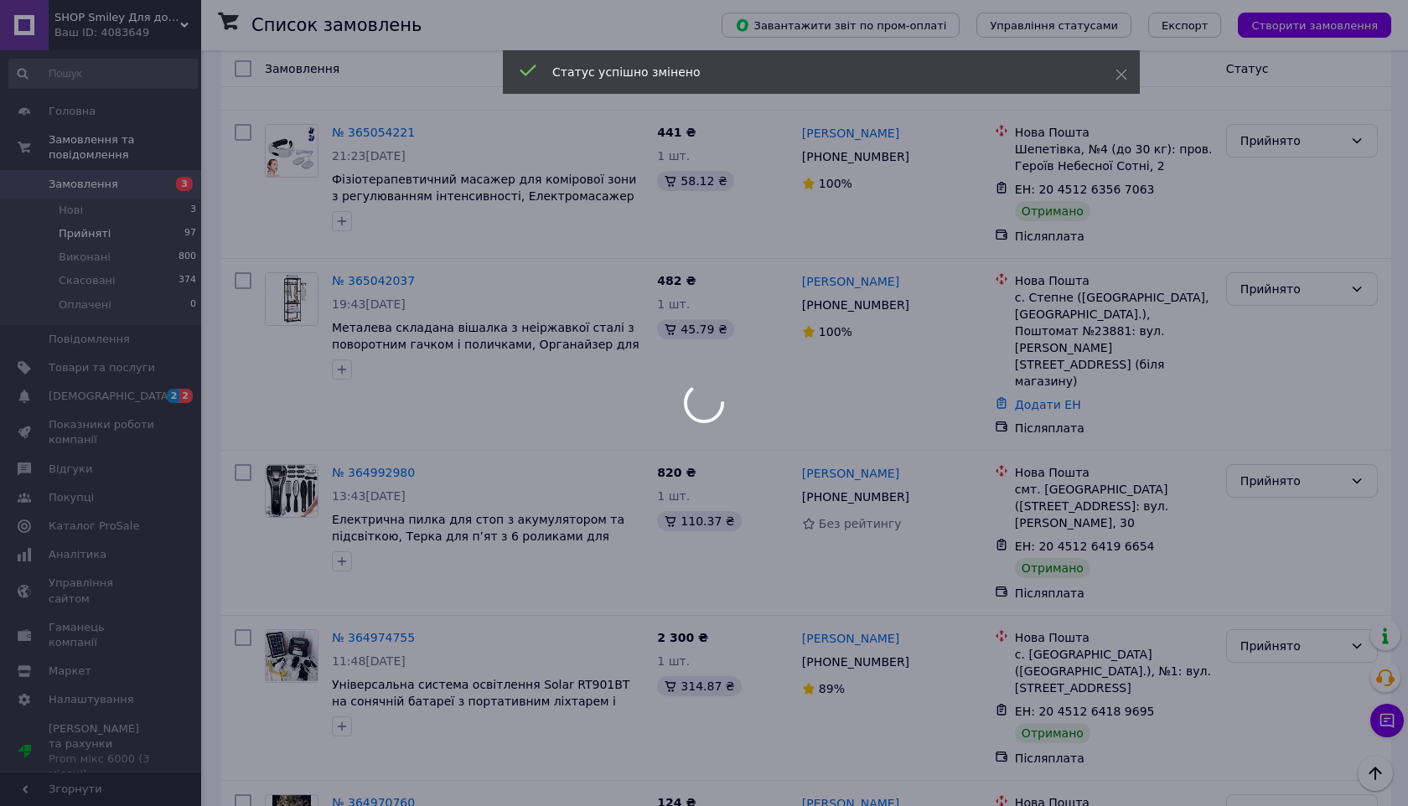
scroll to position [5574, 0]
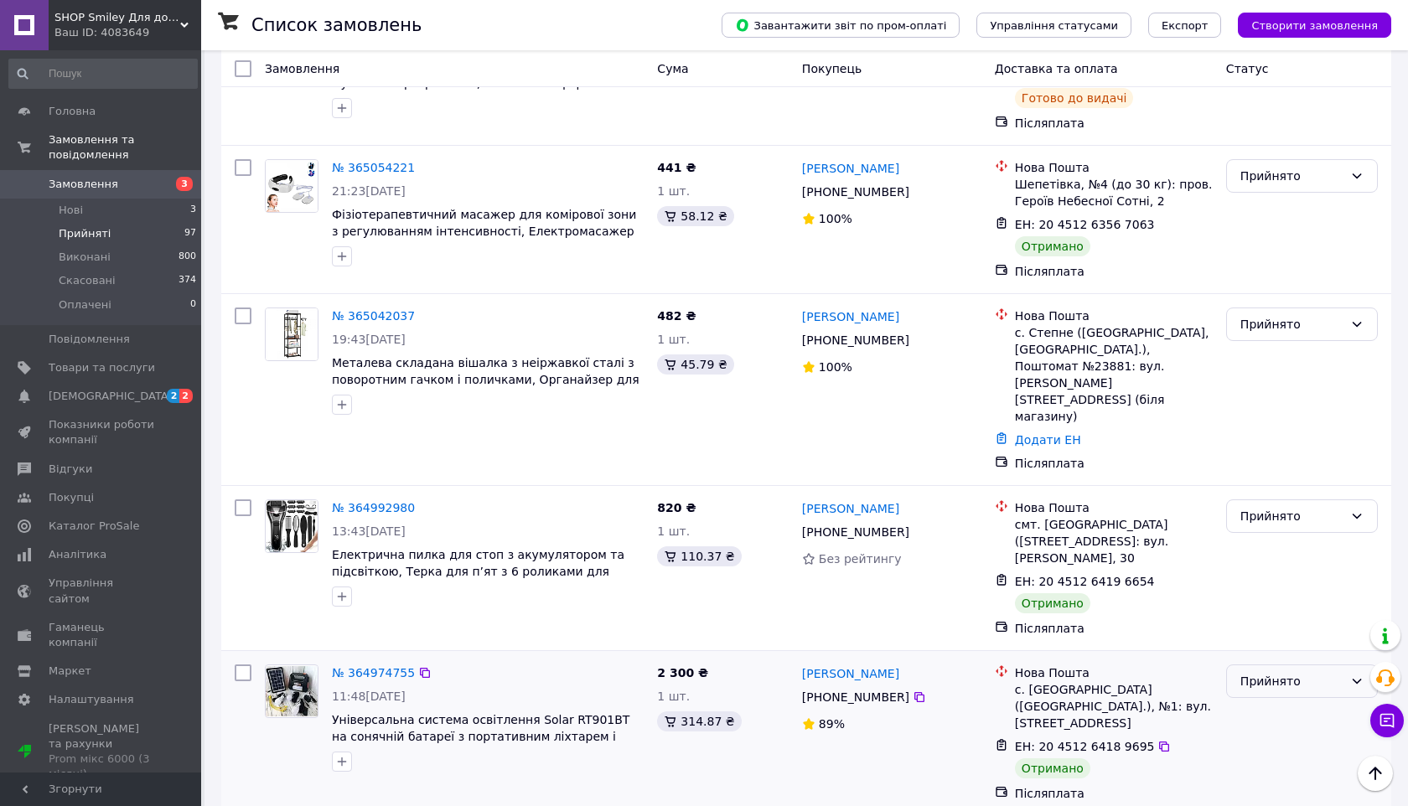
click at [1267, 672] on div "Прийнято" at bounding box center [1292, 681] width 103 height 18
click at [1267, 354] on li "Виконано" at bounding box center [1302, 364] width 150 height 30
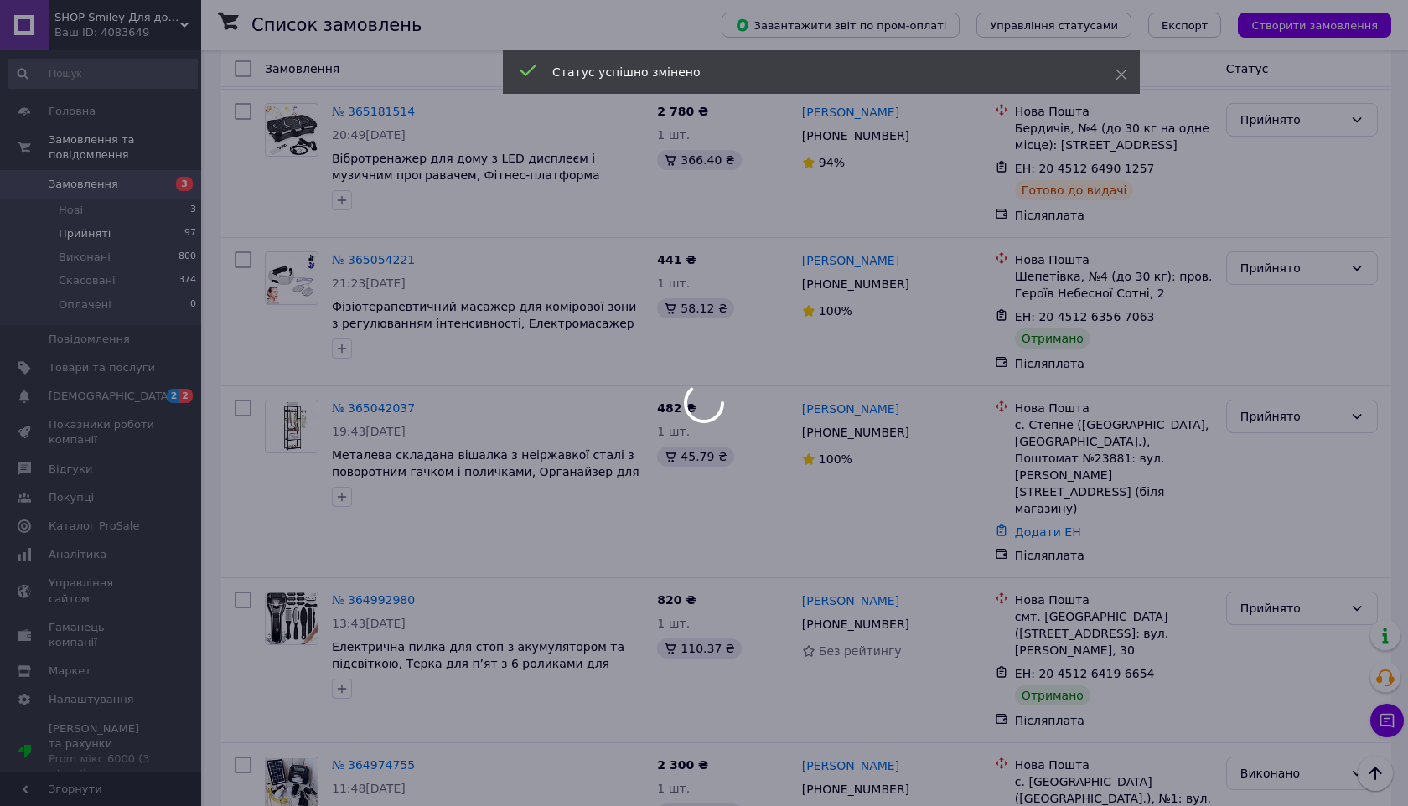
scroll to position [5452, 0]
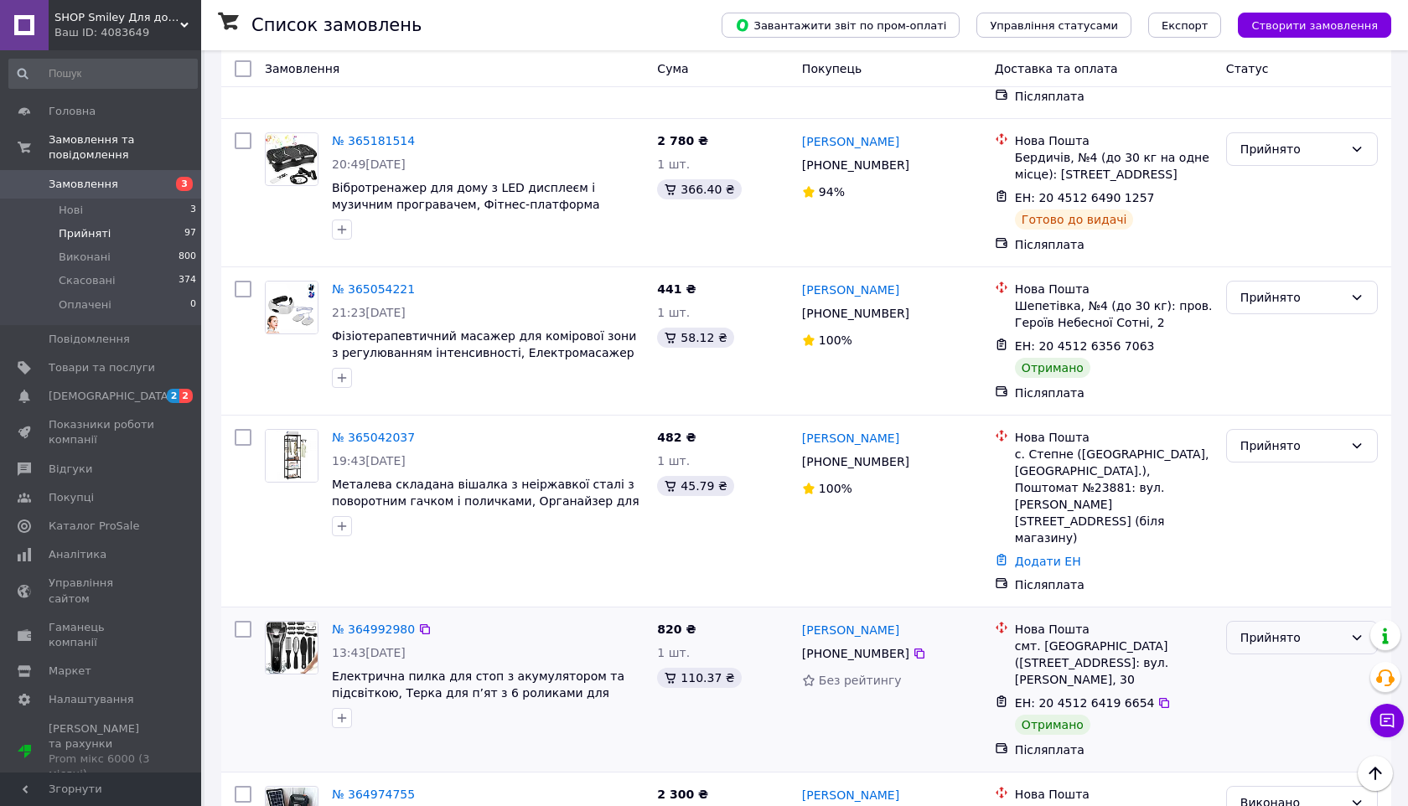
click at [1263, 629] on div "Прийнято" at bounding box center [1292, 638] width 103 height 18
click at [1263, 317] on li "Виконано" at bounding box center [1302, 320] width 150 height 30
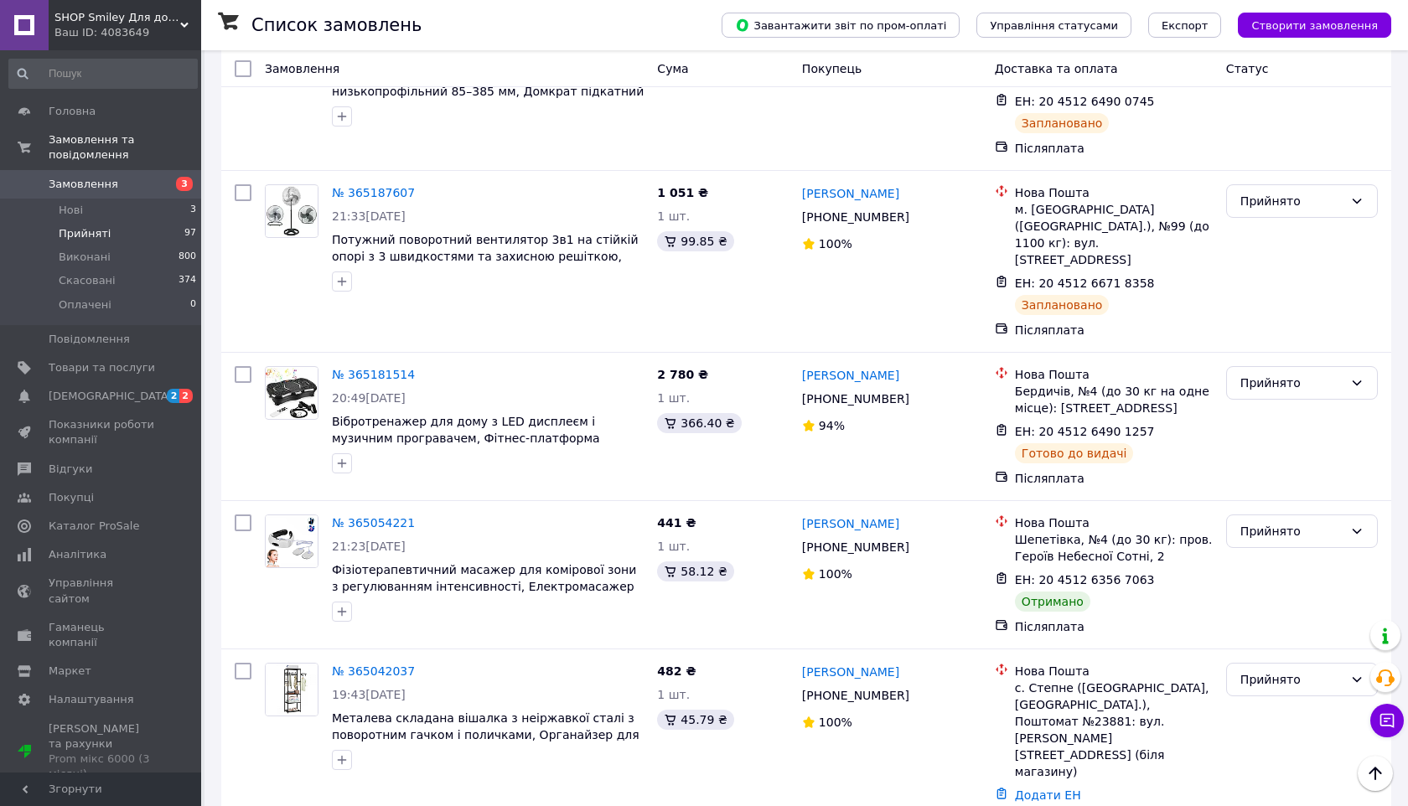
scroll to position [5212, 0]
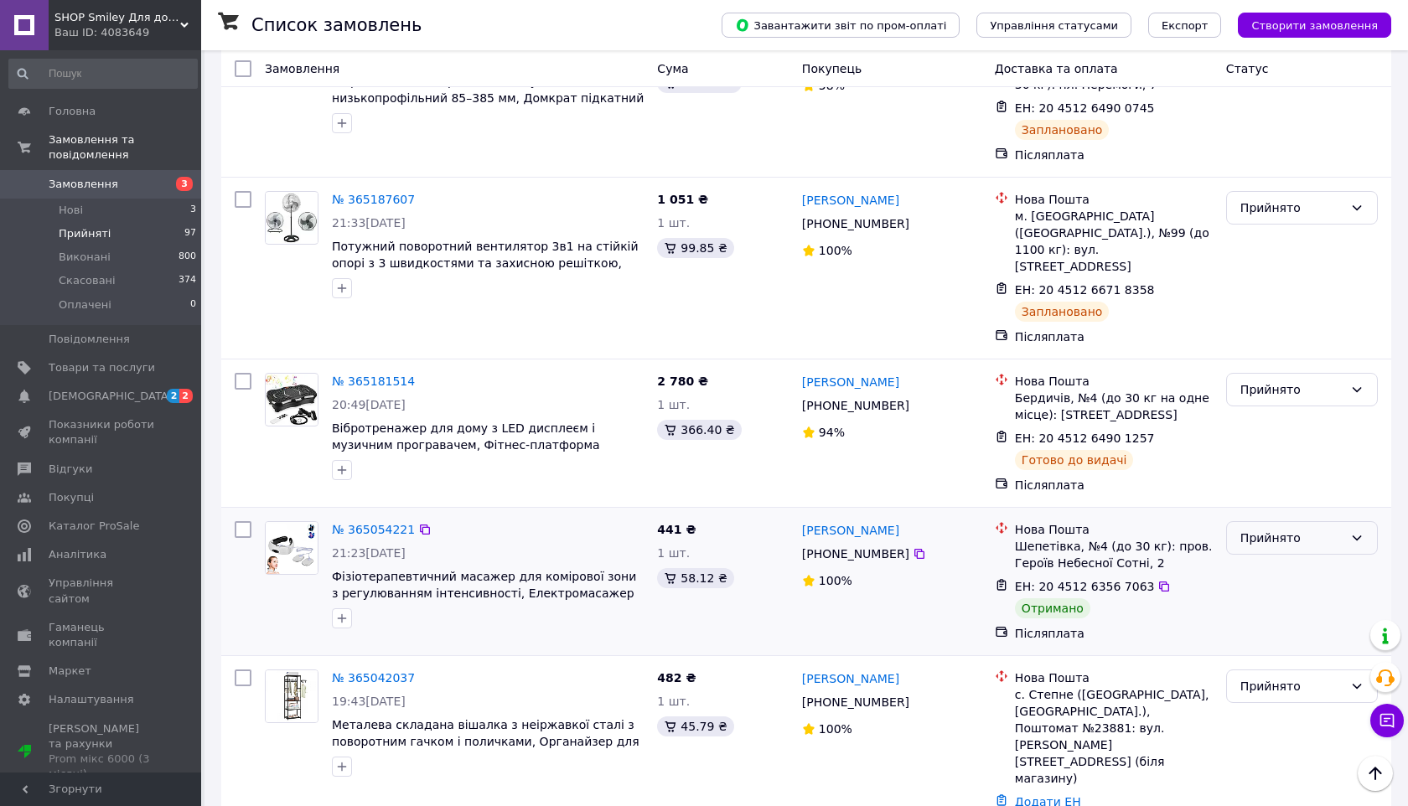
click at [1263, 529] on div "Прийнято" at bounding box center [1292, 538] width 103 height 18
click at [1263, 250] on li "Виконано" at bounding box center [1302, 254] width 150 height 30
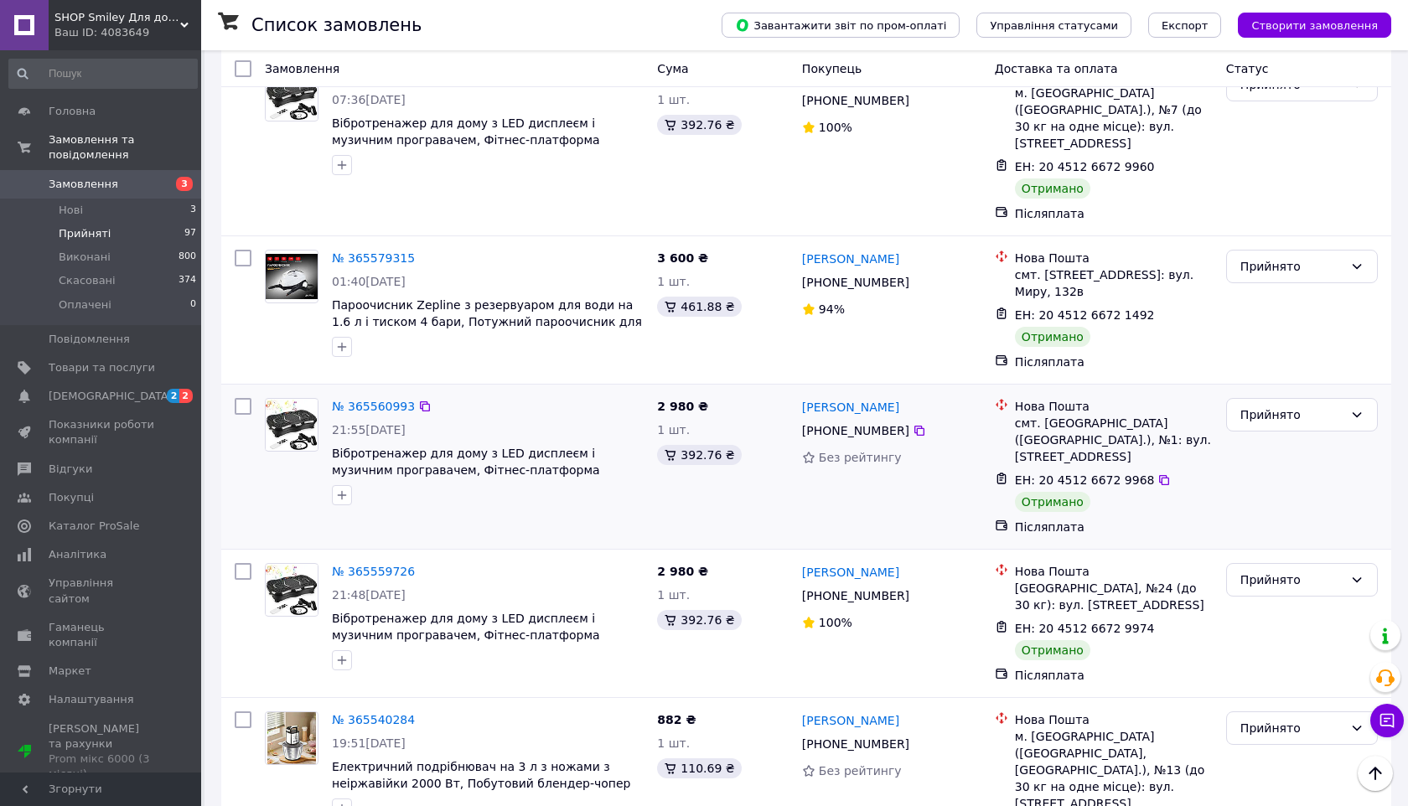
scroll to position [3969, 0]
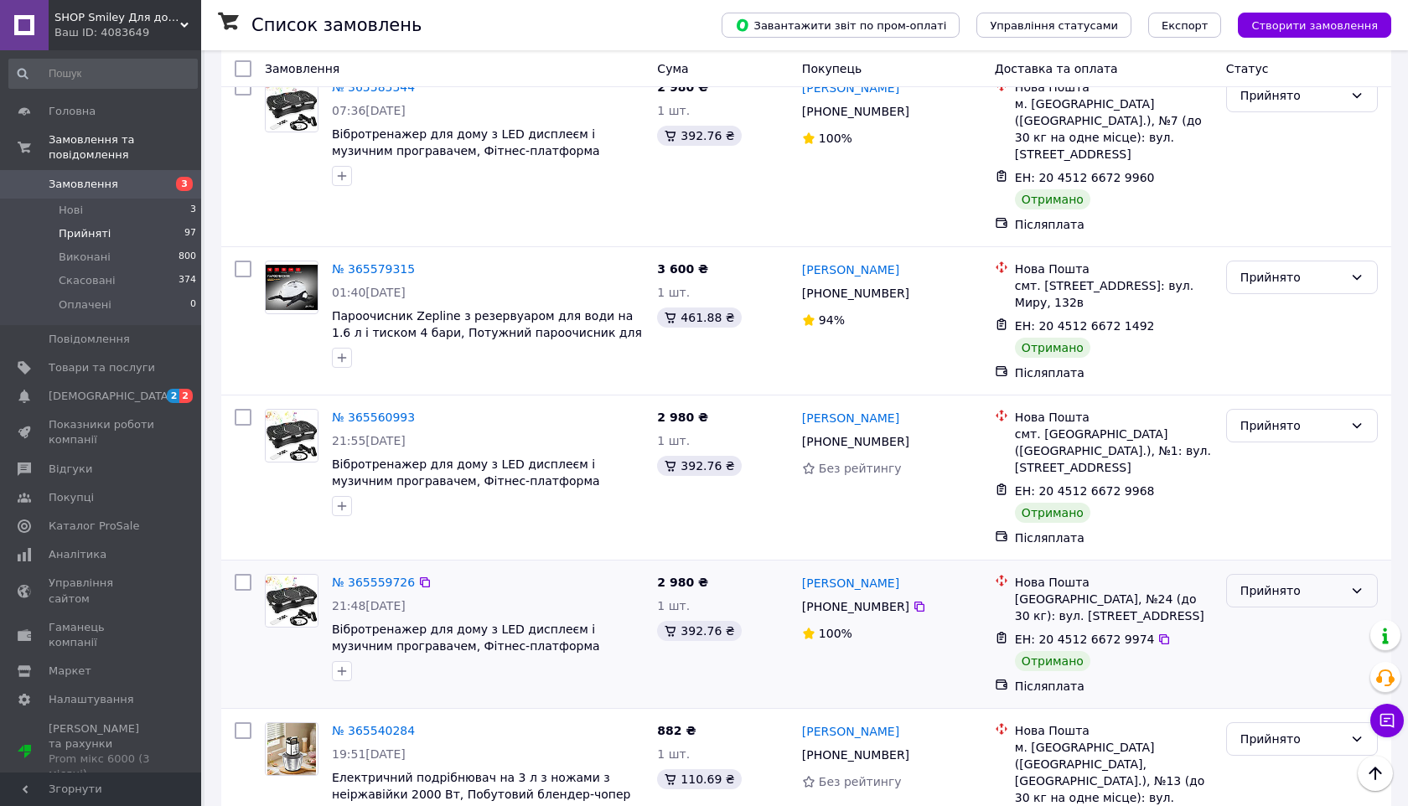
click at [1276, 582] on div "Прийнято" at bounding box center [1292, 591] width 103 height 18
click at [1276, 367] on li "Виконано" at bounding box center [1302, 373] width 150 height 30
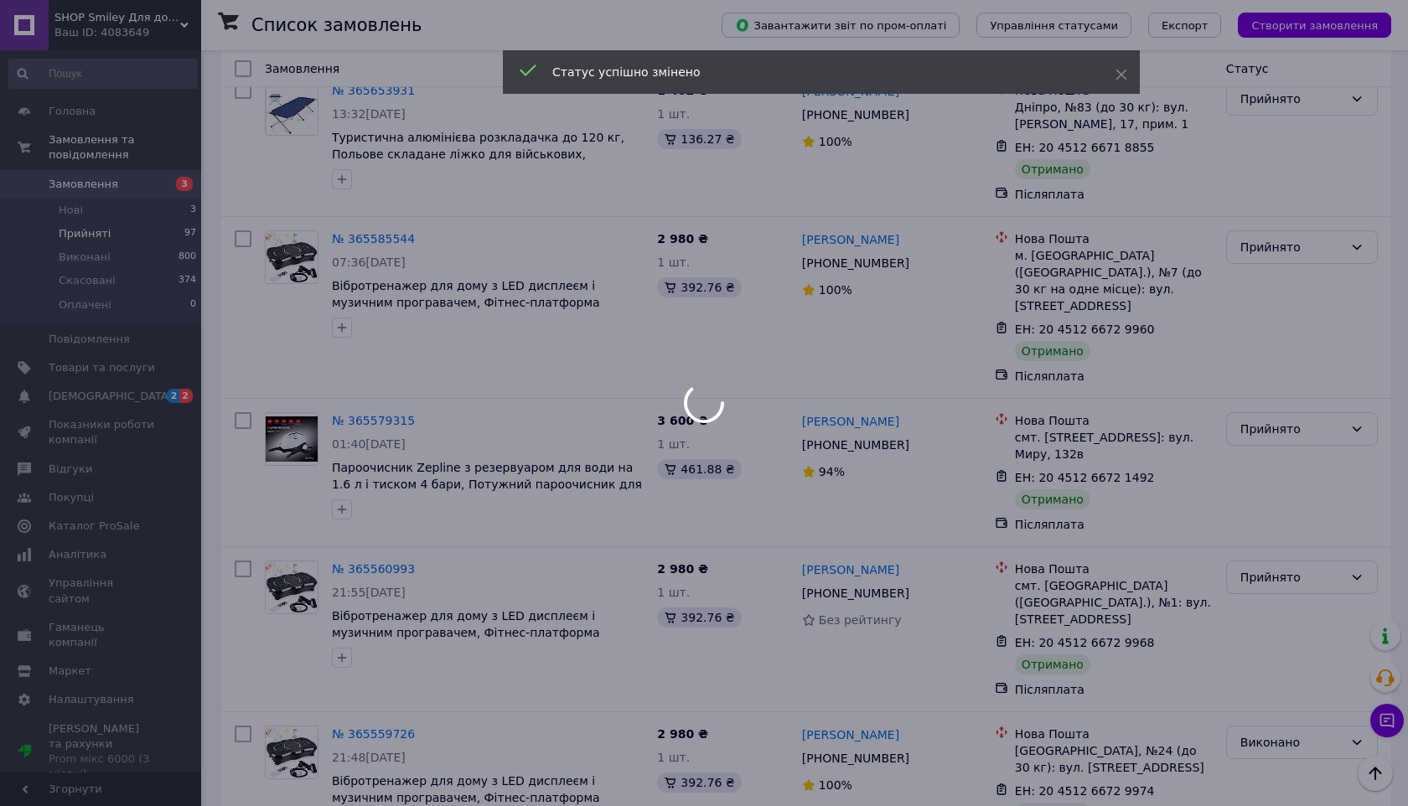
scroll to position [3817, 0]
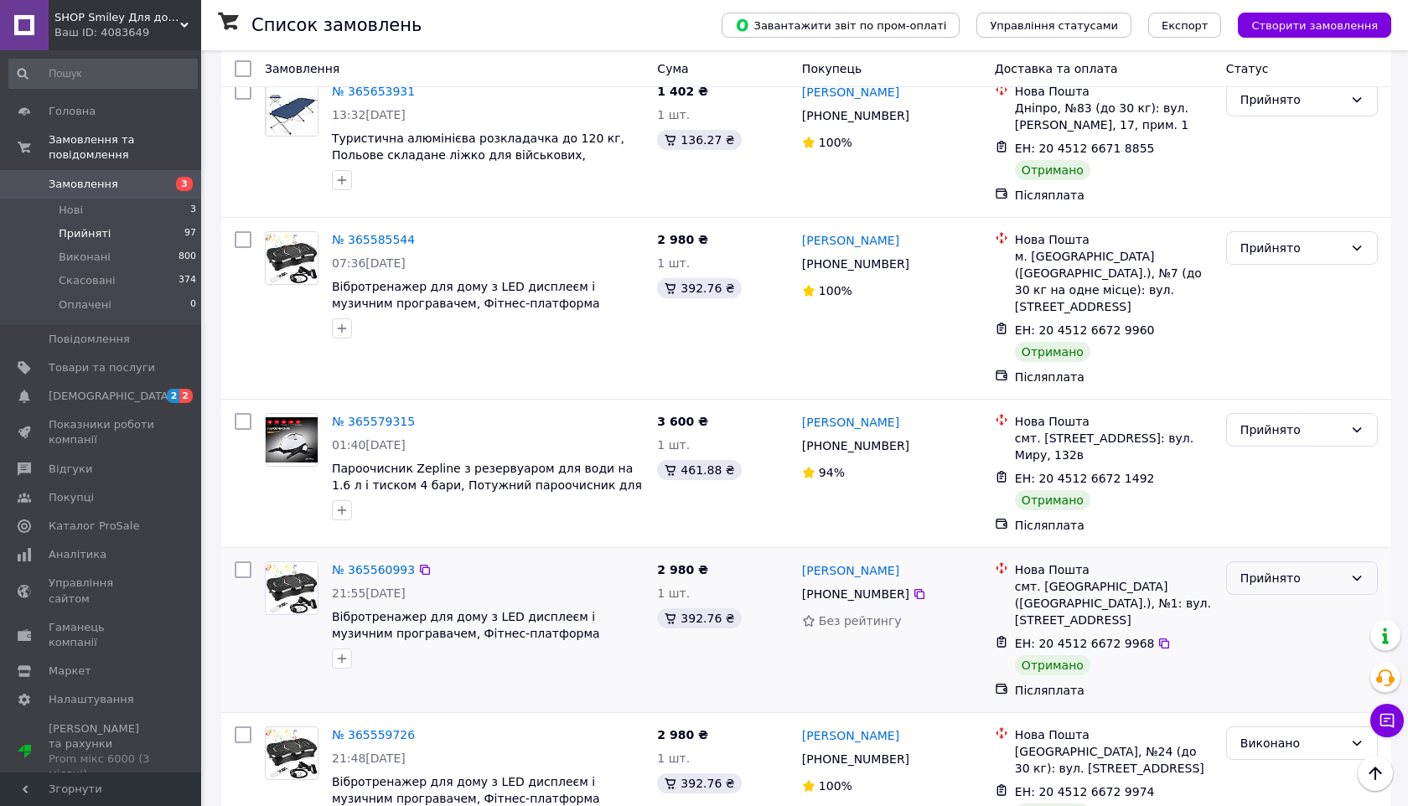
click at [1271, 569] on div "Прийнято" at bounding box center [1292, 578] width 103 height 18
click at [1275, 364] on li "Виконано" at bounding box center [1302, 377] width 150 height 30
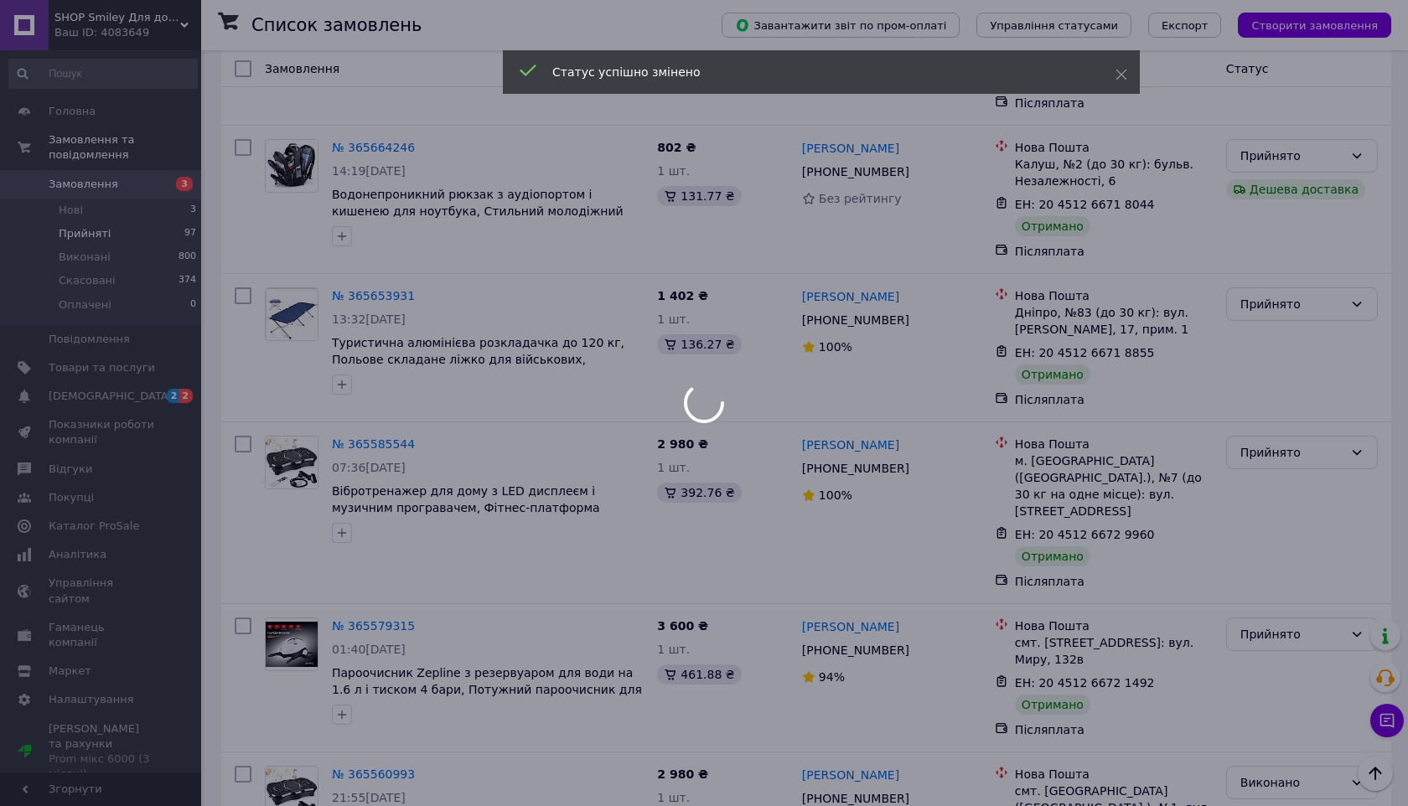
scroll to position [3602, 0]
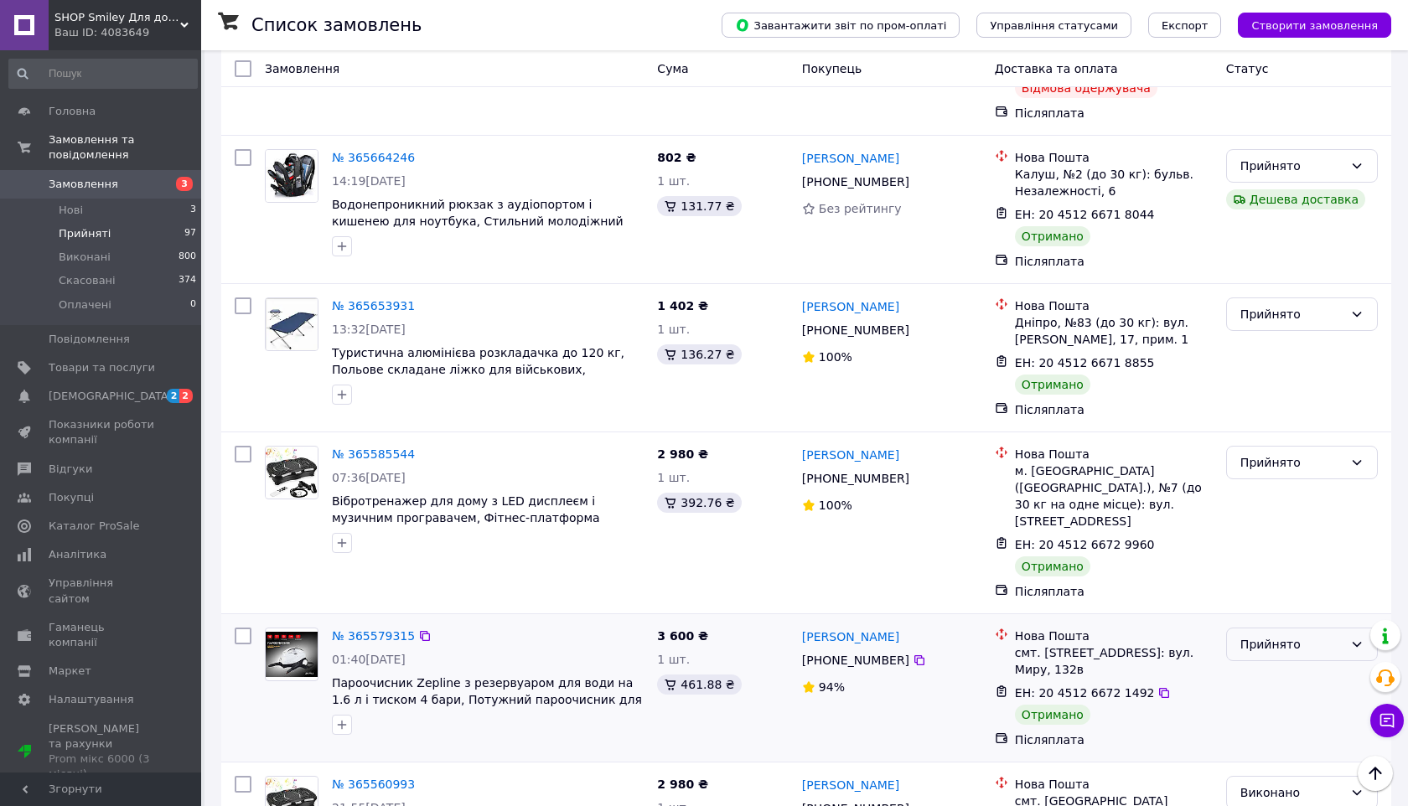
click at [1272, 635] on div "Прийнято" at bounding box center [1292, 644] width 103 height 18
click at [1273, 441] on li "Виконано" at bounding box center [1302, 443] width 150 height 30
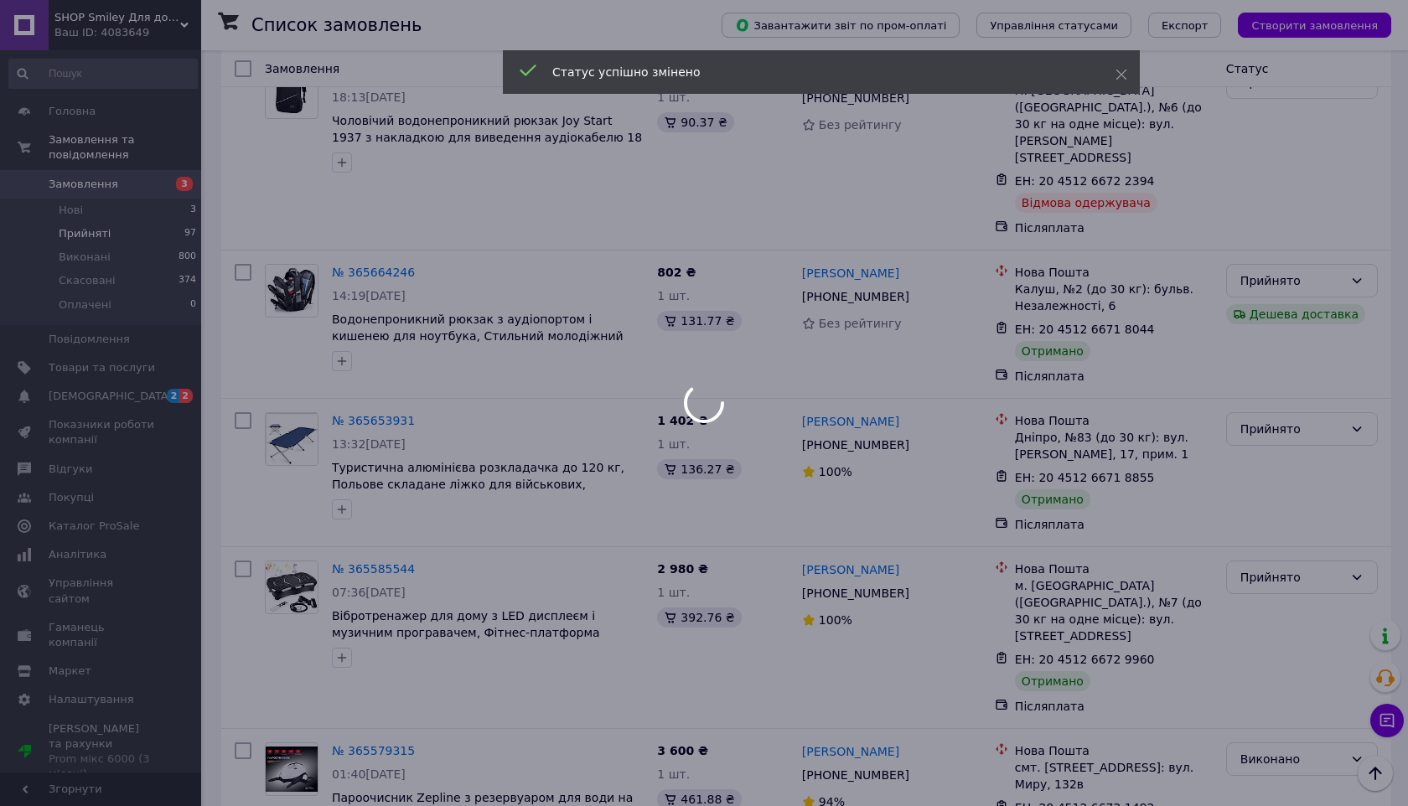
scroll to position [3426, 0]
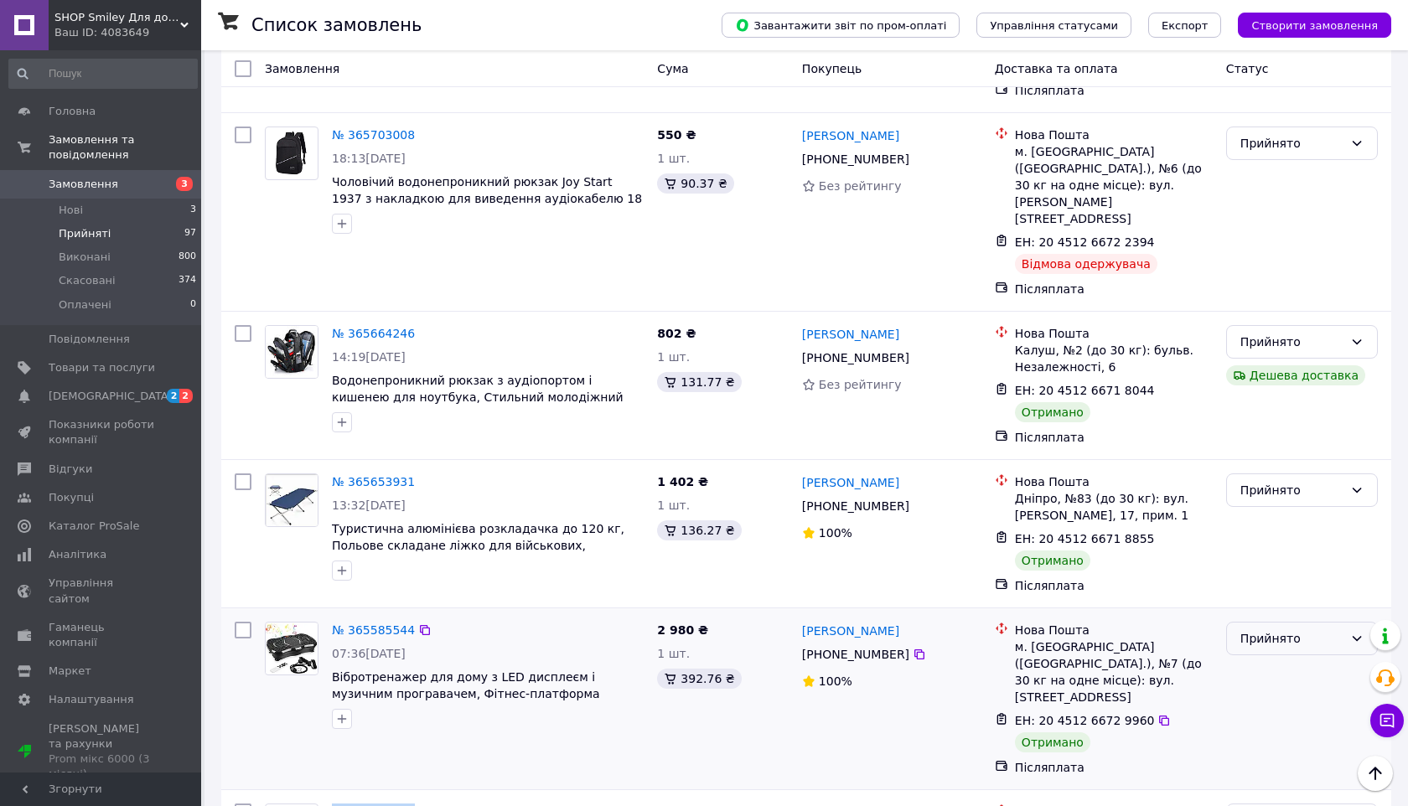
click at [1264, 630] on div "Прийнято" at bounding box center [1292, 639] width 103 height 18
click at [1266, 459] on li "Виконано" at bounding box center [1302, 454] width 150 height 30
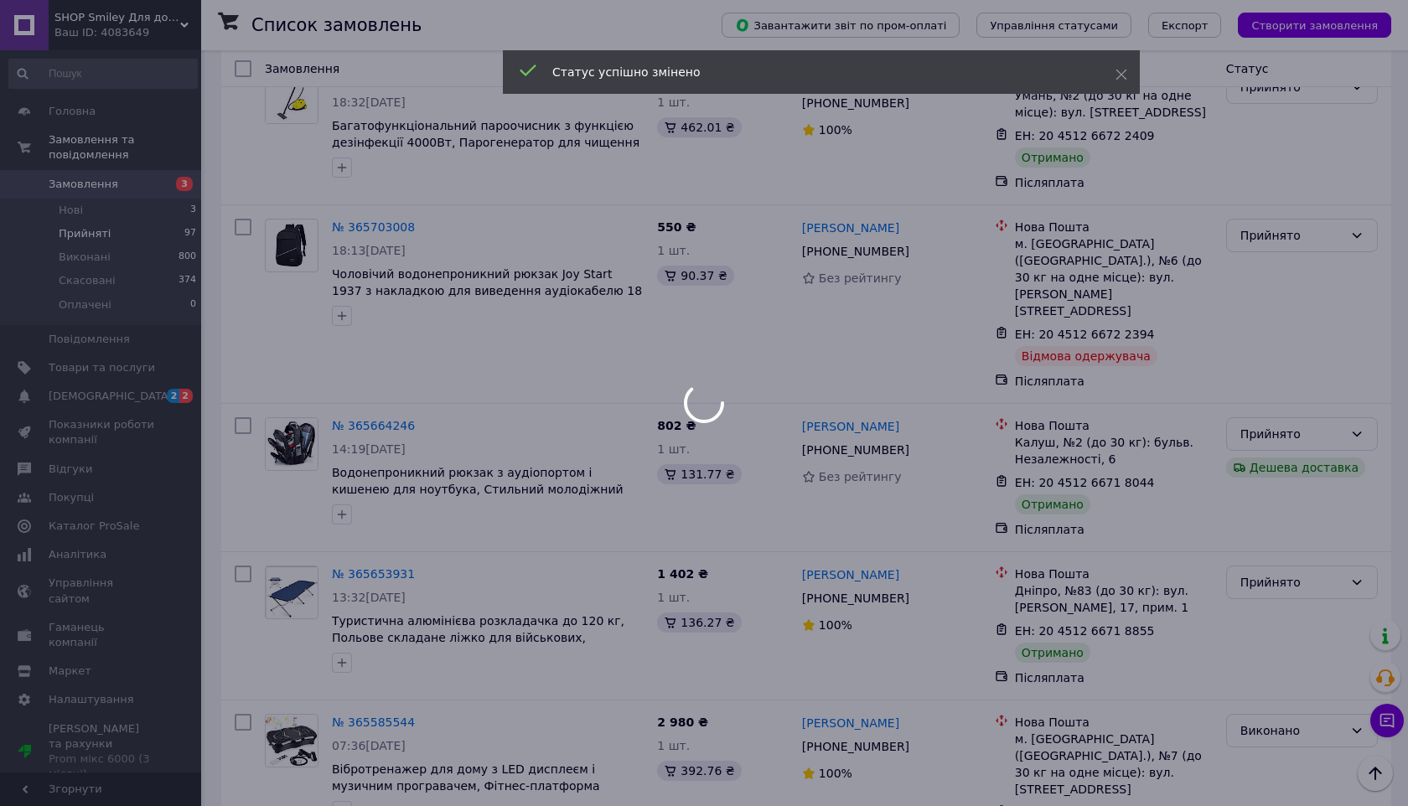
scroll to position [3321, 0]
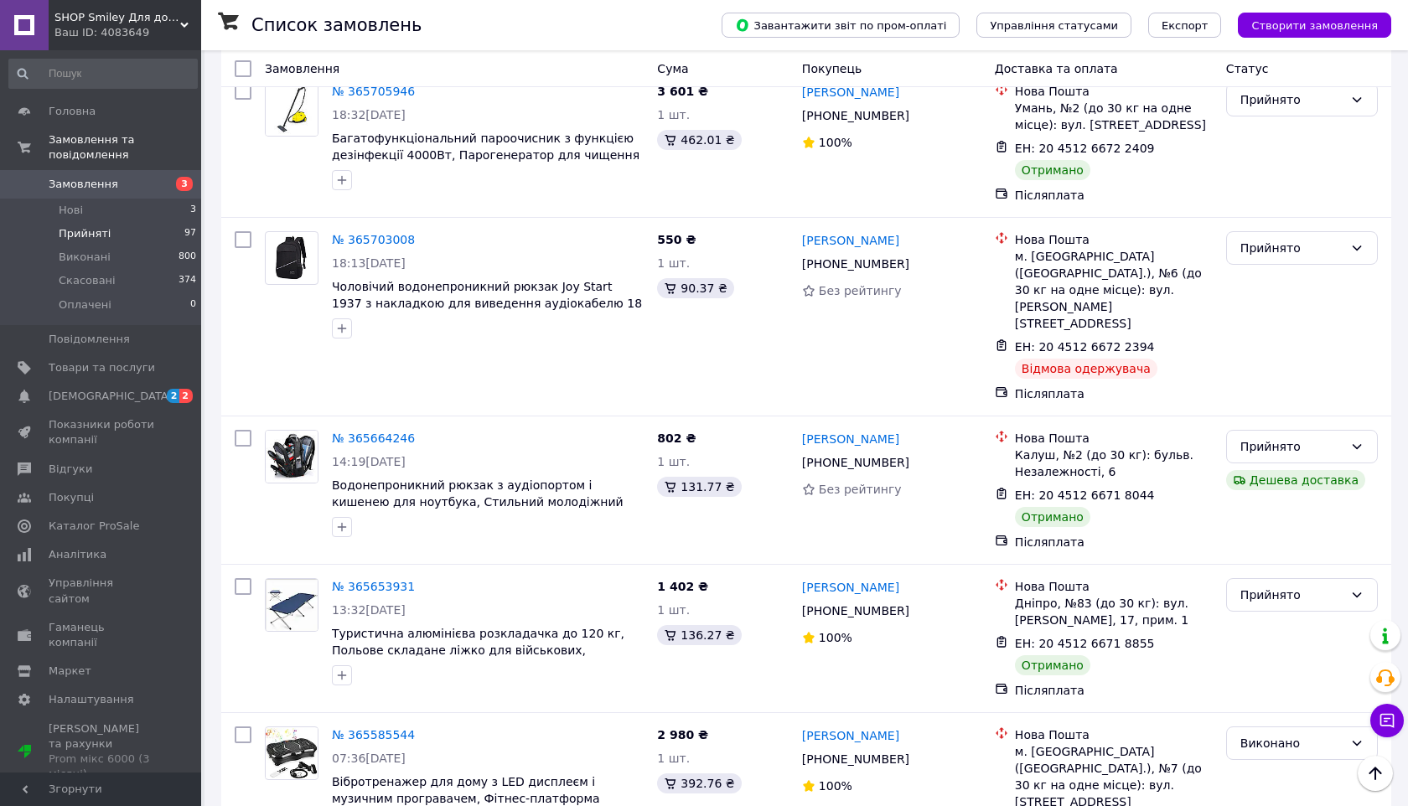
click at [1273, 586] on div "Прийнято" at bounding box center [1292, 595] width 103 height 18
click at [1283, 406] on li "Виконано" at bounding box center [1302, 411] width 150 height 30
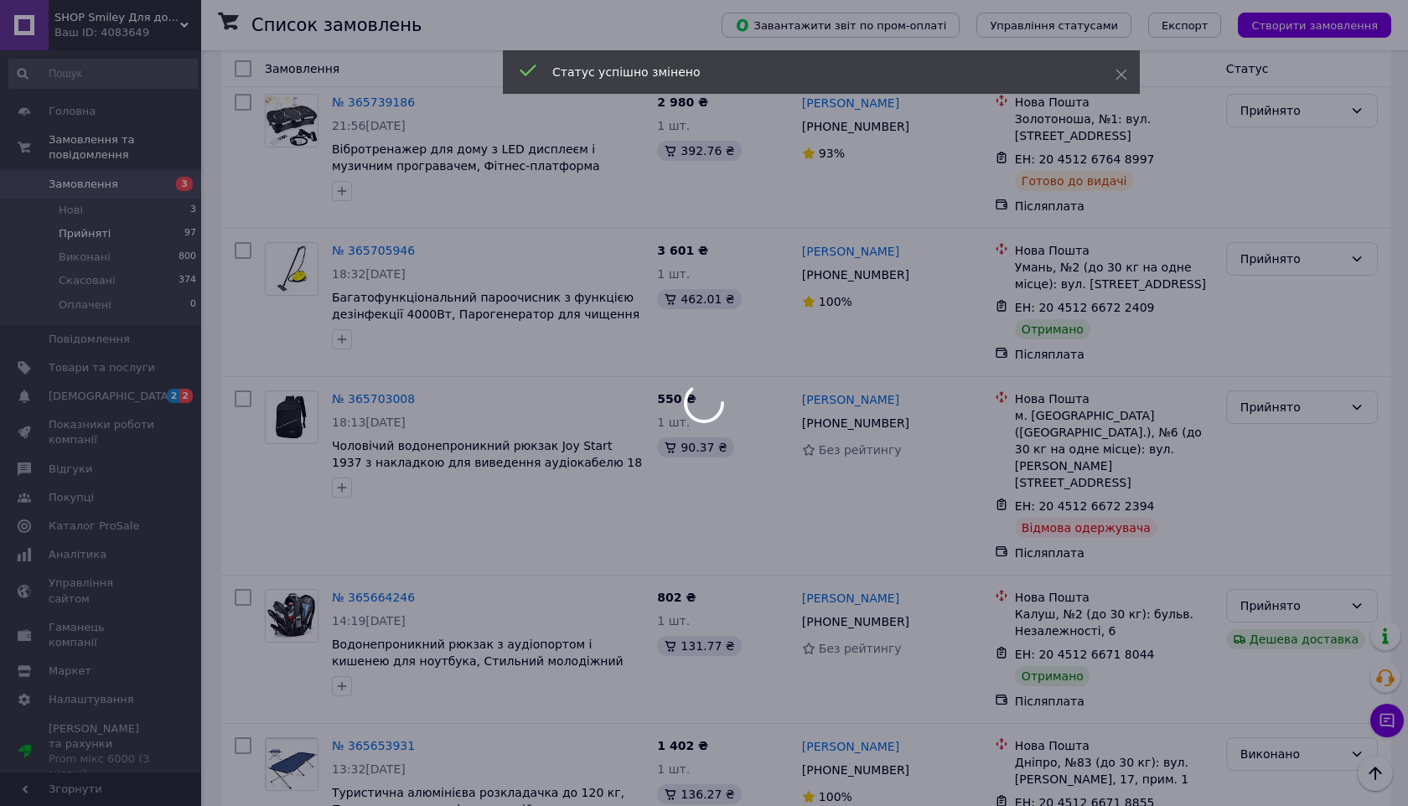
scroll to position [3134, 0]
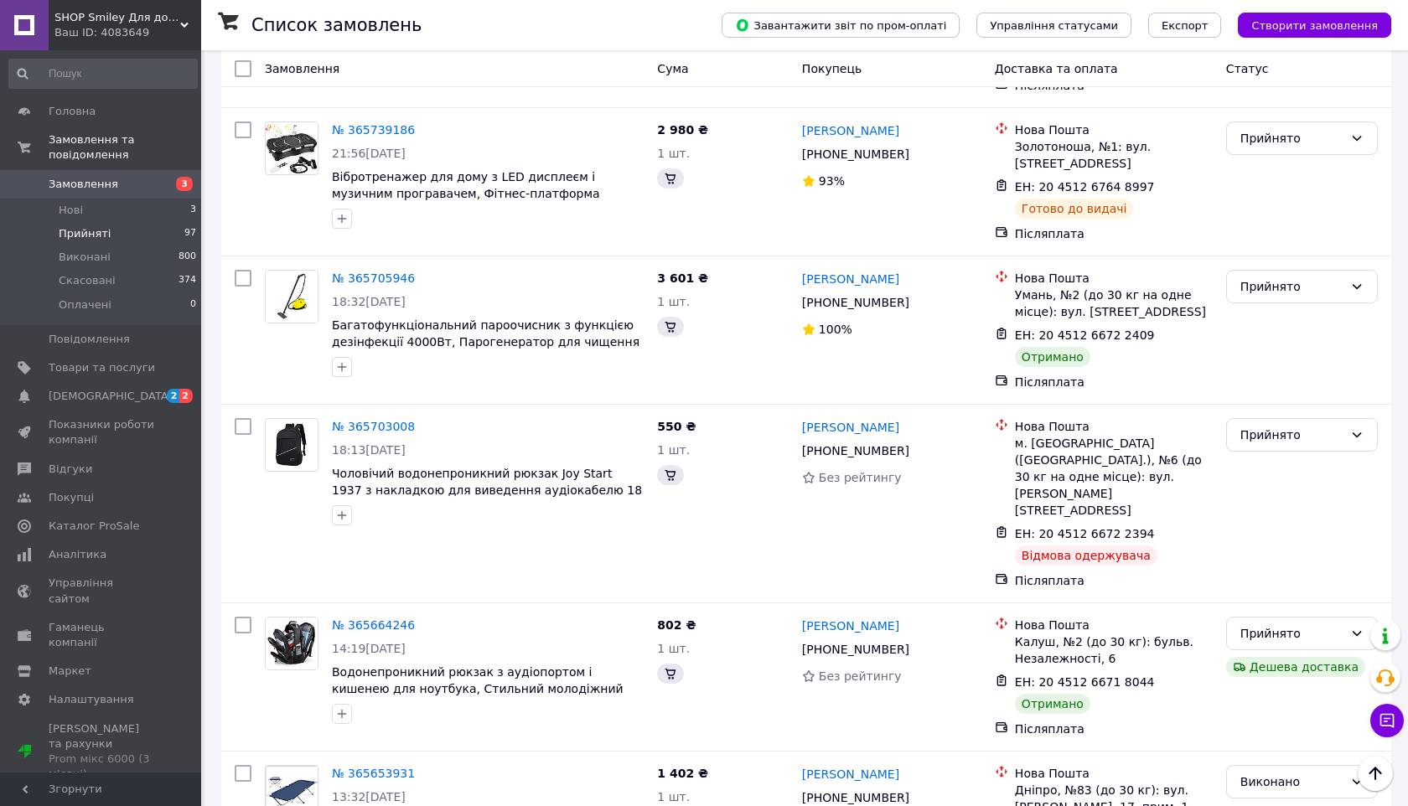
click at [1313, 625] on div "Прийнято" at bounding box center [1292, 634] width 103 height 18
click at [1309, 446] on li "Виконано" at bounding box center [1302, 449] width 150 height 30
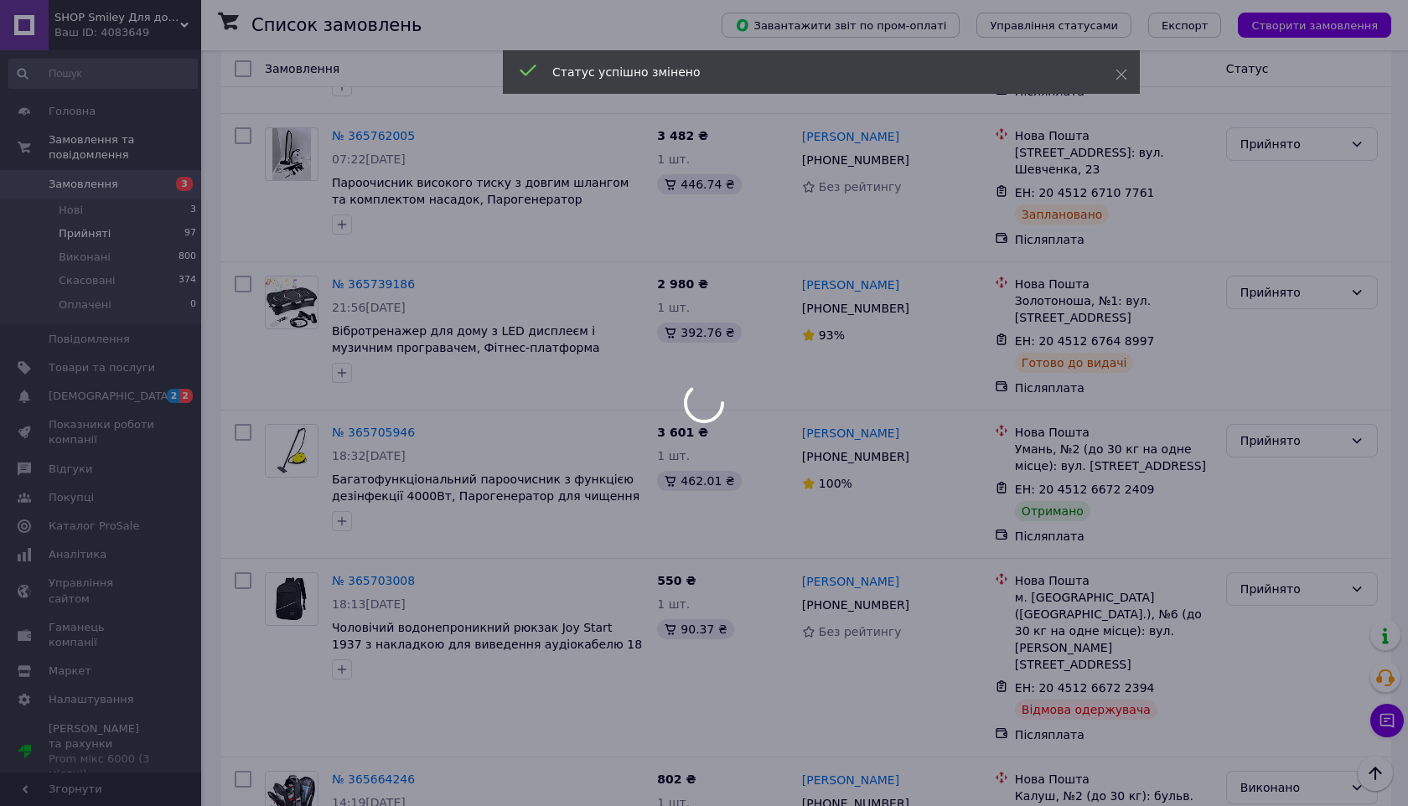
scroll to position [2922, 0]
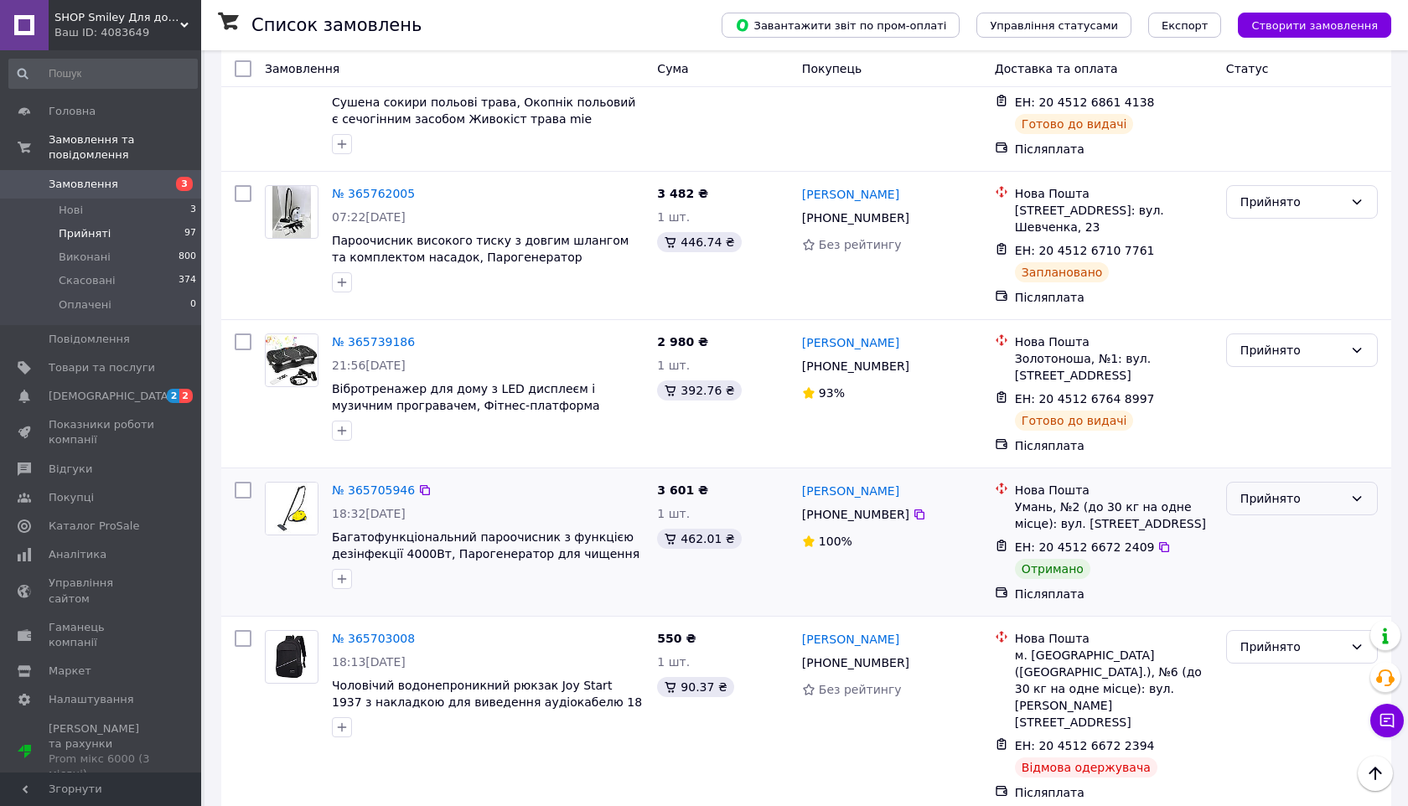
click at [1250, 490] on div "Прийнято" at bounding box center [1292, 499] width 103 height 18
click at [1253, 339] on li "Виконано" at bounding box center [1302, 348] width 150 height 30
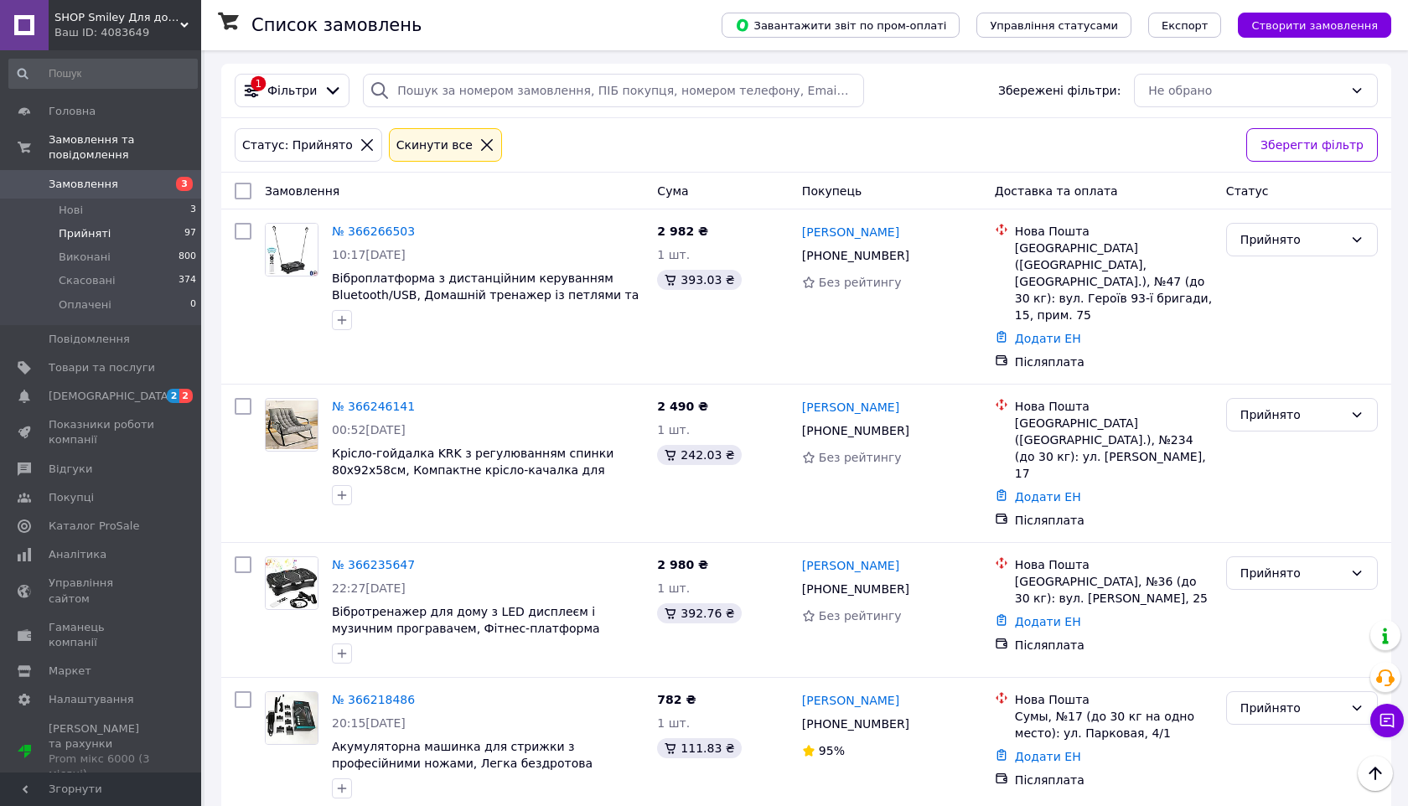
scroll to position [0, 0]
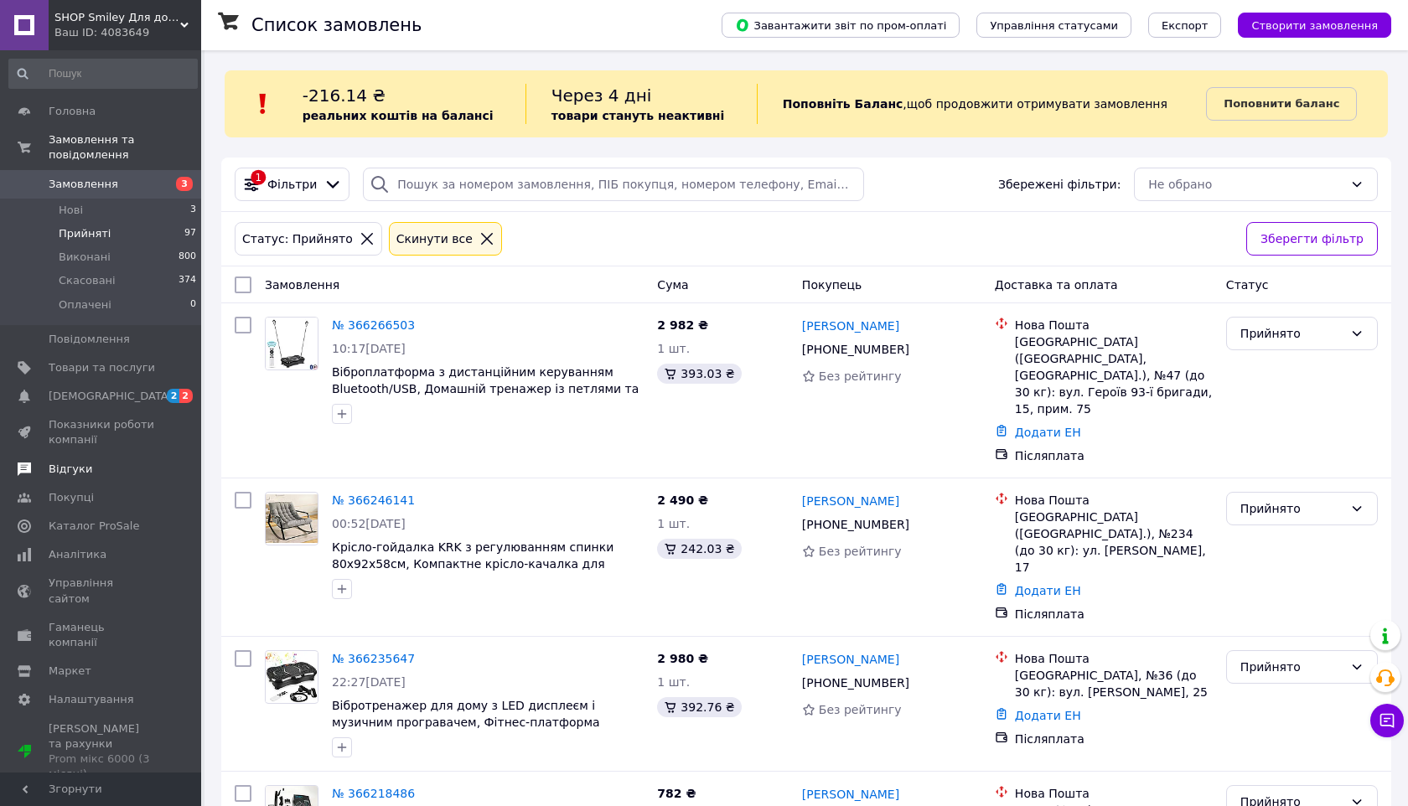
click at [65, 469] on span "Відгуки" at bounding box center [71, 469] width 44 height 15
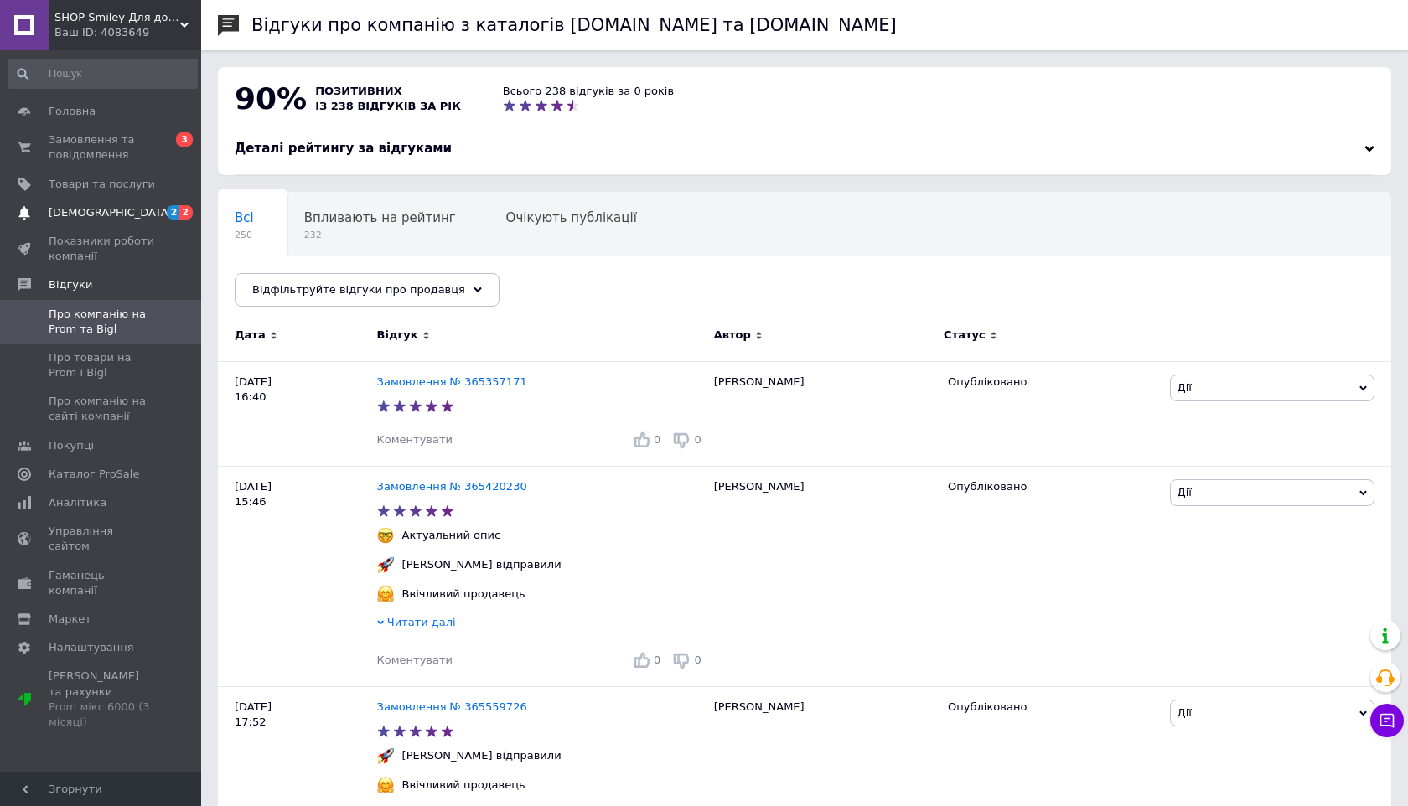
click at [156, 208] on span "2 2" at bounding box center [178, 212] width 46 height 15
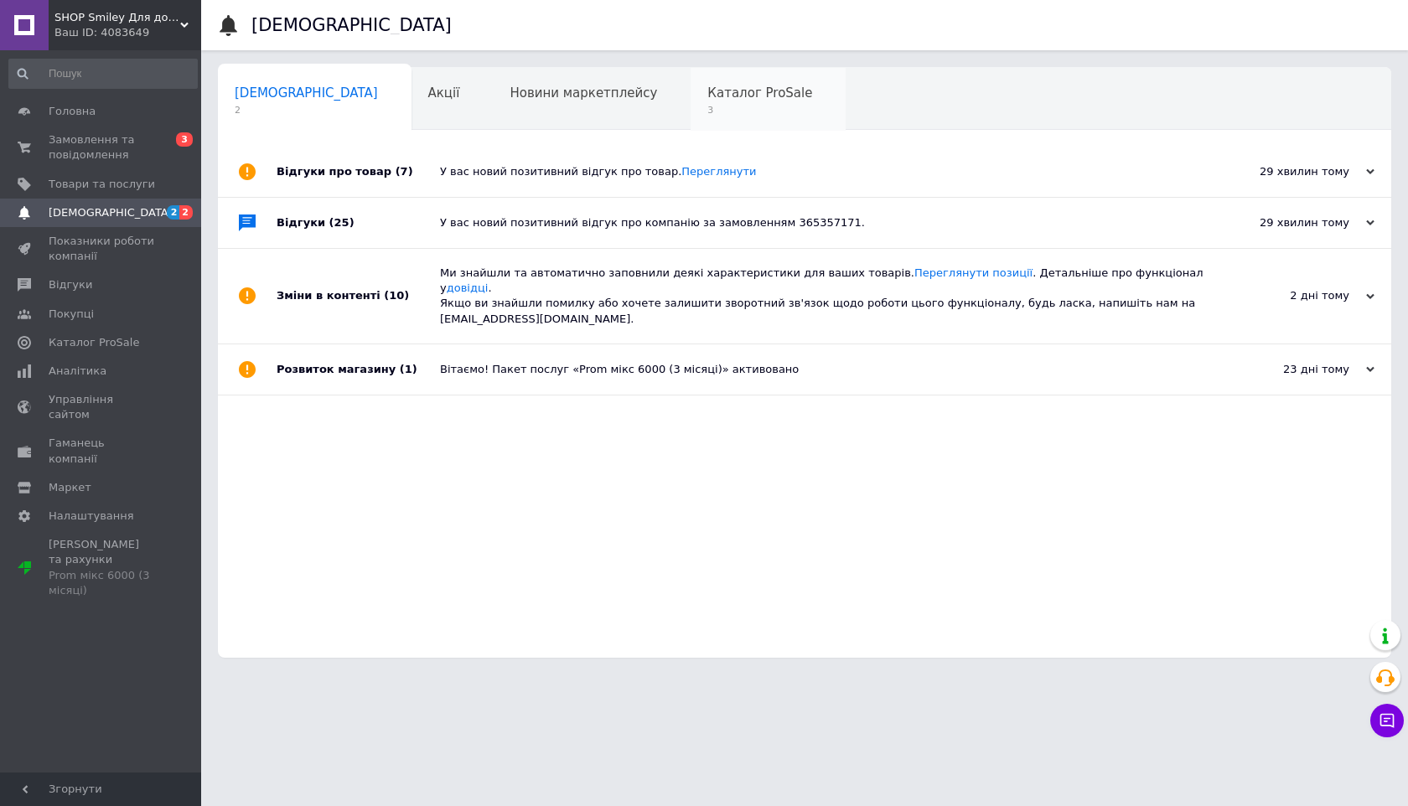
click at [708, 114] on span "3" at bounding box center [760, 110] width 105 height 13
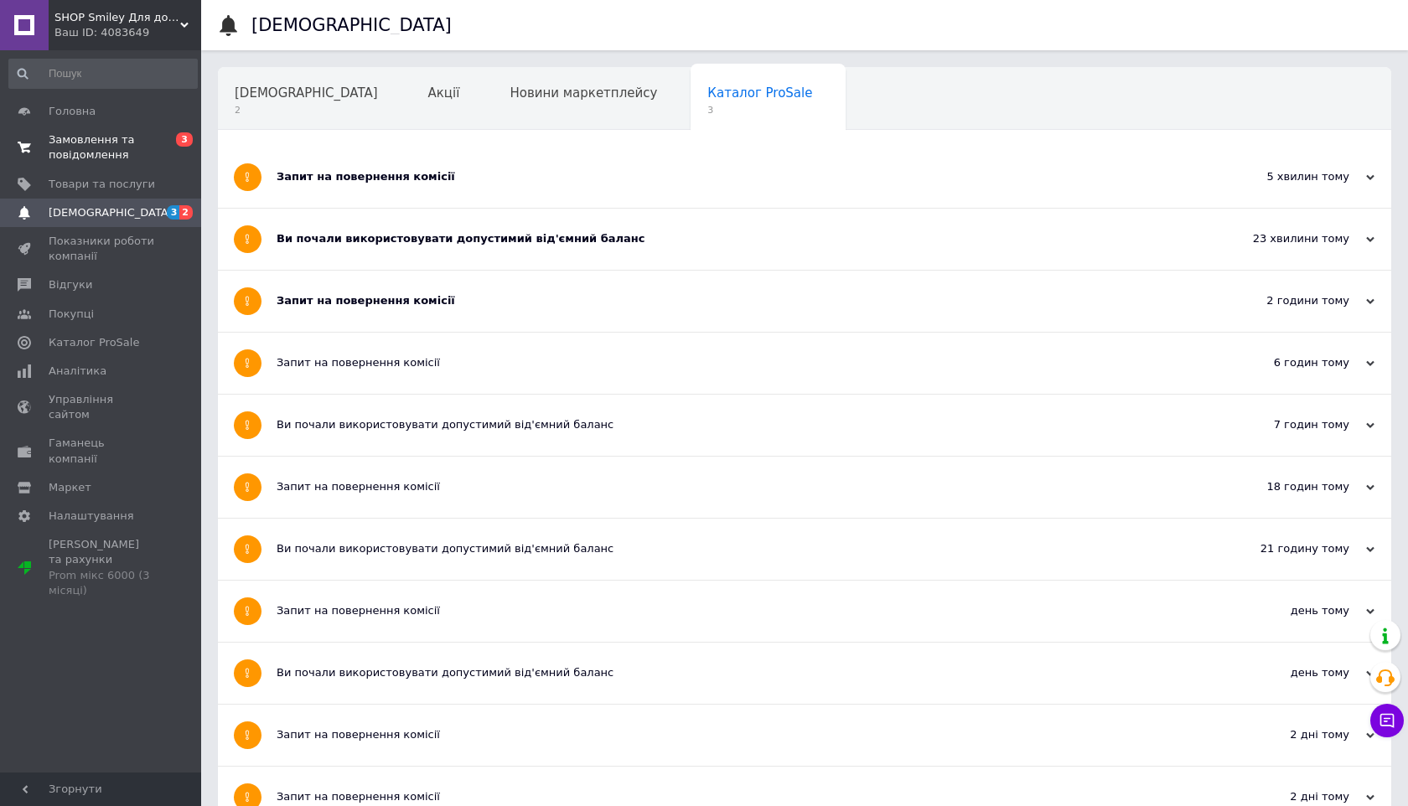
click at [104, 146] on span "Замовлення та повідомлення" at bounding box center [102, 147] width 106 height 30
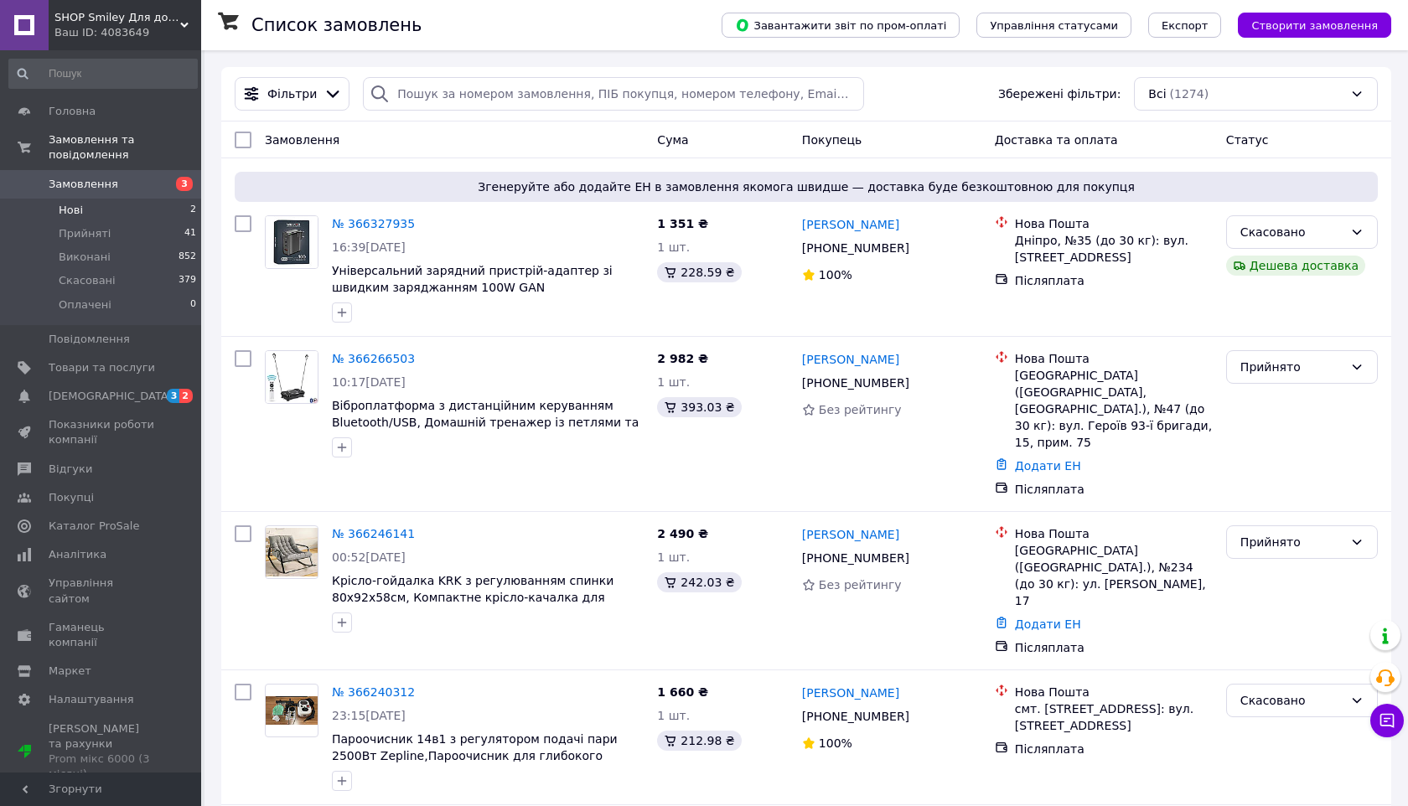
click at [144, 210] on li "Нові 2" at bounding box center [103, 210] width 206 height 23
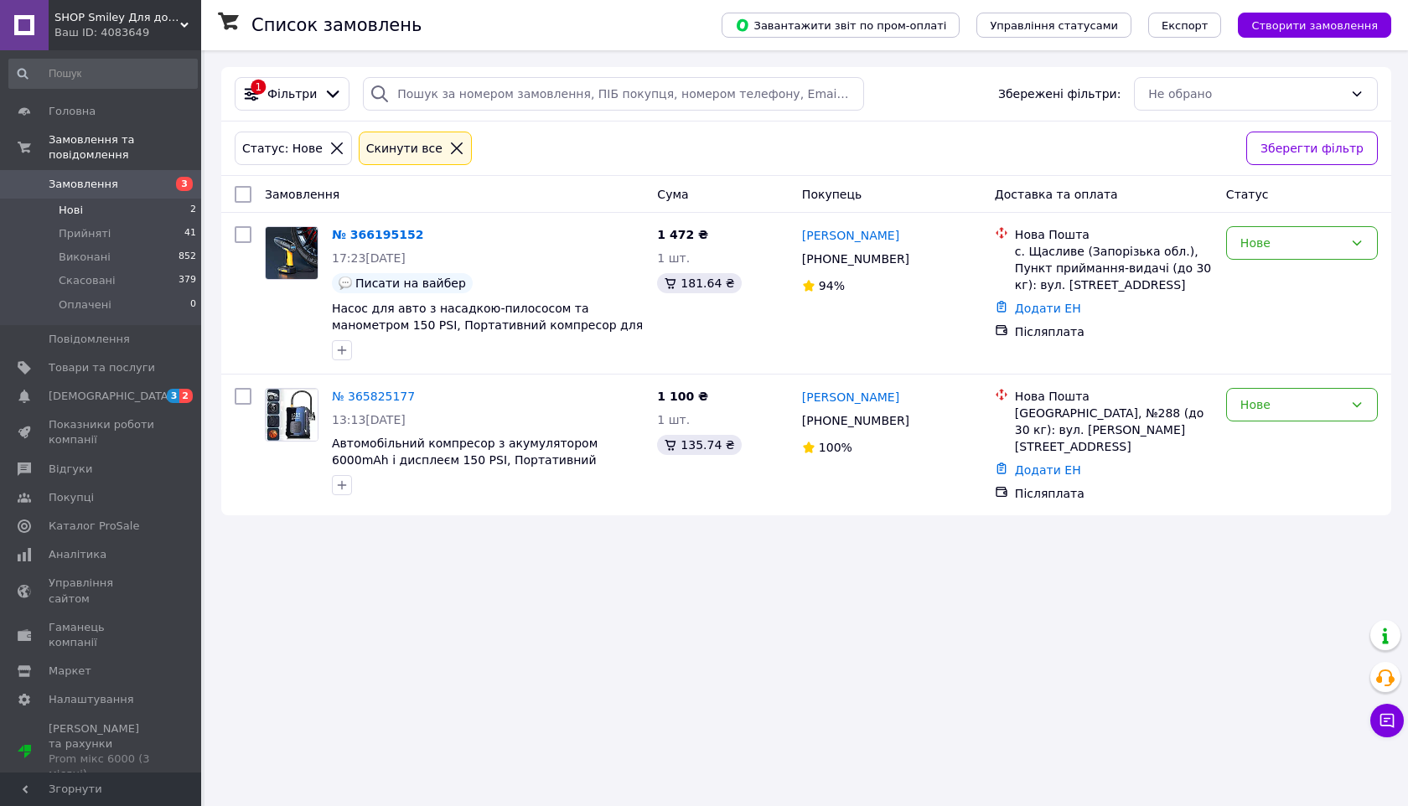
click at [153, 178] on span "Замовлення" at bounding box center [102, 184] width 106 height 15
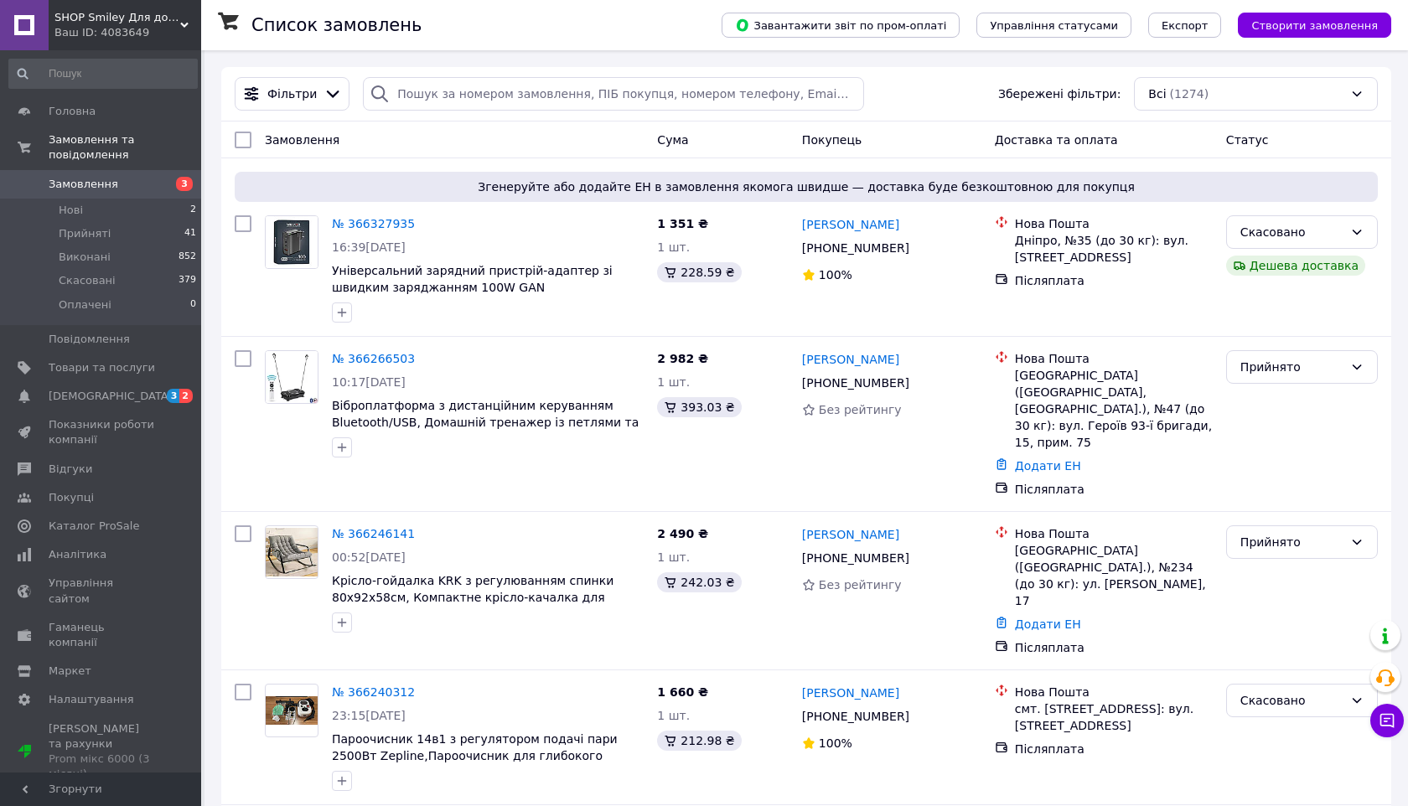
click at [153, 178] on span "Замовлення" at bounding box center [102, 184] width 106 height 15
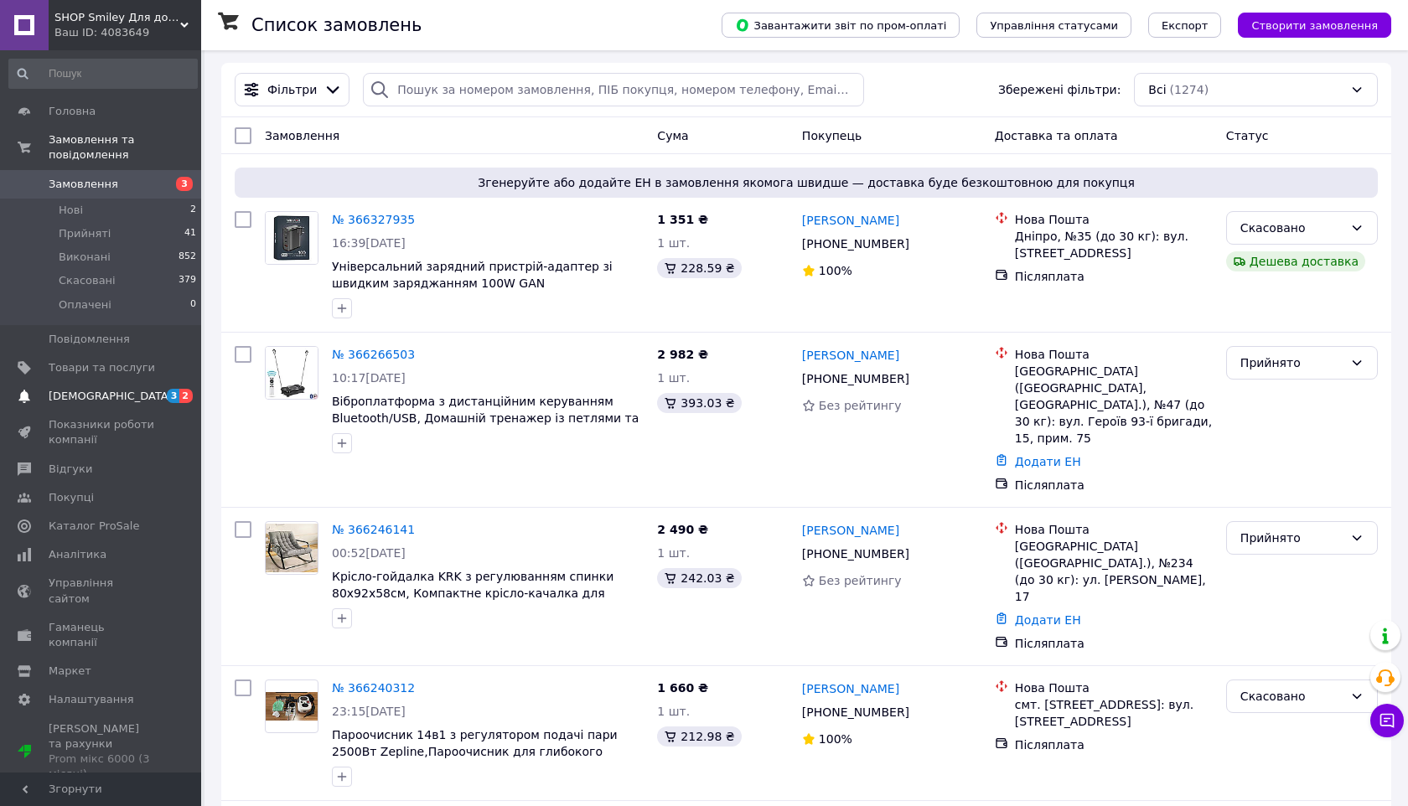
click at [139, 394] on span "[DEMOGRAPHIC_DATA]" at bounding box center [102, 396] width 106 height 15
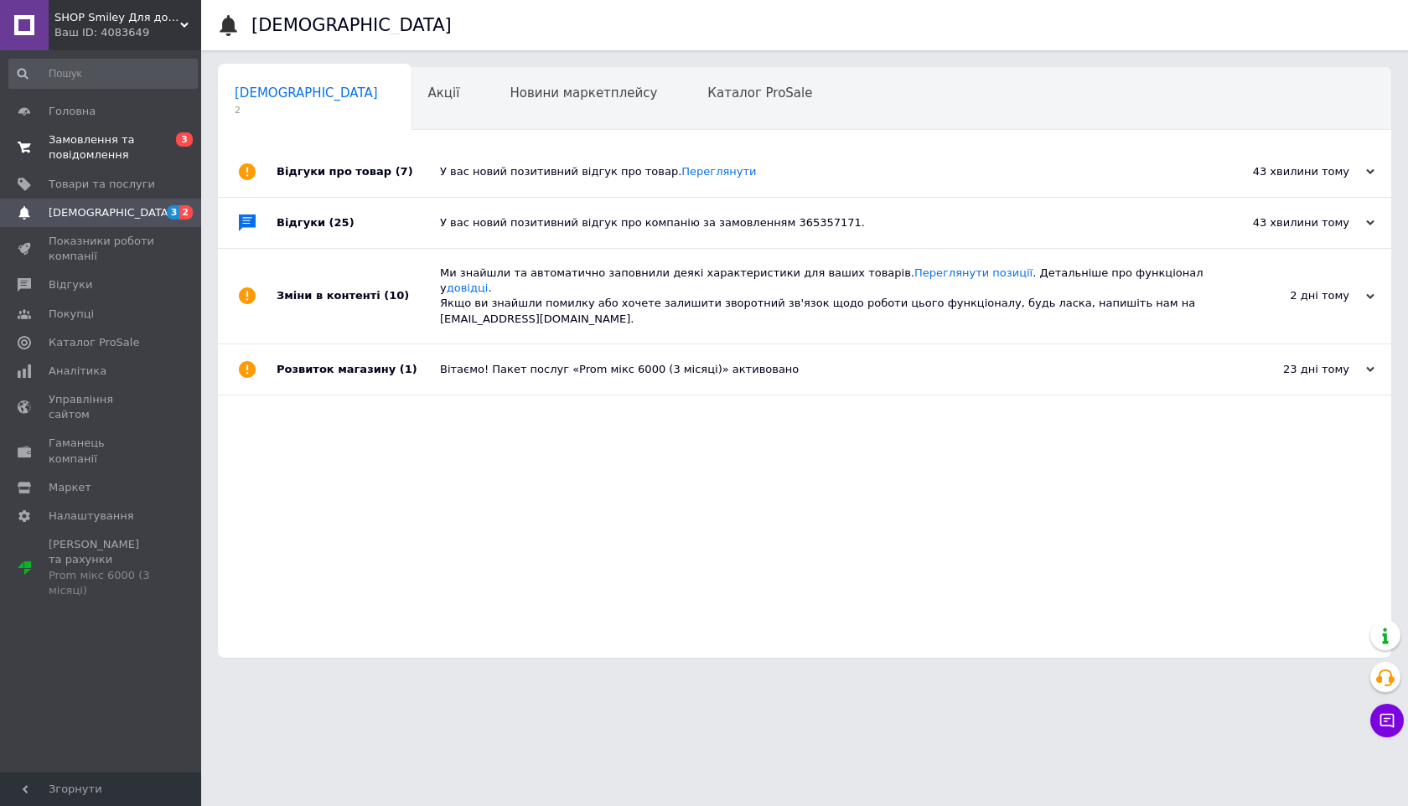
click at [116, 150] on span "Замовлення та повідомлення" at bounding box center [102, 147] width 106 height 30
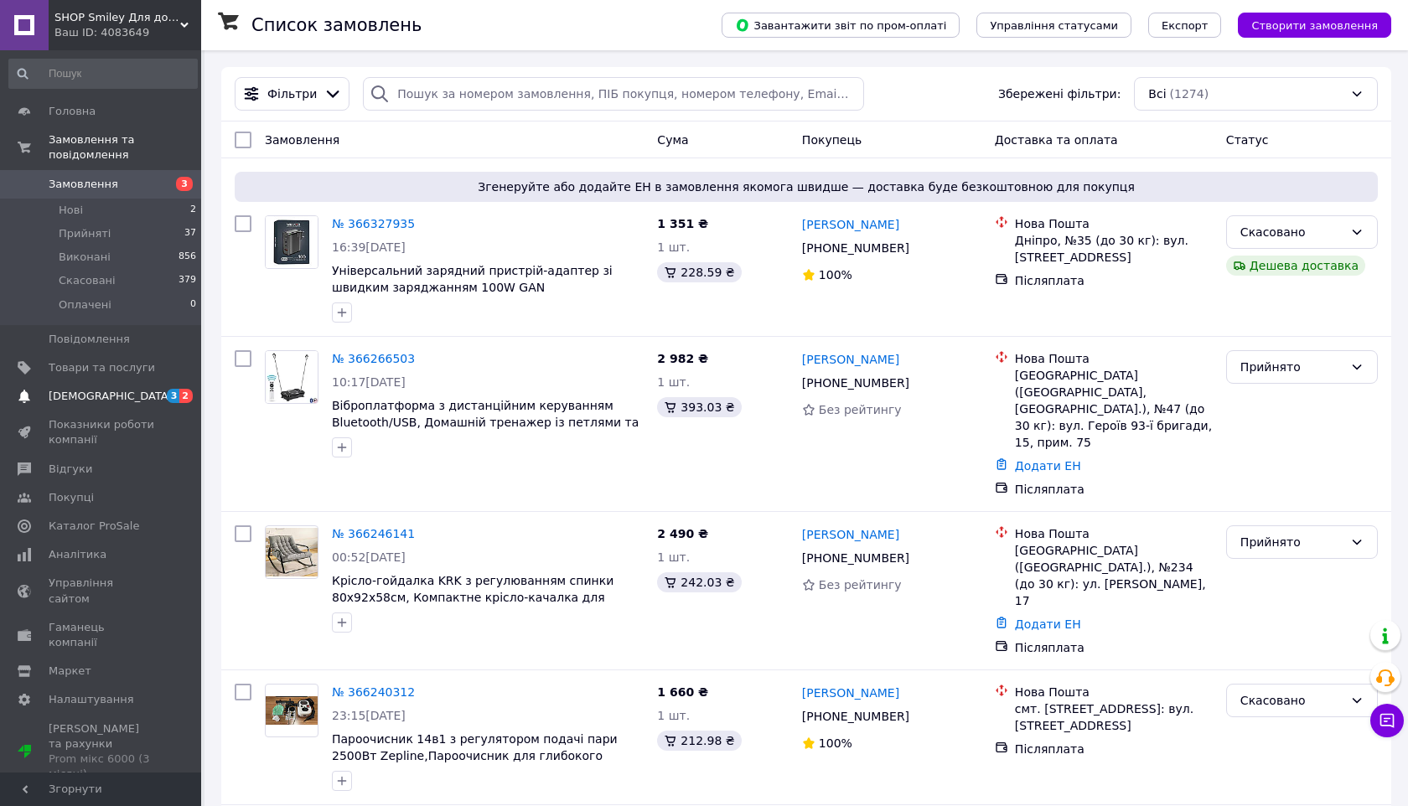
click at [40, 397] on span at bounding box center [24, 396] width 49 height 15
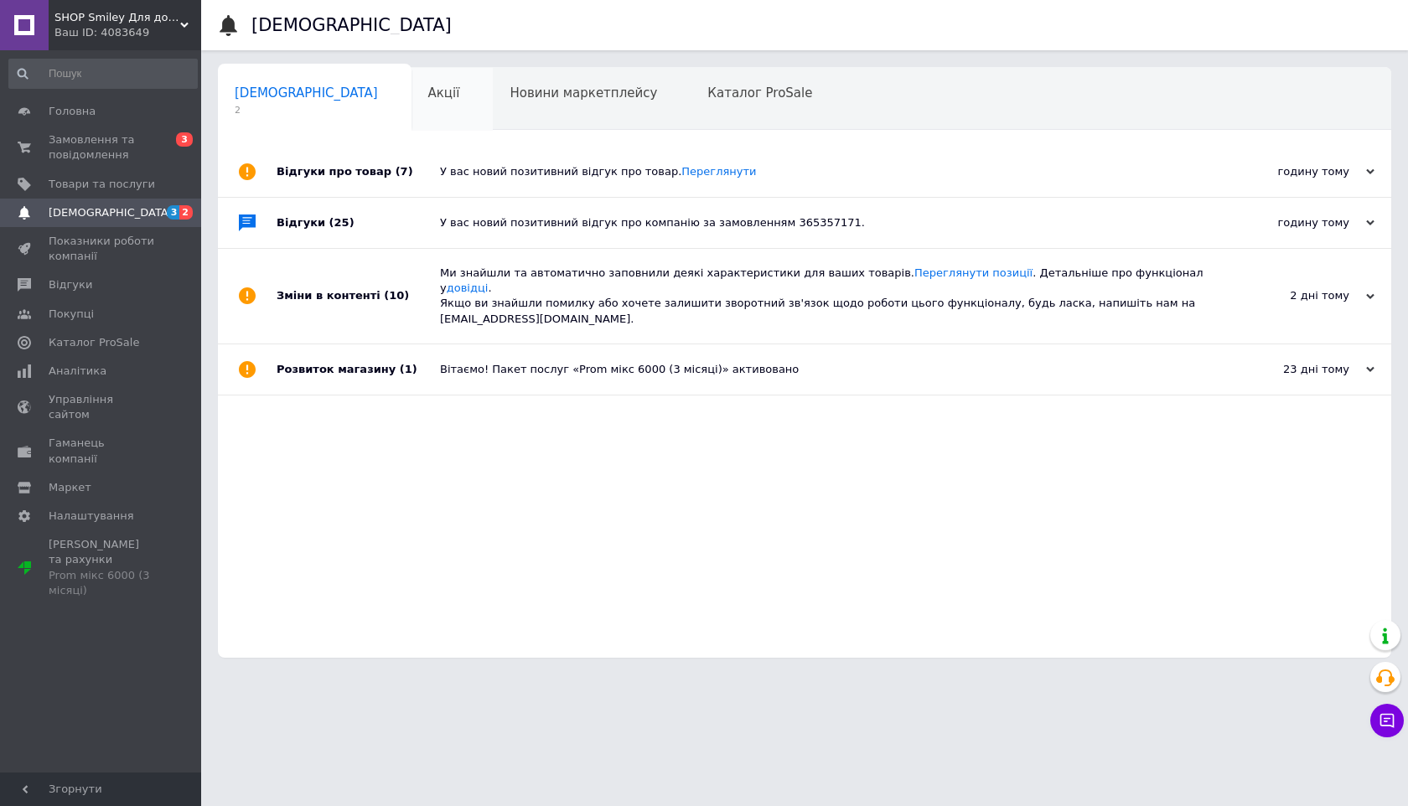
click at [412, 101] on div "Акції 0" at bounding box center [453, 100] width 82 height 64
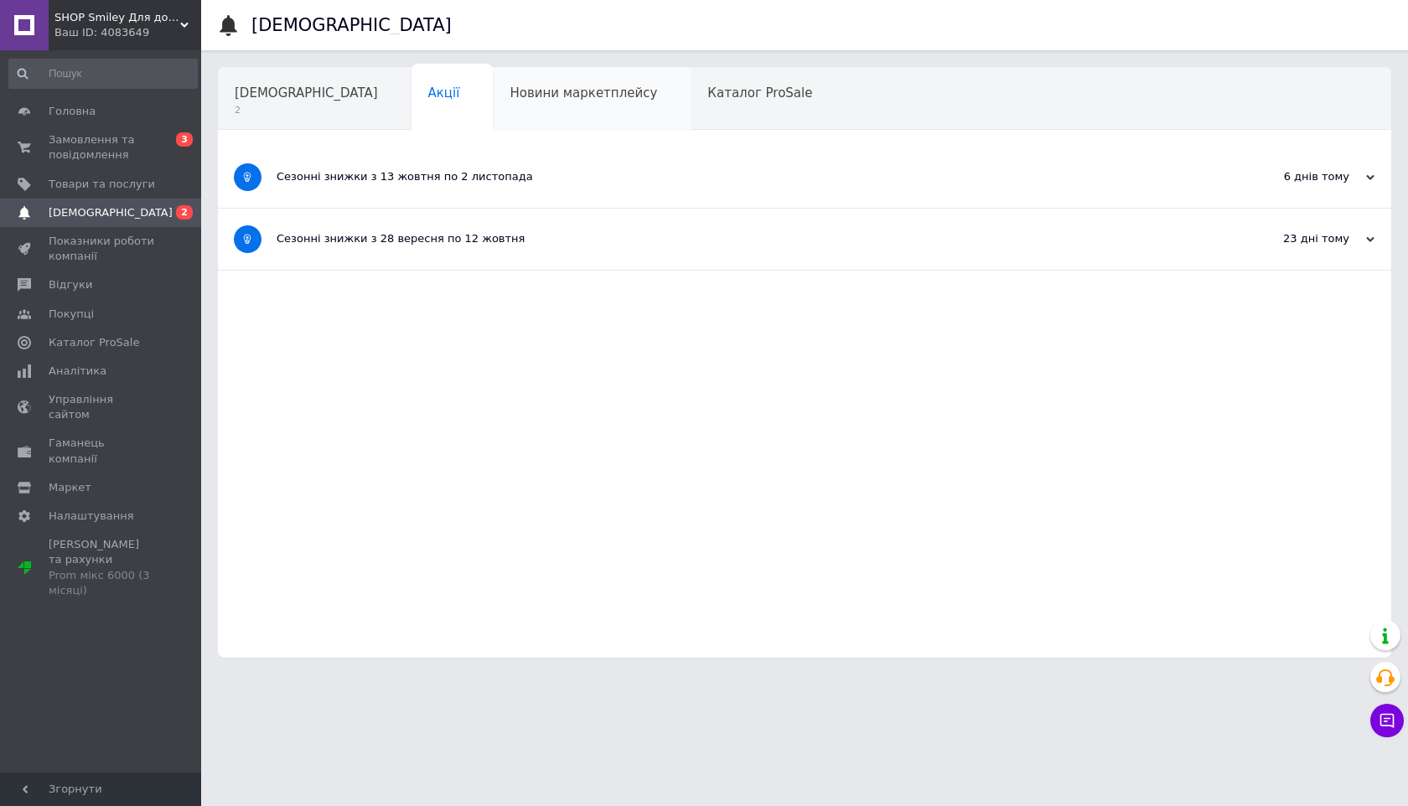
click at [510, 93] on span "Новини маркетплейсу" at bounding box center [584, 93] width 148 height 15
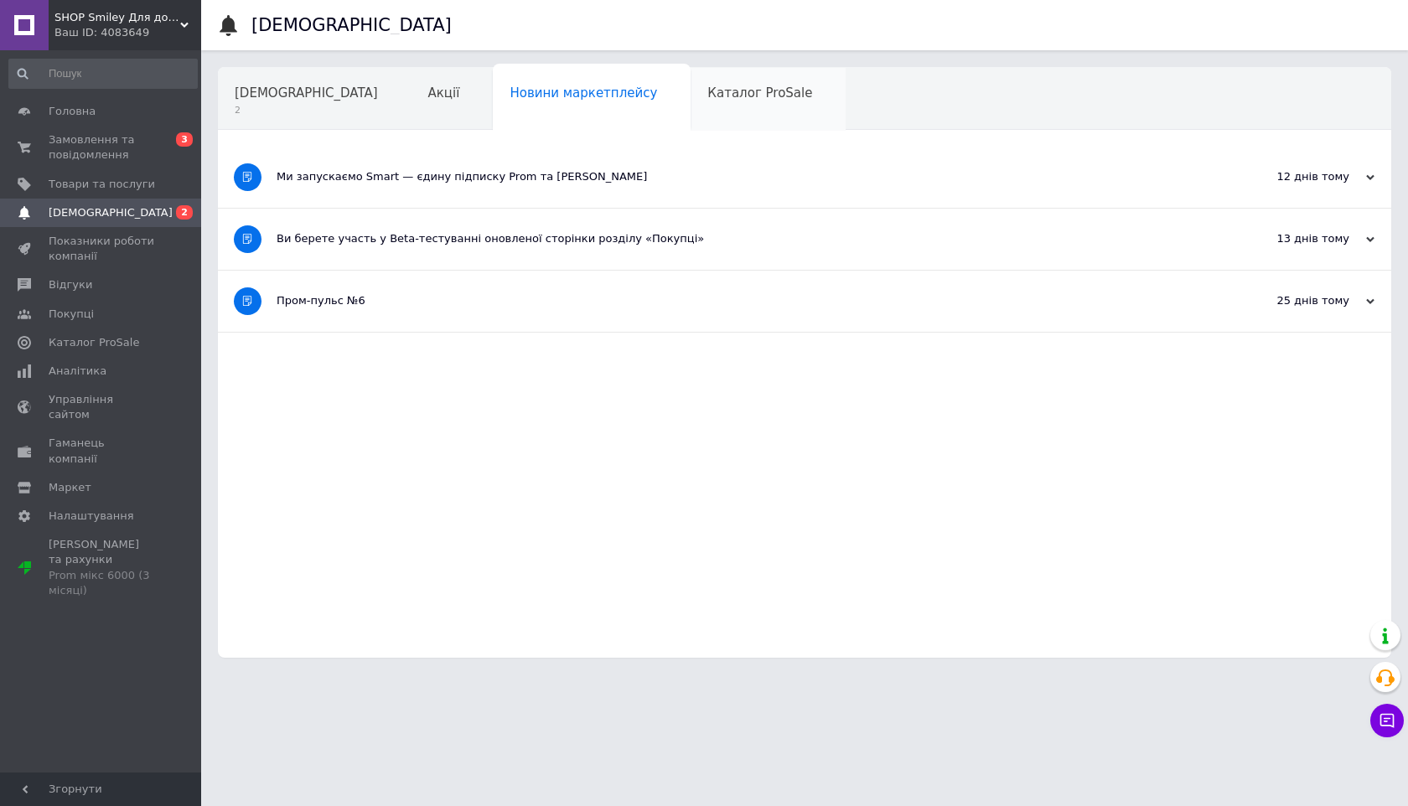
click at [691, 83] on div "Каталог ProSale" at bounding box center [768, 100] width 155 height 64
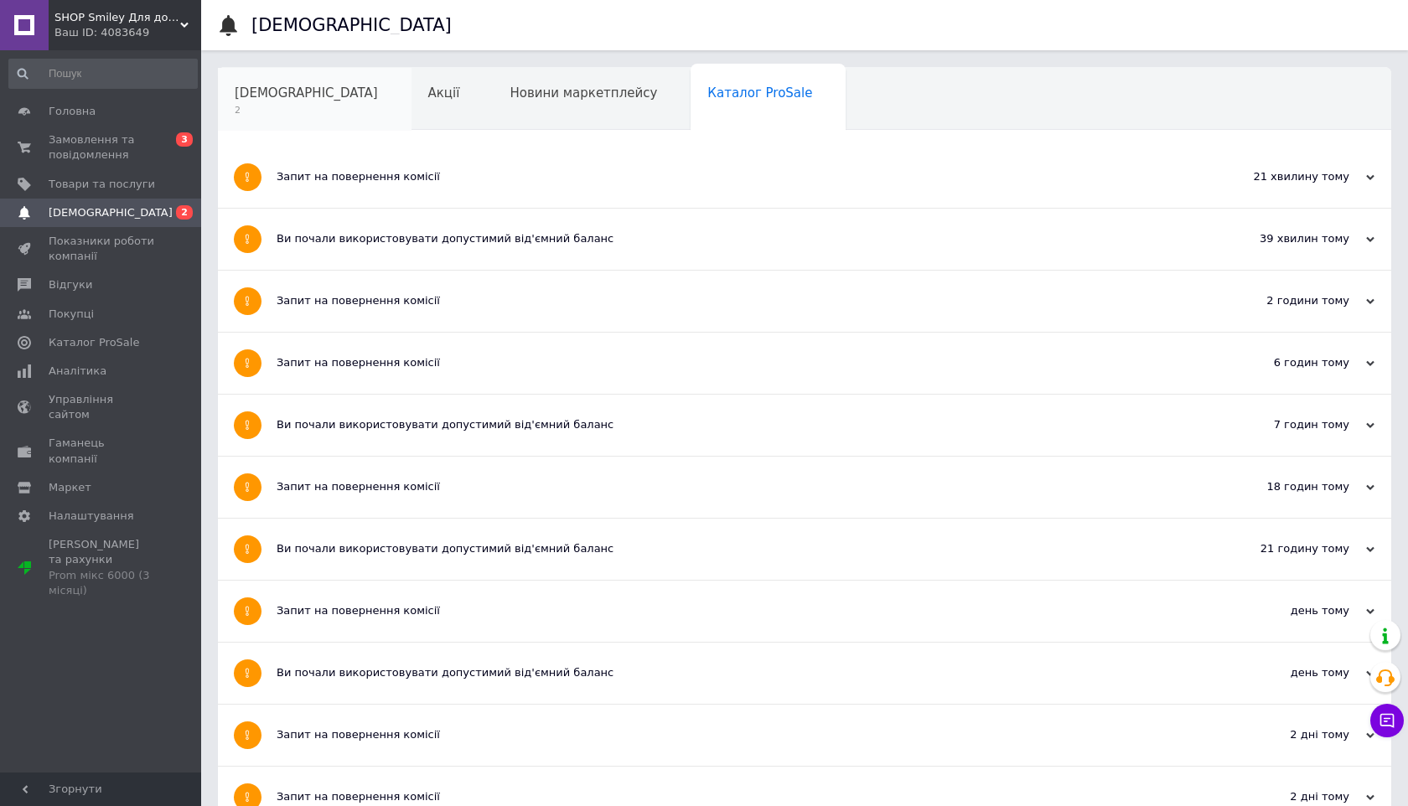
click at [247, 106] on span "2" at bounding box center [306, 110] width 143 height 13
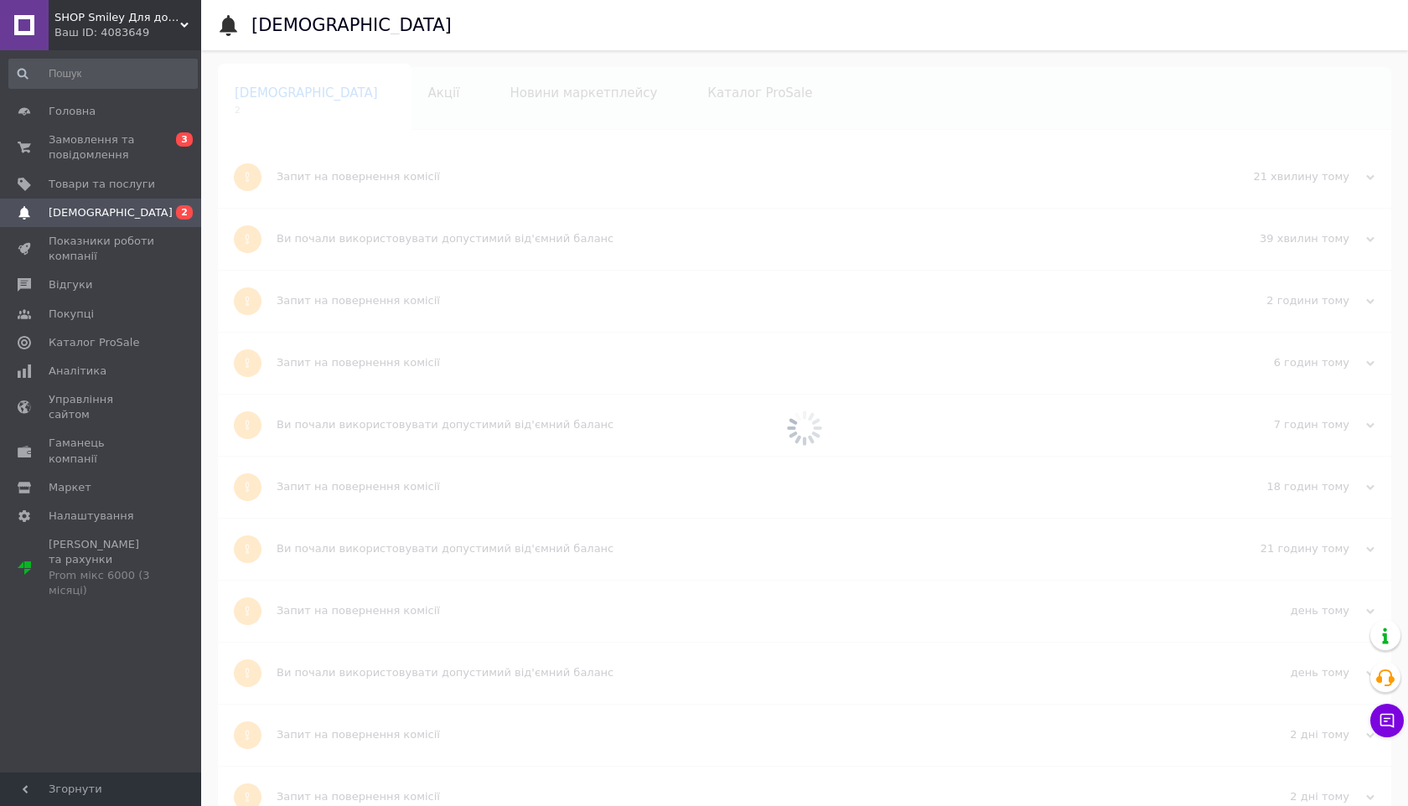
click at [247, 106] on div at bounding box center [804, 428] width 1207 height 756
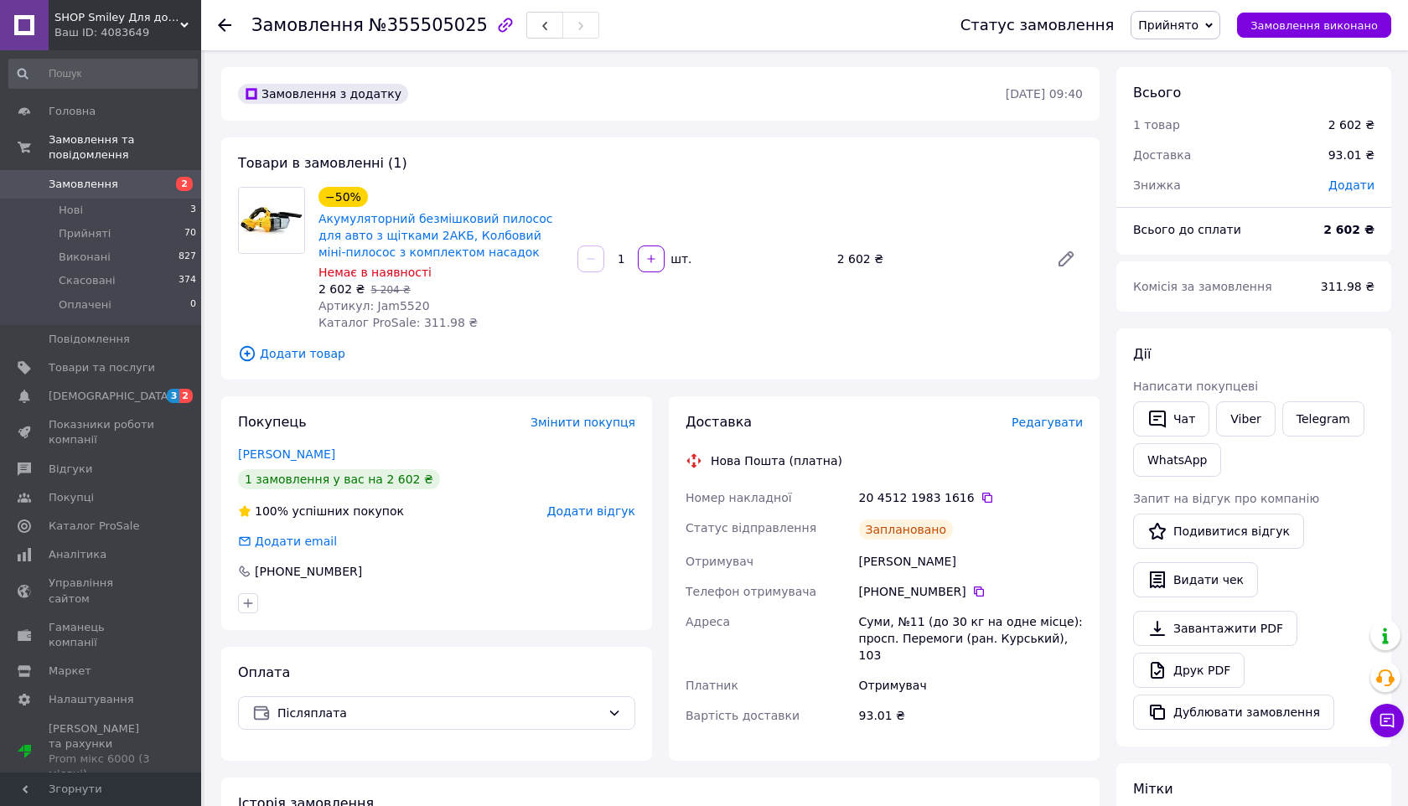
click at [1038, 423] on span "Редагувати" at bounding box center [1047, 422] width 71 height 13
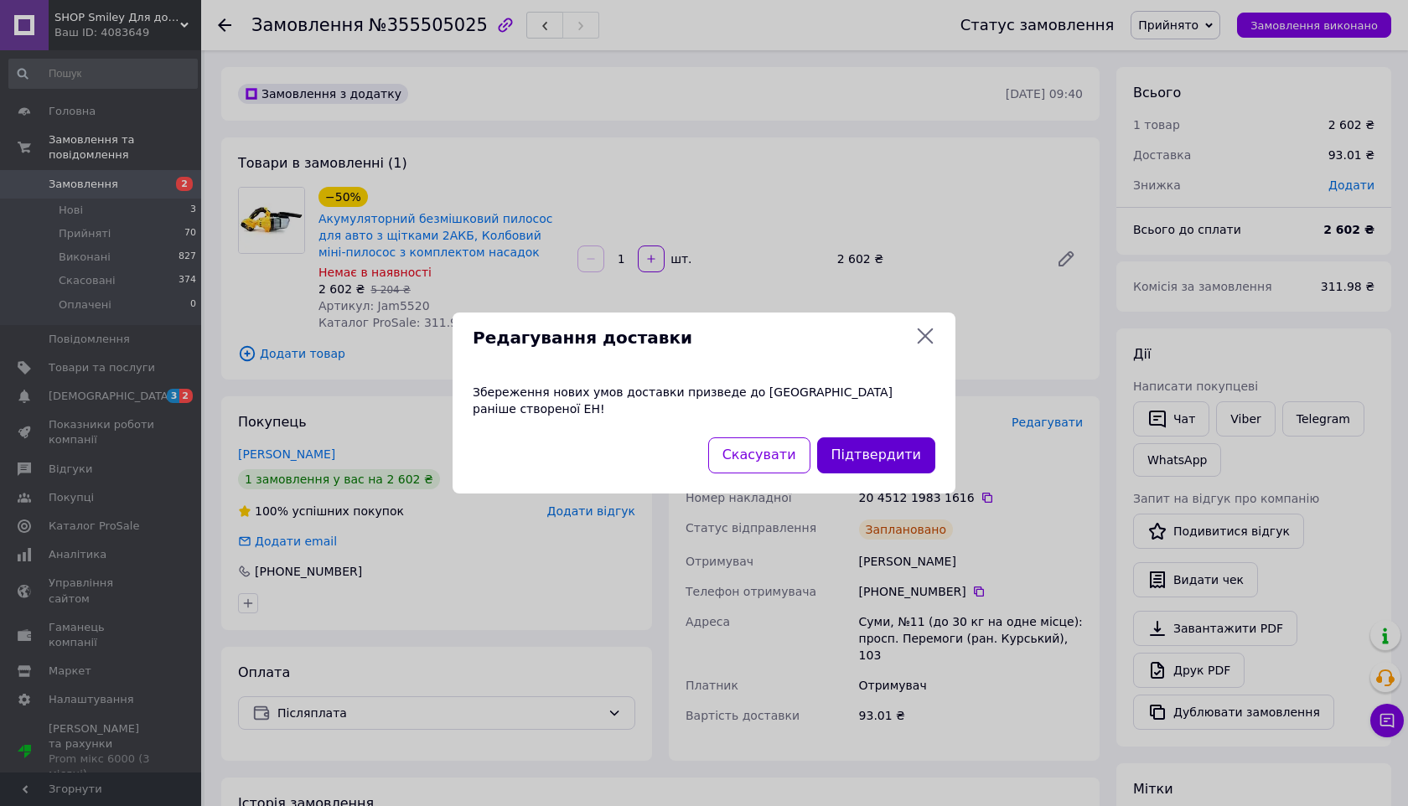
click at [915, 454] on button "Підтвердити" at bounding box center [876, 456] width 118 height 36
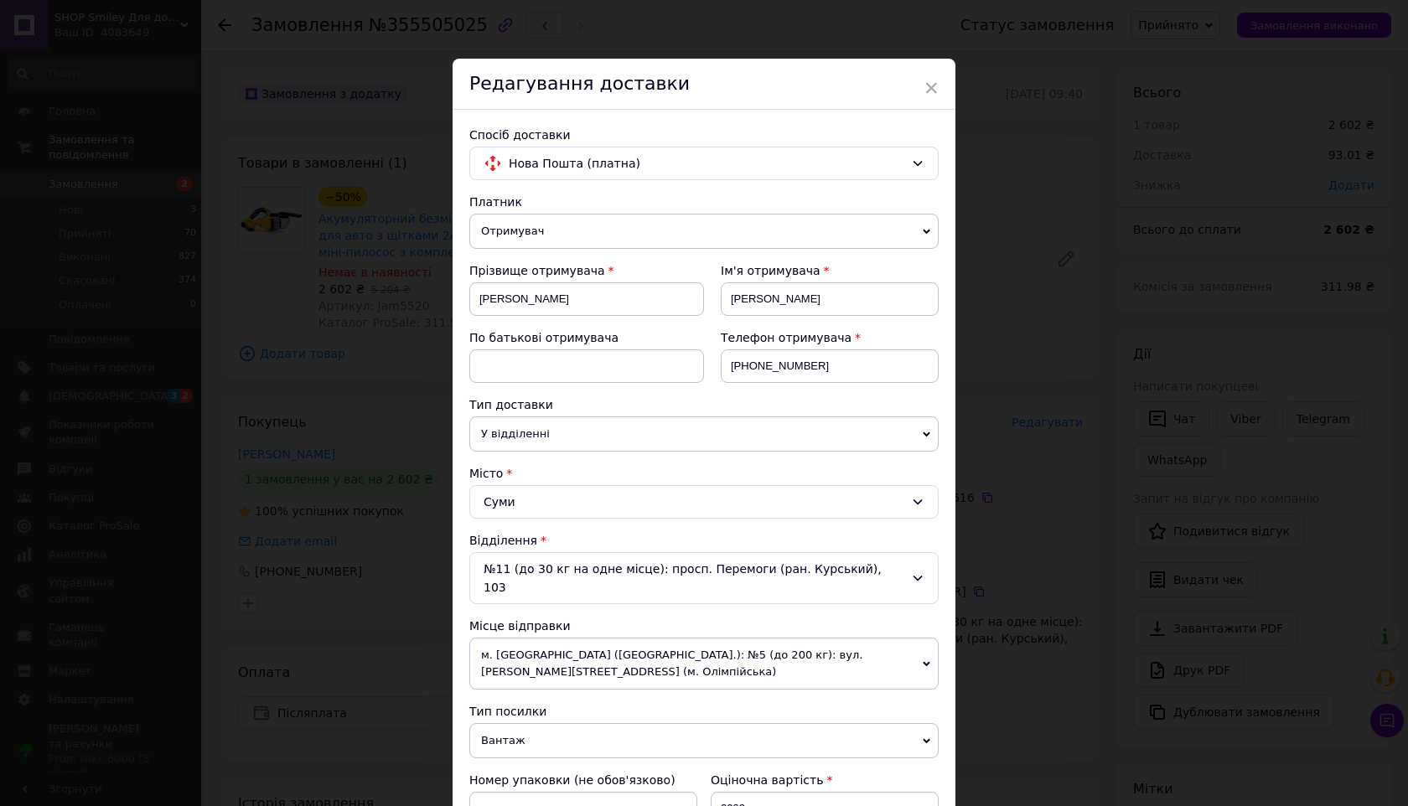
scroll to position [490, 0]
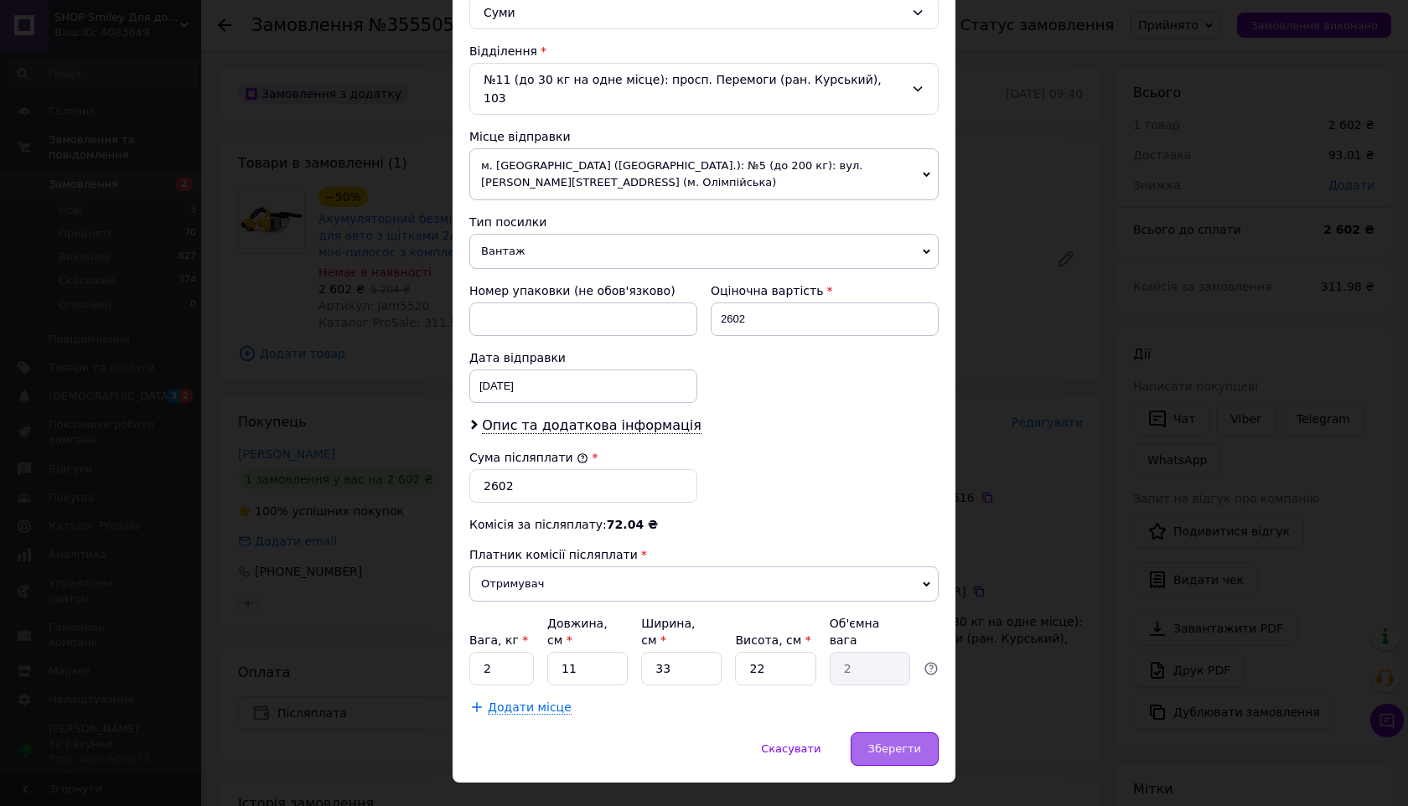
click at [902, 733] on div "Зберегти" at bounding box center [895, 750] width 88 height 34
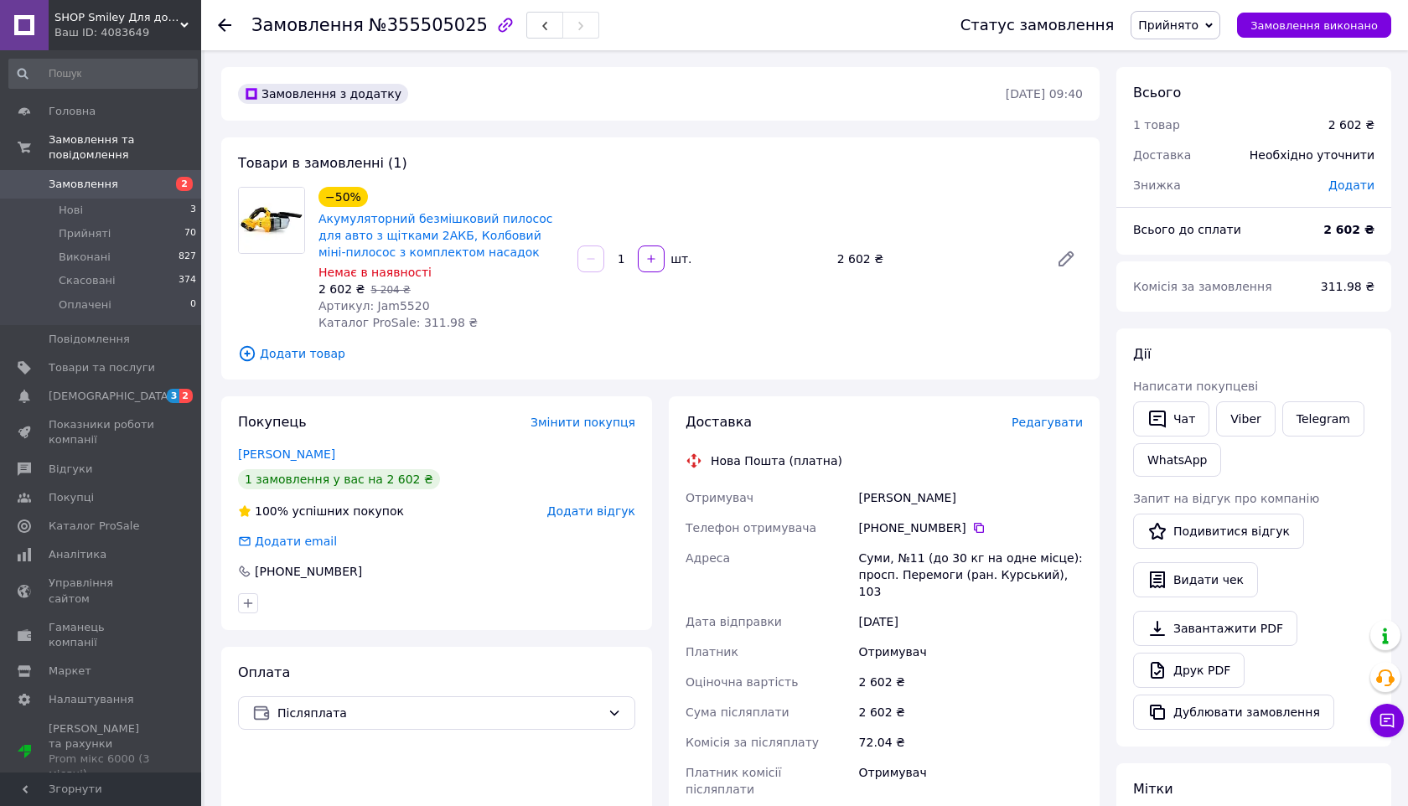
click at [1183, 20] on span "Прийнято" at bounding box center [1168, 24] width 60 height 13
click at [1182, 52] on li "Виконано" at bounding box center [1176, 58] width 88 height 25
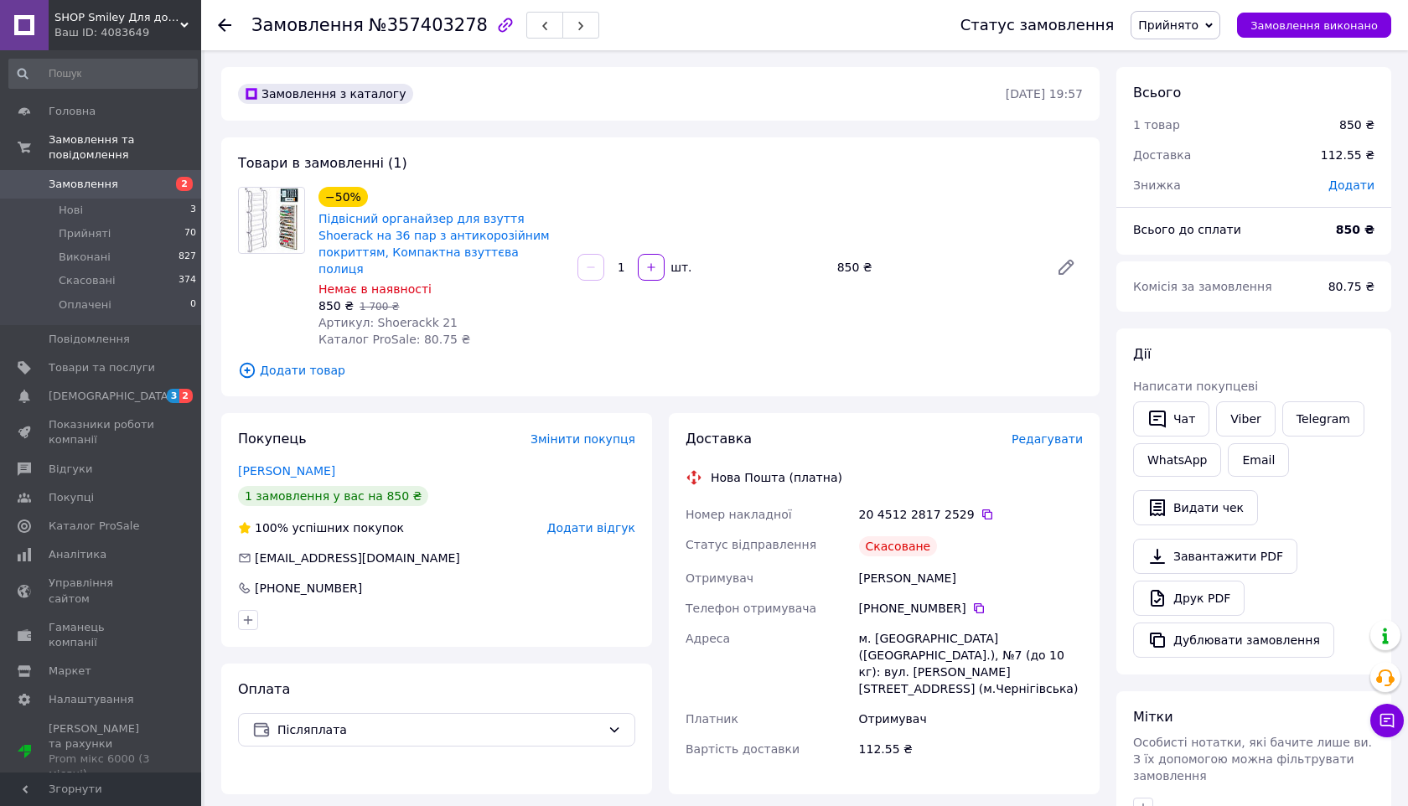
click at [1045, 433] on span "Редагувати" at bounding box center [1047, 439] width 71 height 13
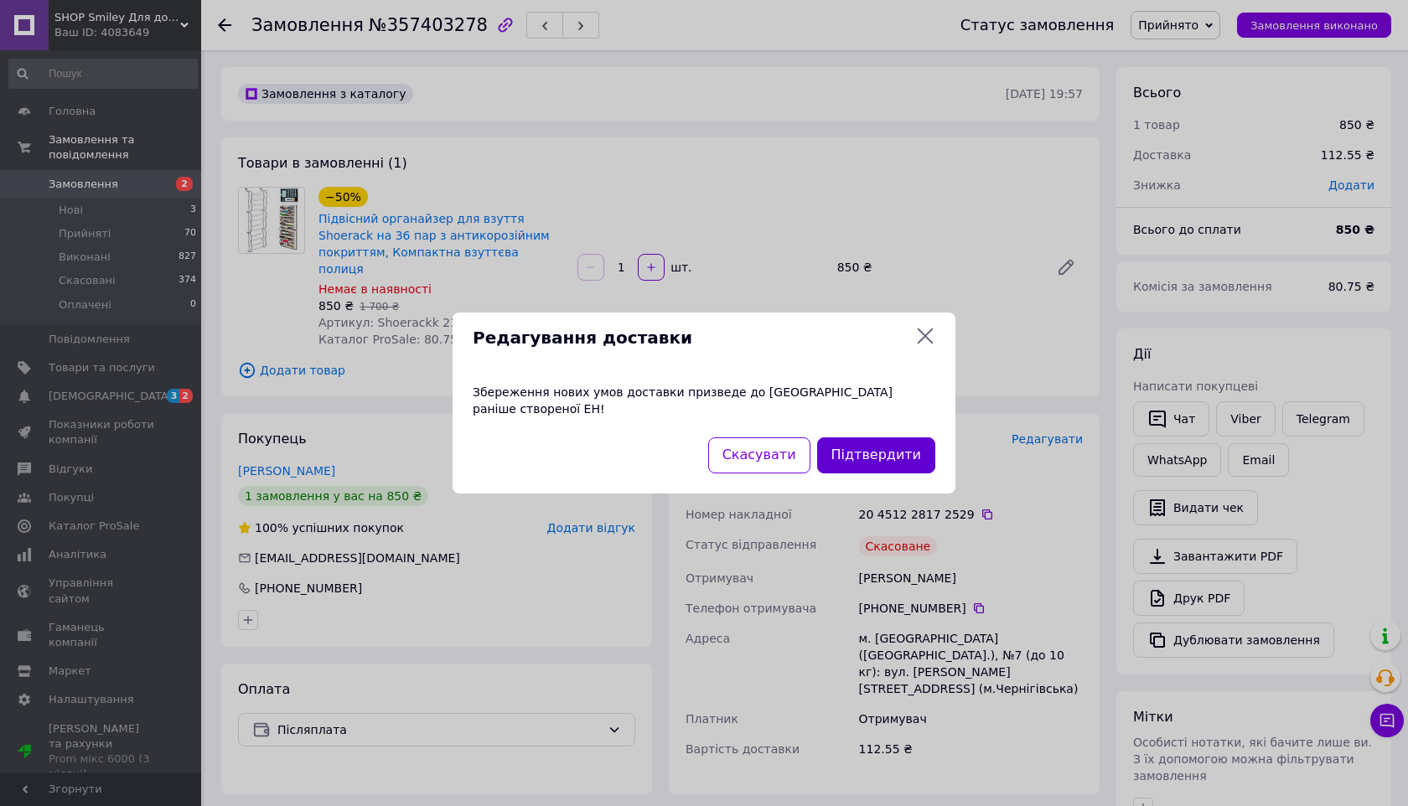
click at [868, 449] on button "Підтвердити" at bounding box center [876, 456] width 118 height 36
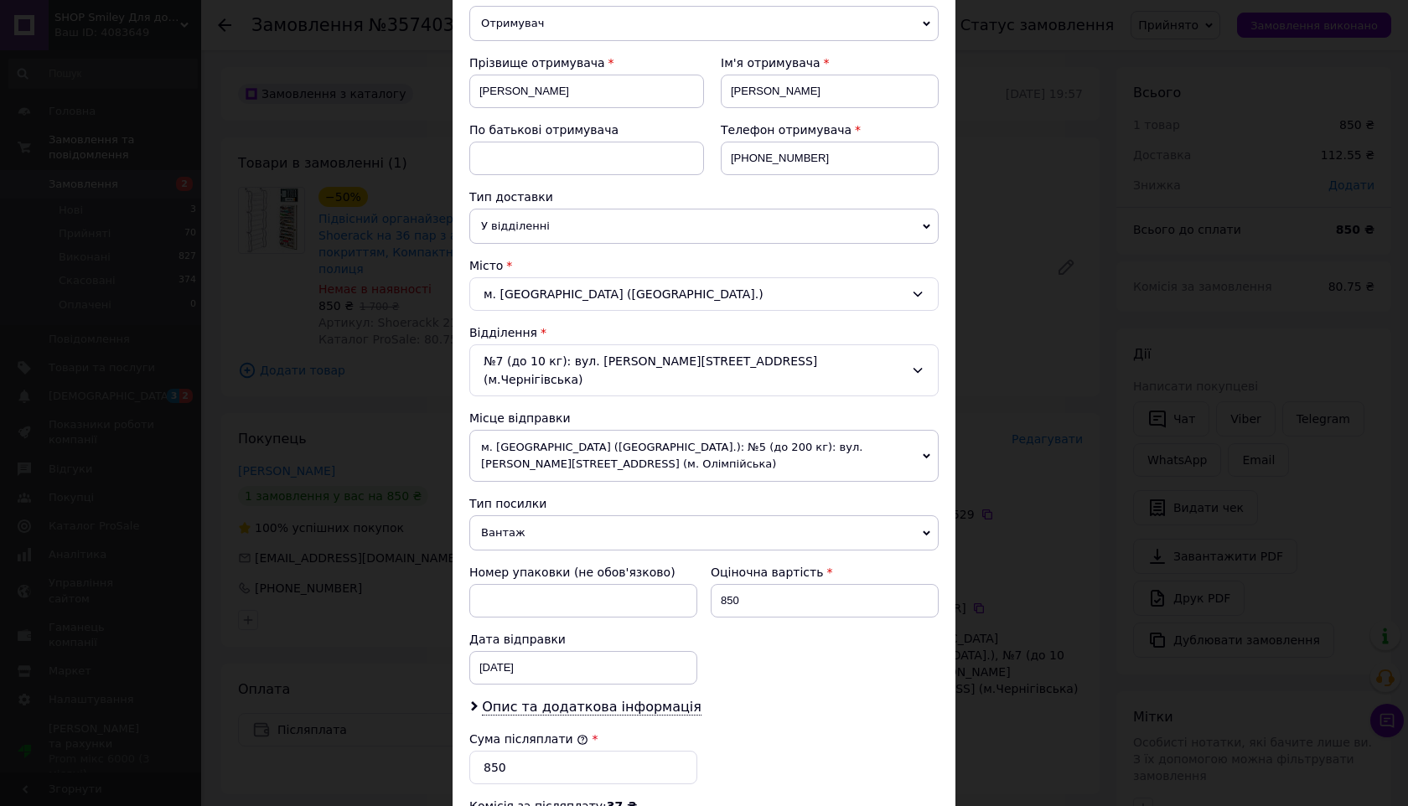
scroll to position [490, 0]
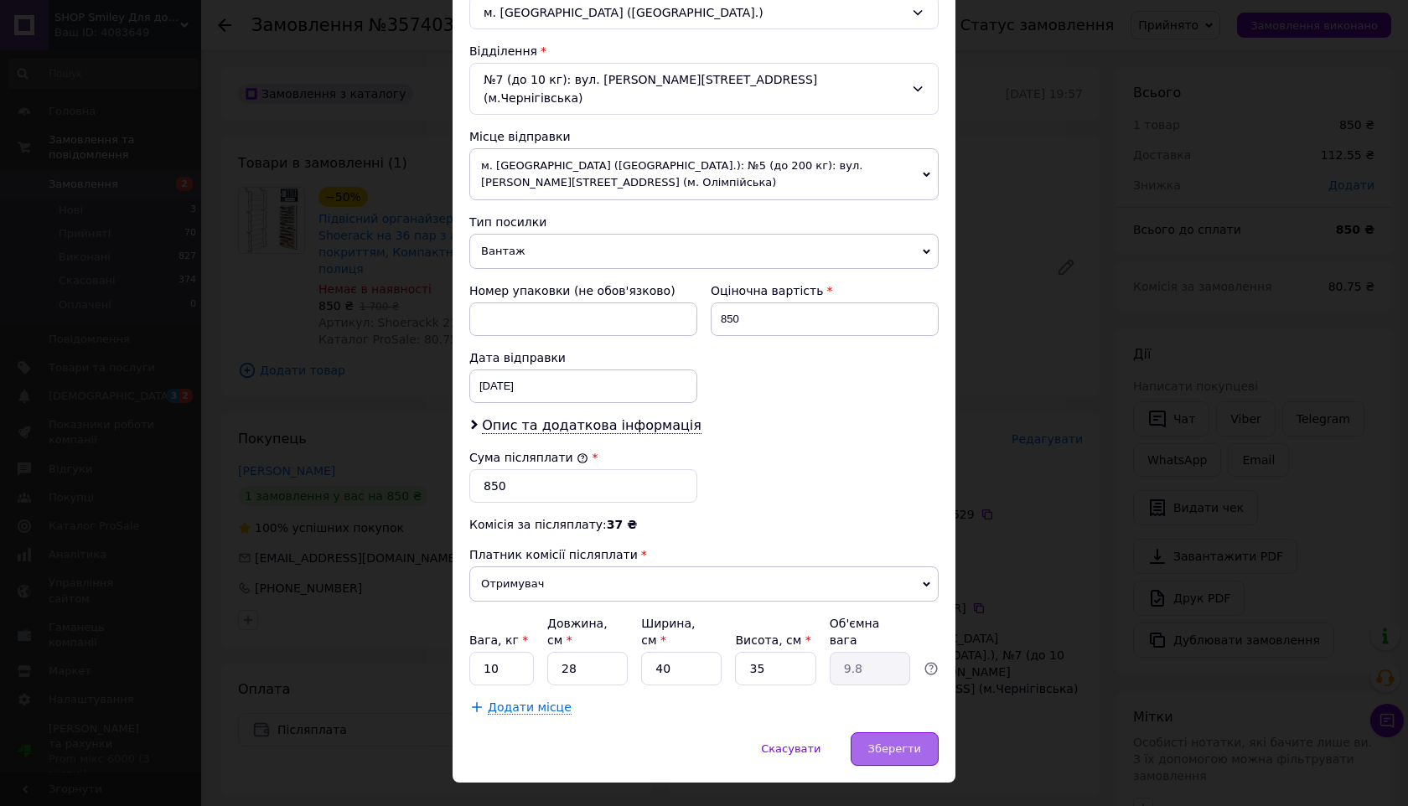
click at [875, 743] on span "Зберегти" at bounding box center [895, 749] width 53 height 13
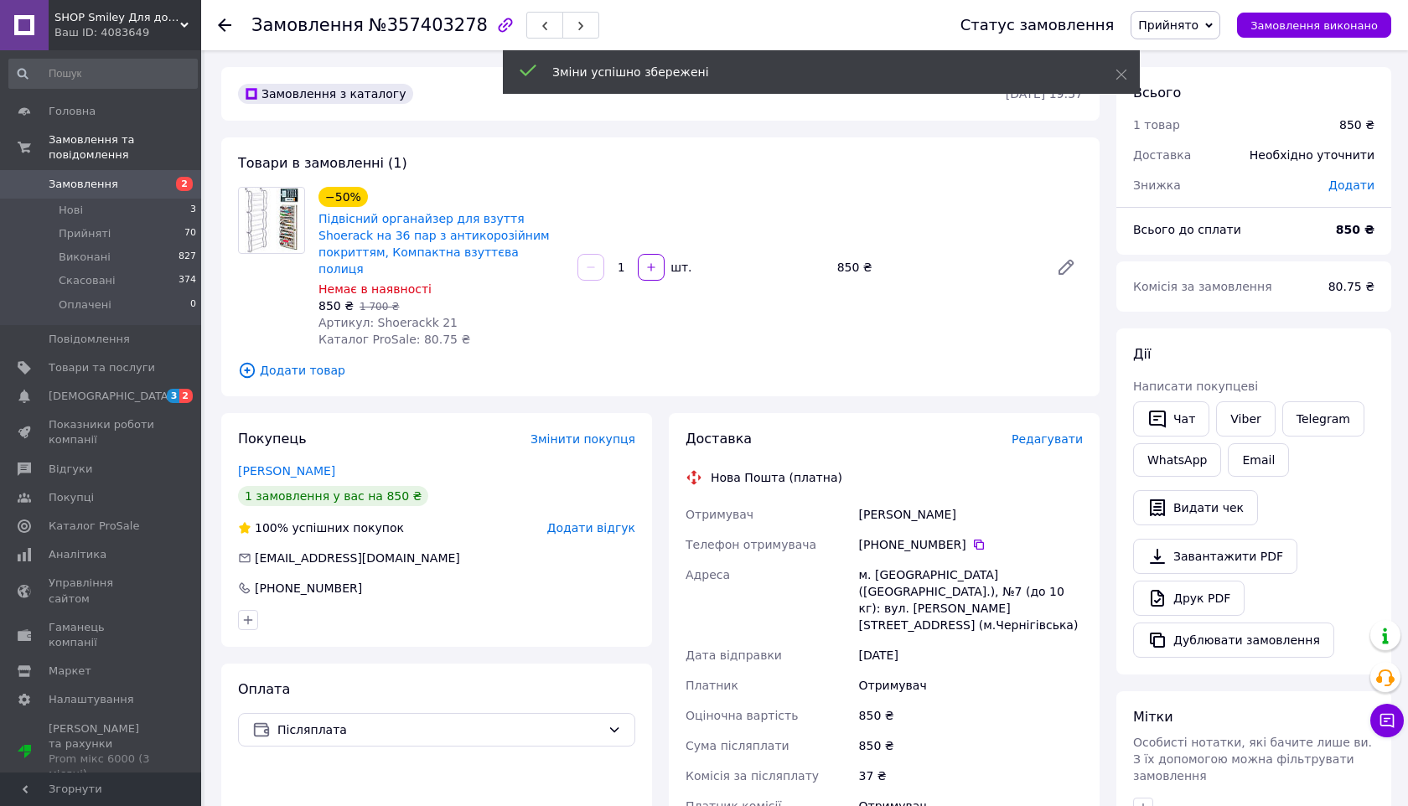
click at [1174, 27] on span "Прийнято" at bounding box center [1168, 24] width 60 height 13
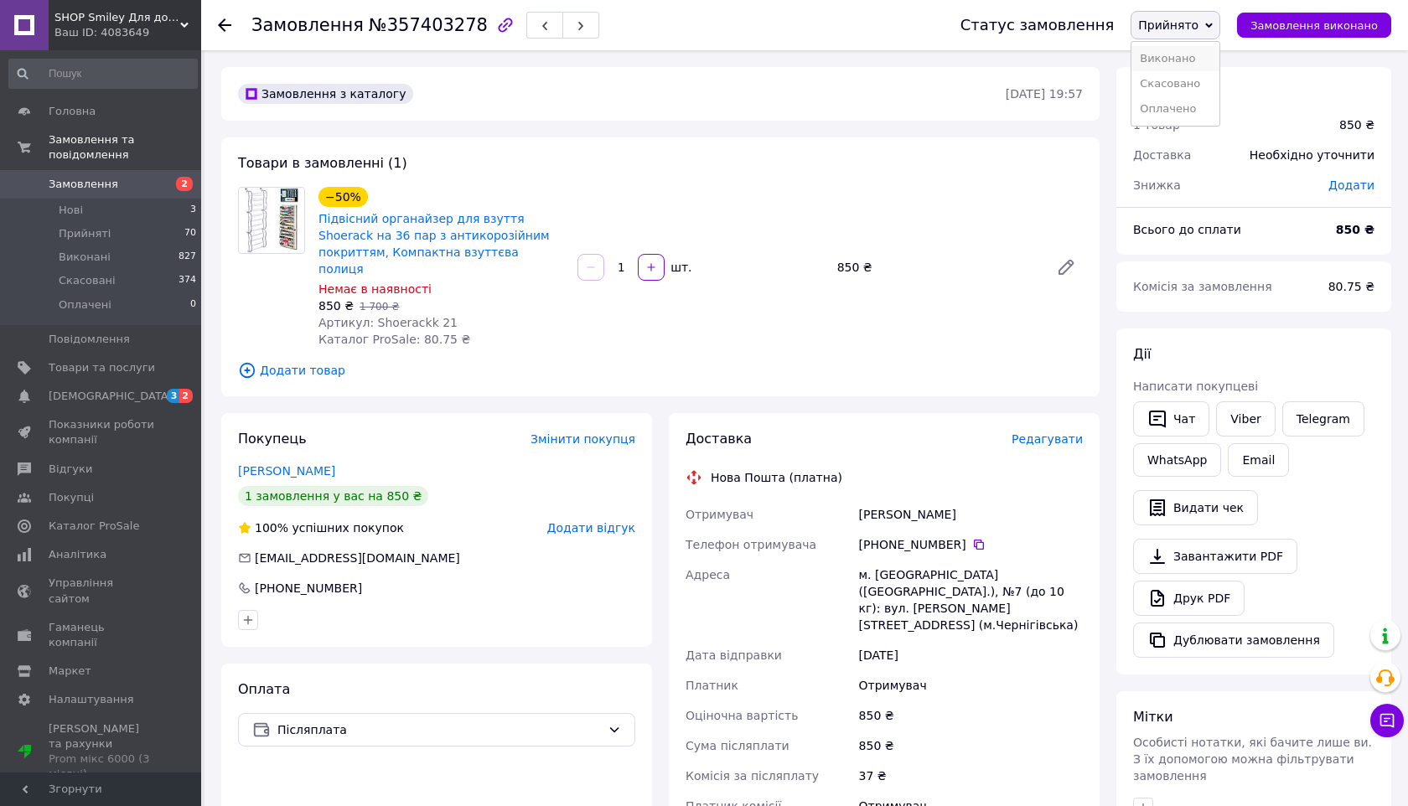
click at [1179, 56] on li "Виконано" at bounding box center [1176, 58] width 88 height 25
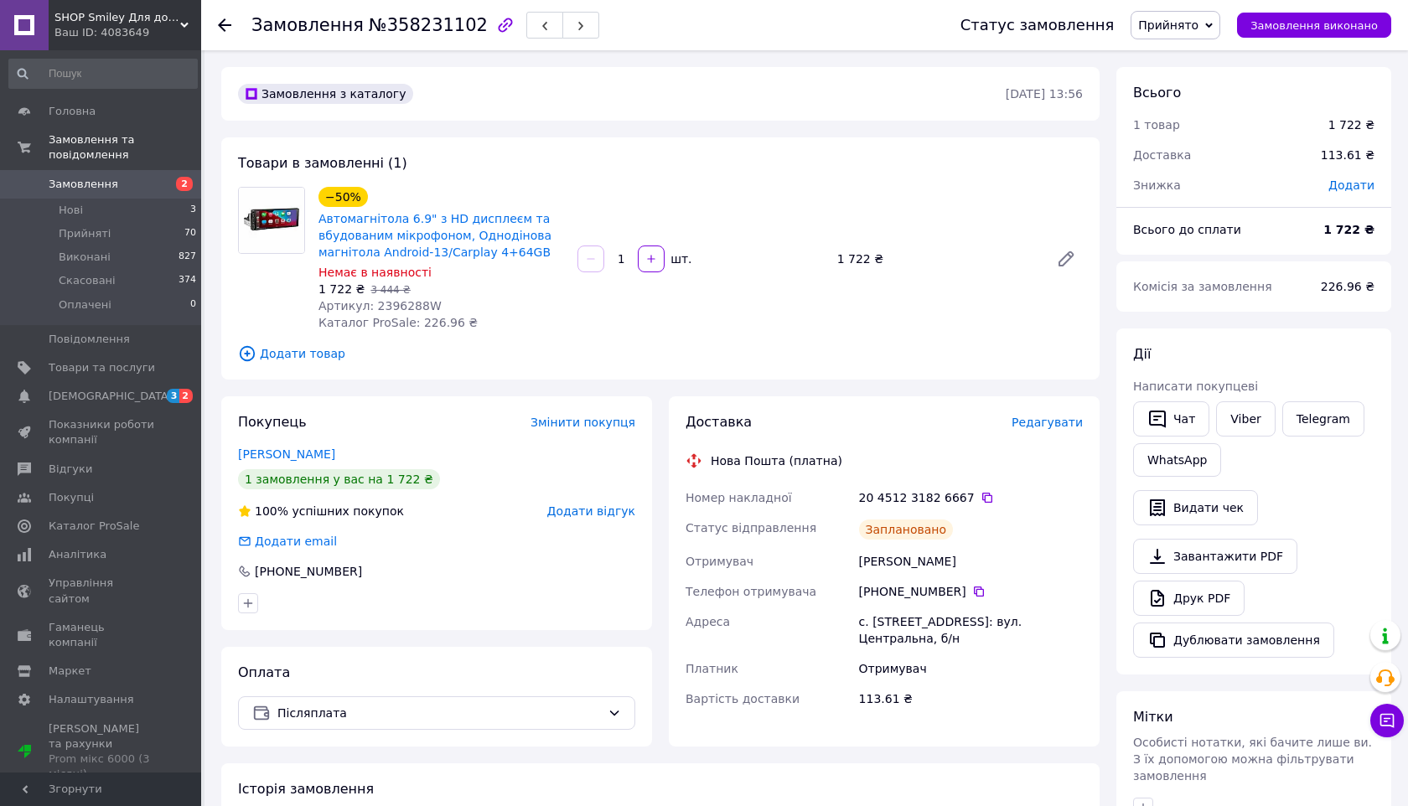
click at [1033, 420] on span "Редагувати" at bounding box center [1047, 422] width 71 height 13
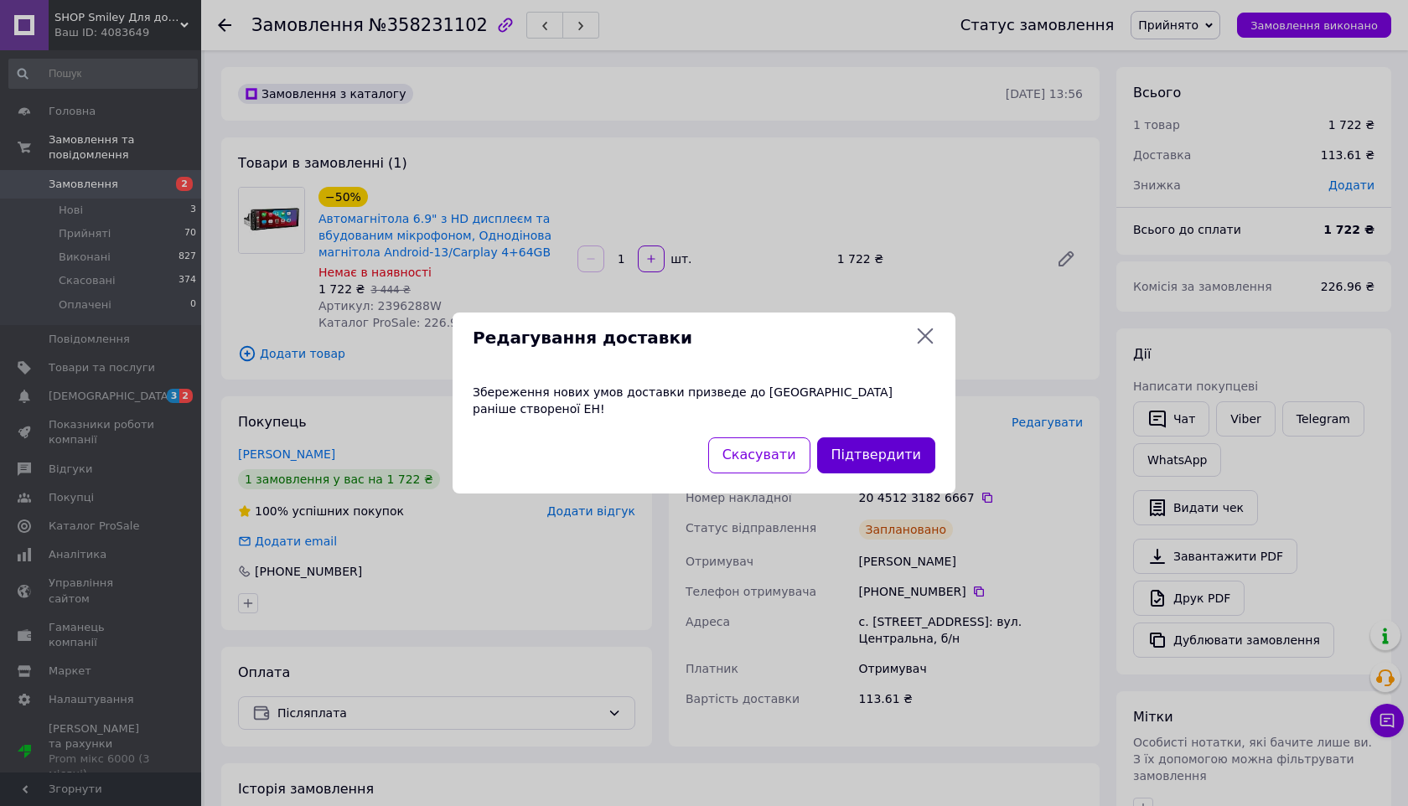
click at [894, 441] on button "Підтвердити" at bounding box center [876, 456] width 118 height 36
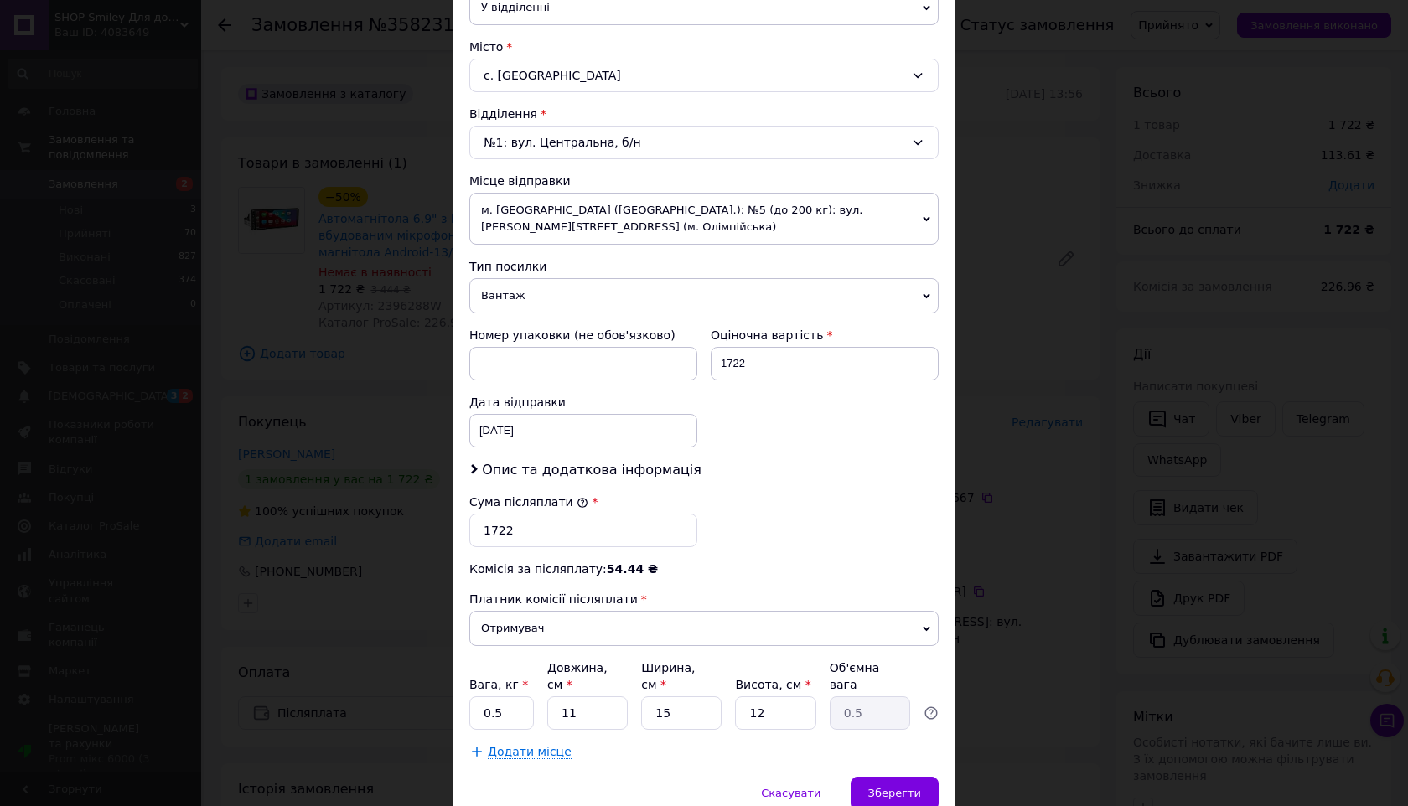
scroll to position [490, 0]
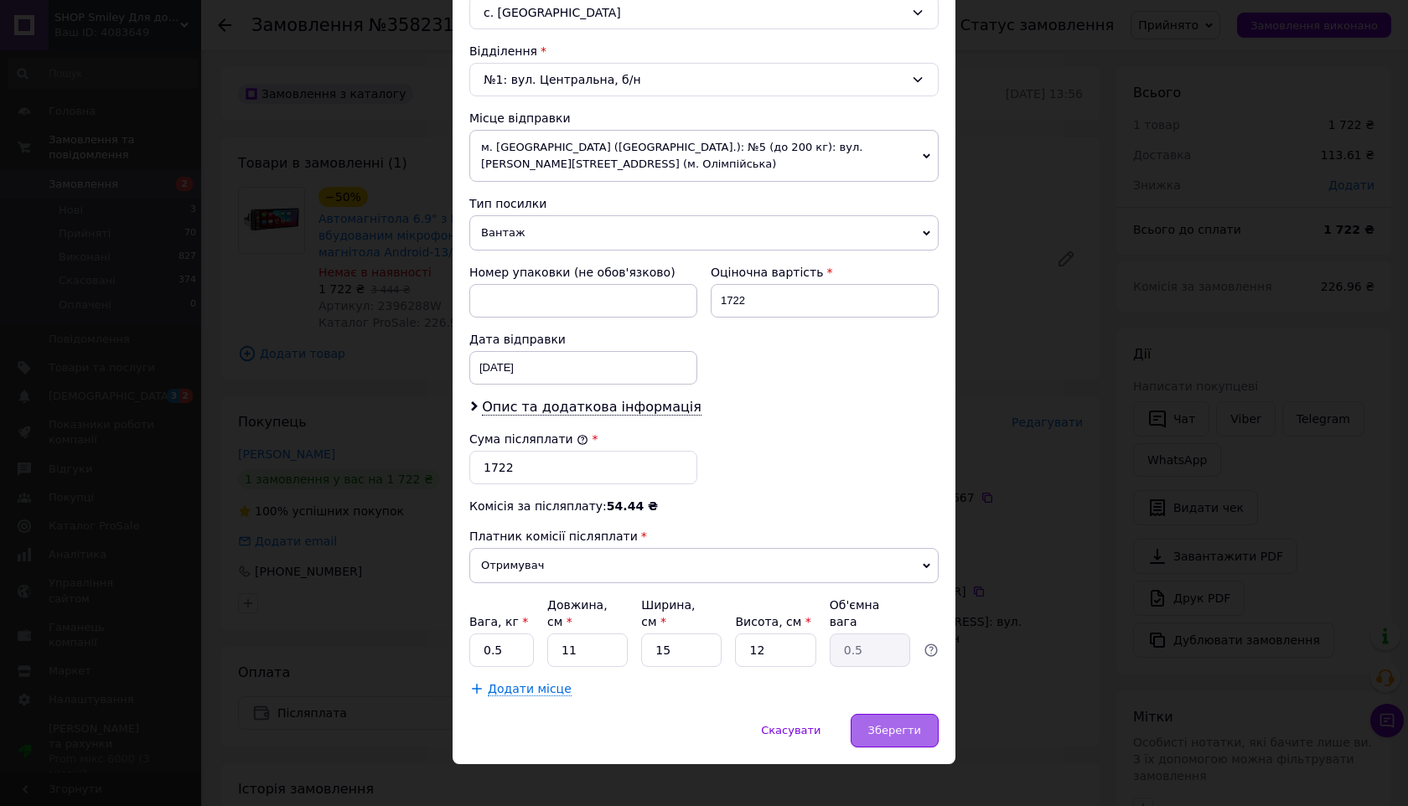
click at [898, 724] on span "Зберегти" at bounding box center [895, 730] width 53 height 13
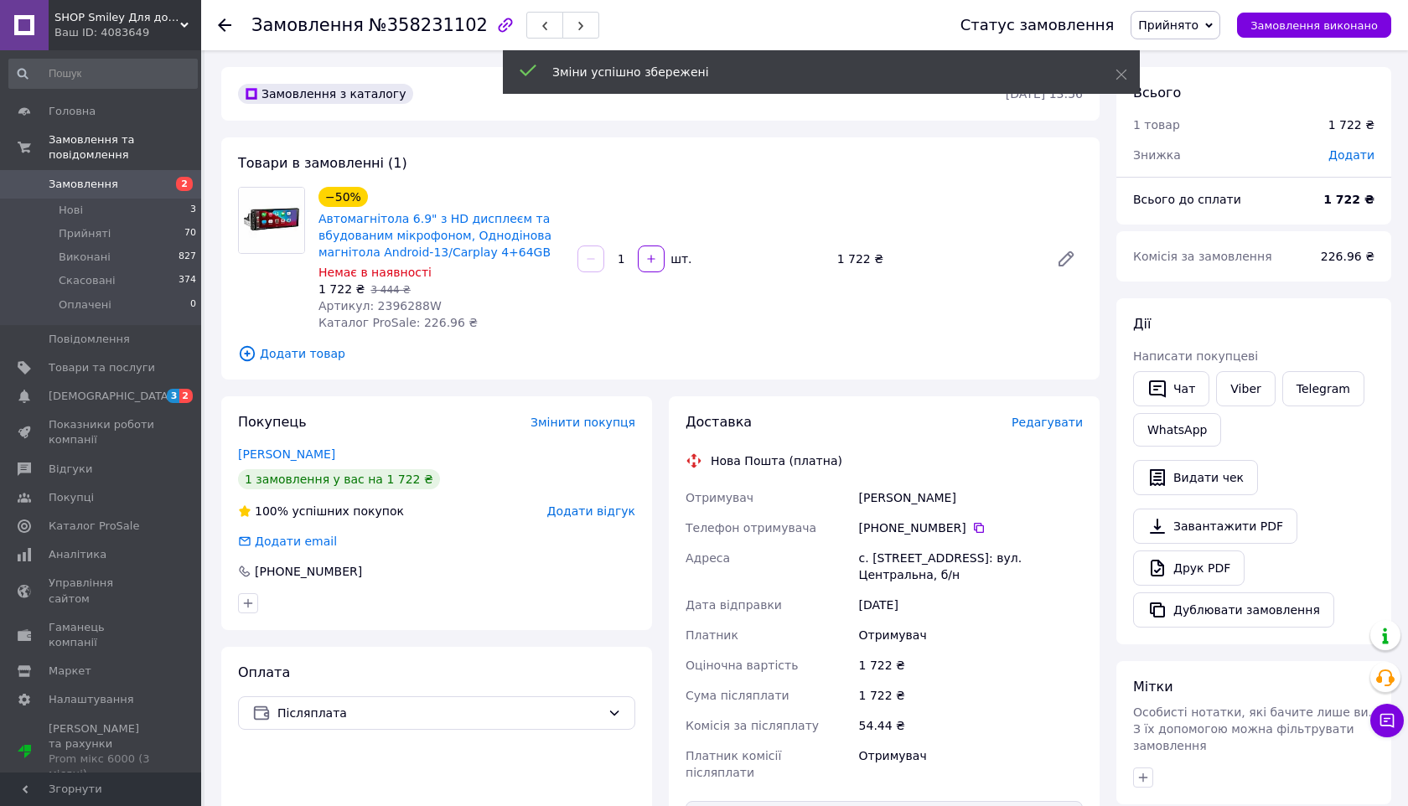
click at [1179, 20] on span "Прийнято" at bounding box center [1168, 24] width 60 height 13
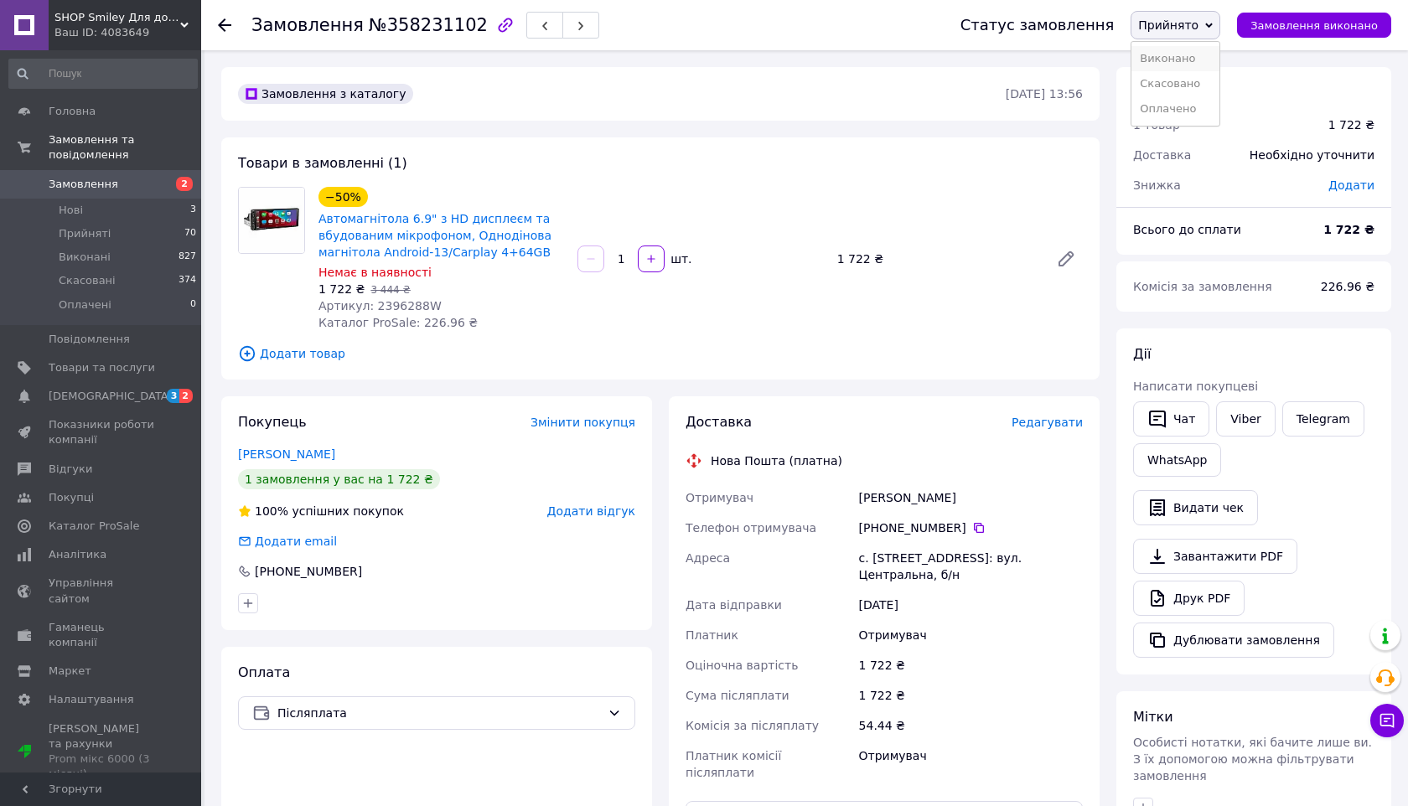
click at [1174, 56] on li "Виконано" at bounding box center [1176, 58] width 88 height 25
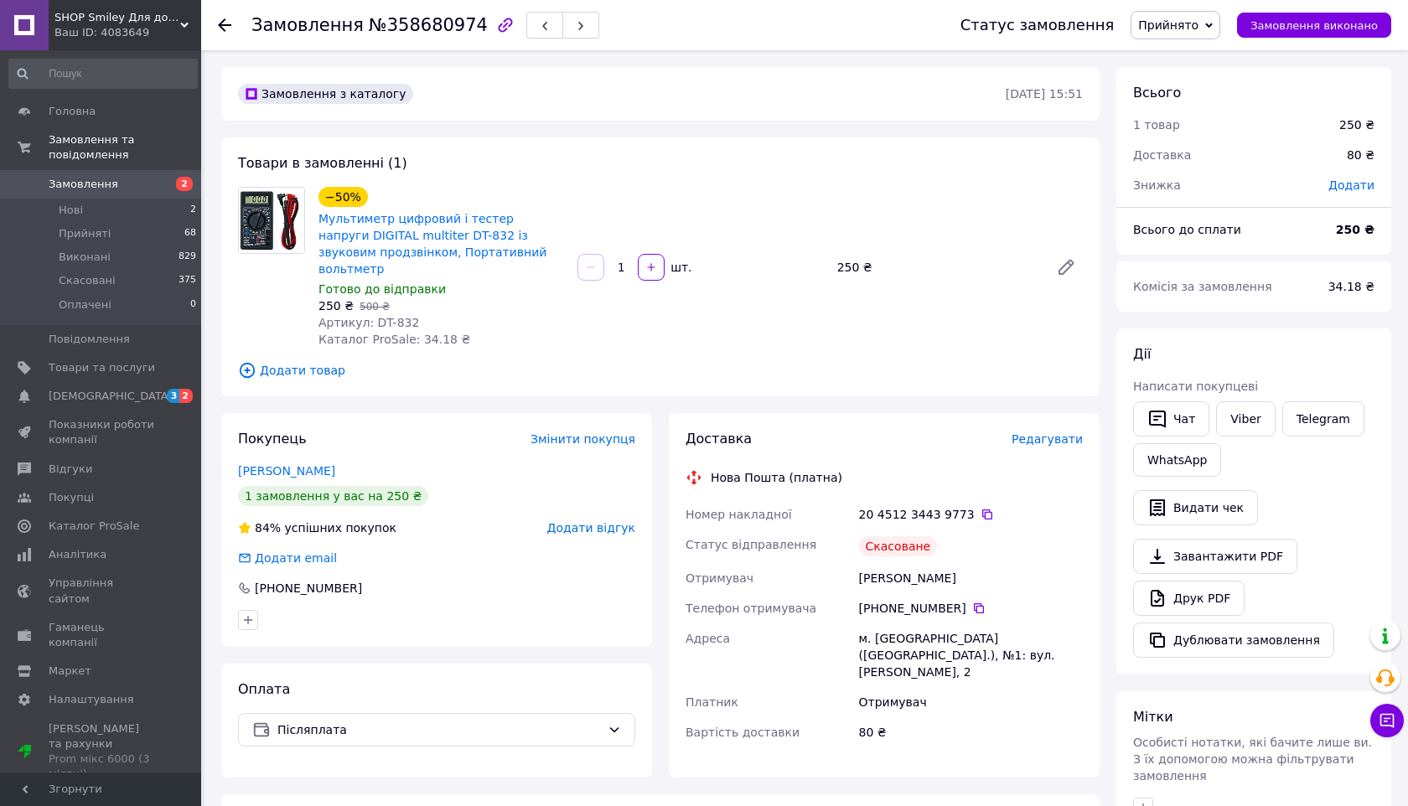
click at [1055, 433] on span "Редагувати" at bounding box center [1047, 439] width 71 height 13
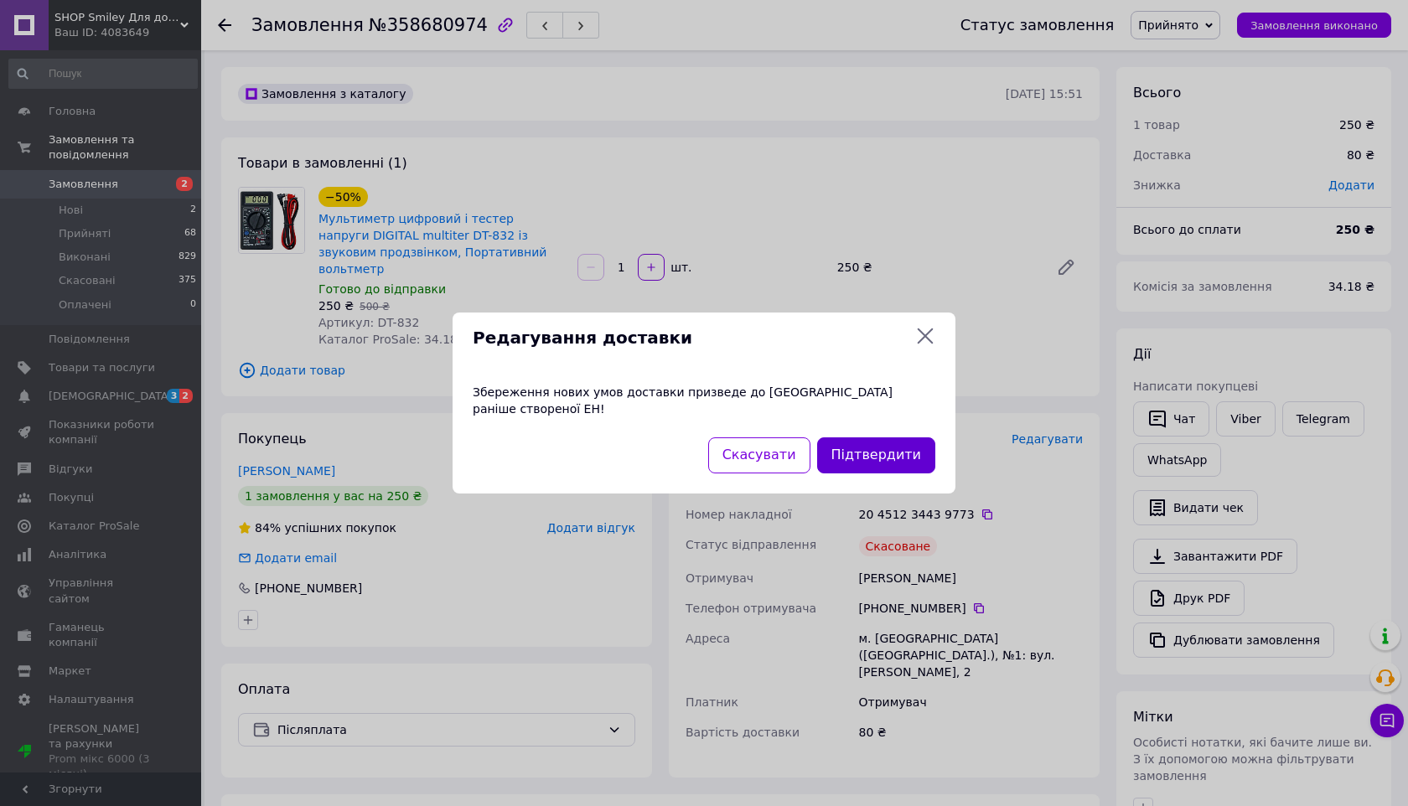
click at [888, 446] on button "Підтвердити" at bounding box center [876, 456] width 118 height 36
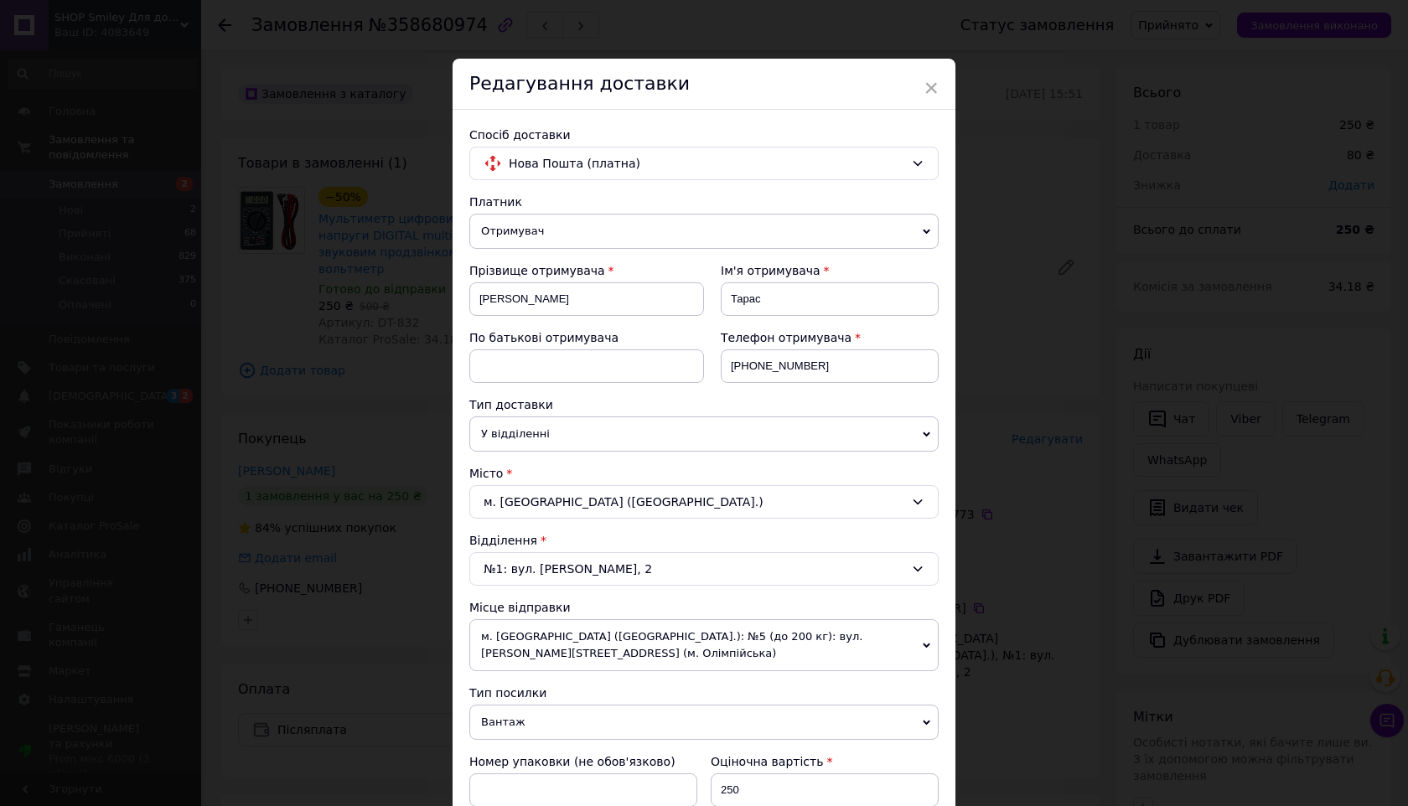
scroll to position [490, 0]
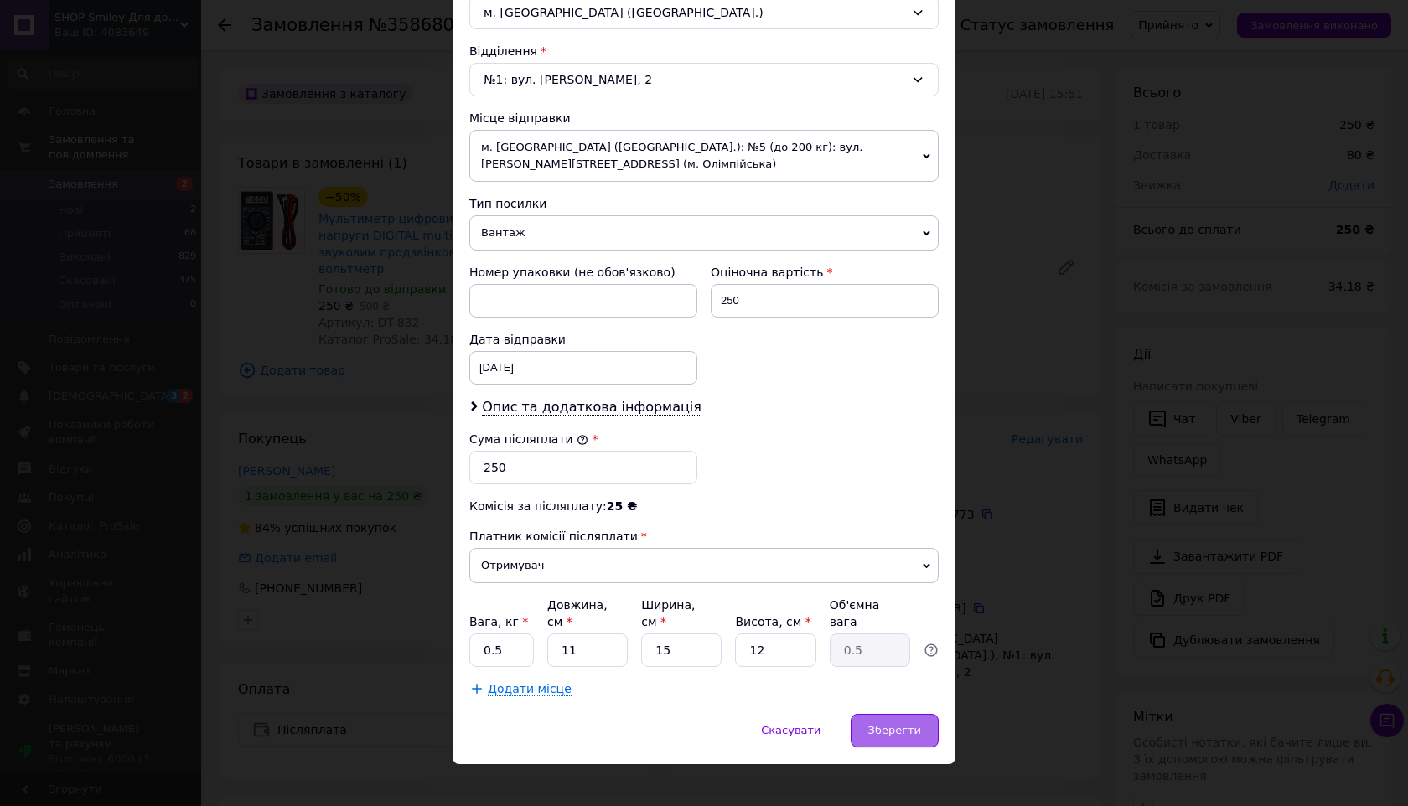
click at [894, 714] on div "Зберегти" at bounding box center [895, 731] width 88 height 34
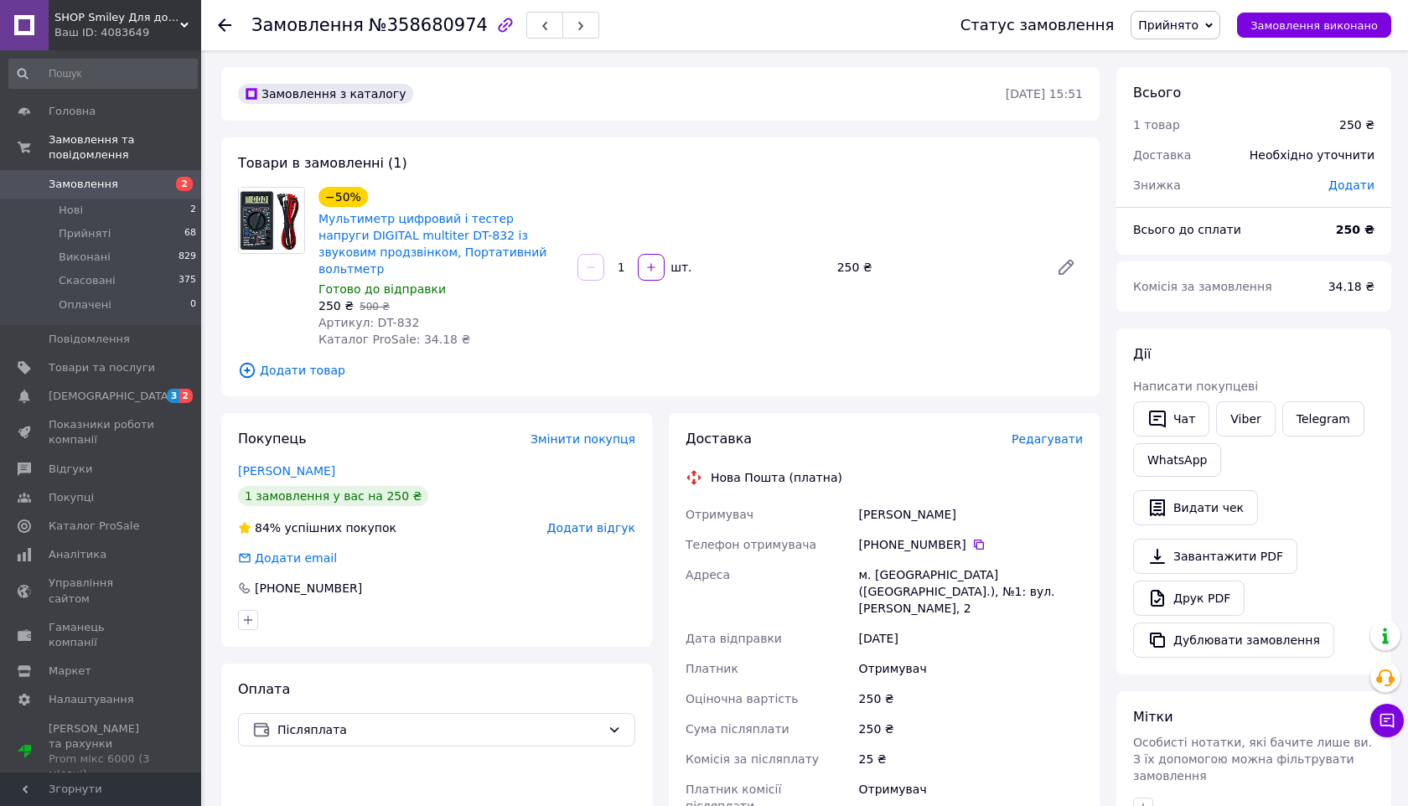
click at [1186, 14] on span "Прийнято" at bounding box center [1176, 25] width 90 height 29
click at [1182, 60] on li "Виконано" at bounding box center [1176, 58] width 88 height 25
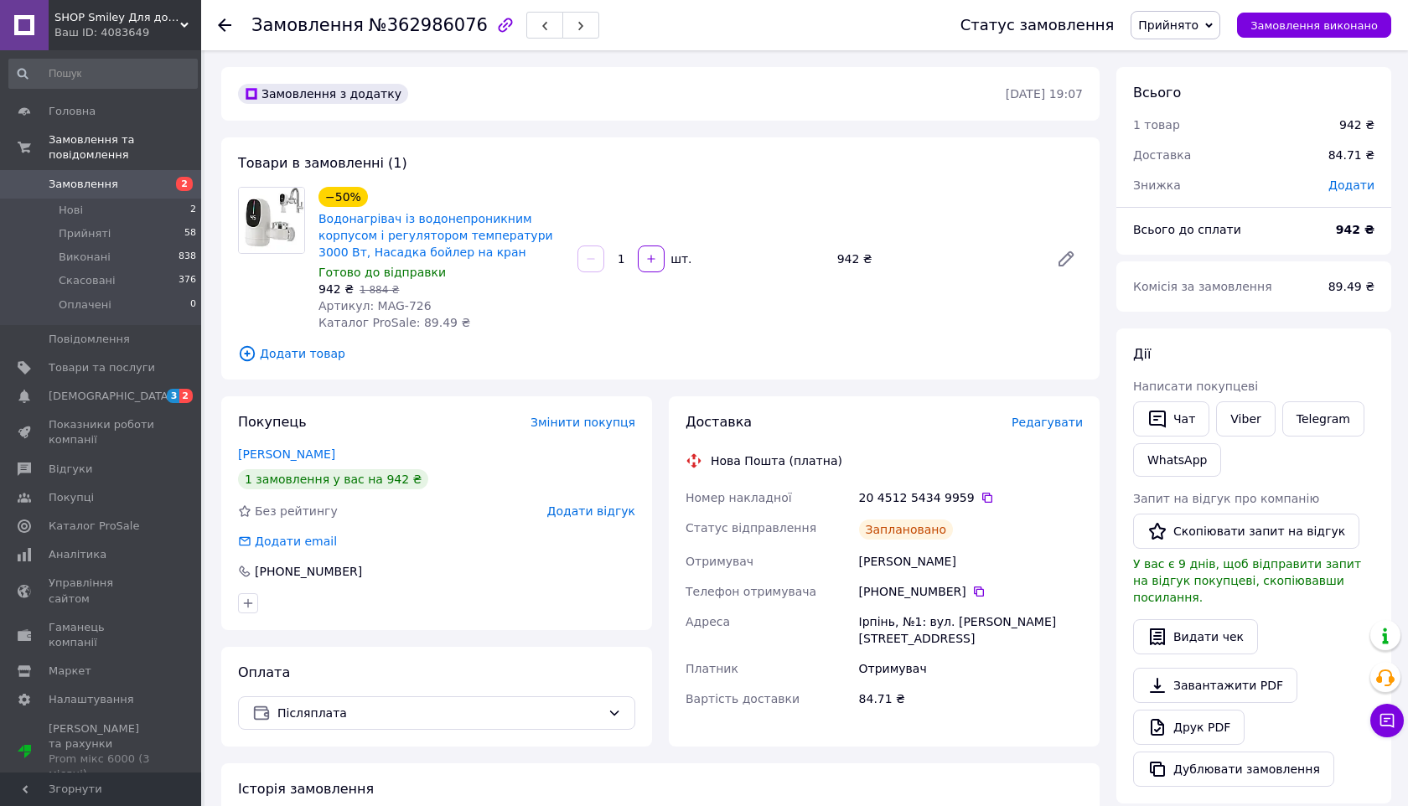
click at [1026, 423] on span "Редагувати" at bounding box center [1047, 422] width 71 height 13
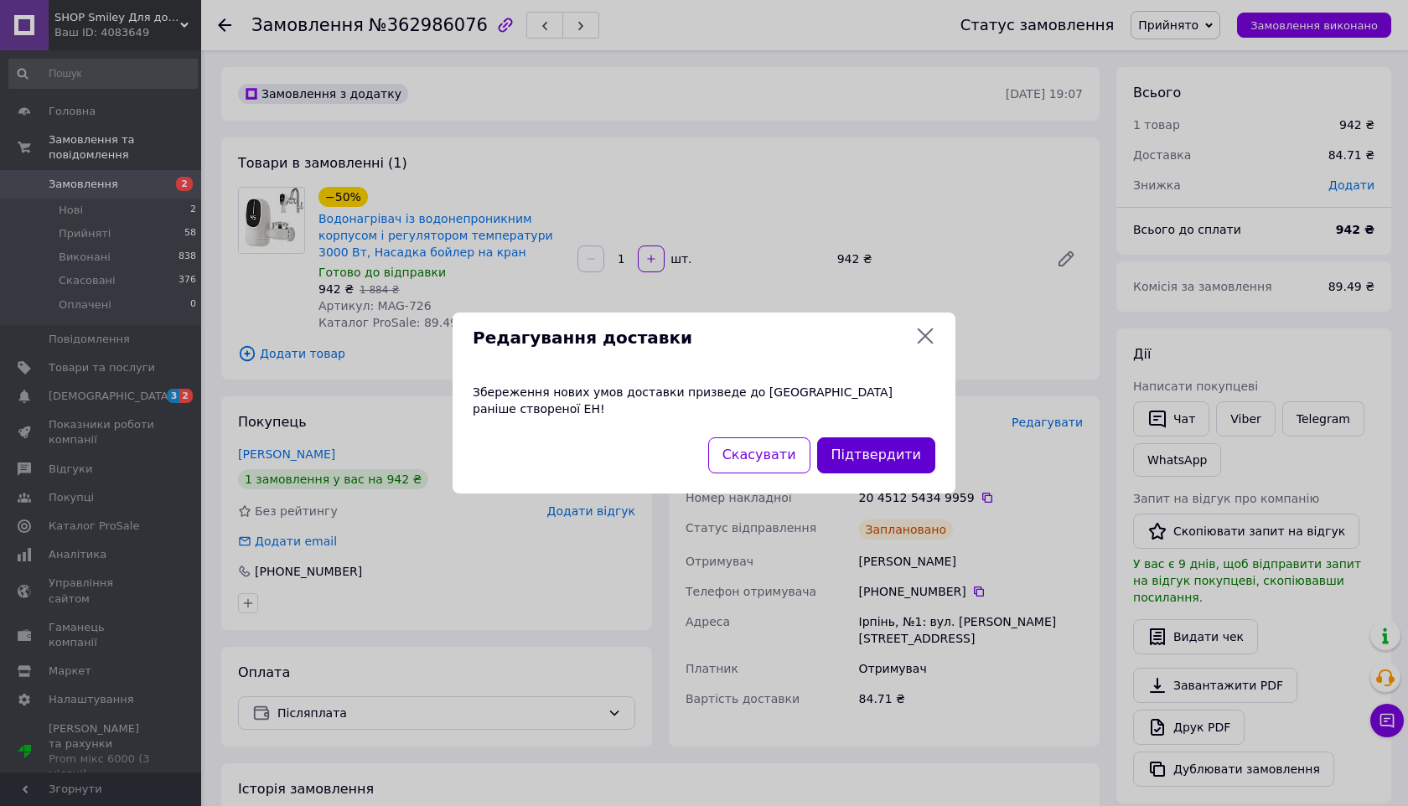
click at [885, 444] on button "Підтвердити" at bounding box center [876, 456] width 118 height 36
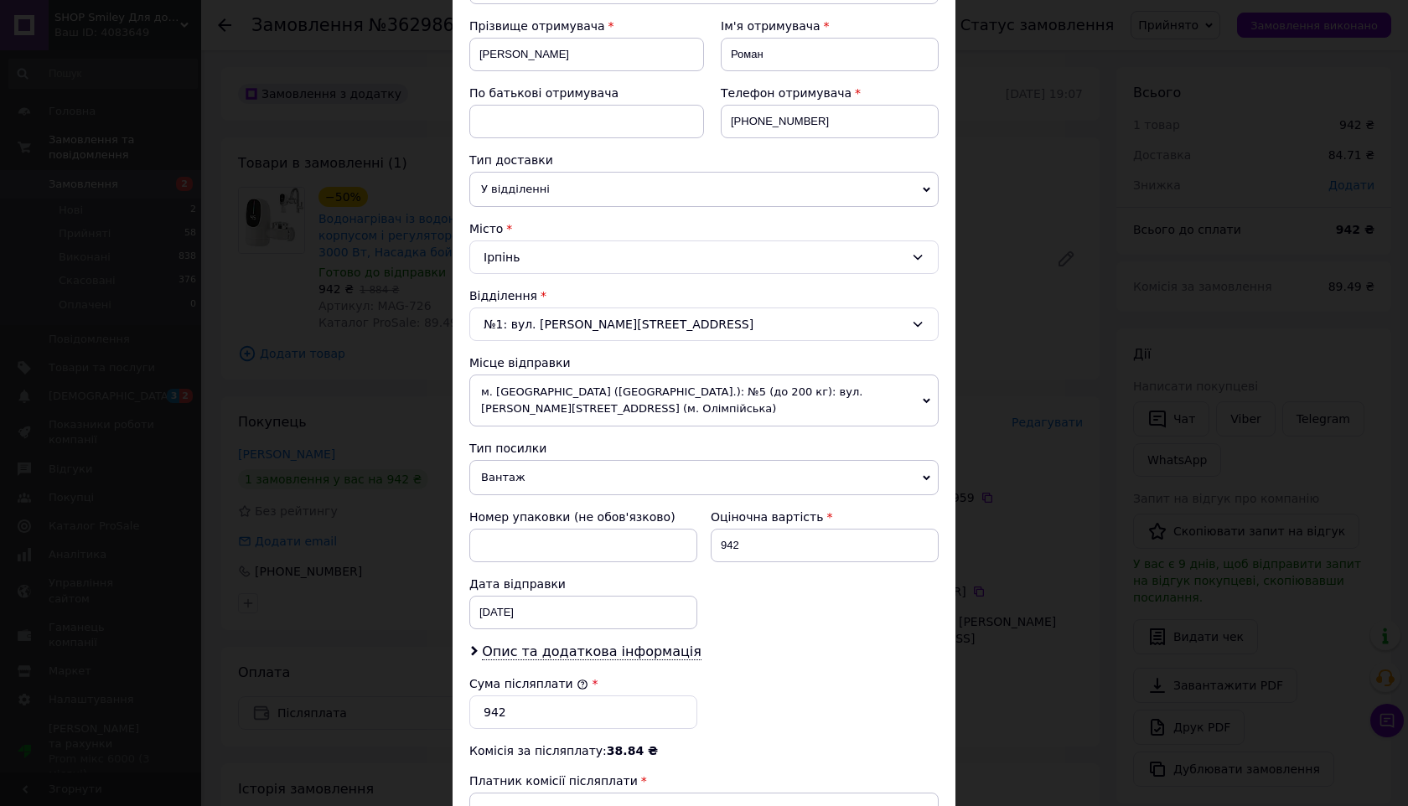
scroll to position [490, 0]
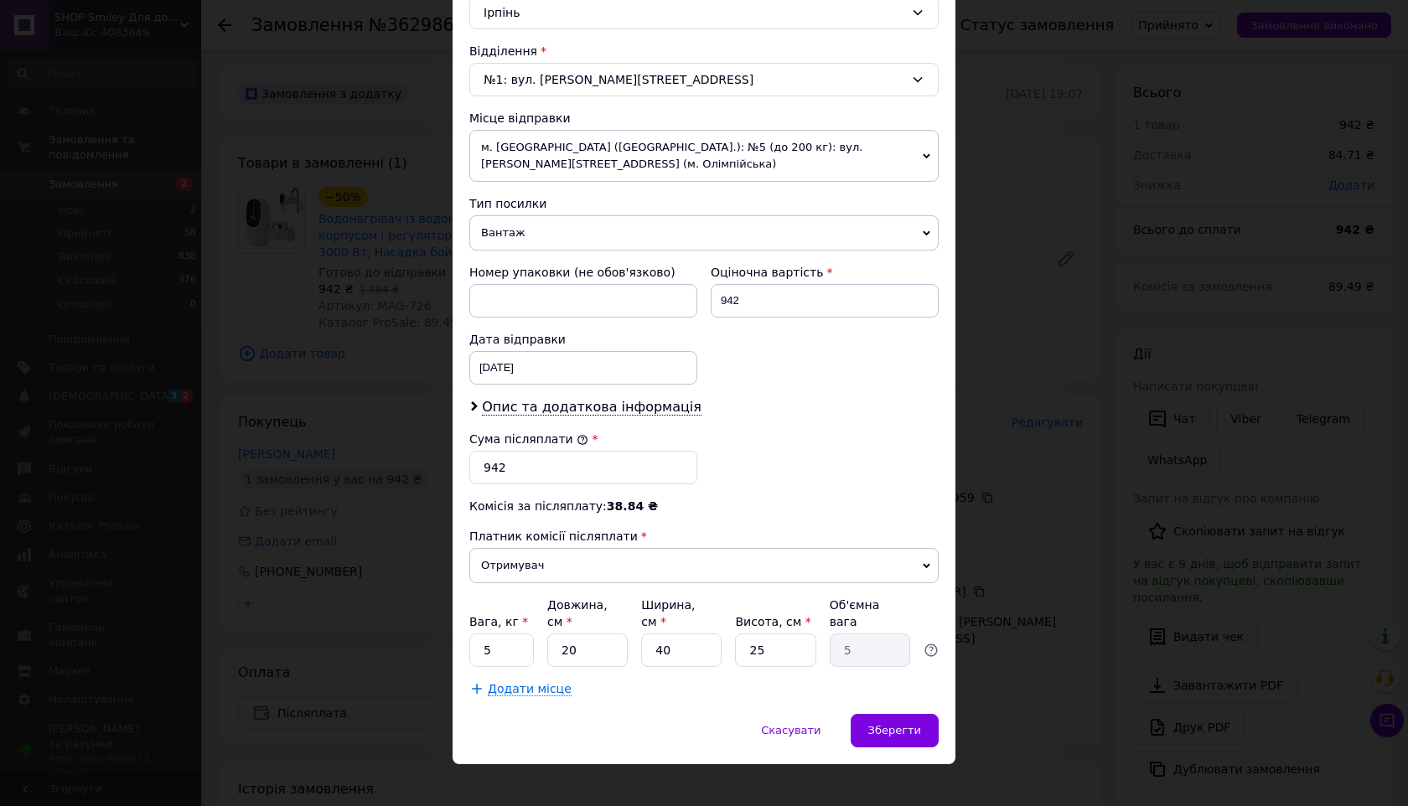
click at [889, 687] on div "Спосіб доставки Нова Пошта (платна) Платник Отримувач Відправник Прізвище отрим…" at bounding box center [704, 167] width 503 height 1094
click at [899, 724] on span "Зберегти" at bounding box center [895, 730] width 53 height 13
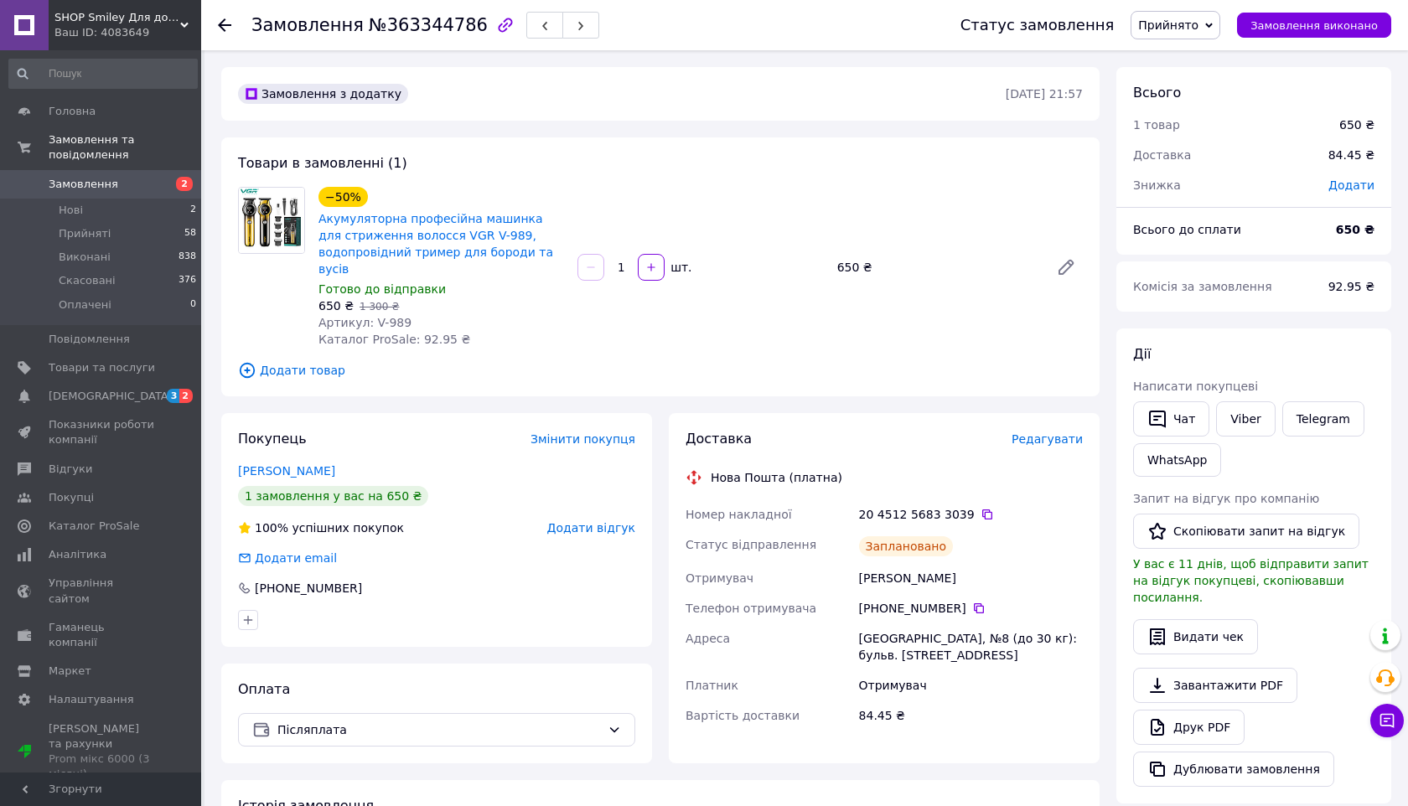
click at [1048, 433] on span "Редагувати" at bounding box center [1047, 439] width 71 height 13
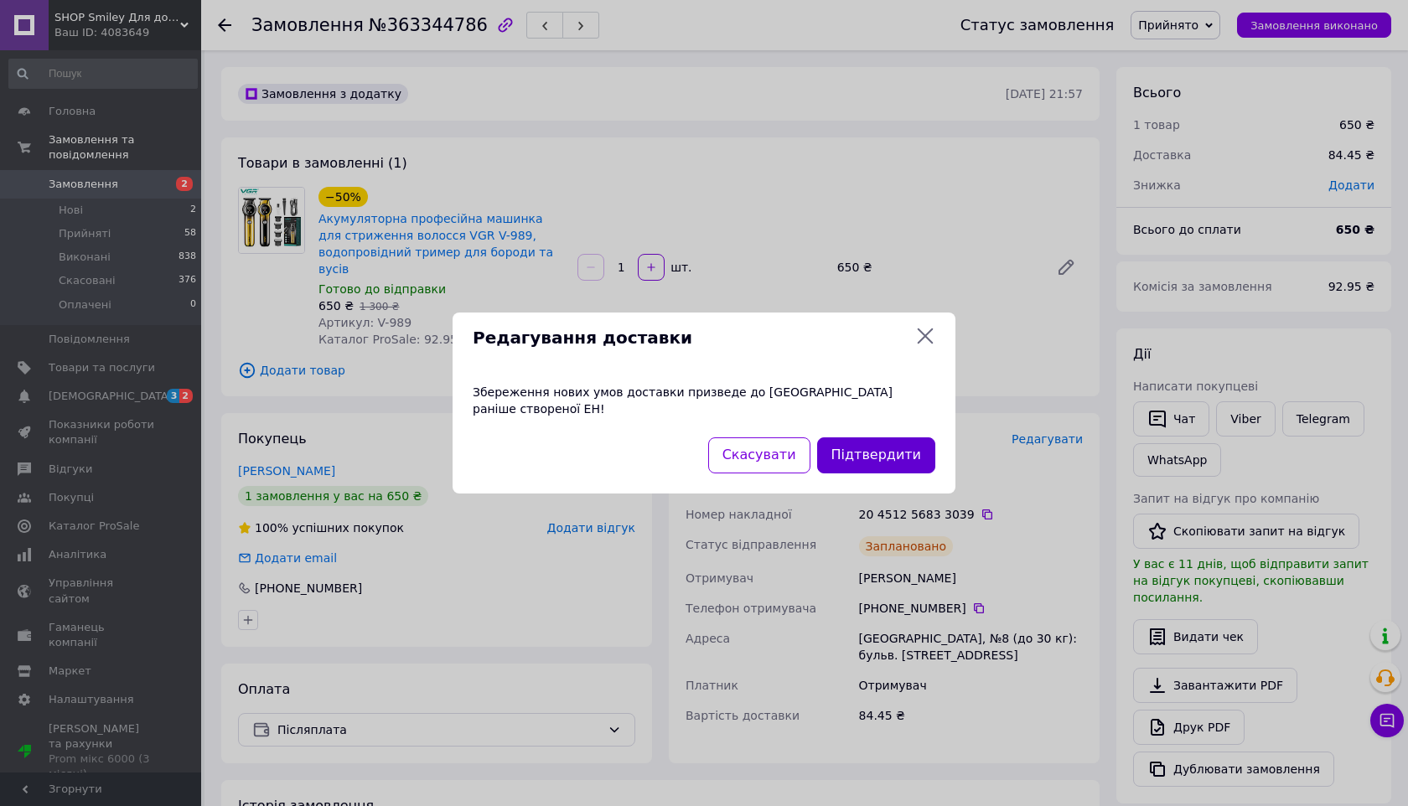
click at [870, 460] on button "Підтвердити" at bounding box center [876, 456] width 118 height 36
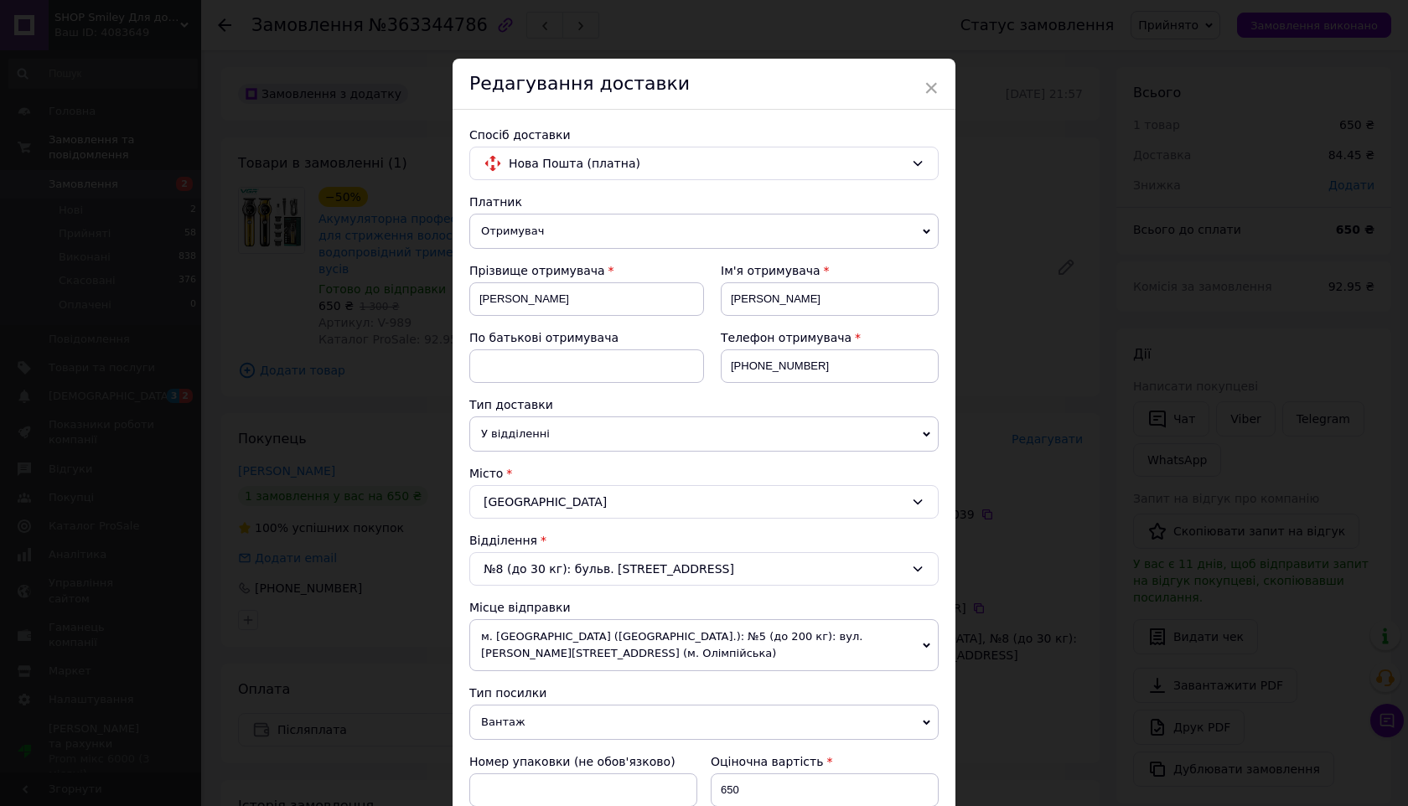
scroll to position [490, 0]
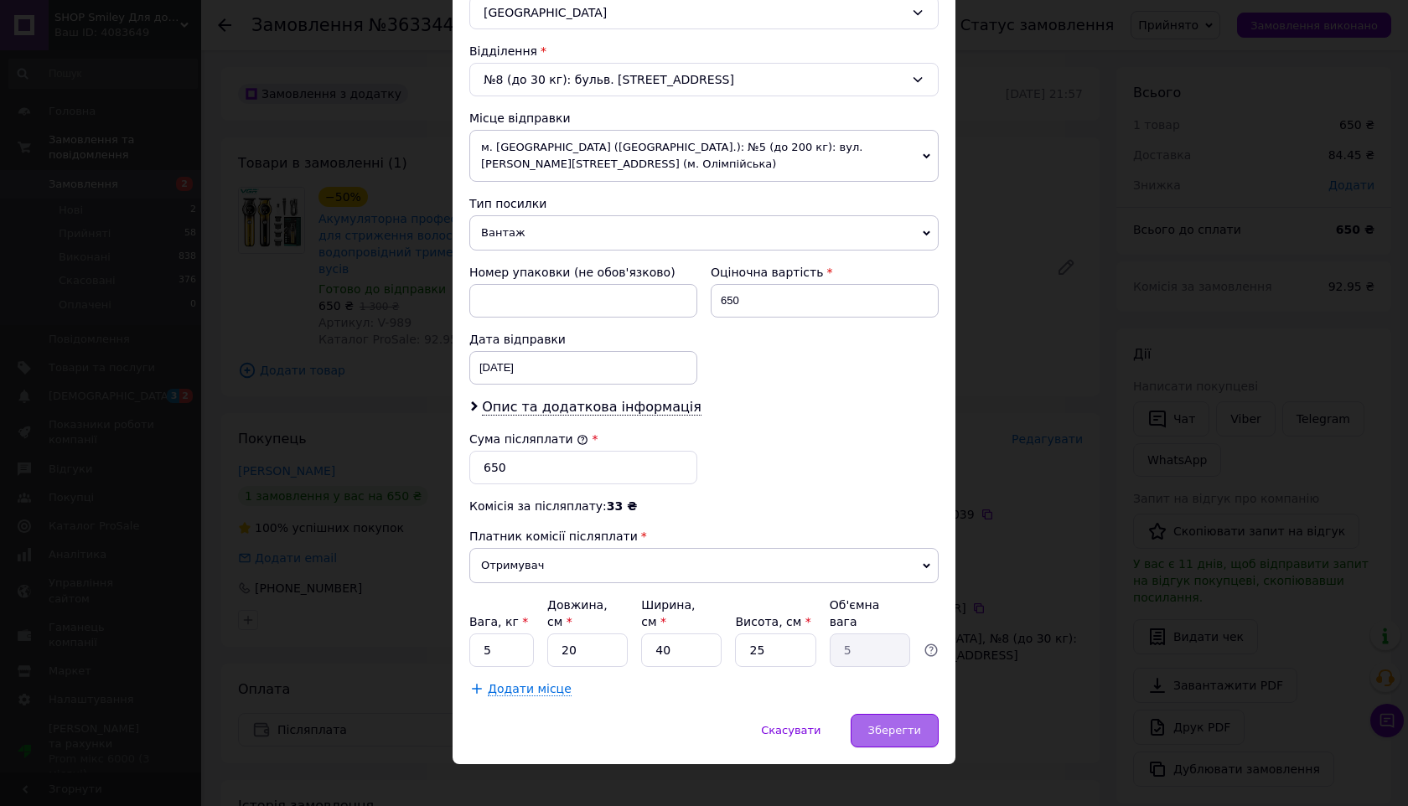
click at [874, 723] on div "Зберегти" at bounding box center [895, 731] width 88 height 34
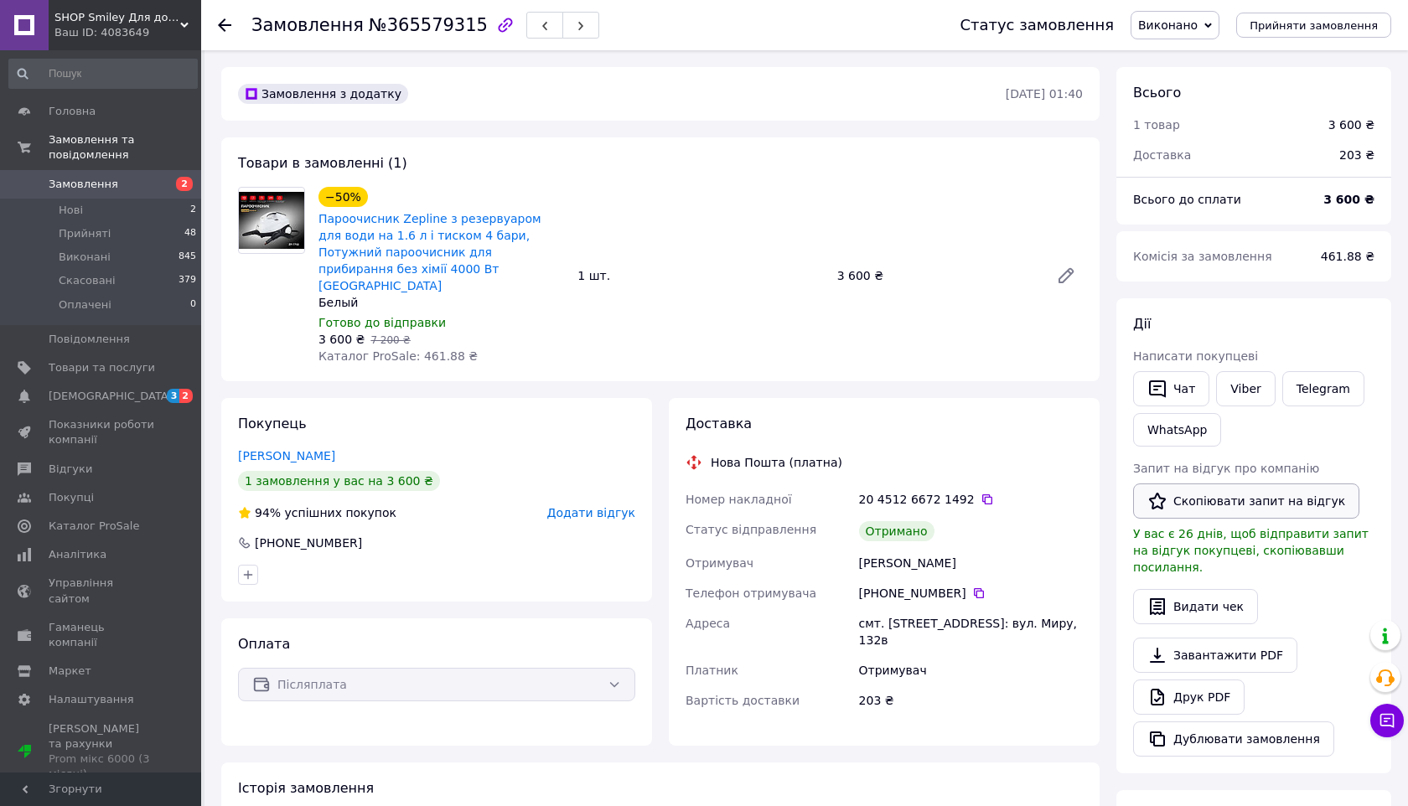
scroll to position [21, 0]
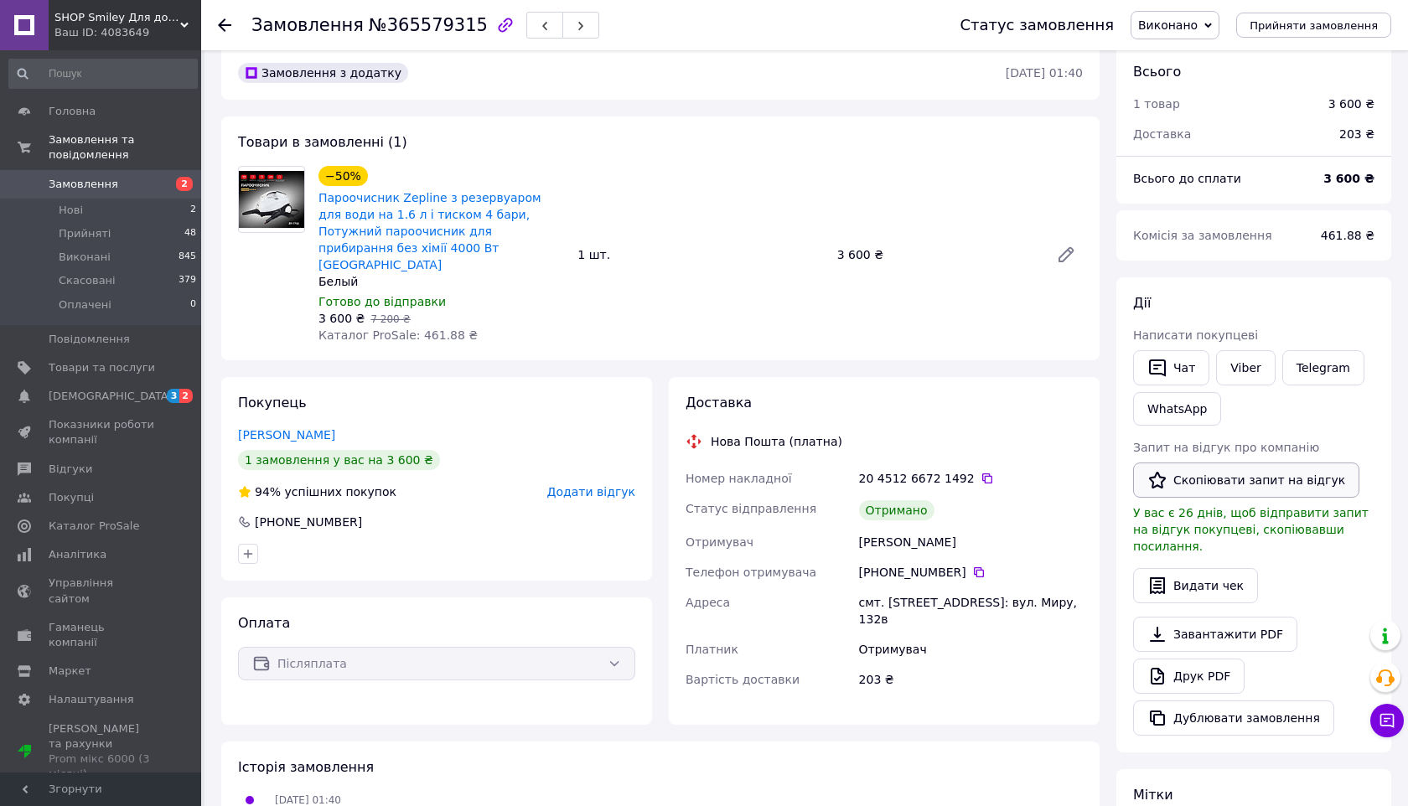
click at [1174, 481] on button "Скопіювати запит на відгук" at bounding box center [1246, 480] width 226 height 35
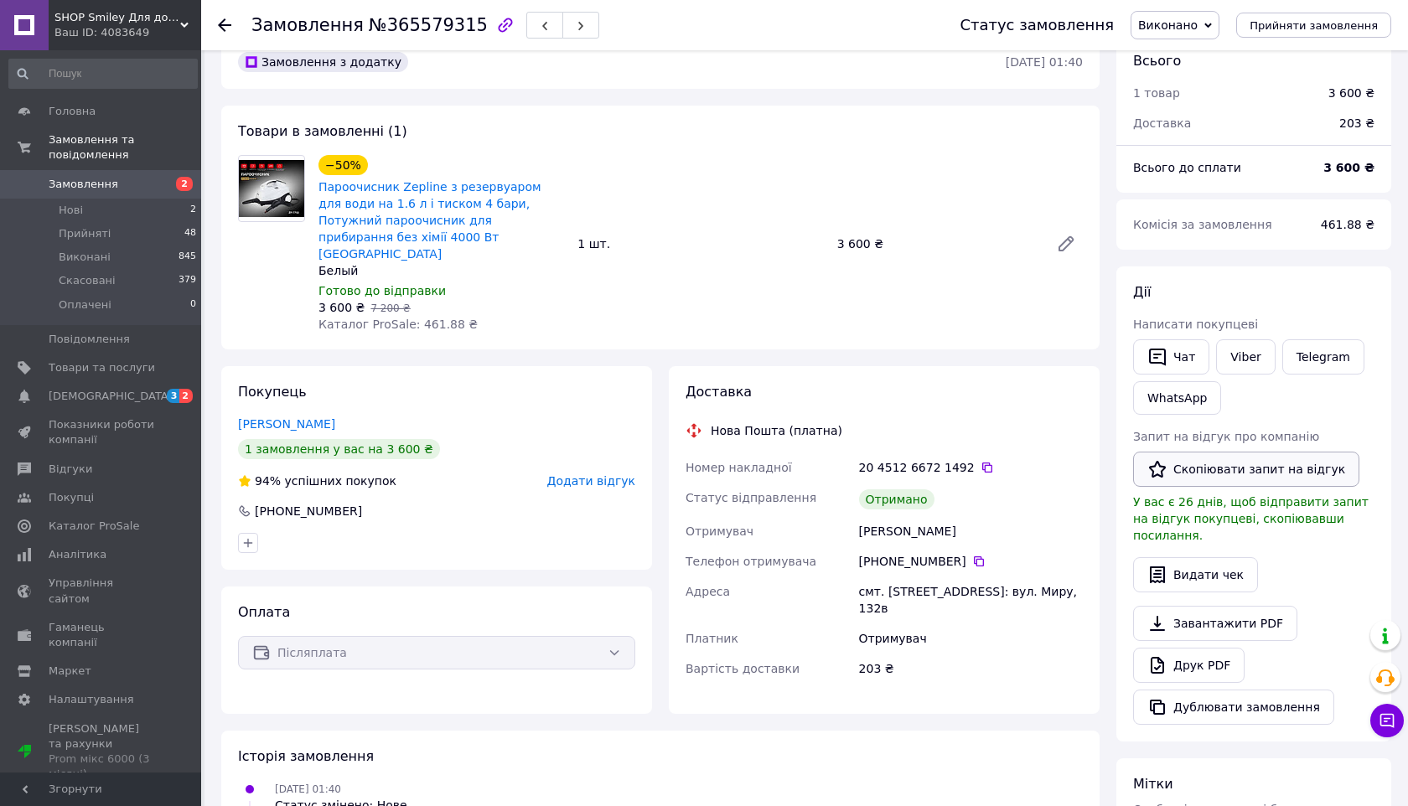
scroll to position [0, 0]
